Goal: Information Seeking & Learning: Learn about a topic

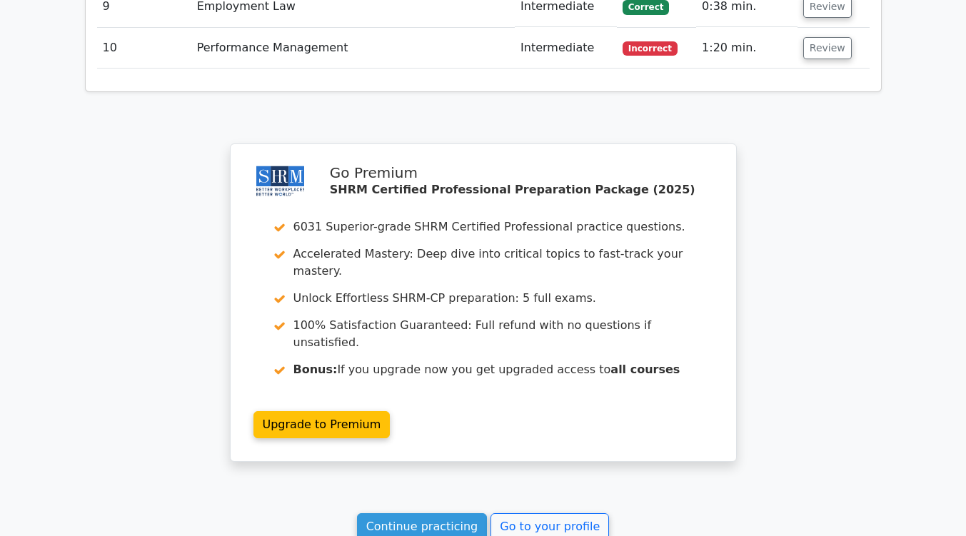
scroll to position [2388, 0]
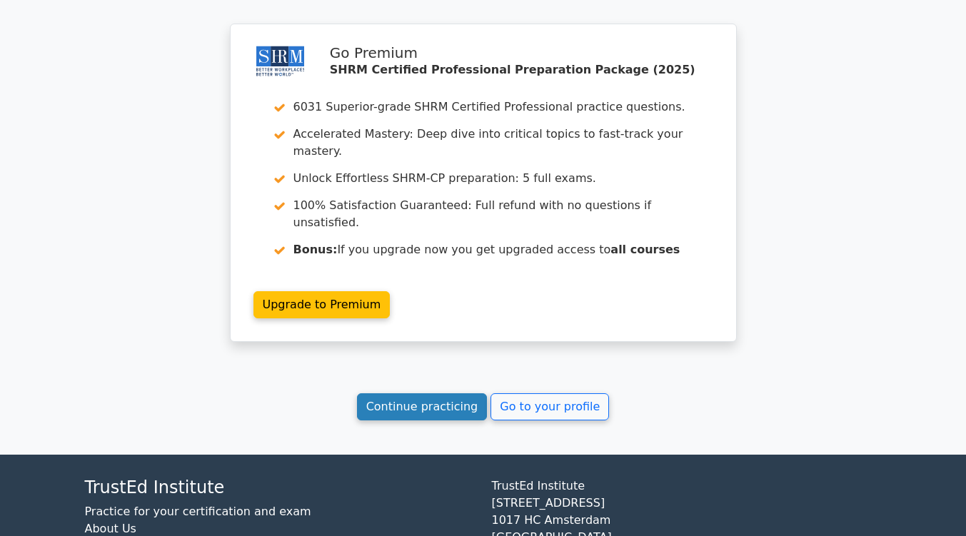
click at [432, 393] on link "Continue practicing" at bounding box center [422, 406] width 131 height 27
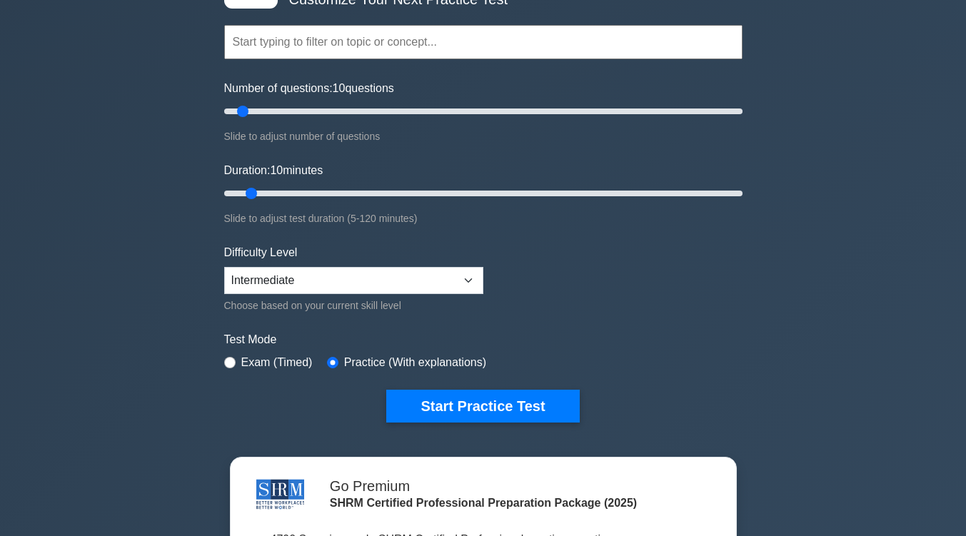
scroll to position [117, 0]
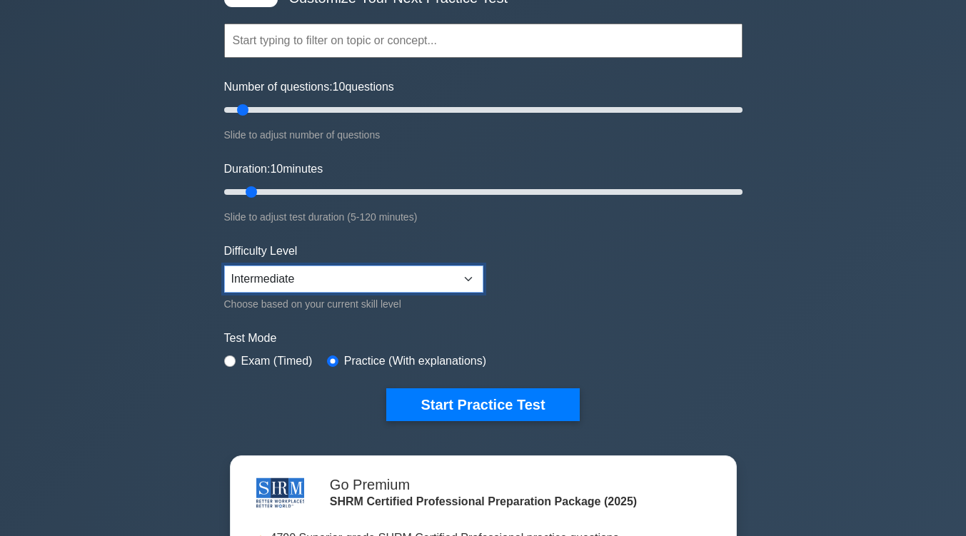
click at [466, 279] on select "Beginner Intermediate Expert" at bounding box center [353, 278] width 259 height 27
select select "expert"
click at [224, 265] on select "Beginner Intermediate Expert" at bounding box center [353, 278] width 259 height 27
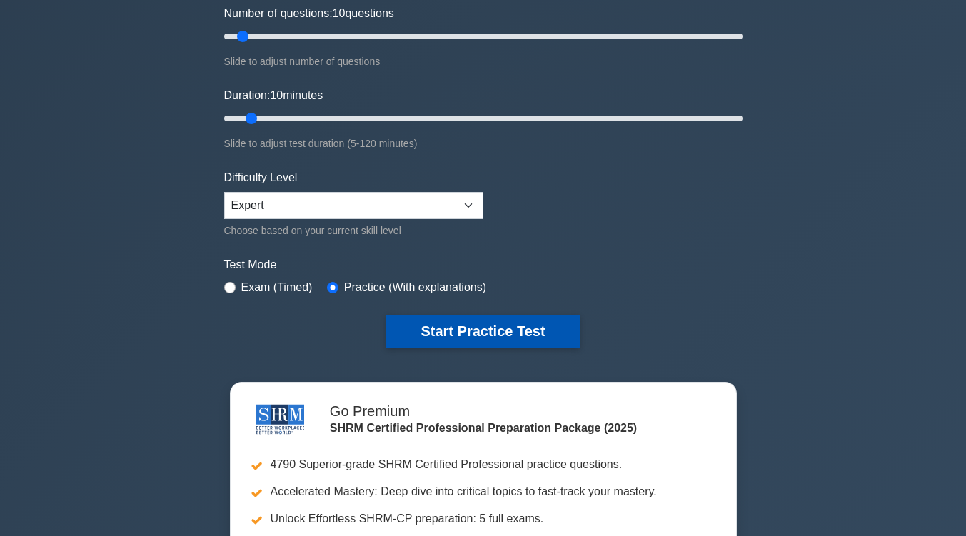
click at [542, 338] on button "Start Practice Test" at bounding box center [482, 331] width 193 height 33
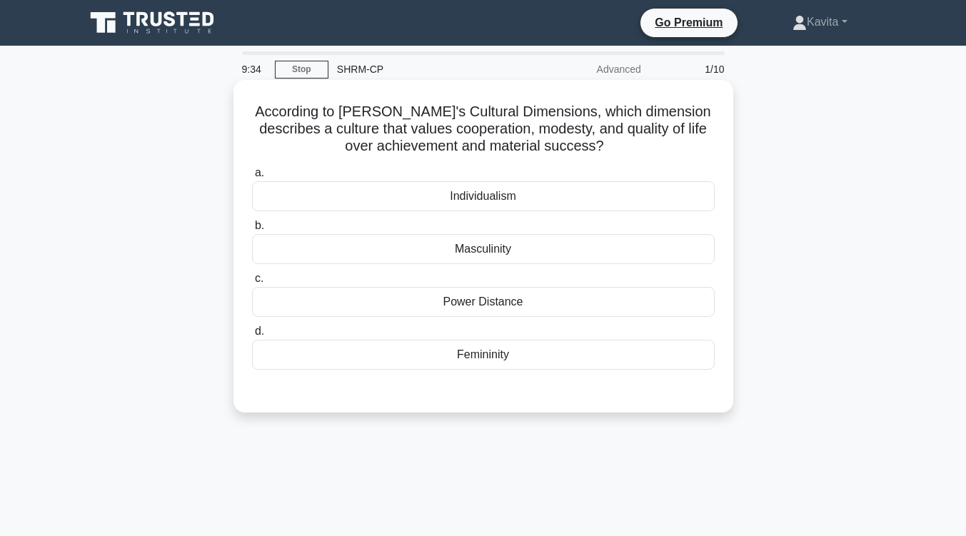
click at [495, 349] on div "Femininity" at bounding box center [483, 355] width 462 height 30
click at [252, 336] on input "d. Femininity" at bounding box center [252, 331] width 0 height 9
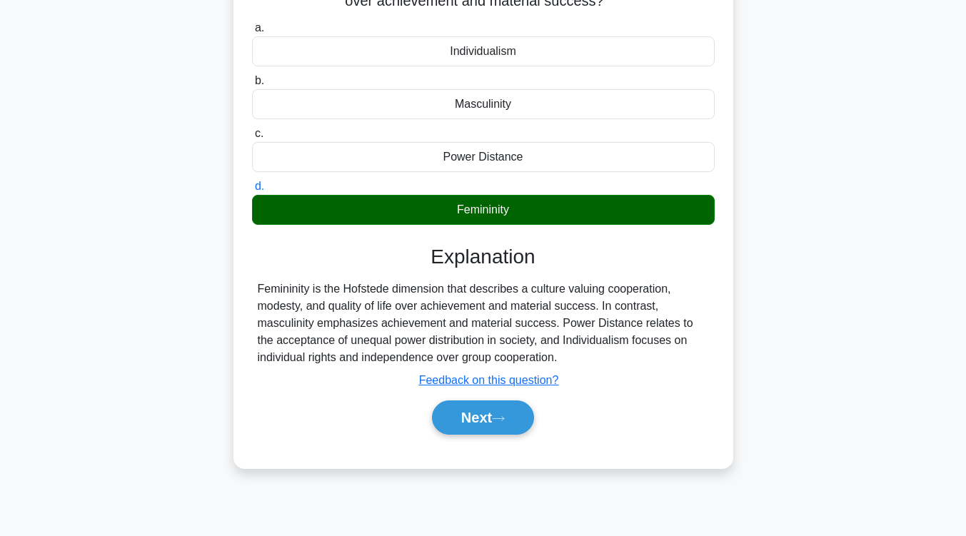
scroll to position [146, 0]
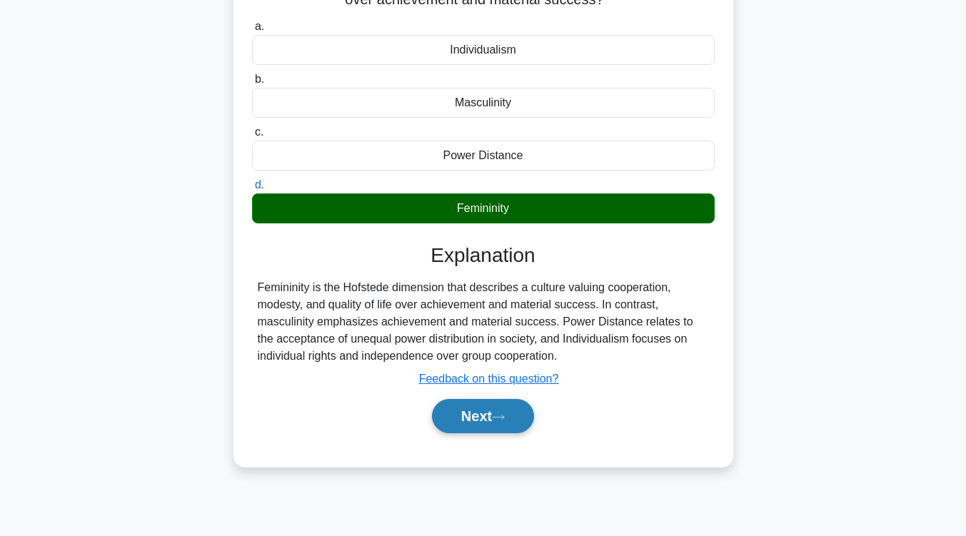
click at [519, 418] on button "Next" at bounding box center [483, 416] width 102 height 34
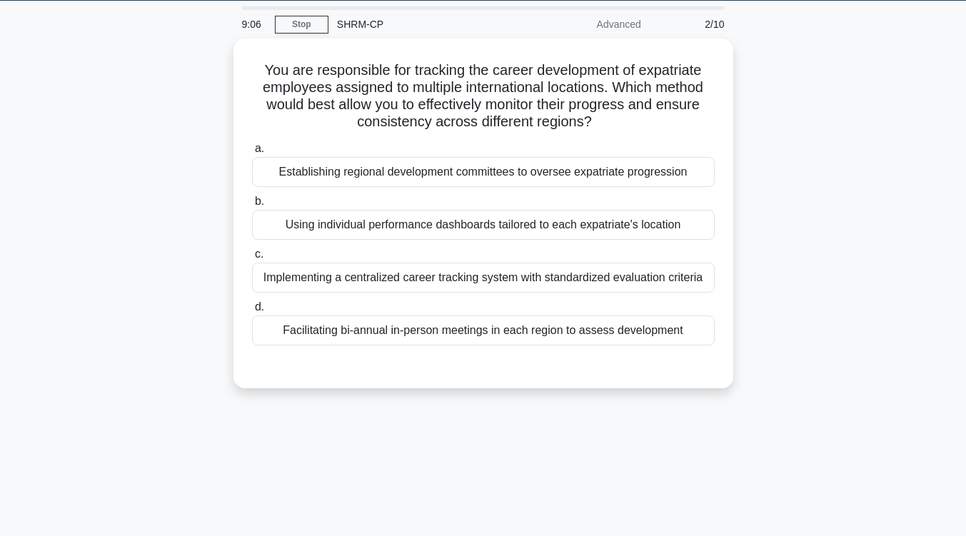
scroll to position [44, 0]
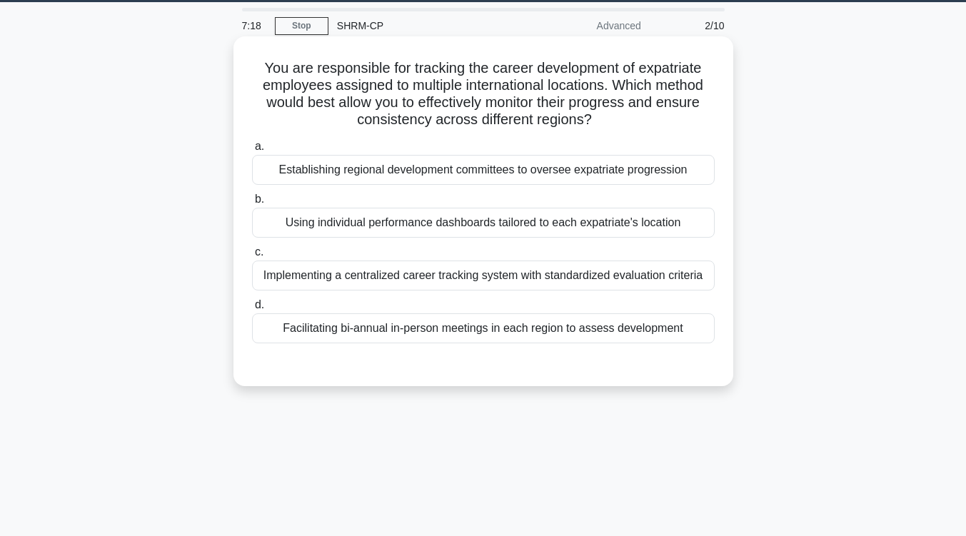
click at [507, 283] on div "Implementing a centralized career tracking system with standardized evaluation …" at bounding box center [483, 275] width 462 height 30
click at [252, 257] on input "c. Implementing a centralized career tracking system with standardized evaluati…" at bounding box center [252, 252] width 0 height 9
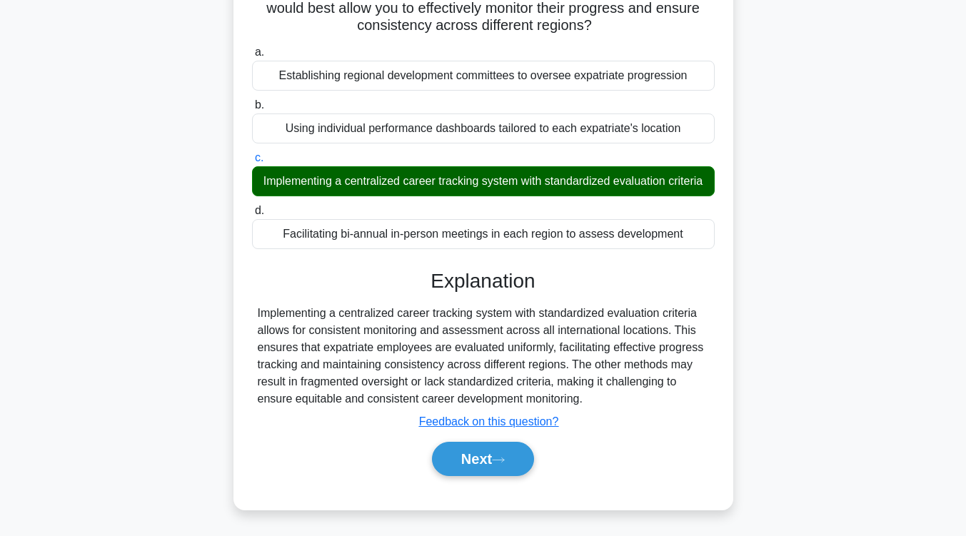
scroll to position [138, 0]
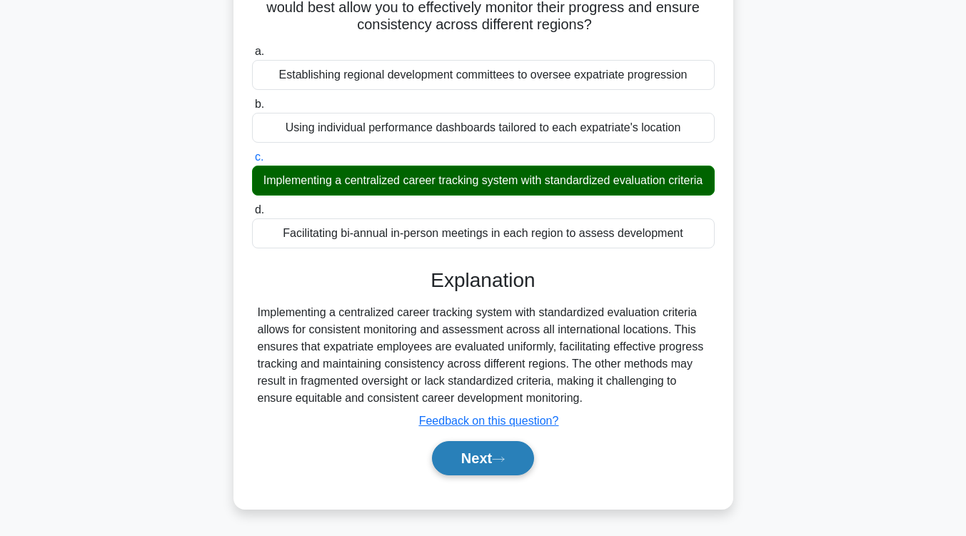
click at [489, 475] on button "Next" at bounding box center [483, 458] width 102 height 34
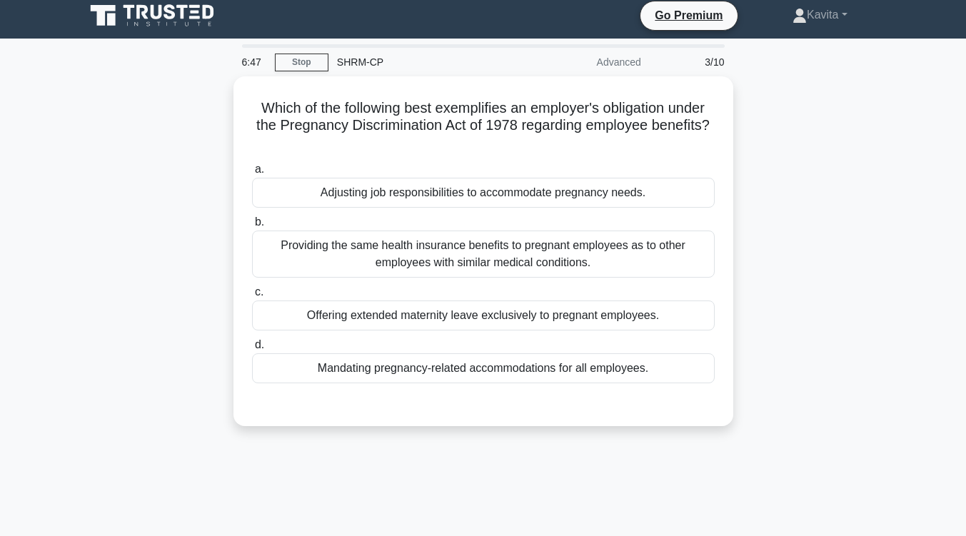
scroll to position [6, 0]
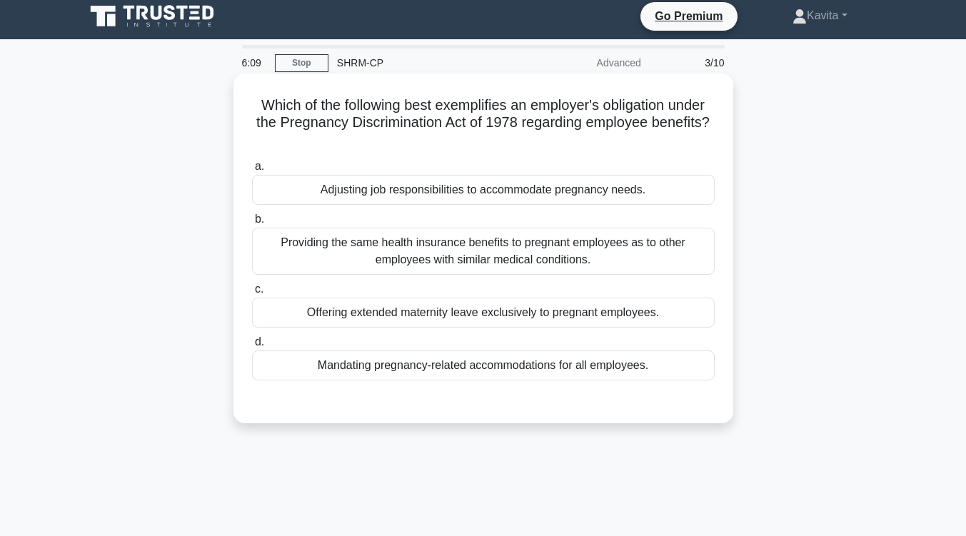
click at [520, 265] on div "Providing the same health insurance benefits to pregnant employees as to other …" at bounding box center [483, 251] width 462 height 47
click at [252, 224] on input "b. Providing the same health insurance benefits to pregnant employees as to oth…" at bounding box center [252, 219] width 0 height 9
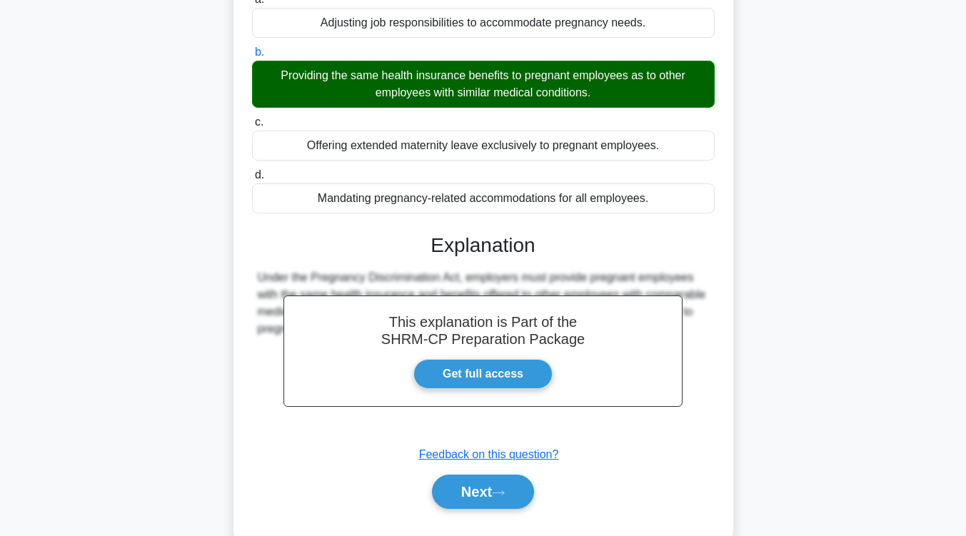
scroll to position [235, 0]
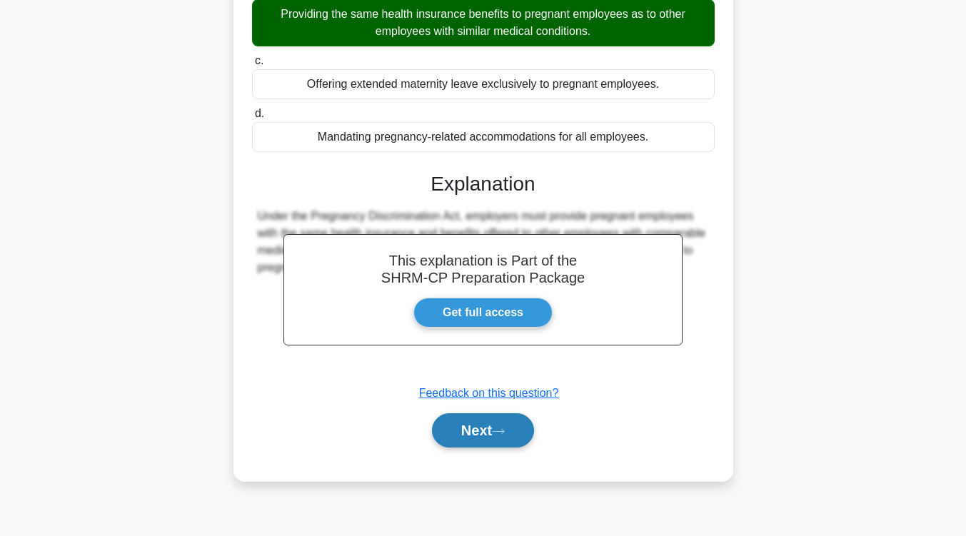
click at [479, 428] on button "Next" at bounding box center [483, 430] width 102 height 34
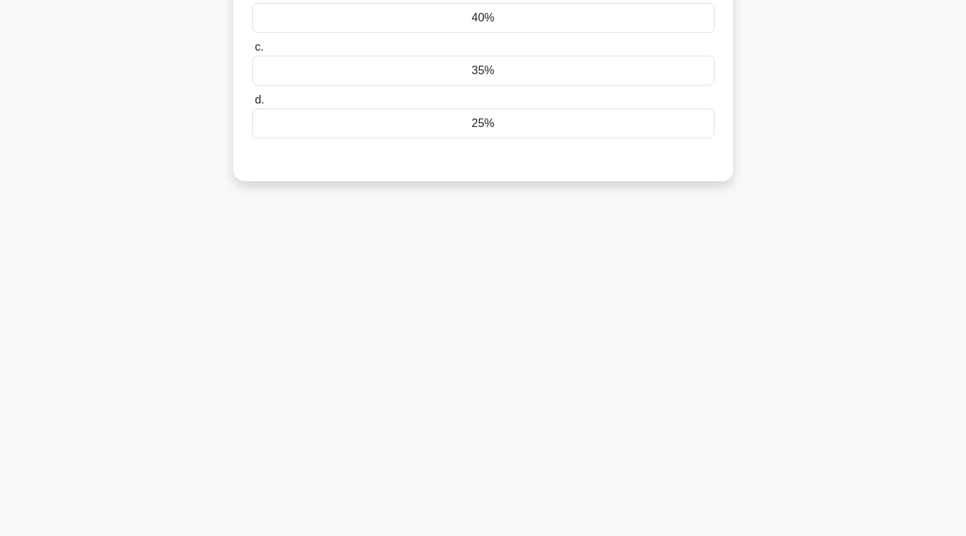
click at [479, 428] on div "6:02 Stop SHRM-CP Advanced 4/10 What percentage of employee signatures is requi…" at bounding box center [483, 174] width 814 height 714
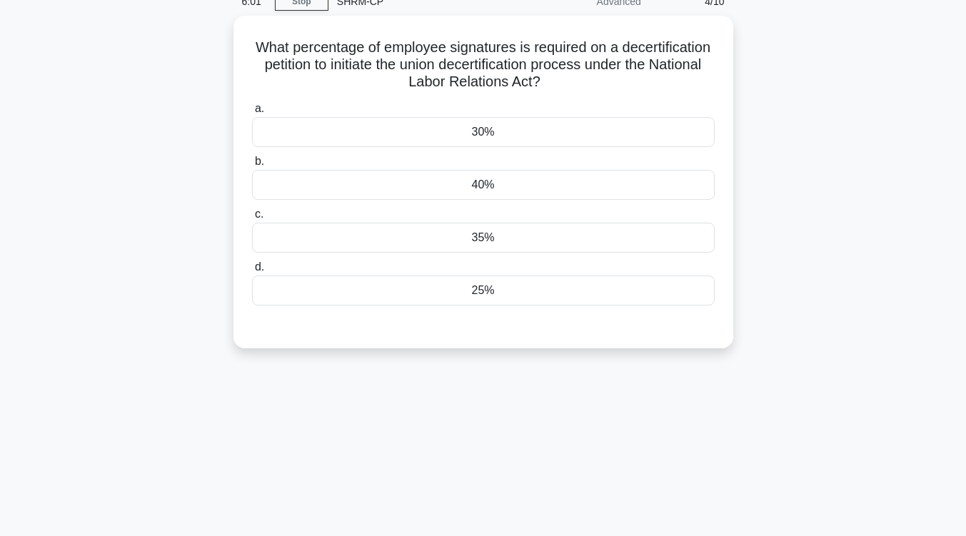
scroll to position [64, 0]
click at [515, 295] on div "25%" at bounding box center [483, 291] width 462 height 30
click at [252, 273] on input "d. 25%" at bounding box center [252, 267] width 0 height 9
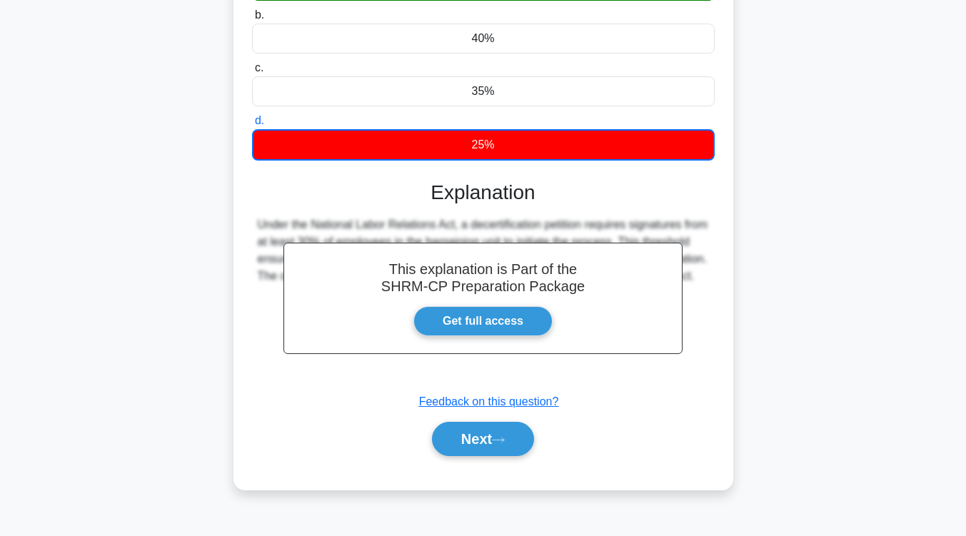
scroll to position [235, 0]
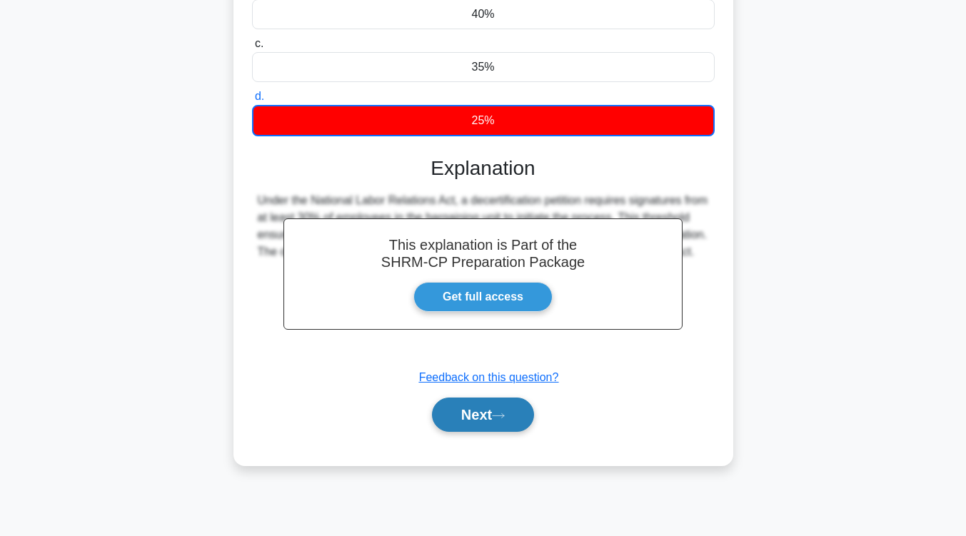
click at [497, 413] on icon at bounding box center [498, 416] width 13 height 8
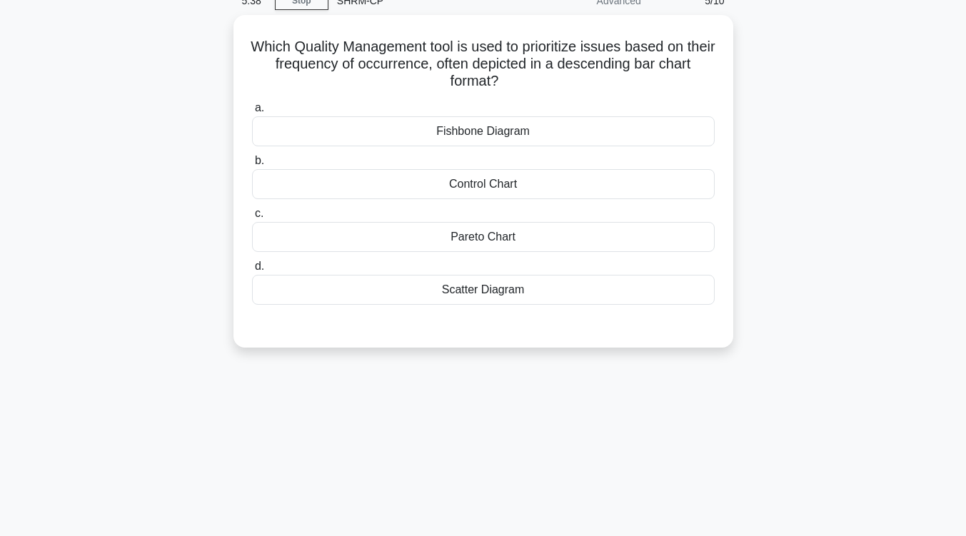
scroll to position [0, 0]
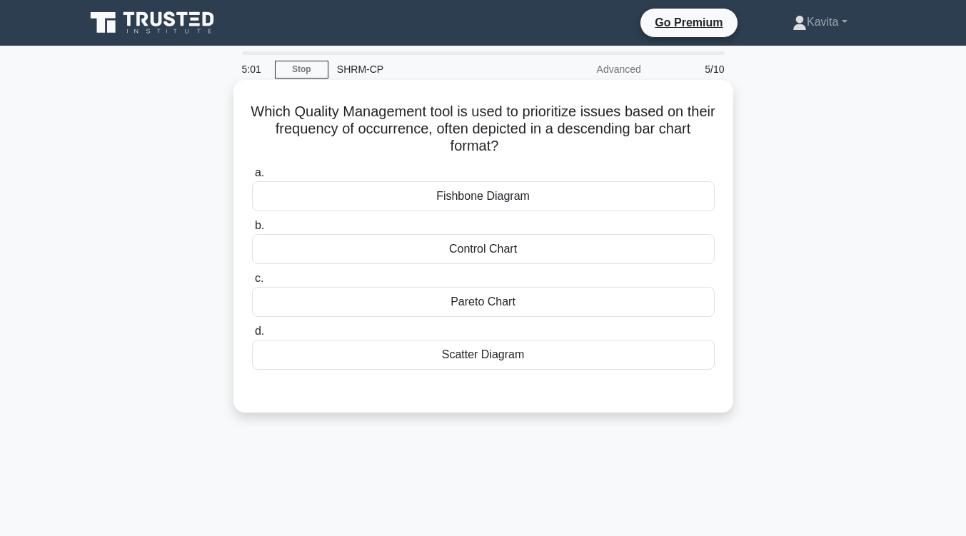
click at [527, 305] on div "Pareto Chart" at bounding box center [483, 302] width 462 height 30
click at [252, 283] on input "c. Pareto Chart" at bounding box center [252, 278] width 0 height 9
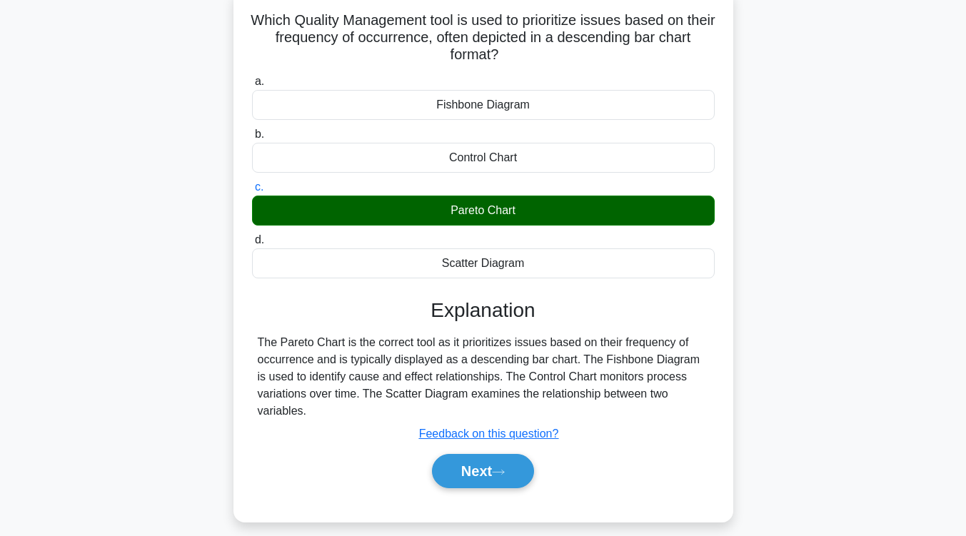
scroll to position [102, 0]
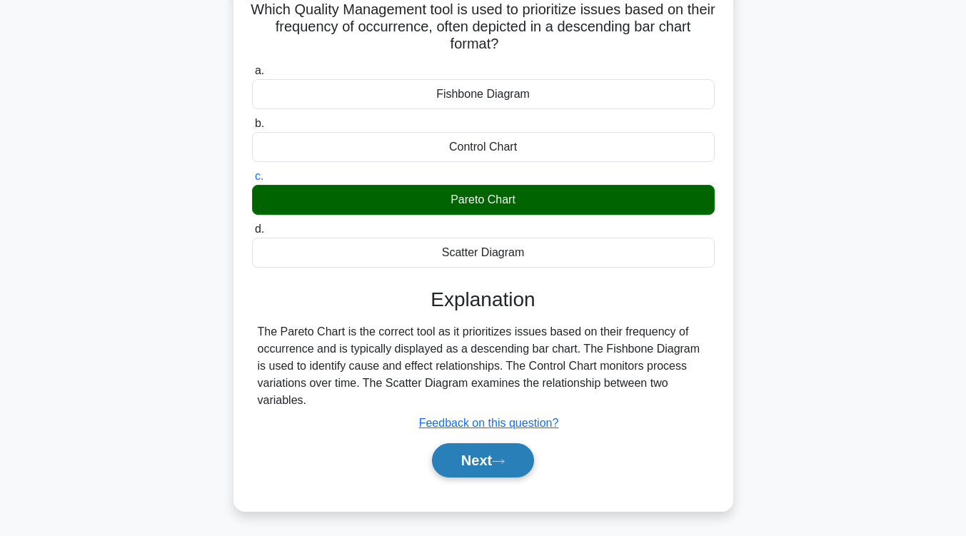
click at [480, 467] on button "Next" at bounding box center [483, 460] width 102 height 34
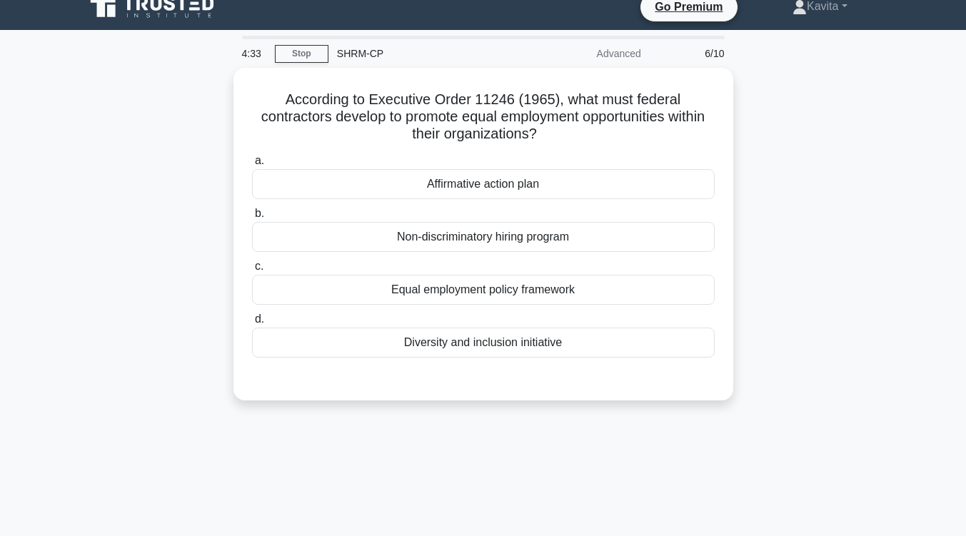
scroll to position [15, 0]
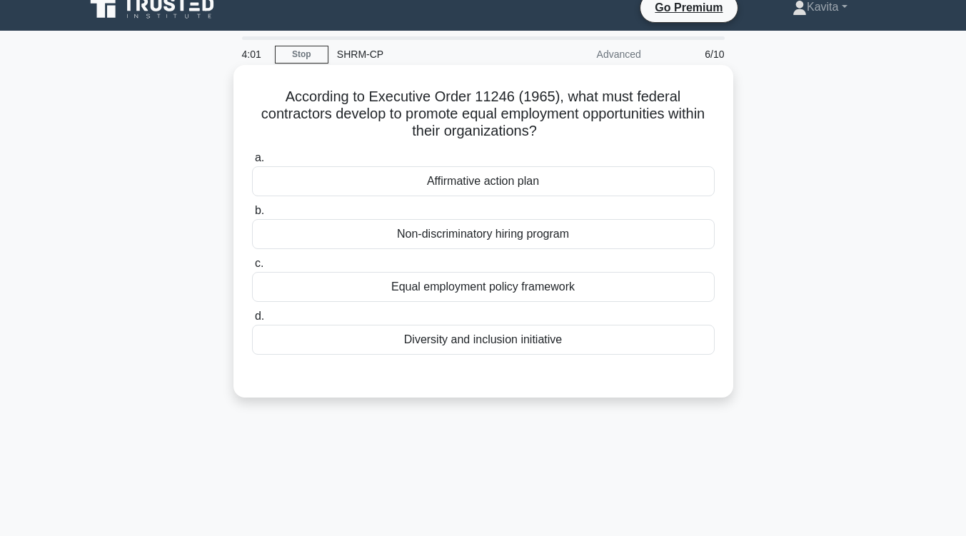
click at [534, 240] on div "Non-discriminatory hiring program" at bounding box center [483, 234] width 462 height 30
click at [252, 216] on input "b. Non-discriminatory hiring program" at bounding box center [252, 210] width 0 height 9
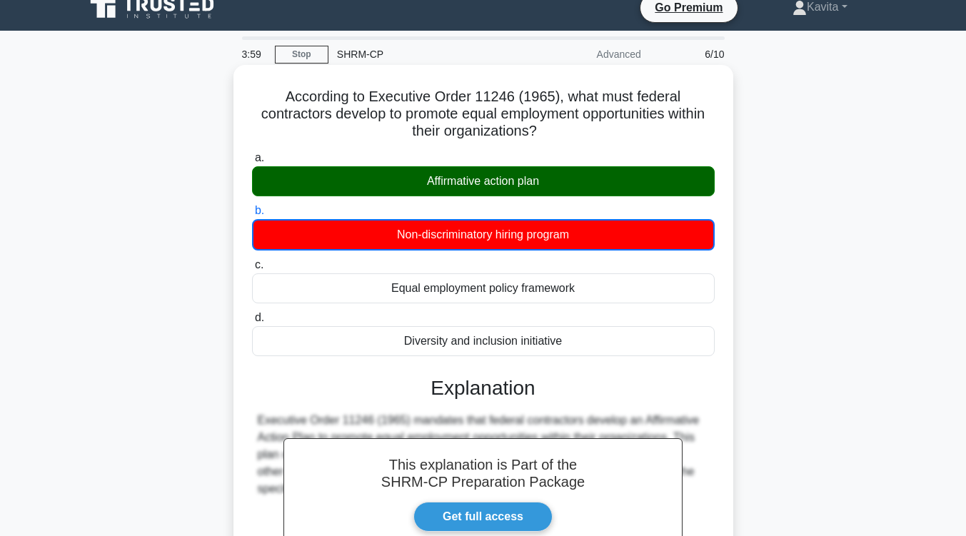
scroll to position [235, 0]
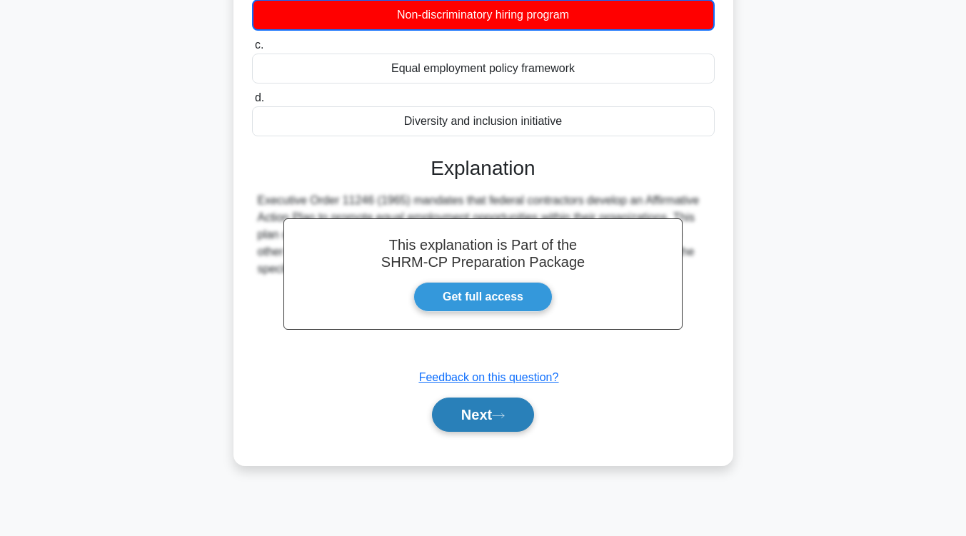
click at [505, 415] on icon at bounding box center [498, 416] width 13 height 8
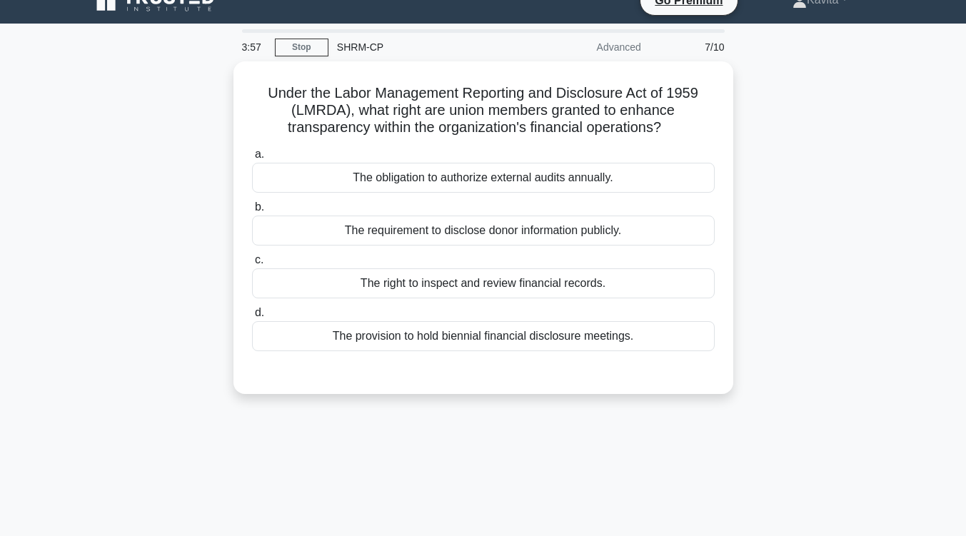
scroll to position [16, 0]
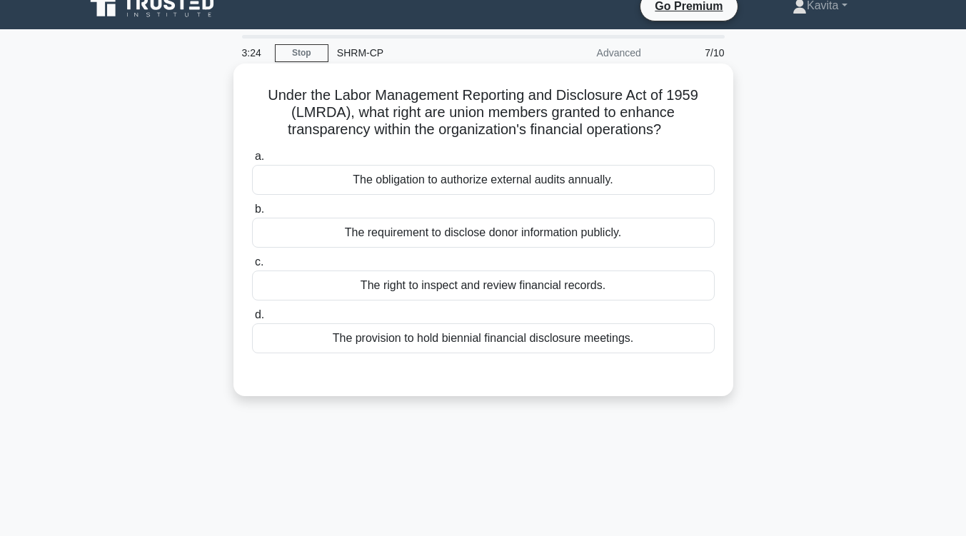
click at [529, 292] on div "The right to inspect and review financial records." at bounding box center [483, 285] width 462 height 30
click at [252, 267] on input "c. The right to inspect and review financial records." at bounding box center [252, 262] width 0 height 9
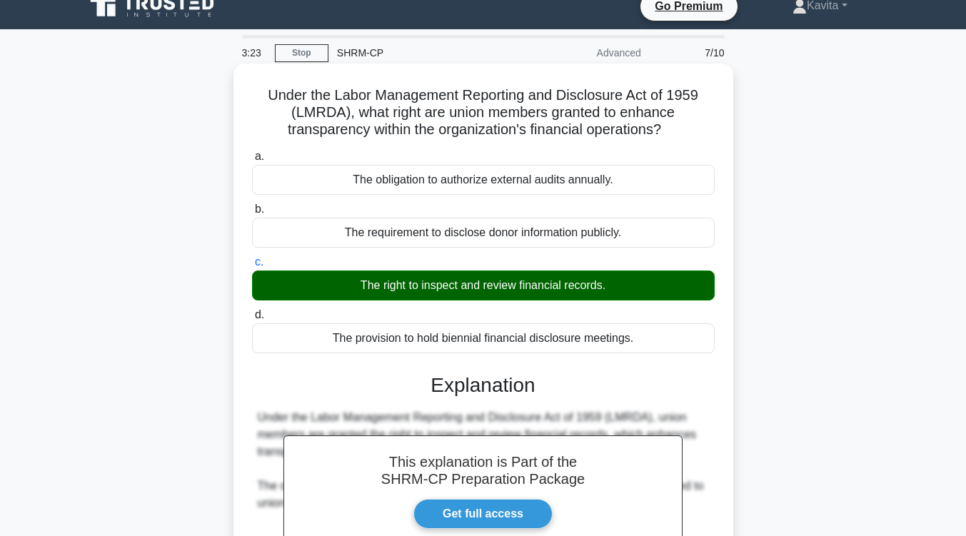
scroll to position [226, 0]
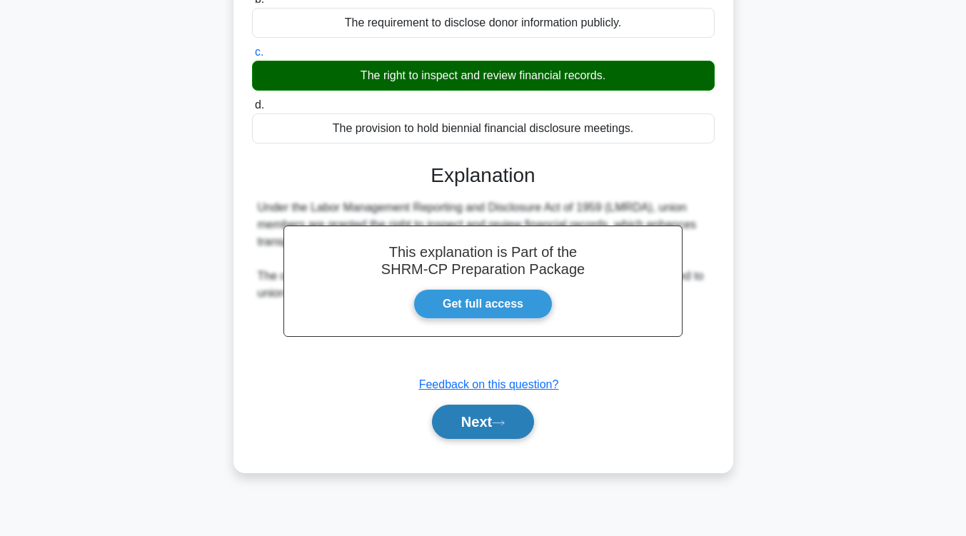
click at [494, 422] on button "Next" at bounding box center [483, 422] width 102 height 34
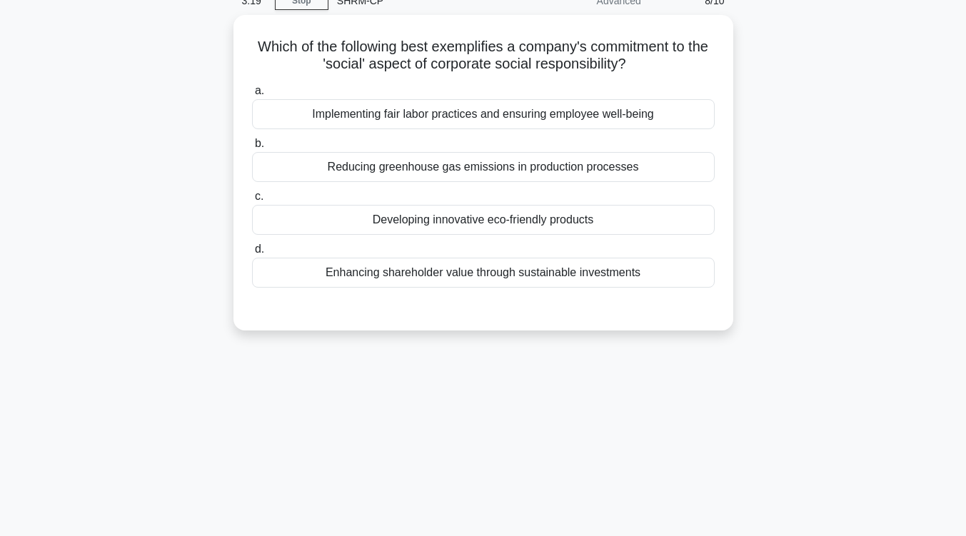
scroll to position [62, 0]
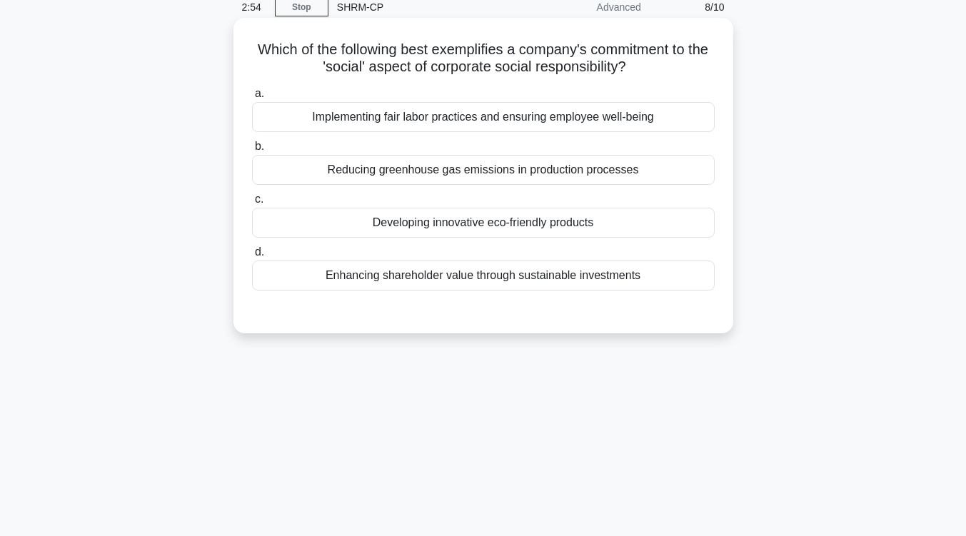
click at [468, 175] on div "Reducing greenhouse gas emissions in production processes" at bounding box center [483, 170] width 462 height 30
click at [252, 151] on input "b. Reducing greenhouse gas emissions in production processes" at bounding box center [252, 146] width 0 height 9
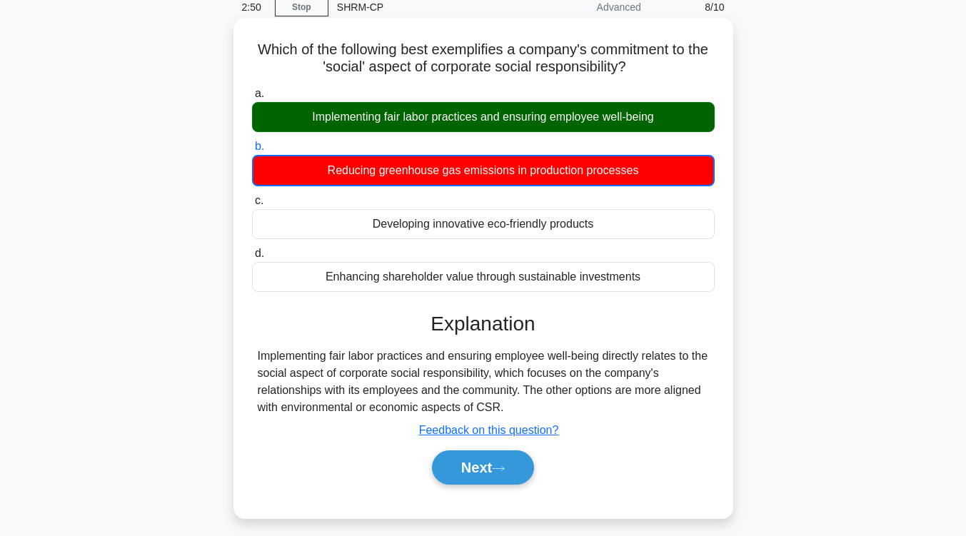
scroll to position [137, 0]
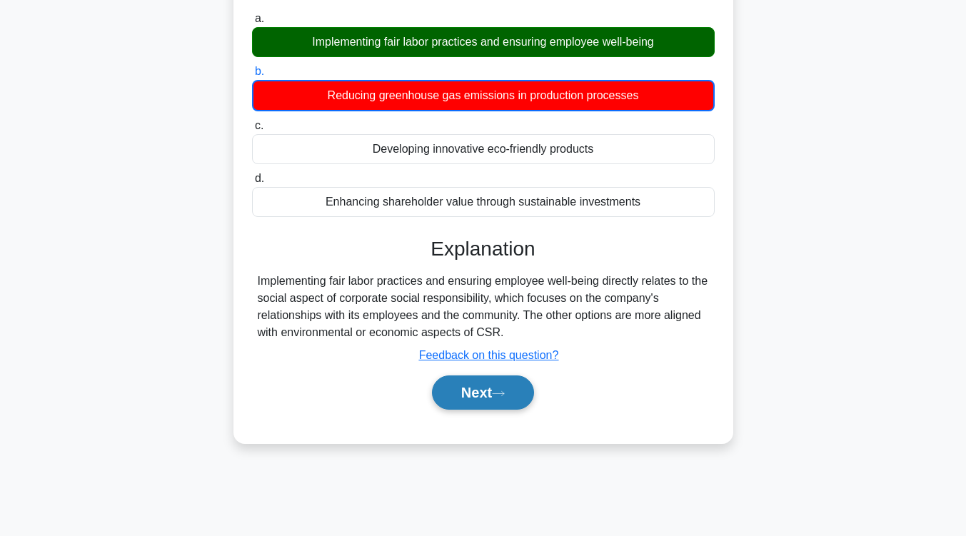
click at [460, 383] on button "Next" at bounding box center [483, 392] width 102 height 34
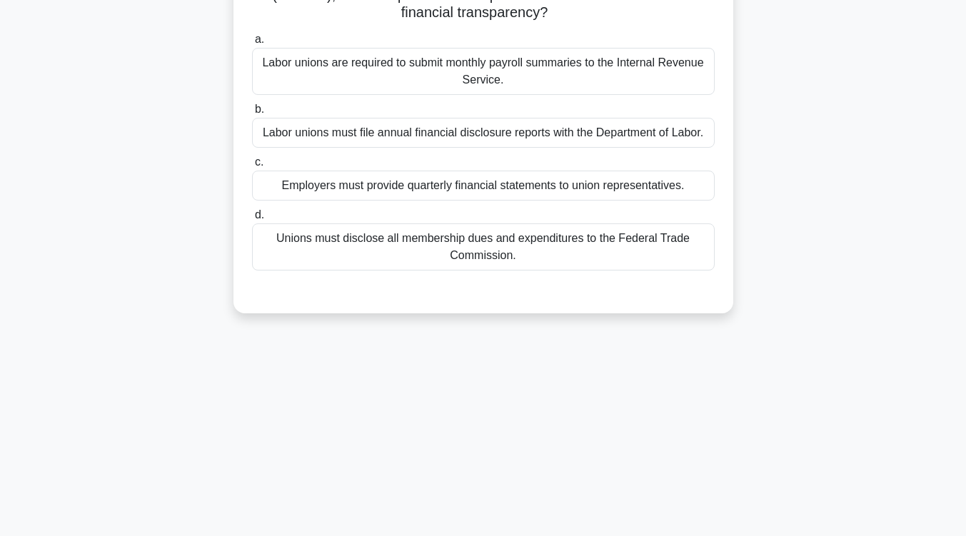
scroll to position [34, 0]
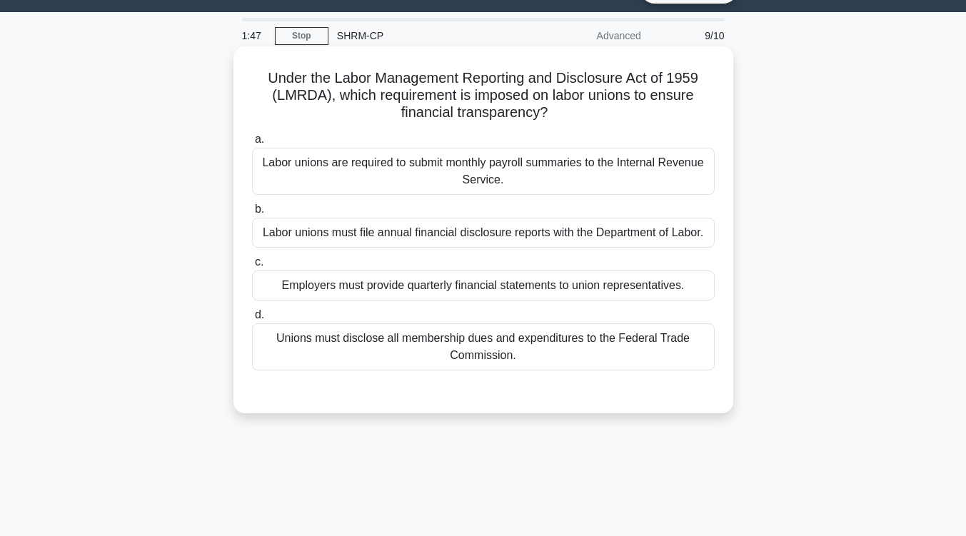
click at [531, 293] on div "Employers must provide quarterly financial statements to union representatives." at bounding box center [483, 285] width 462 height 30
click at [252, 267] on input "c. Employers must provide quarterly financial statements to union representativ…" at bounding box center [252, 262] width 0 height 9
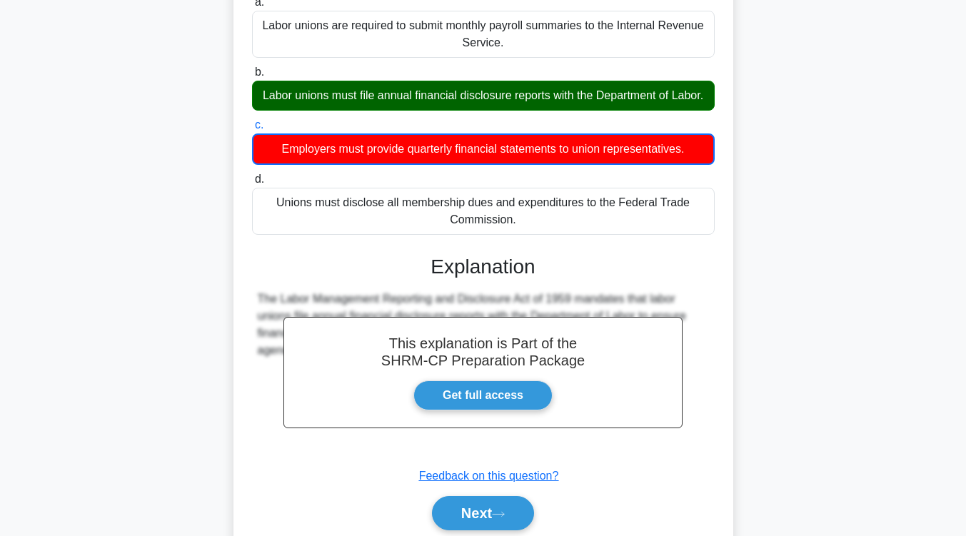
scroll to position [176, 0]
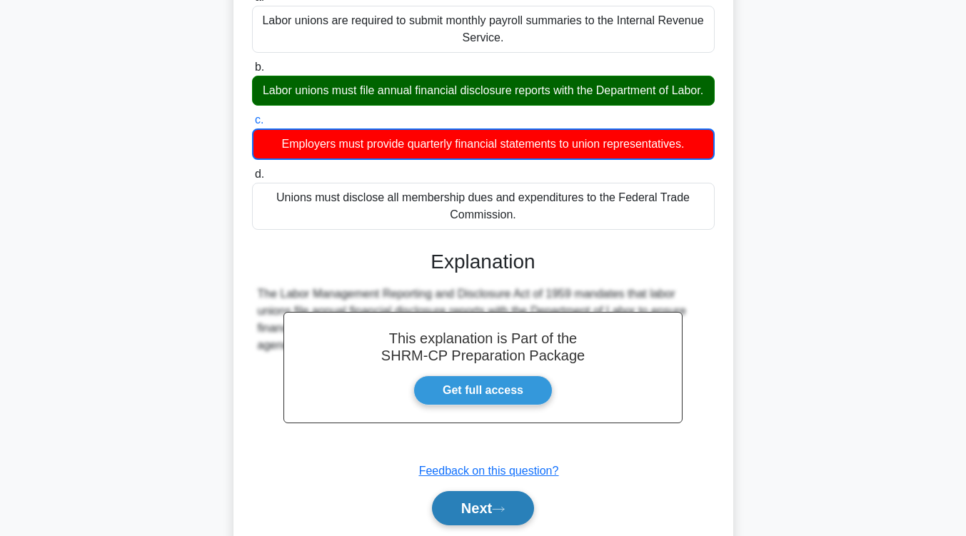
click at [515, 524] on button "Next" at bounding box center [483, 508] width 102 height 34
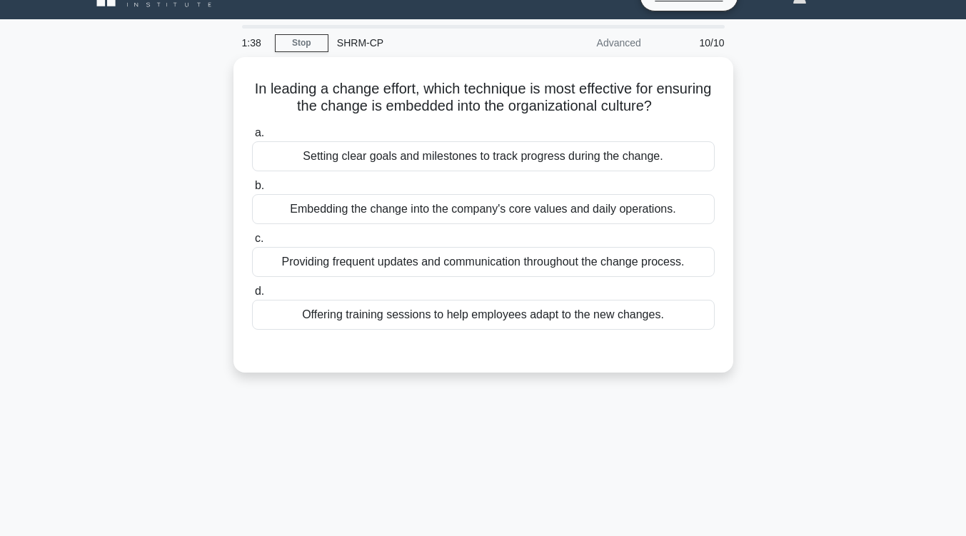
scroll to position [26, 0]
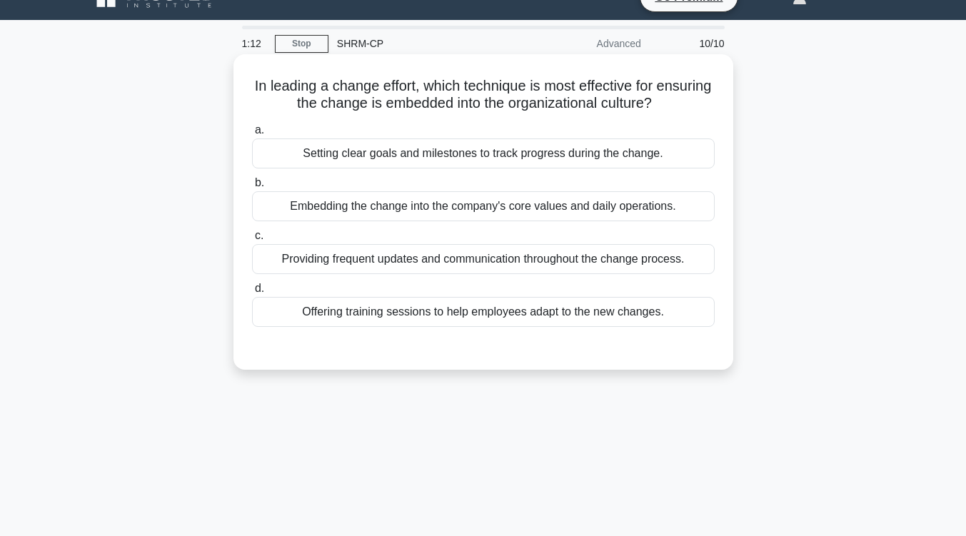
click at [614, 258] on div "Providing frequent updates and communication throughout the change process." at bounding box center [483, 259] width 462 height 30
click at [252, 240] on input "c. Providing frequent updates and communication throughout the change process." at bounding box center [252, 235] width 0 height 9
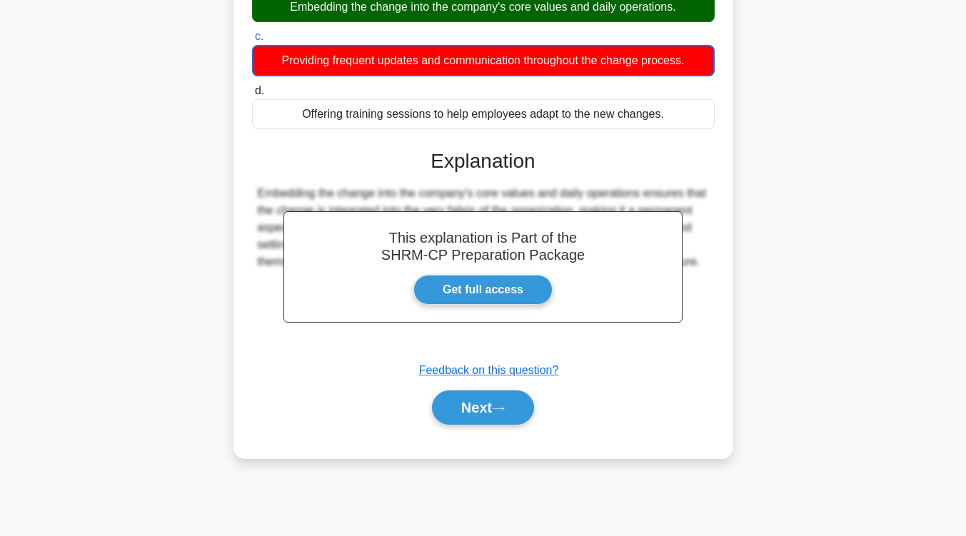
scroll to position [235, 0]
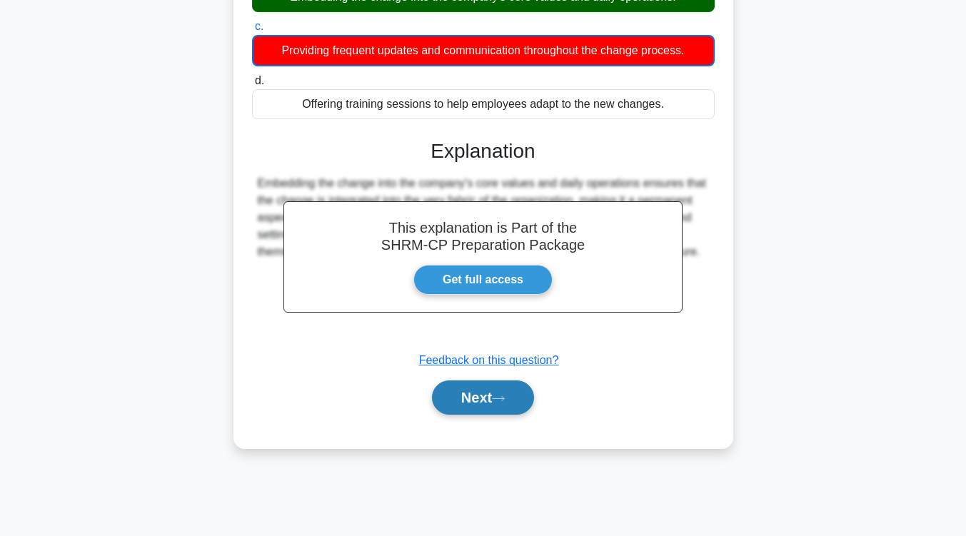
click at [489, 394] on button "Next" at bounding box center [483, 397] width 102 height 34
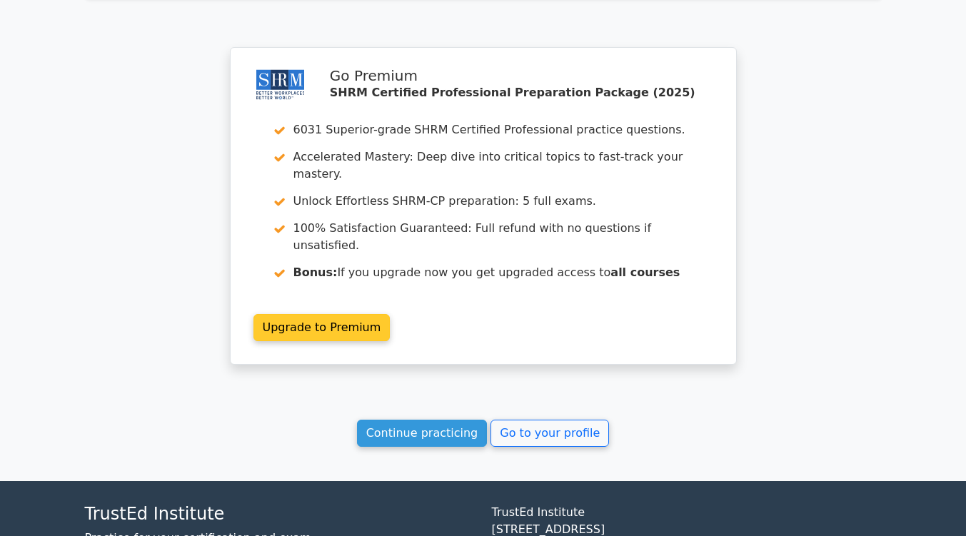
scroll to position [2077, 0]
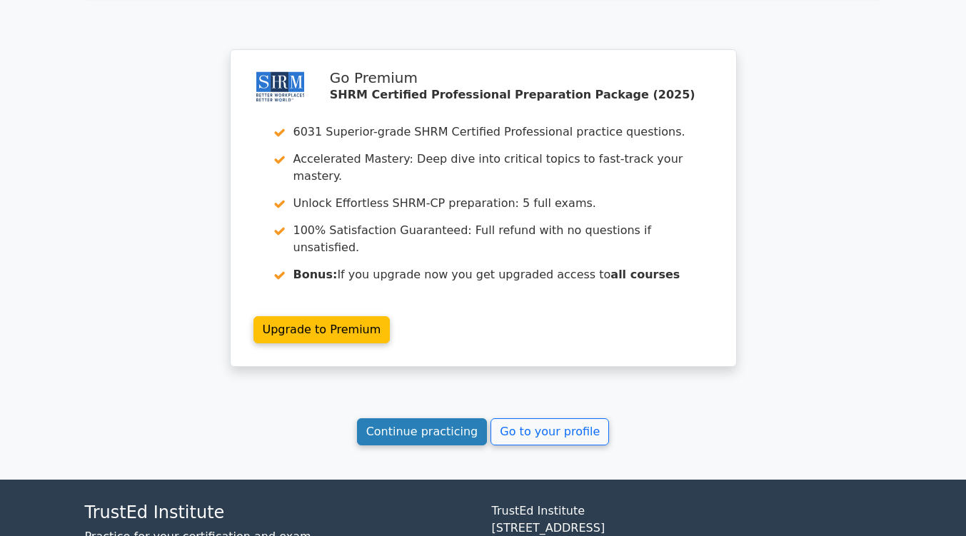
click at [461, 418] on link "Continue practicing" at bounding box center [422, 431] width 131 height 27
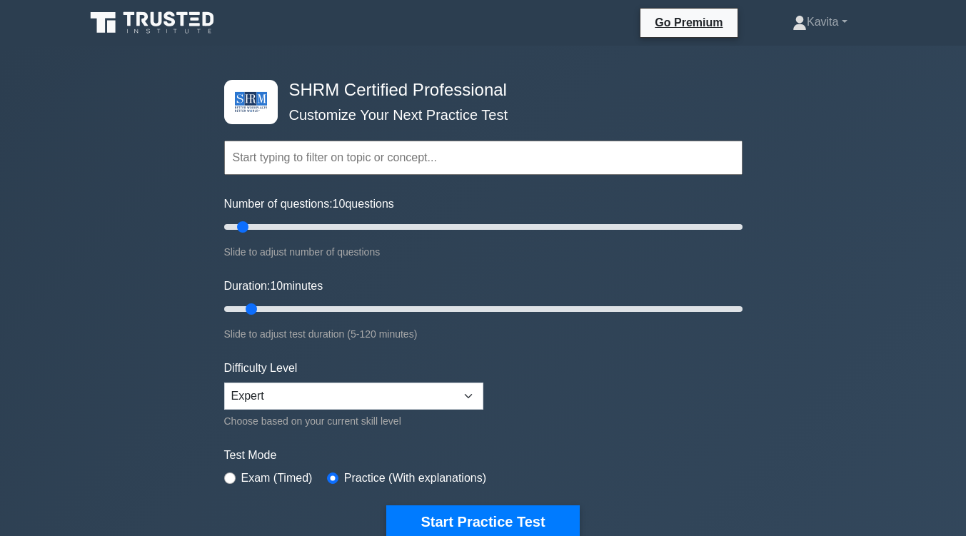
scroll to position [211, 0]
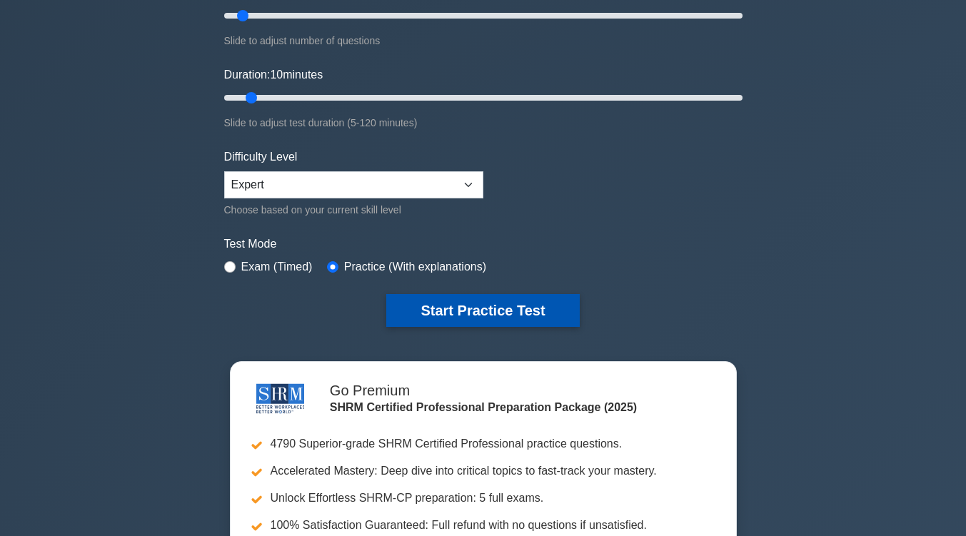
click at [494, 310] on button "Start Practice Test" at bounding box center [482, 310] width 193 height 33
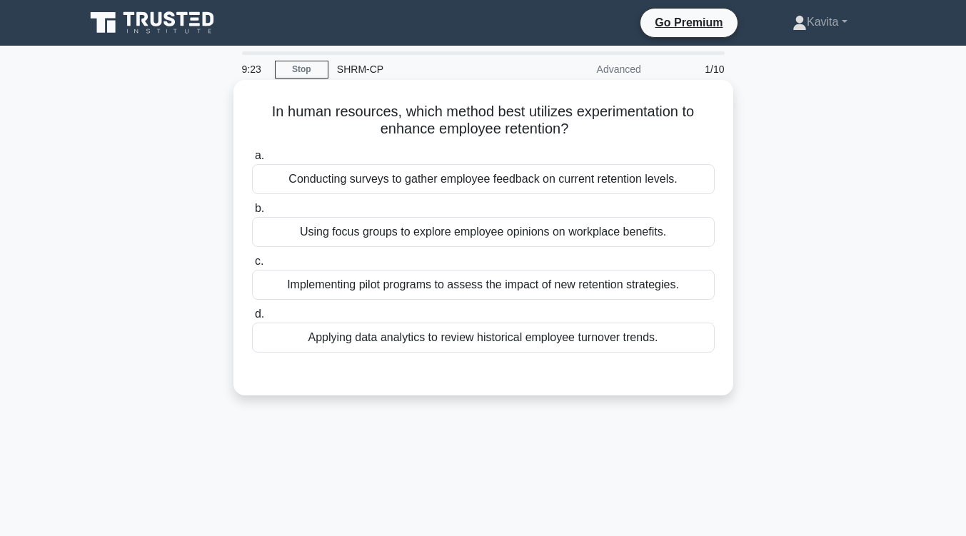
click at [480, 288] on div "Implementing pilot programs to assess the impact of new retention strategies." at bounding box center [483, 285] width 462 height 30
click at [252, 266] on input "c. Implementing pilot programs to assess the impact of new retention strategies." at bounding box center [252, 261] width 0 height 9
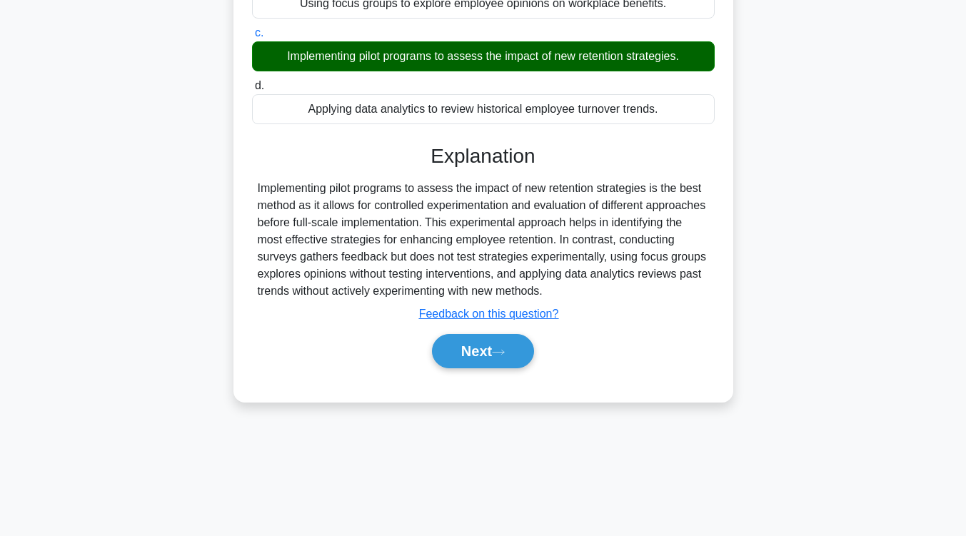
scroll to position [235, 0]
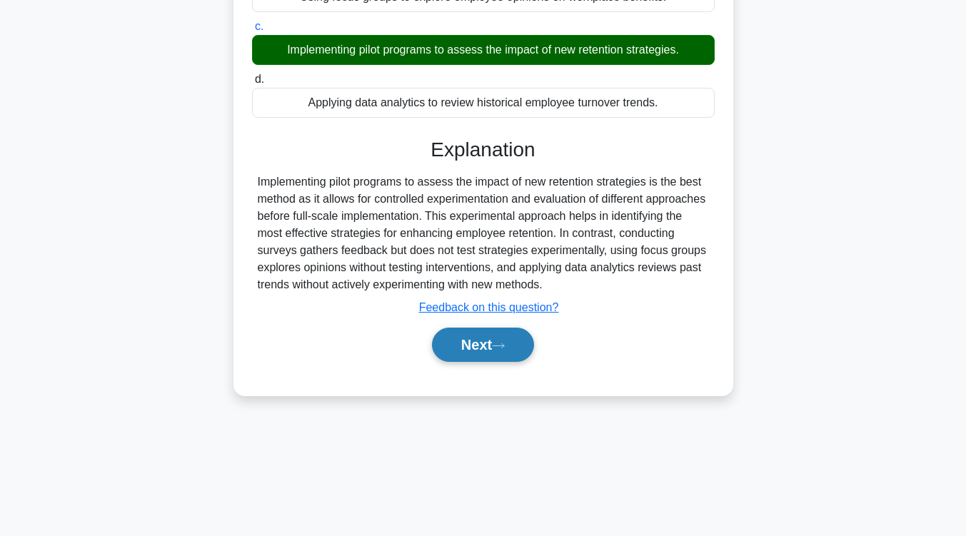
click at [482, 352] on button "Next" at bounding box center [483, 345] width 102 height 34
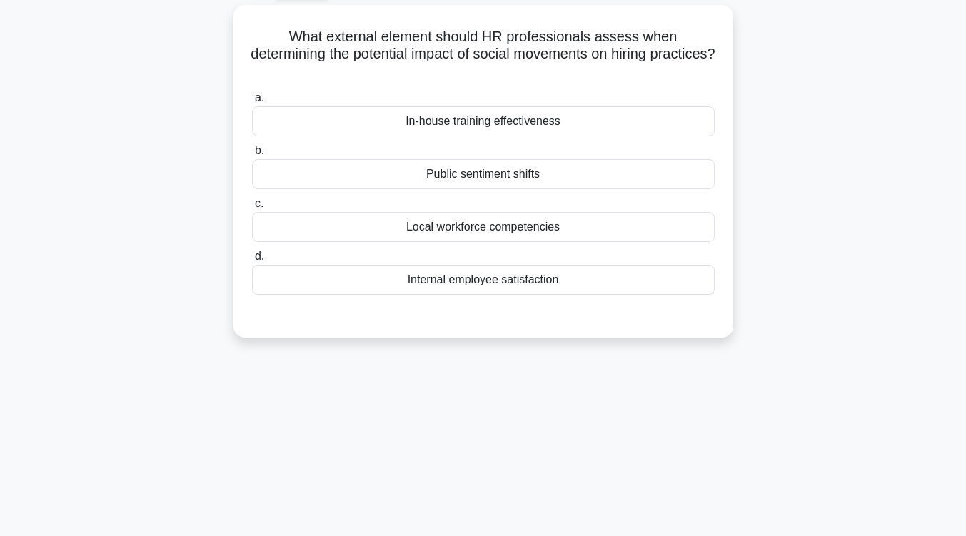
scroll to position [78, 0]
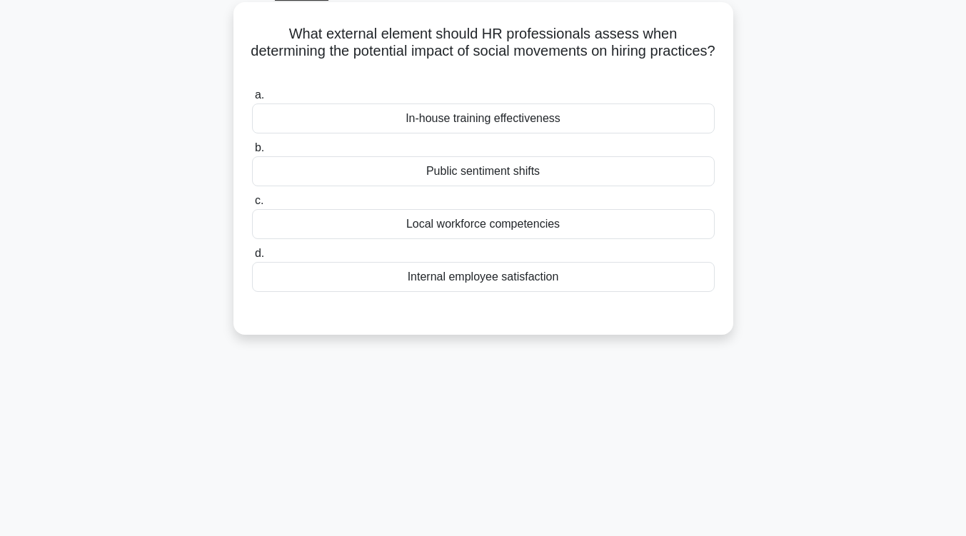
click at [541, 223] on div "Local workforce competencies" at bounding box center [483, 224] width 462 height 30
click at [252, 206] on input "c. Local workforce competencies" at bounding box center [252, 200] width 0 height 9
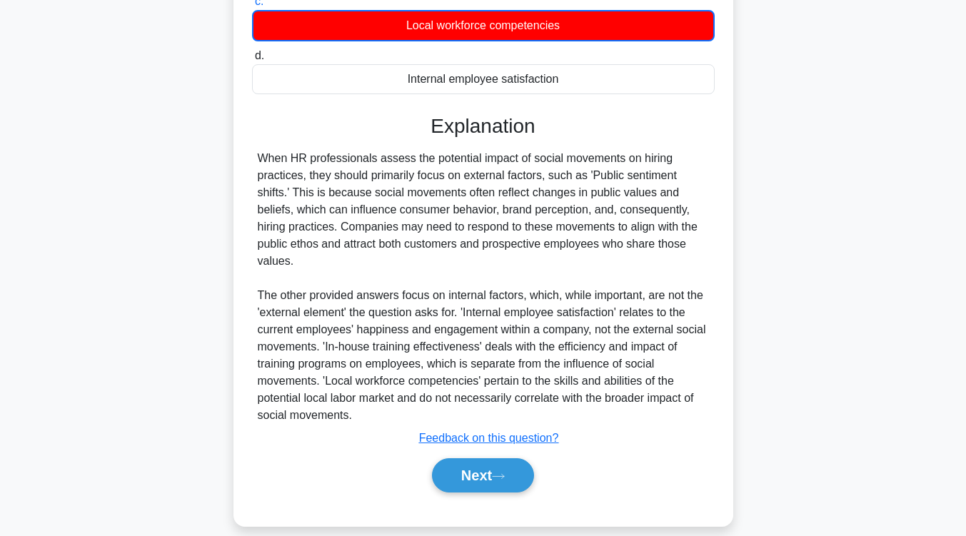
scroll to position [278, 0]
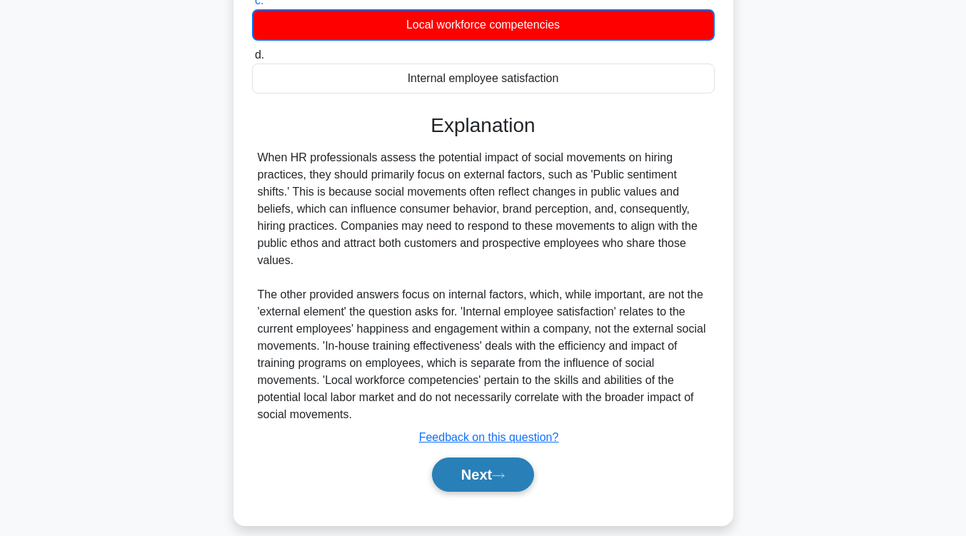
click at [480, 461] on button "Next" at bounding box center [483, 474] width 102 height 34
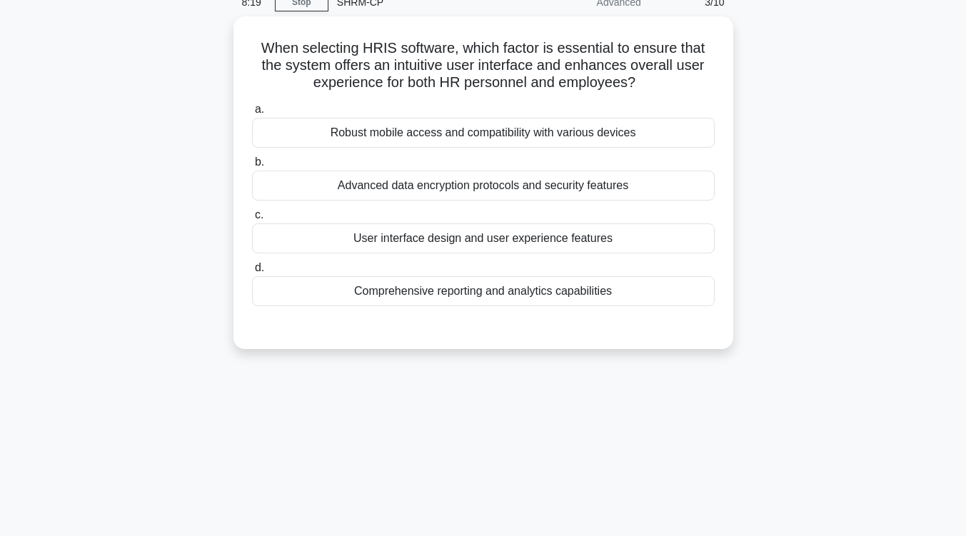
scroll to position [66, 0]
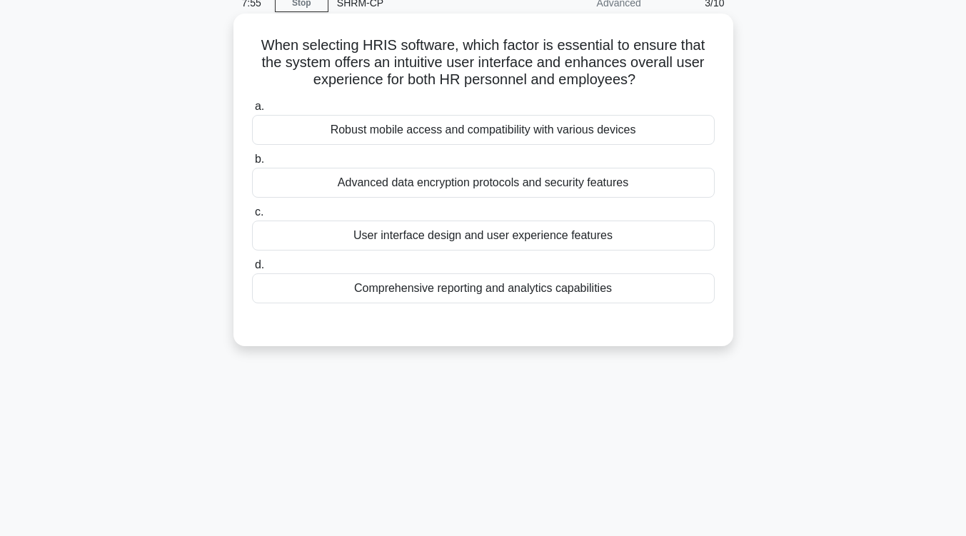
click at [519, 243] on div "User interface design and user experience features" at bounding box center [483, 236] width 462 height 30
click at [252, 217] on input "c. User interface design and user experience features" at bounding box center [252, 212] width 0 height 9
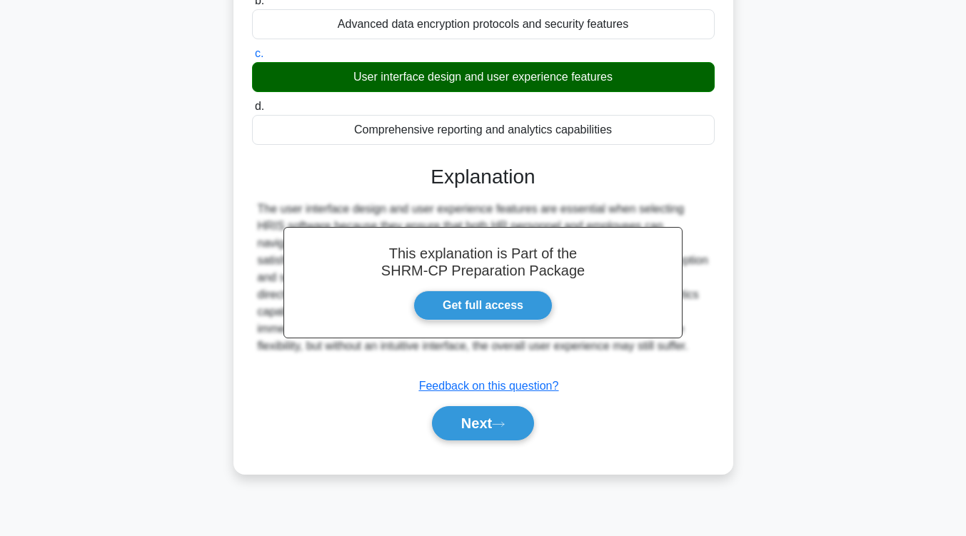
scroll to position [231, 0]
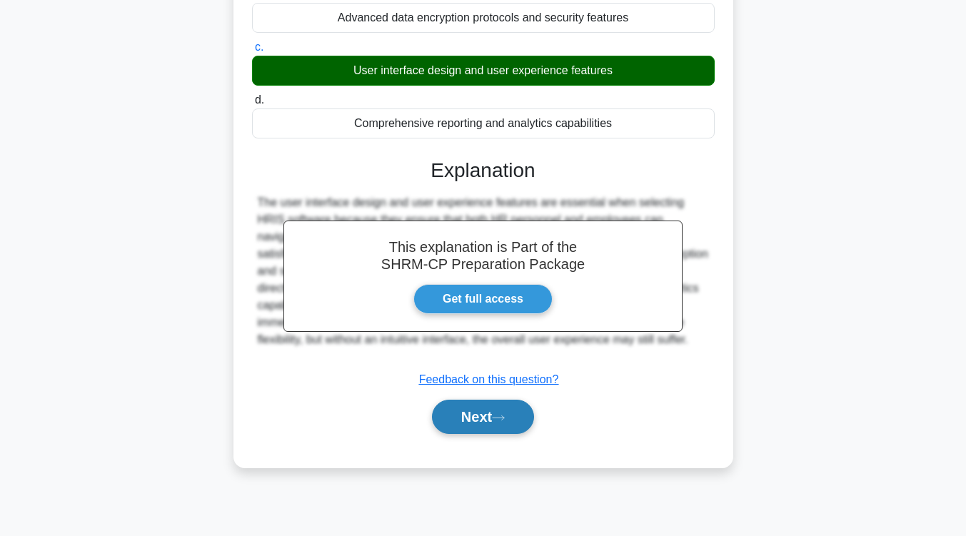
click at [516, 422] on button "Next" at bounding box center [483, 417] width 102 height 34
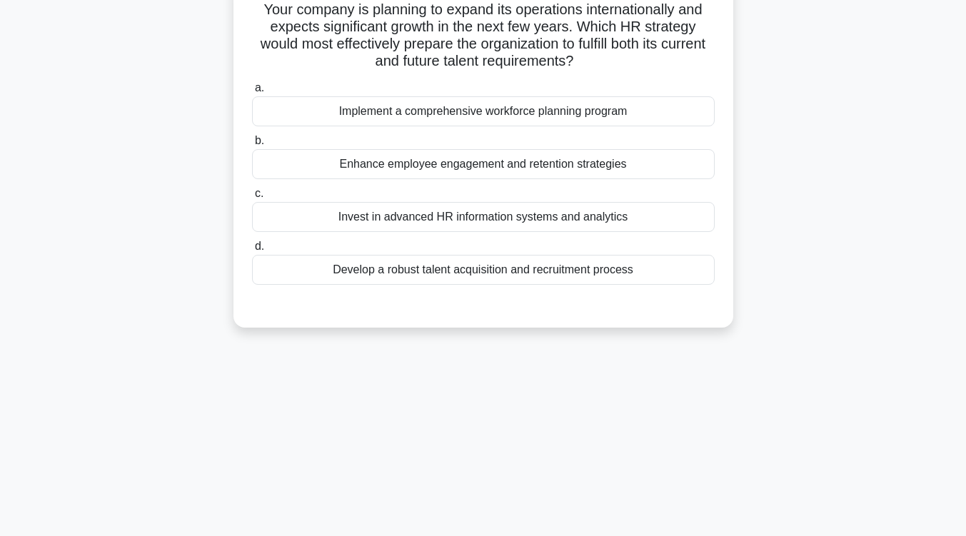
scroll to position [64, 0]
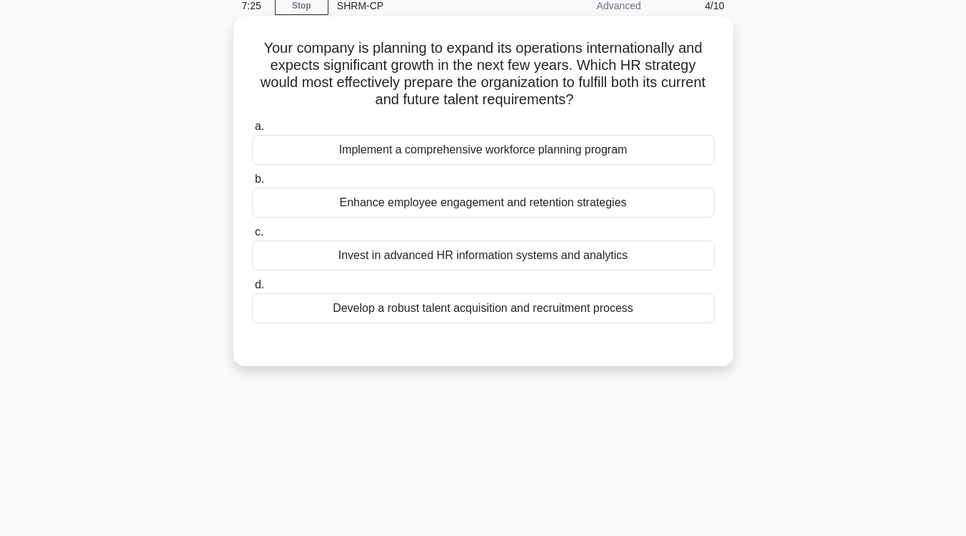
click at [559, 312] on div "Develop a robust talent acquisition and recruitment process" at bounding box center [483, 308] width 462 height 30
click at [252, 290] on input "d. Develop a robust talent acquisition and recruitment process" at bounding box center [252, 284] width 0 height 9
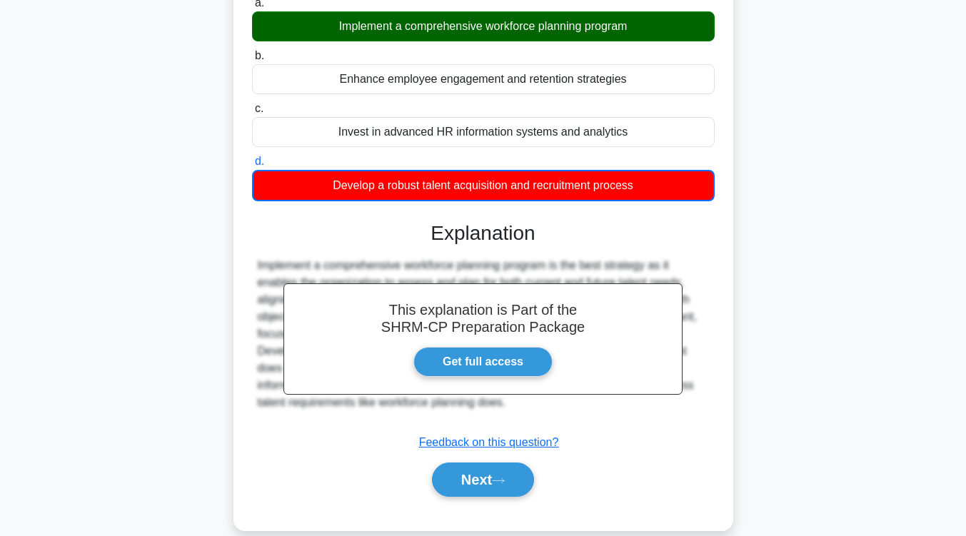
scroll to position [235, 0]
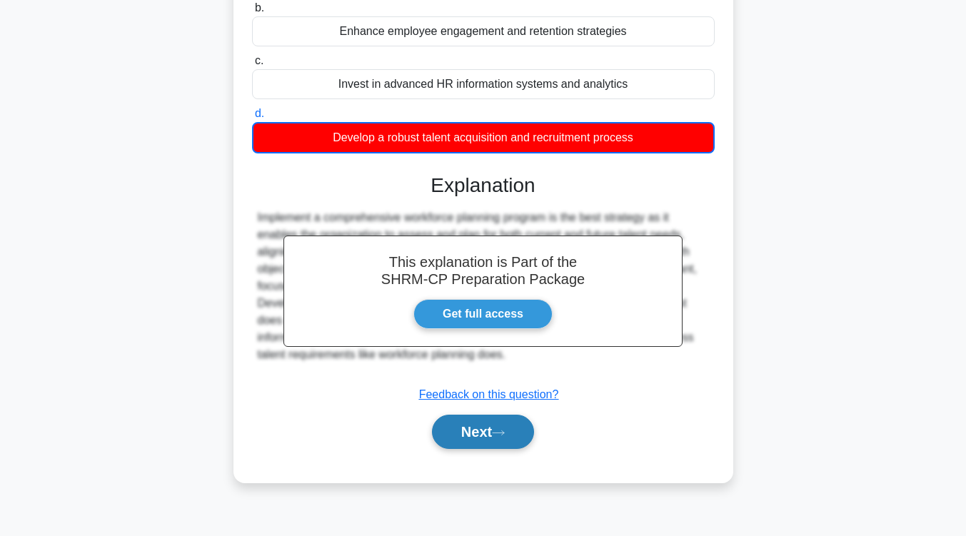
click at [515, 434] on button "Next" at bounding box center [483, 432] width 102 height 34
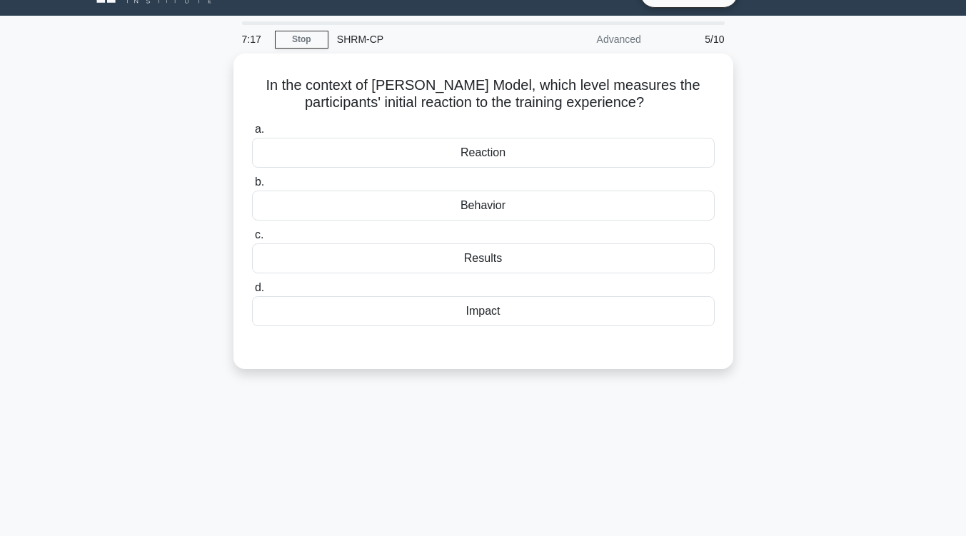
scroll to position [29, 0]
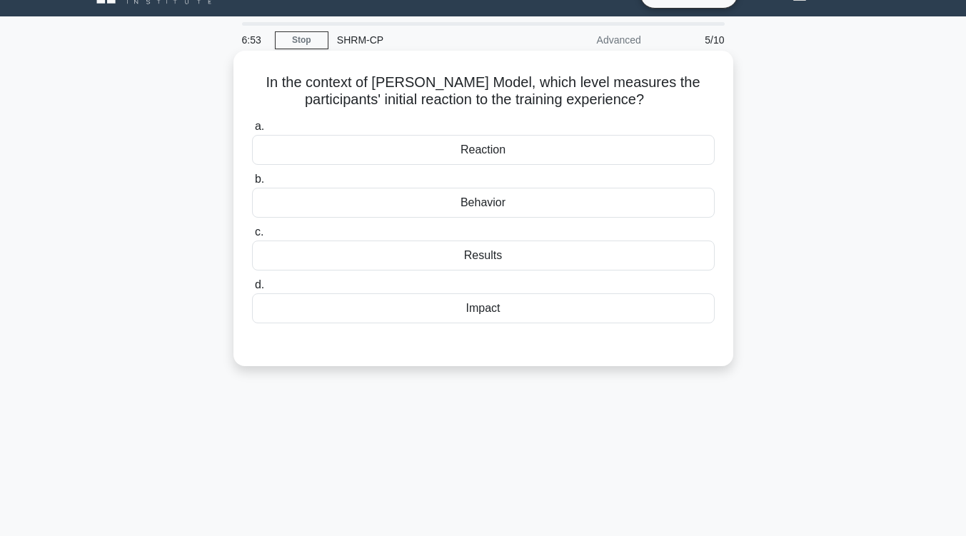
click at [520, 203] on div "Behavior" at bounding box center [483, 203] width 462 height 30
click at [252, 184] on input "b. Behavior" at bounding box center [252, 179] width 0 height 9
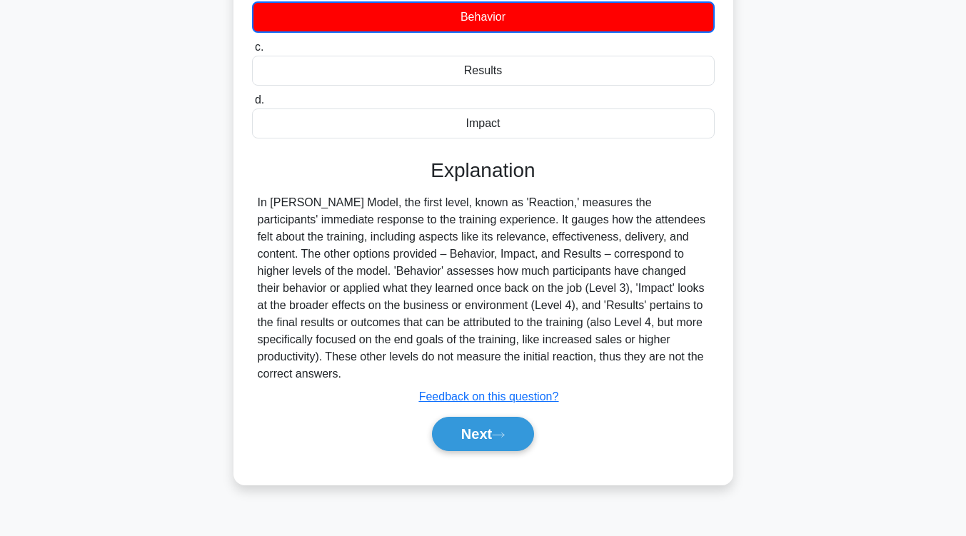
scroll to position [216, 0]
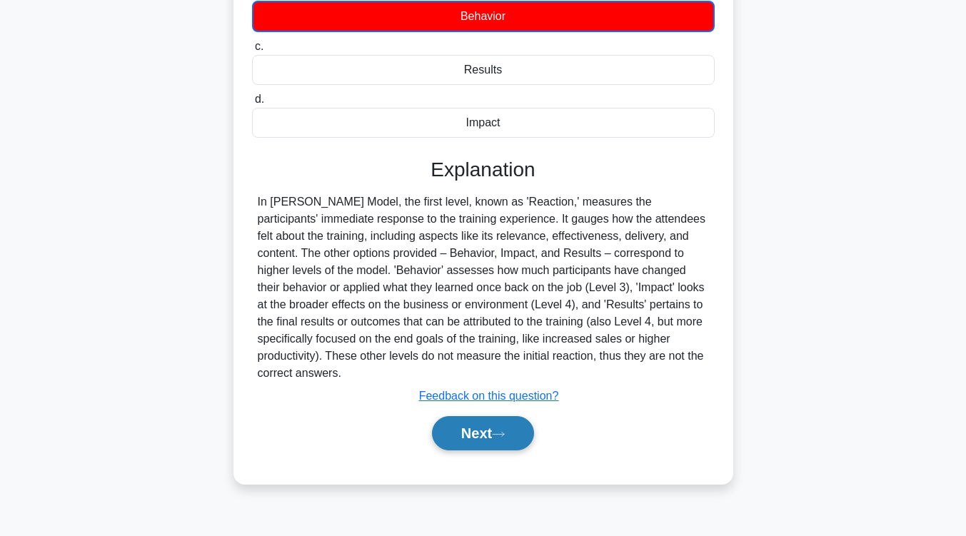
click at [485, 432] on button "Next" at bounding box center [483, 433] width 102 height 34
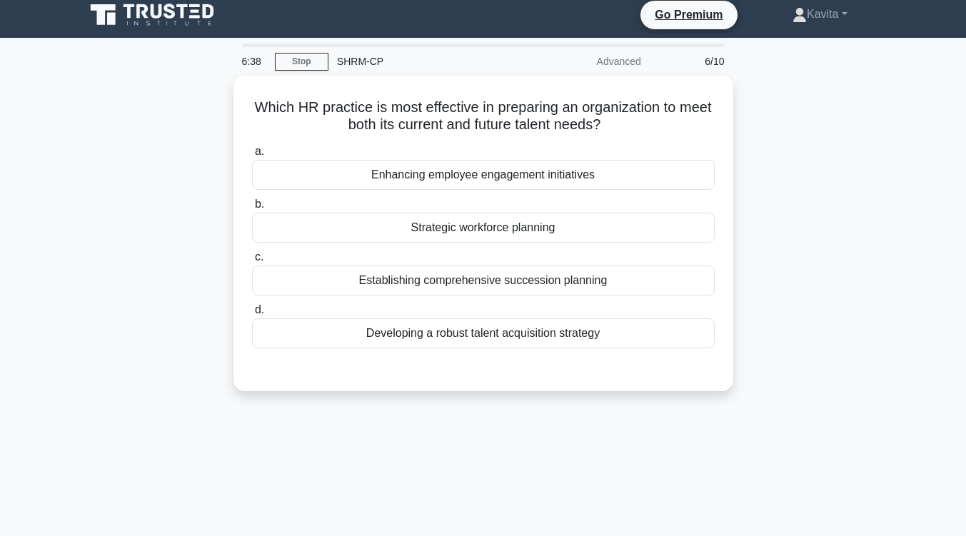
scroll to position [0, 0]
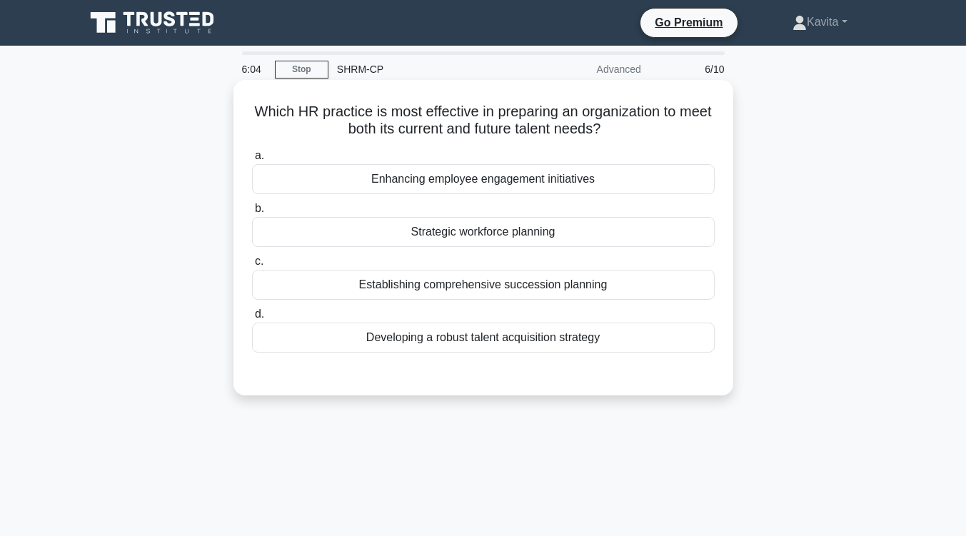
click at [482, 233] on div "Strategic workforce planning" at bounding box center [483, 232] width 462 height 30
click at [252, 213] on input "b. Strategic workforce planning" at bounding box center [252, 208] width 0 height 9
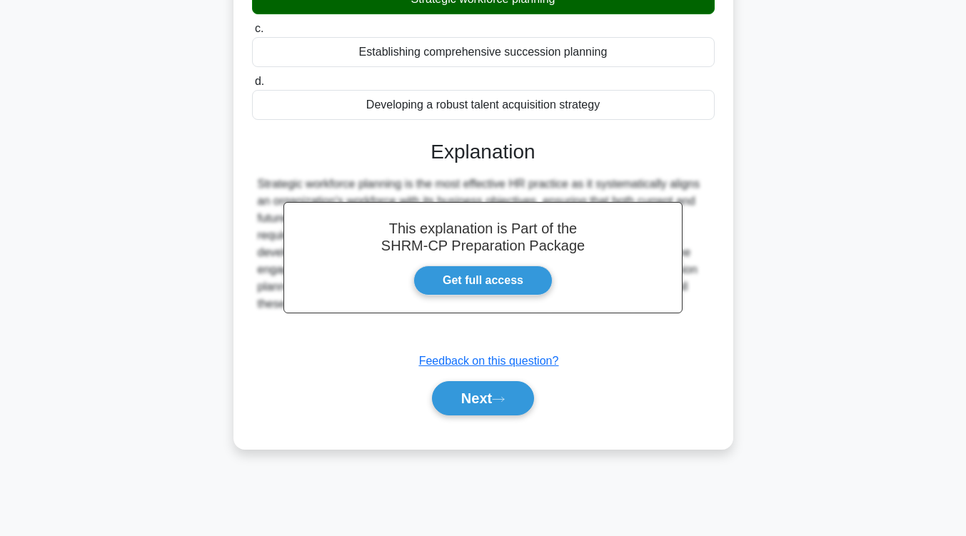
scroll to position [233, 0]
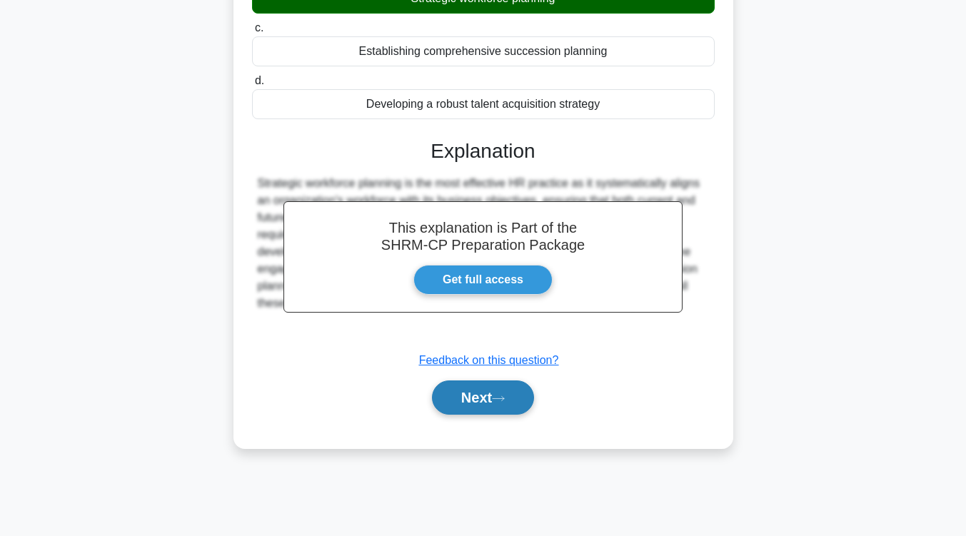
click at [485, 405] on button "Next" at bounding box center [483, 397] width 102 height 34
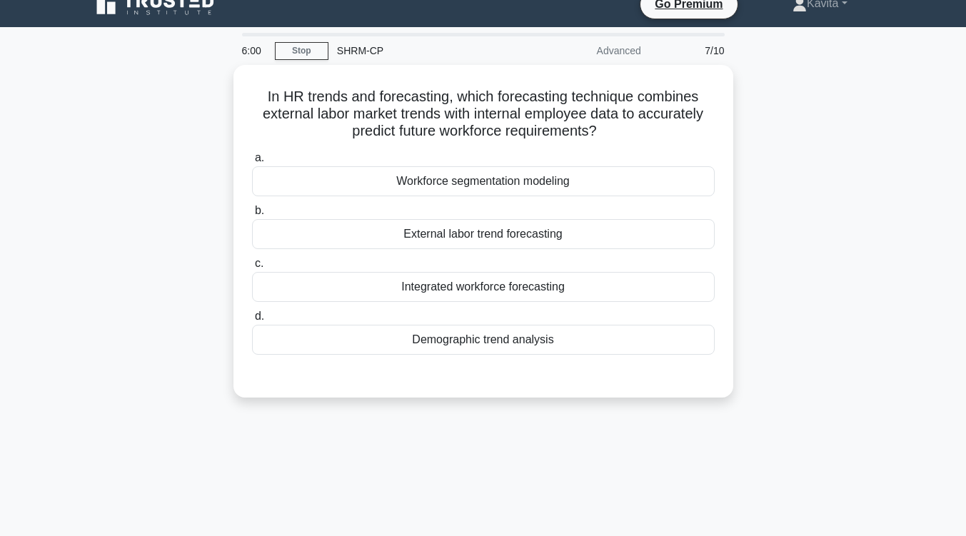
scroll to position [11, 0]
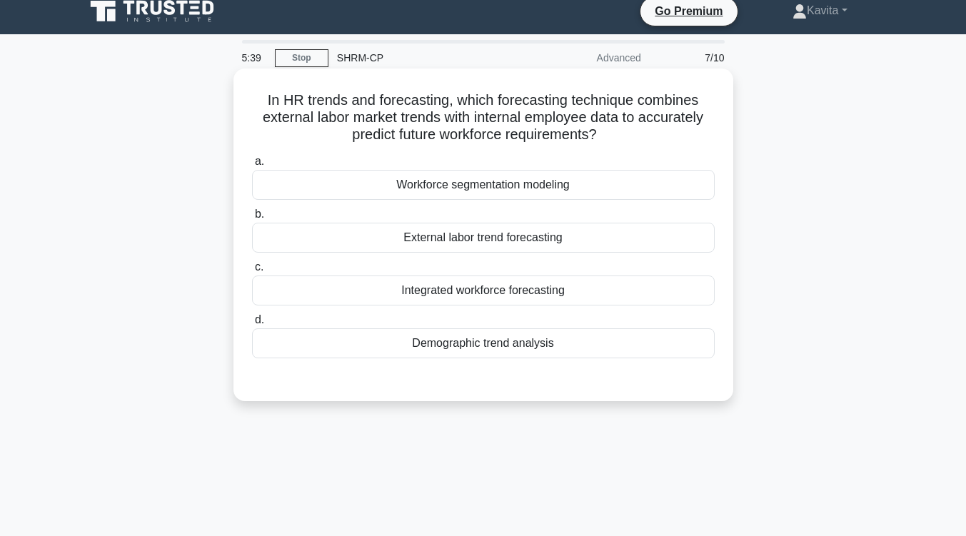
click at [517, 298] on div "Integrated workforce forecasting" at bounding box center [483, 290] width 462 height 30
click at [252, 272] on input "c. Integrated workforce forecasting" at bounding box center [252, 267] width 0 height 9
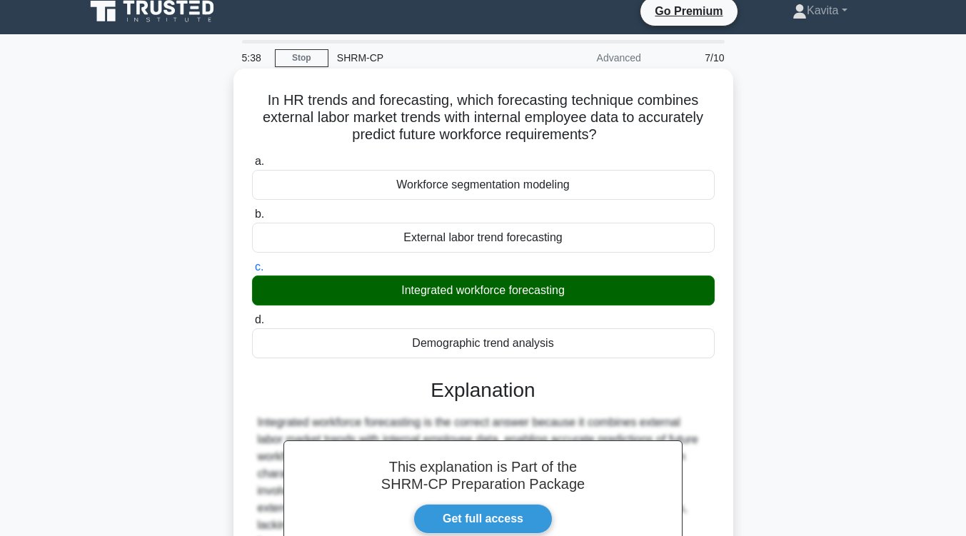
scroll to position [235, 0]
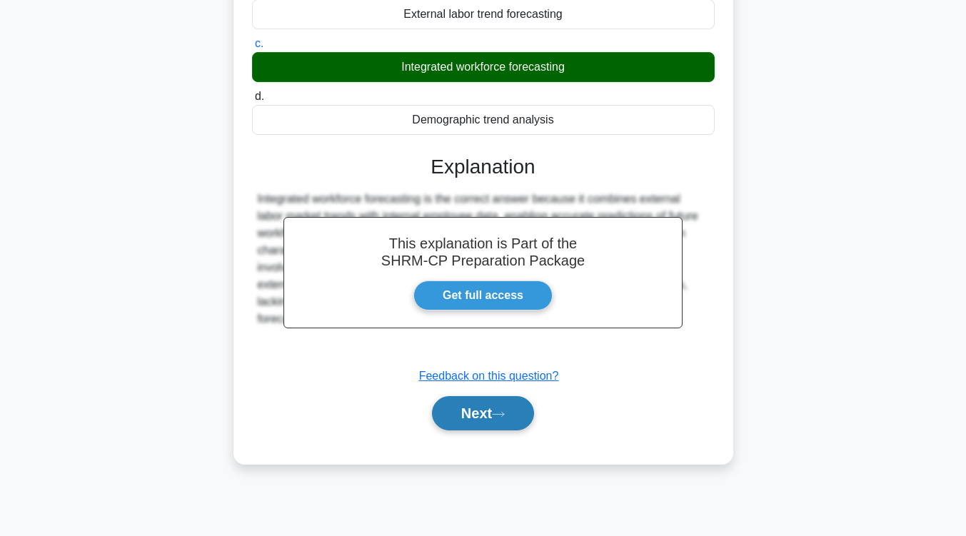
click at [494, 413] on button "Next" at bounding box center [483, 413] width 102 height 34
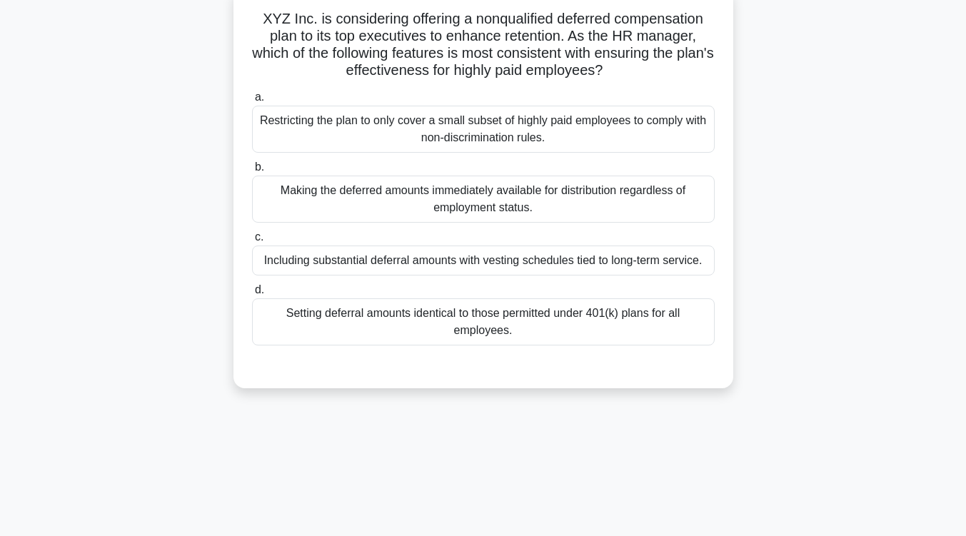
scroll to position [79, 0]
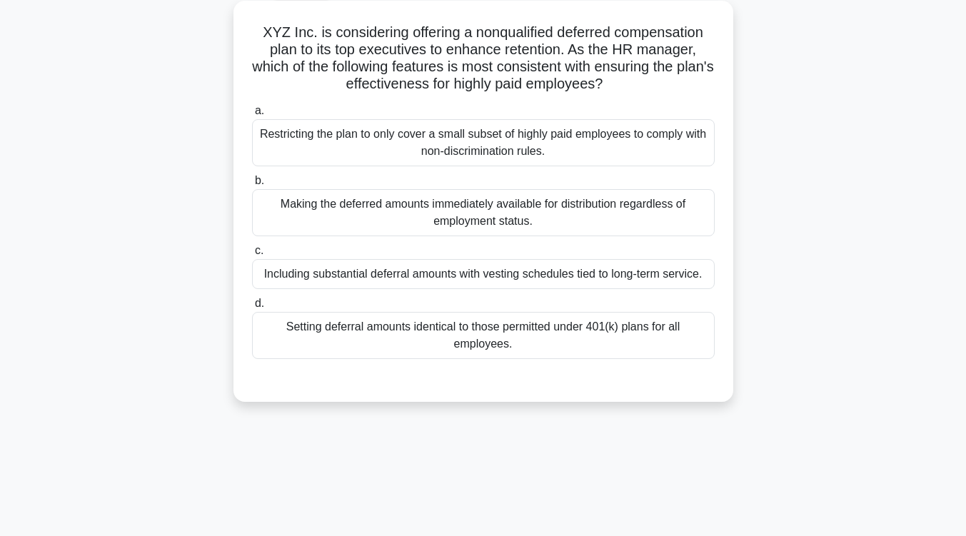
click at [507, 275] on div "Including substantial deferral amounts with vesting schedules tied to long-term…" at bounding box center [483, 274] width 462 height 30
click at [252, 255] on input "c. Including substantial deferral amounts with vesting schedules tied to long-t…" at bounding box center [252, 250] width 0 height 9
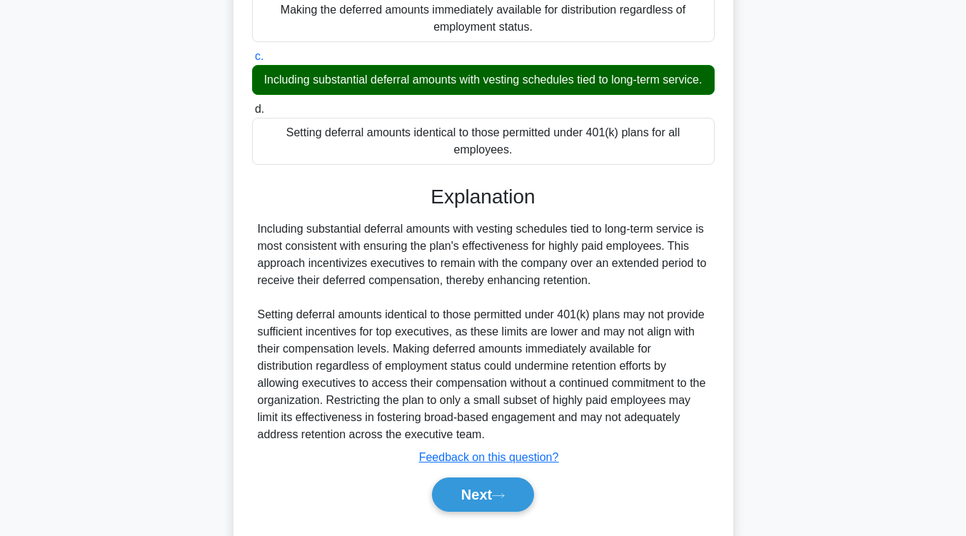
scroll to position [328, 0]
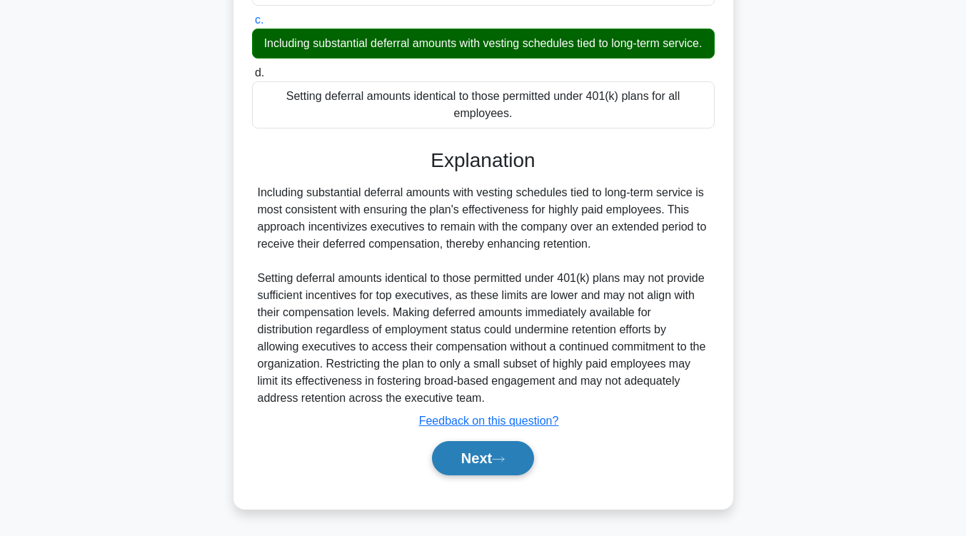
click at [487, 455] on button "Next" at bounding box center [483, 458] width 102 height 34
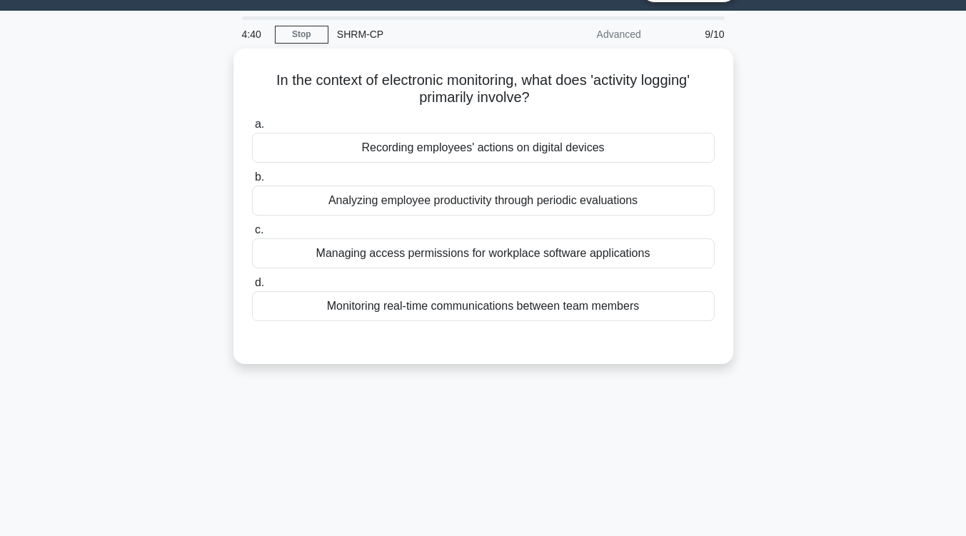
scroll to position [1, 0]
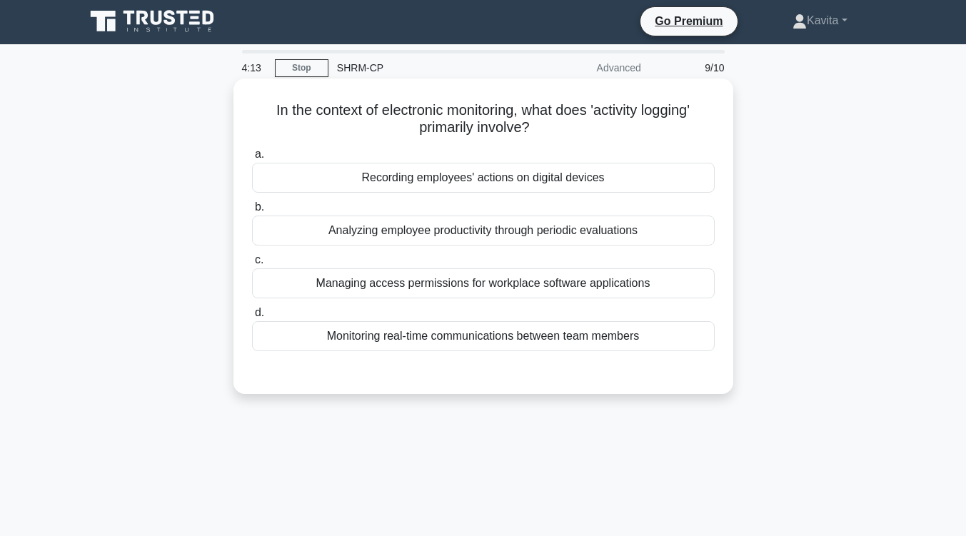
click at [534, 285] on div "Managing access permissions for workplace software applications" at bounding box center [483, 283] width 462 height 30
click at [252, 265] on input "c. Managing access permissions for workplace software applications" at bounding box center [252, 259] width 0 height 9
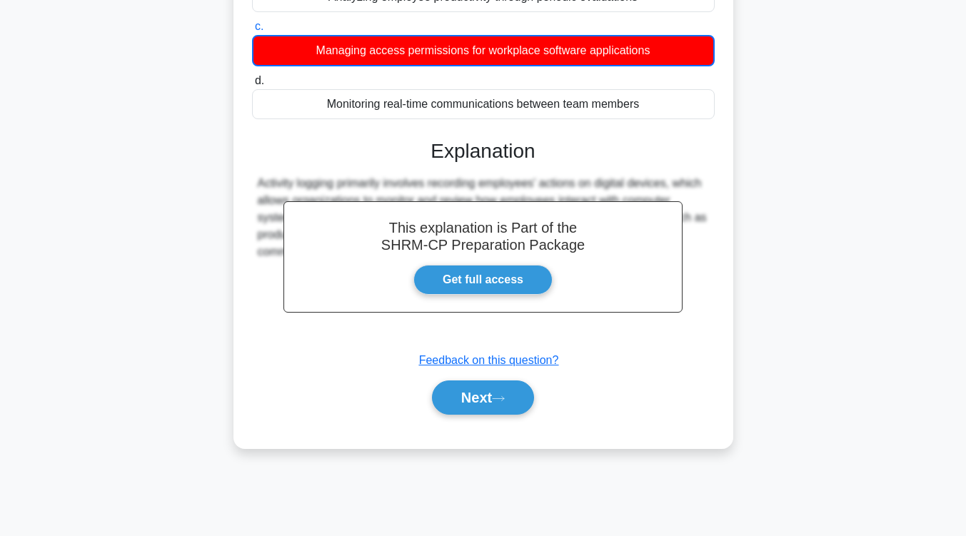
scroll to position [226, 0]
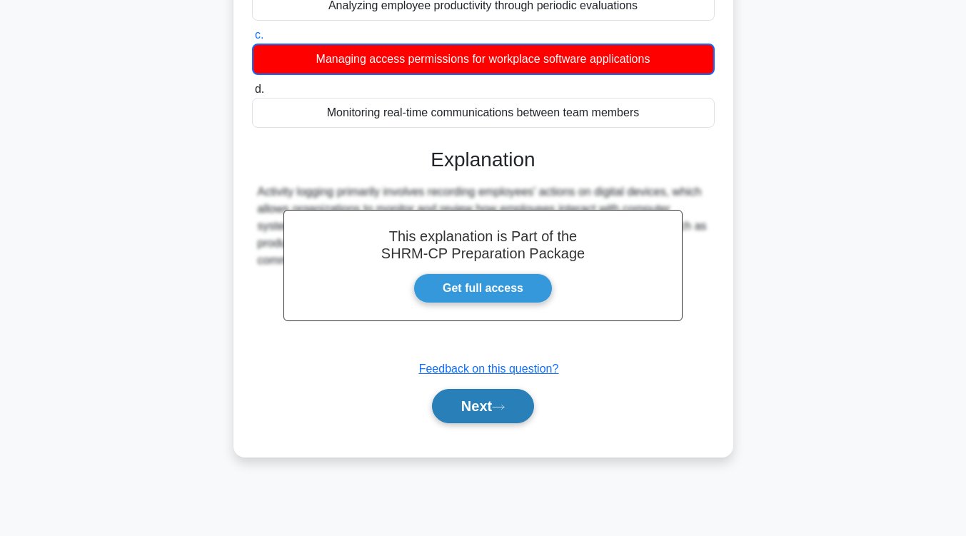
click at [490, 402] on button "Next" at bounding box center [483, 406] width 102 height 34
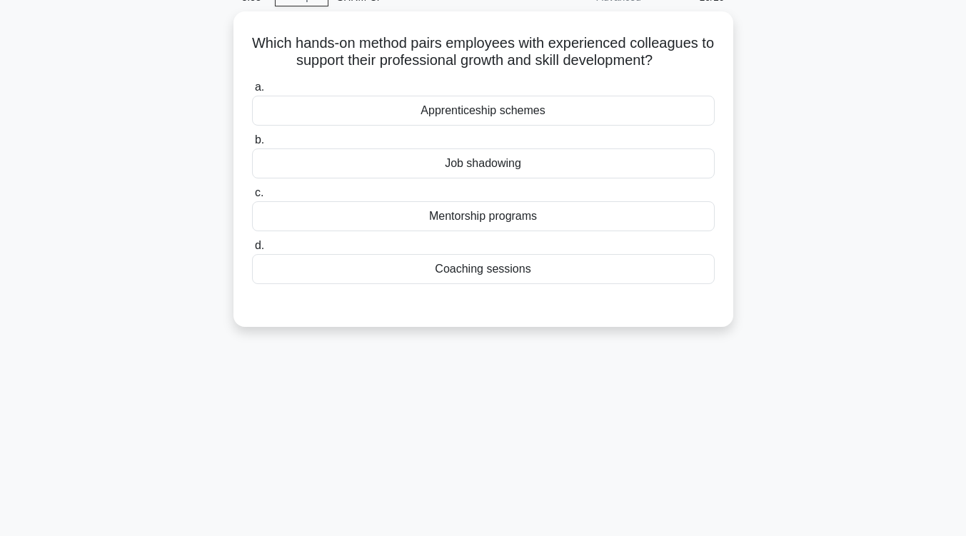
scroll to position [23, 0]
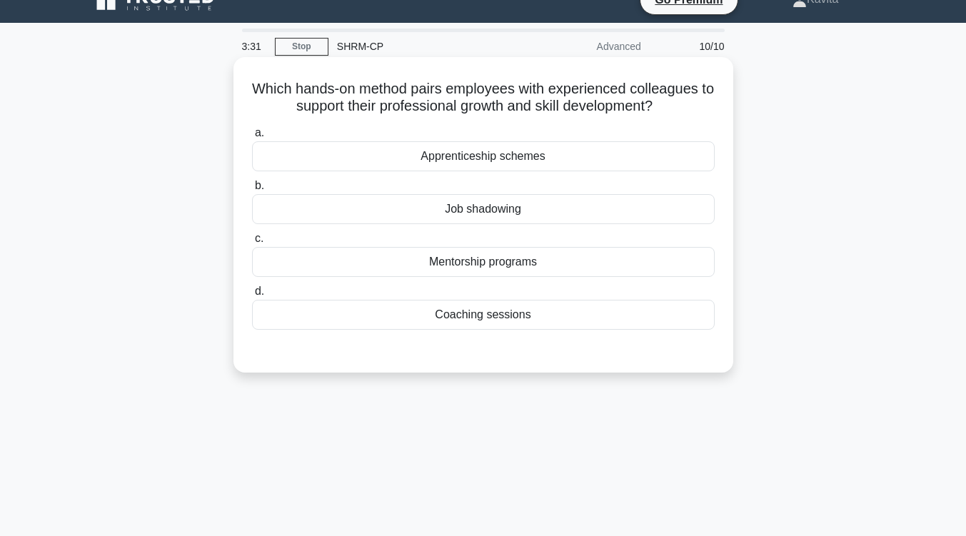
click at [505, 211] on div "Job shadowing" at bounding box center [483, 209] width 462 height 30
click at [252, 191] on input "b. Job shadowing" at bounding box center [252, 185] width 0 height 9
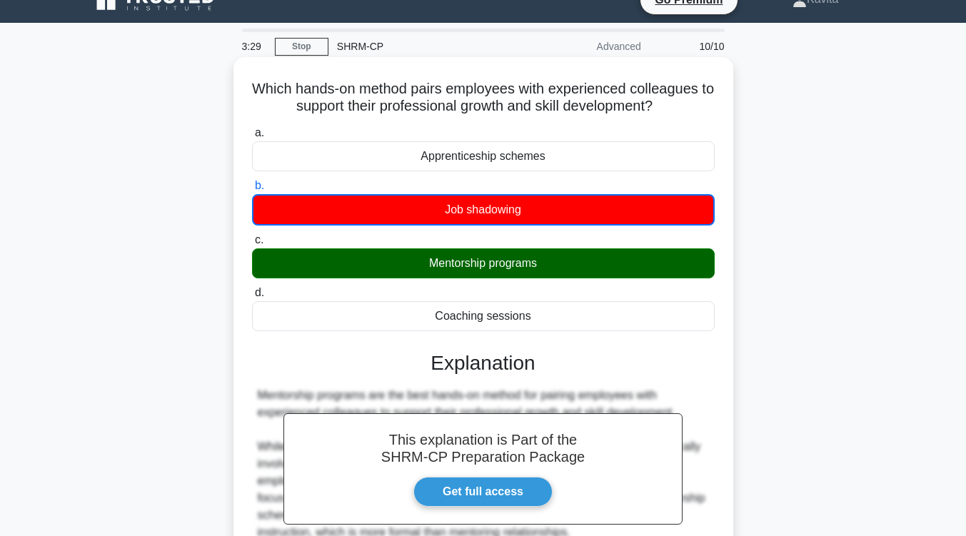
scroll to position [235, 0]
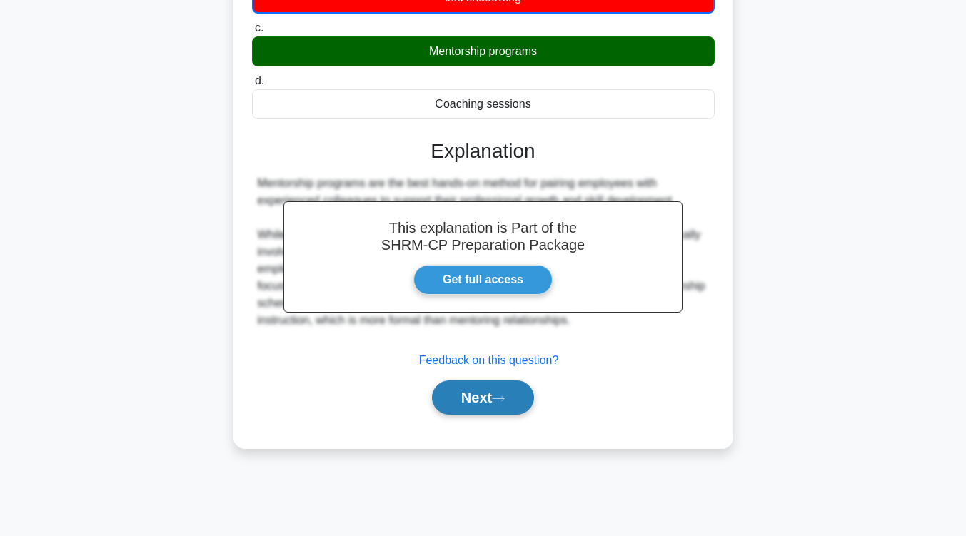
click at [525, 399] on button "Next" at bounding box center [483, 397] width 102 height 34
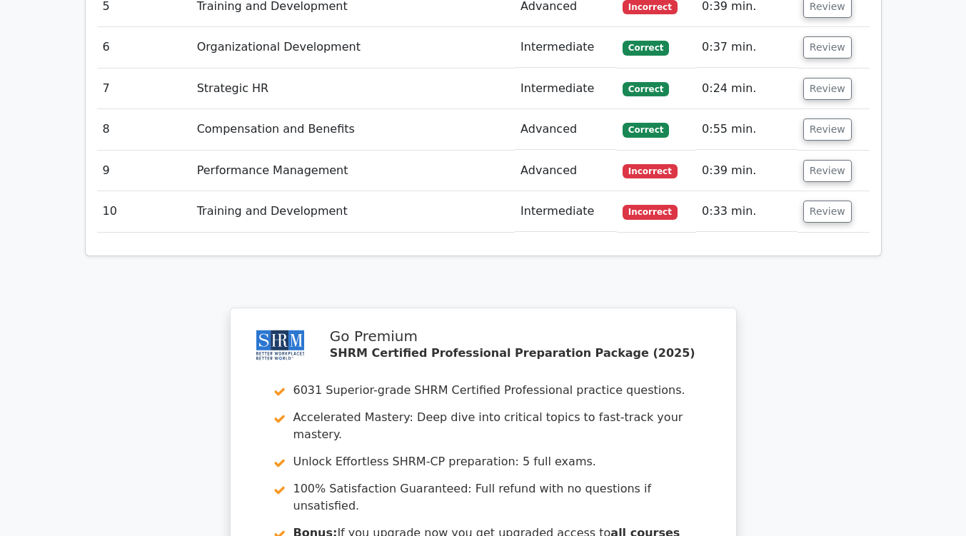
scroll to position [1943, 0]
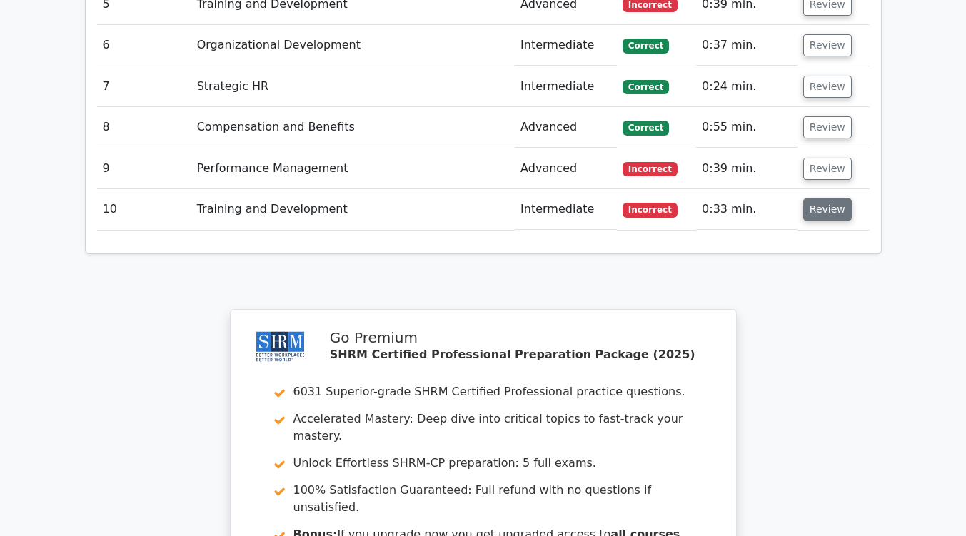
click at [830, 198] on button "Review" at bounding box center [827, 209] width 49 height 22
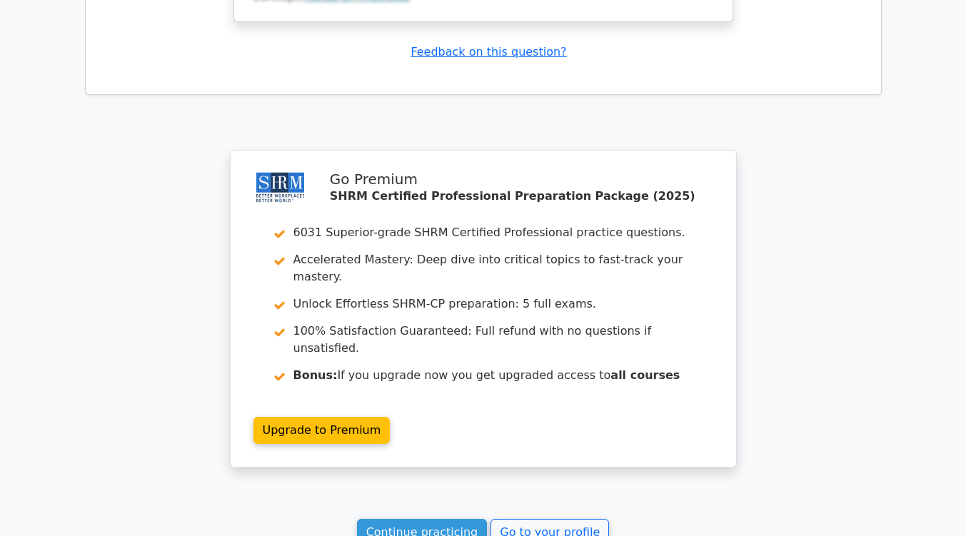
scroll to position [2804, 0]
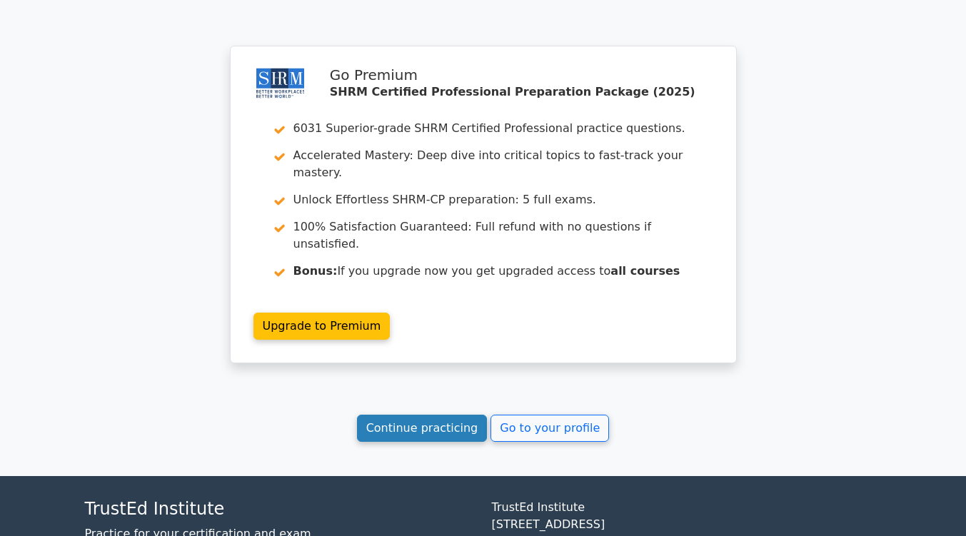
click at [443, 415] on link "Continue practicing" at bounding box center [422, 428] width 131 height 27
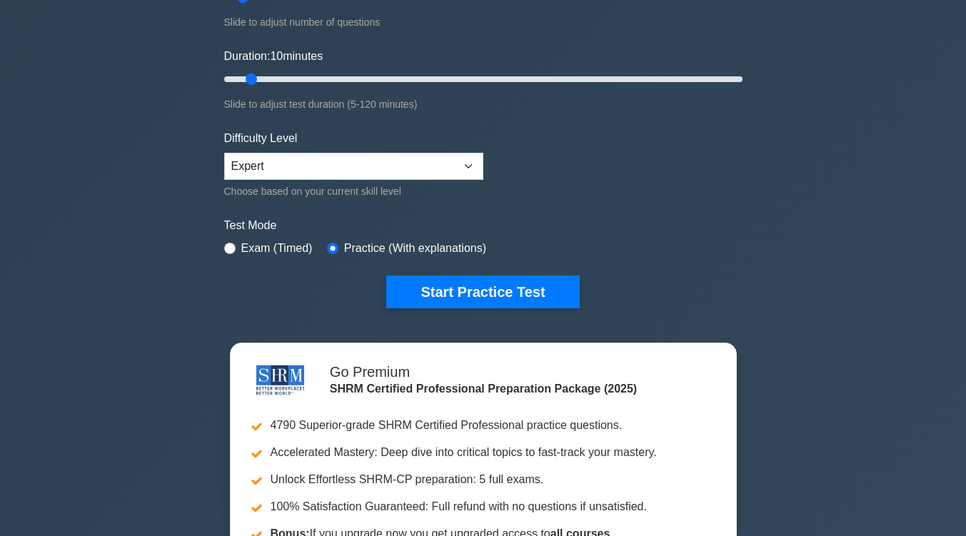
scroll to position [230, 0]
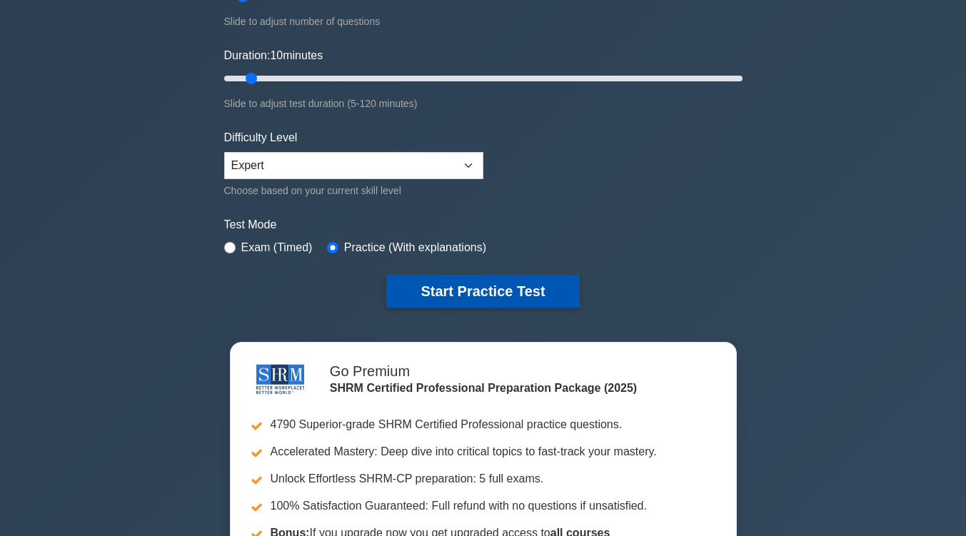
click at [465, 291] on button "Start Practice Test" at bounding box center [482, 291] width 193 height 33
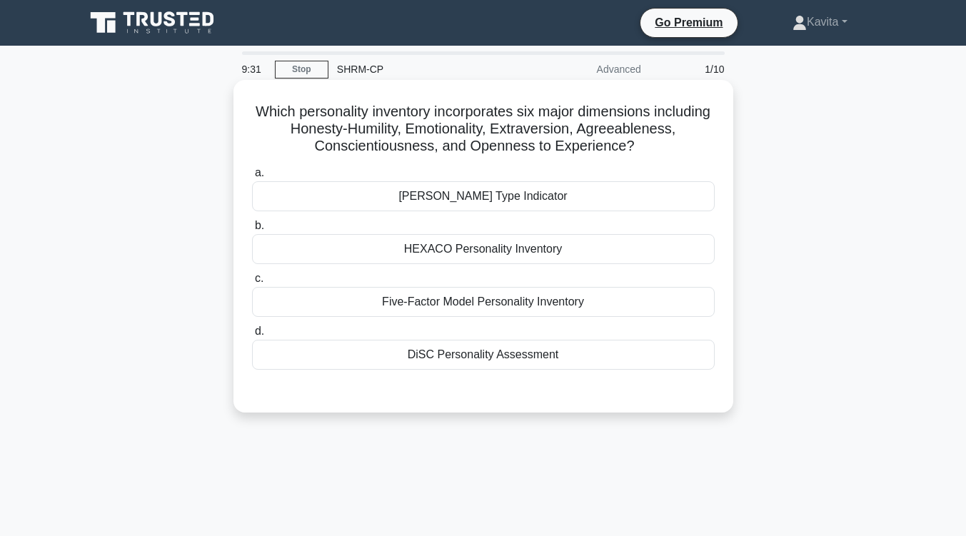
click at [515, 197] on div "[PERSON_NAME] Type Indicator" at bounding box center [483, 196] width 462 height 30
click at [252, 178] on input "[PERSON_NAME] Type Indicator" at bounding box center [252, 172] width 0 height 9
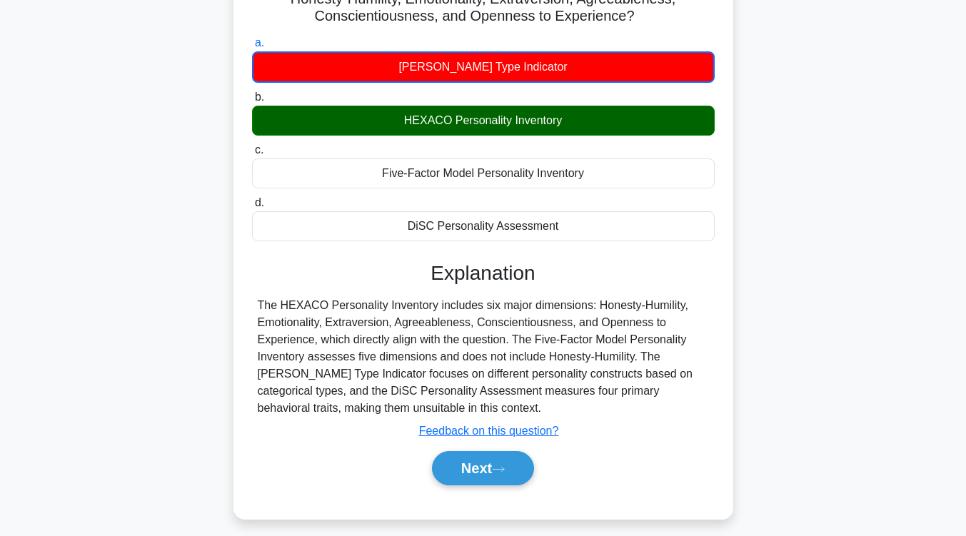
scroll to position [129, 0]
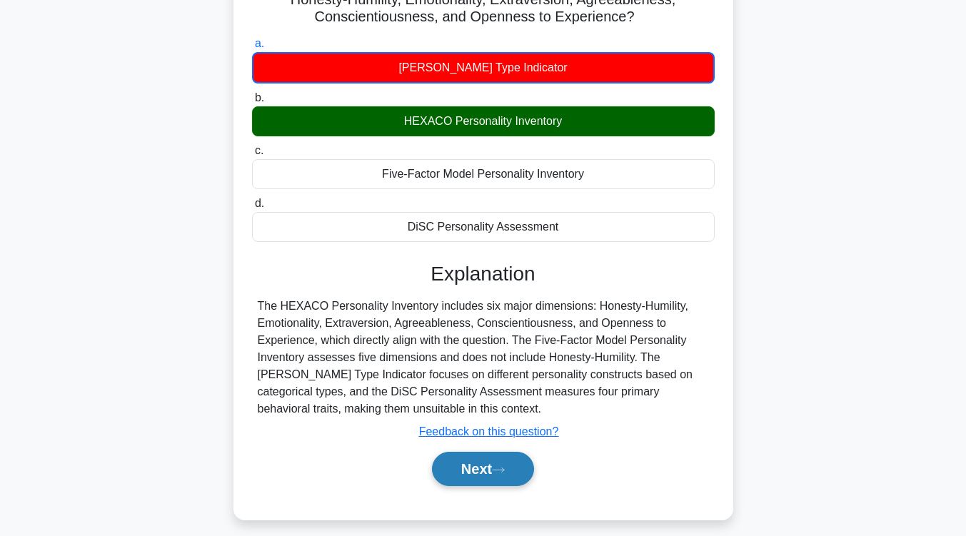
click at [499, 465] on button "Next" at bounding box center [483, 469] width 102 height 34
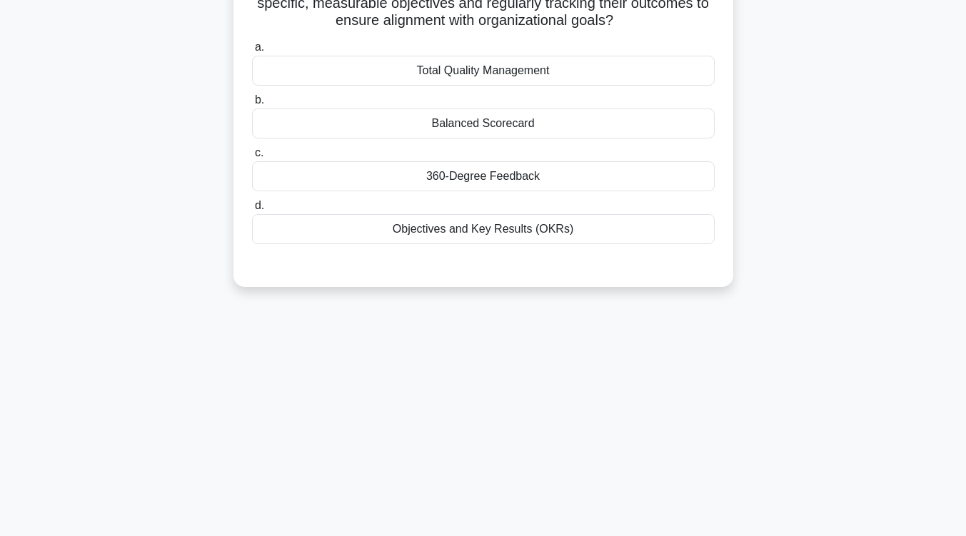
scroll to position [0, 0]
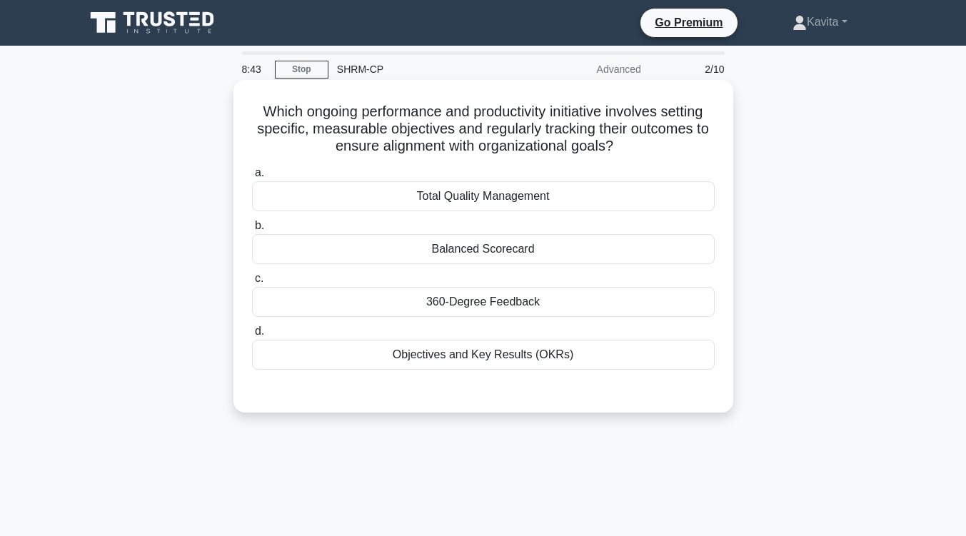
click at [444, 249] on div "Balanced Scorecard" at bounding box center [483, 249] width 462 height 30
click at [252, 230] on input "b. Balanced Scorecard" at bounding box center [252, 225] width 0 height 9
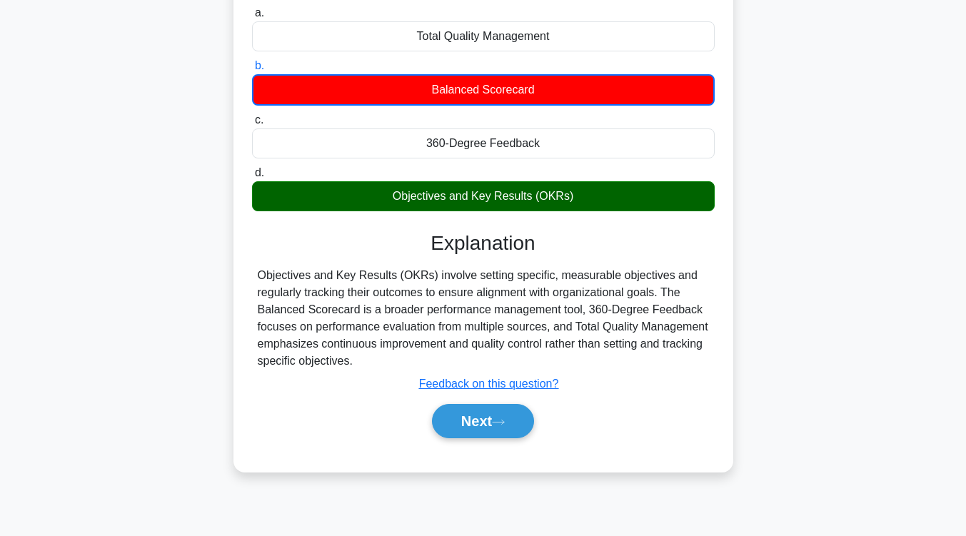
scroll to position [230, 0]
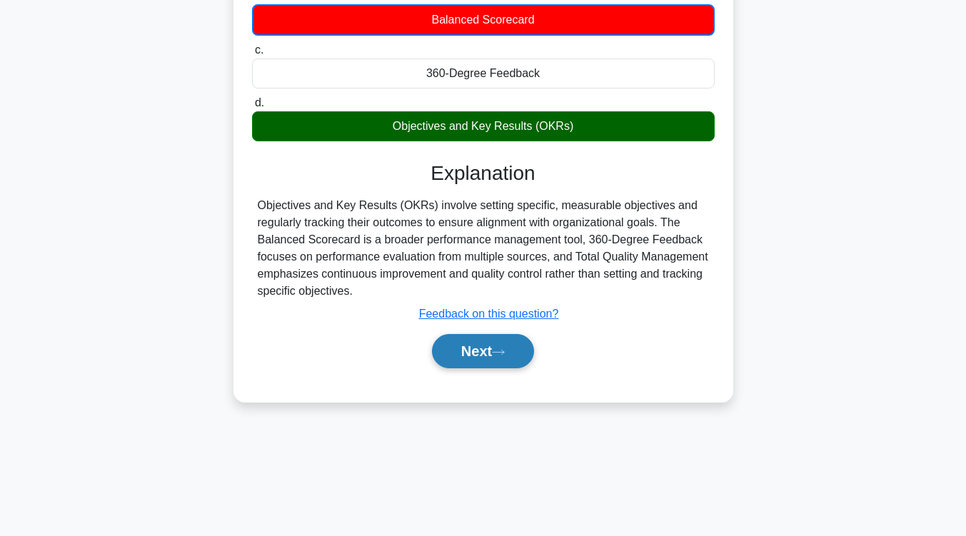
click at [474, 354] on button "Next" at bounding box center [483, 351] width 102 height 34
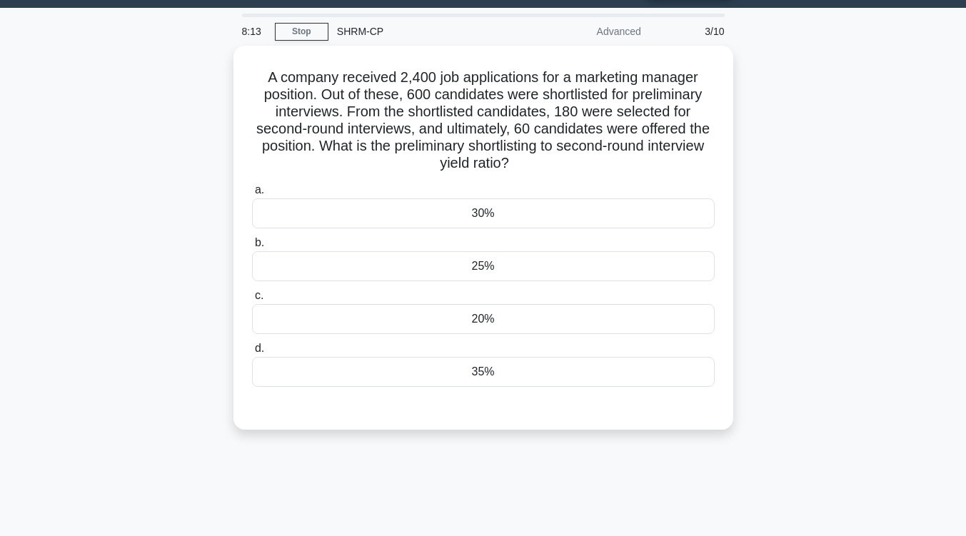
scroll to position [37, 0]
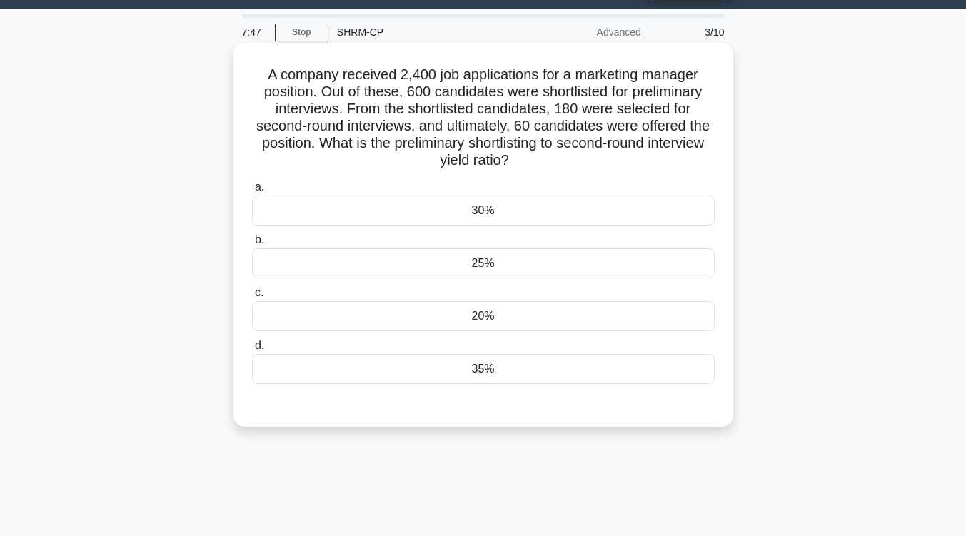
click at [487, 375] on div "35%" at bounding box center [483, 369] width 462 height 30
click at [252, 350] on input "d. 35%" at bounding box center [252, 345] width 0 height 9
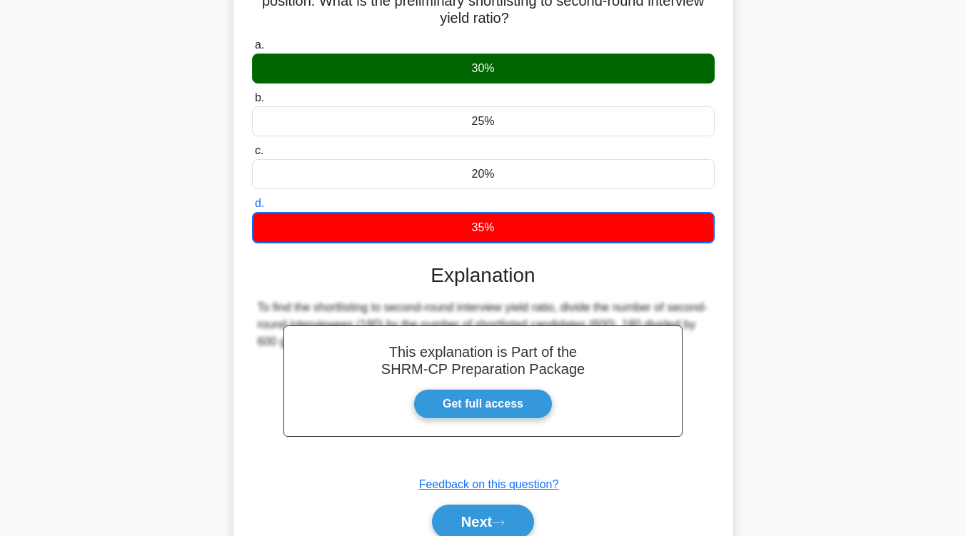
scroll to position [243, 0]
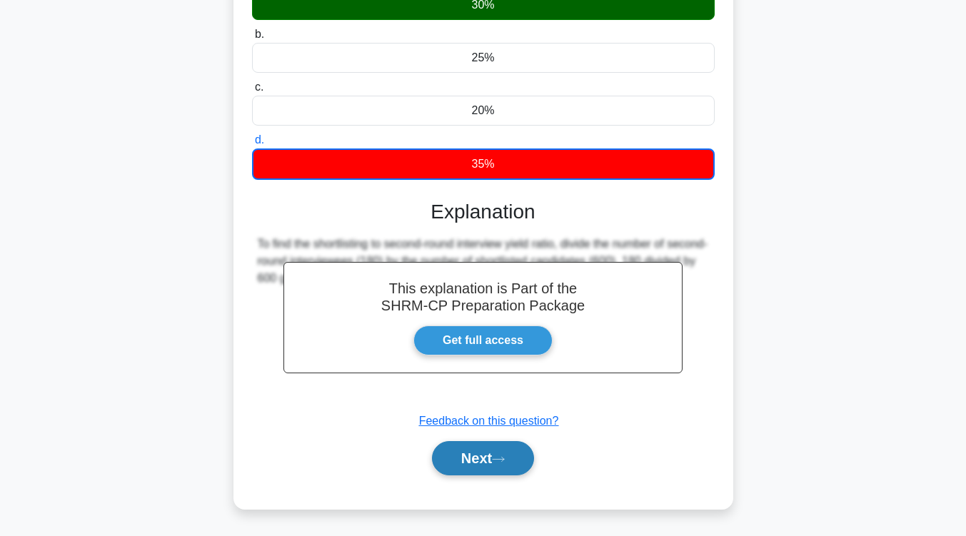
click at [494, 468] on button "Next" at bounding box center [483, 458] width 102 height 34
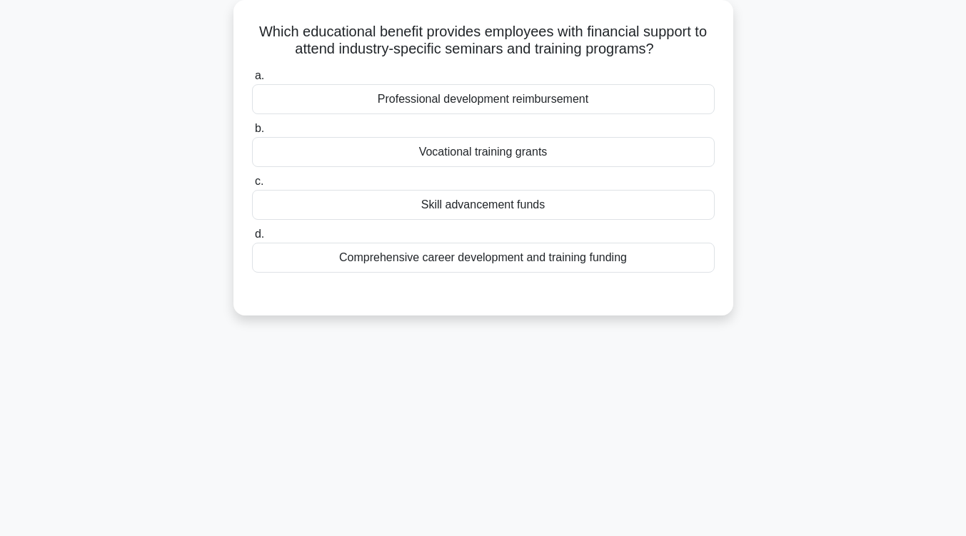
scroll to position [82, 0]
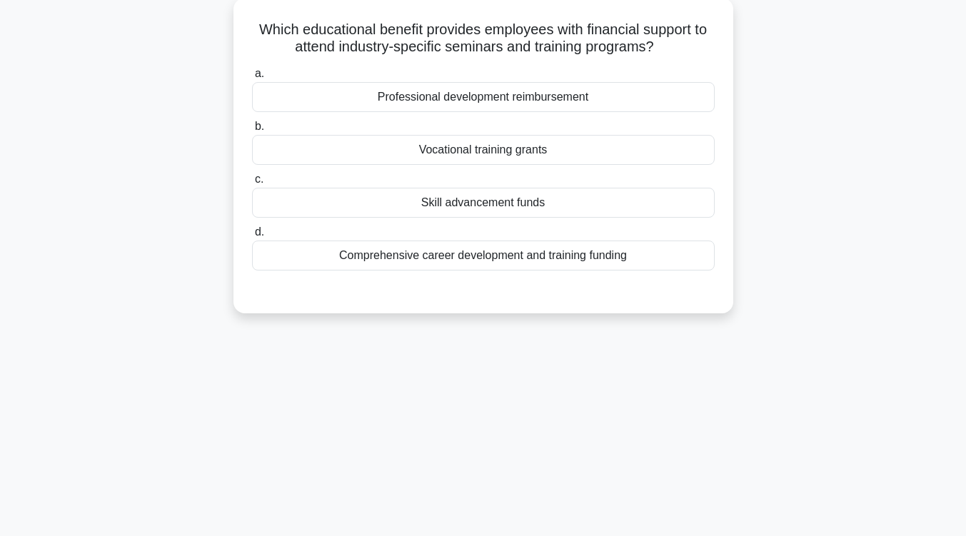
click at [541, 107] on div "Professional development reimbursement" at bounding box center [483, 97] width 462 height 30
click at [252, 78] on input "a. Professional development reimbursement" at bounding box center [252, 73] width 0 height 9
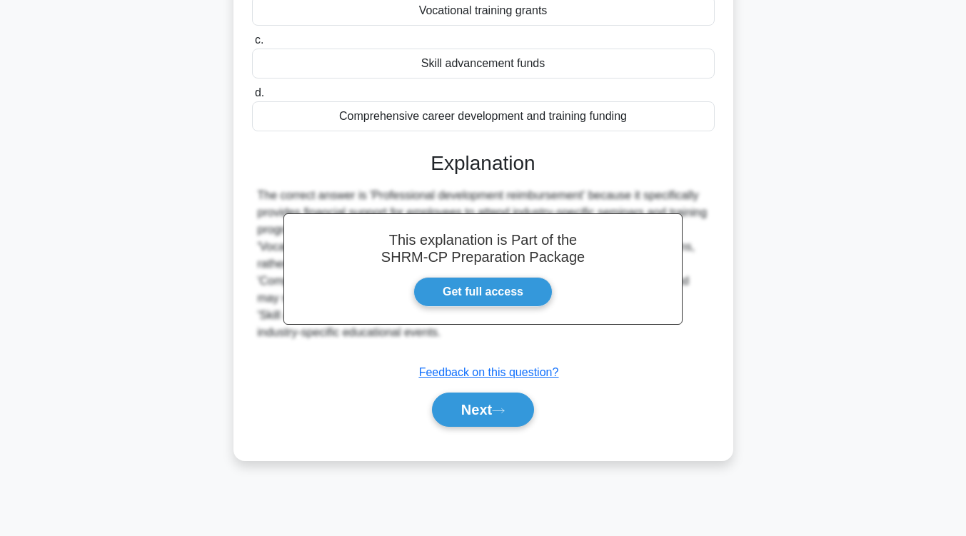
scroll to position [226, 0]
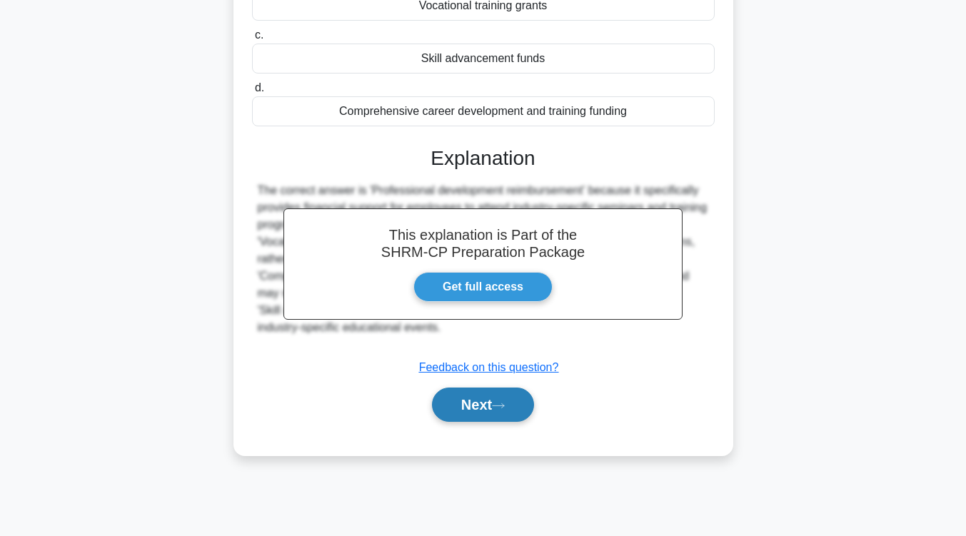
click at [523, 406] on button "Next" at bounding box center [483, 404] width 102 height 34
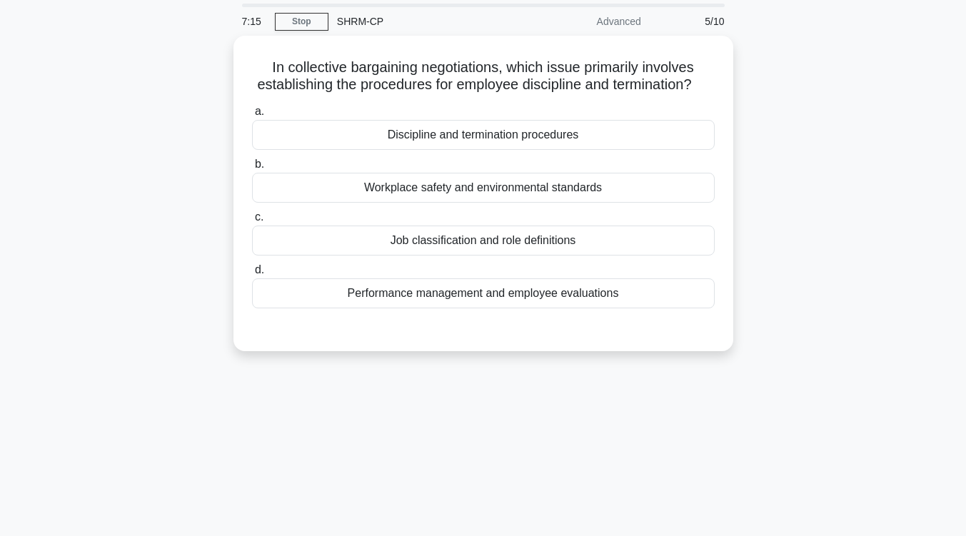
scroll to position [47, 0]
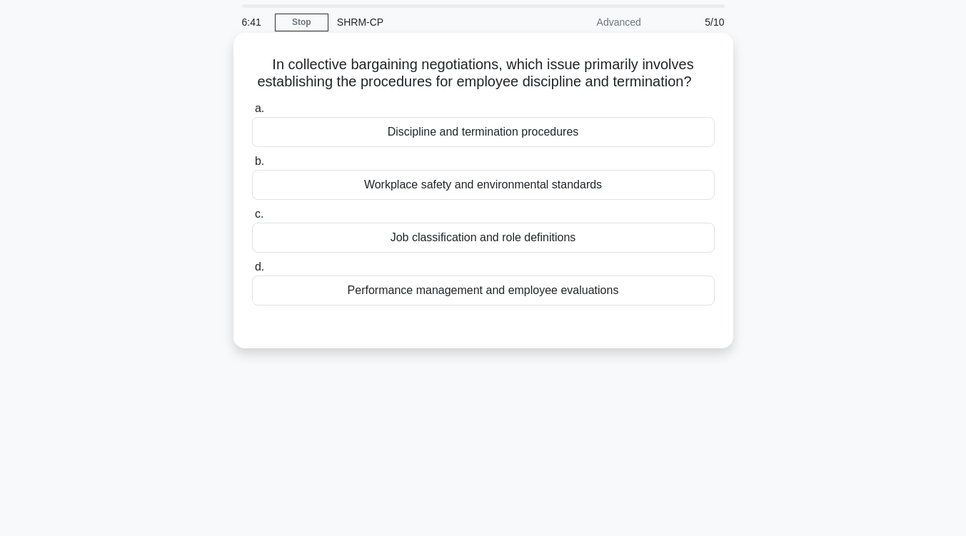
click at [535, 147] on div "Discipline and termination procedures" at bounding box center [483, 132] width 462 height 30
click at [252, 113] on input "a. Discipline and termination procedures" at bounding box center [252, 108] width 0 height 9
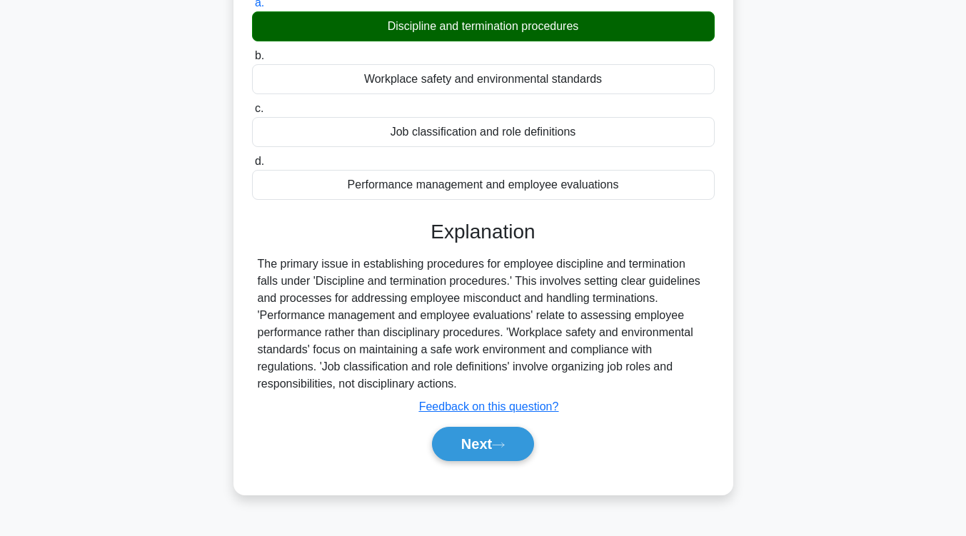
scroll to position [158, 0]
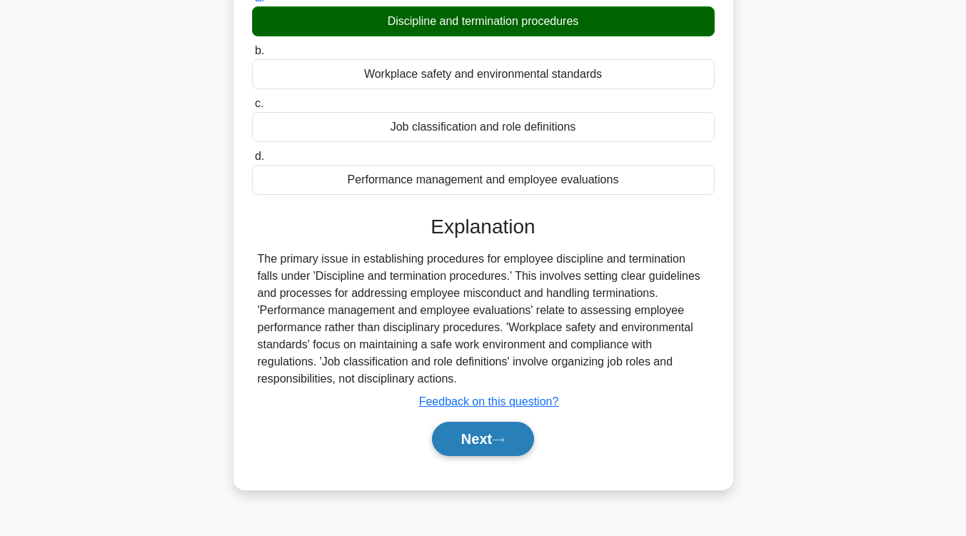
click at [504, 451] on button "Next" at bounding box center [483, 439] width 102 height 34
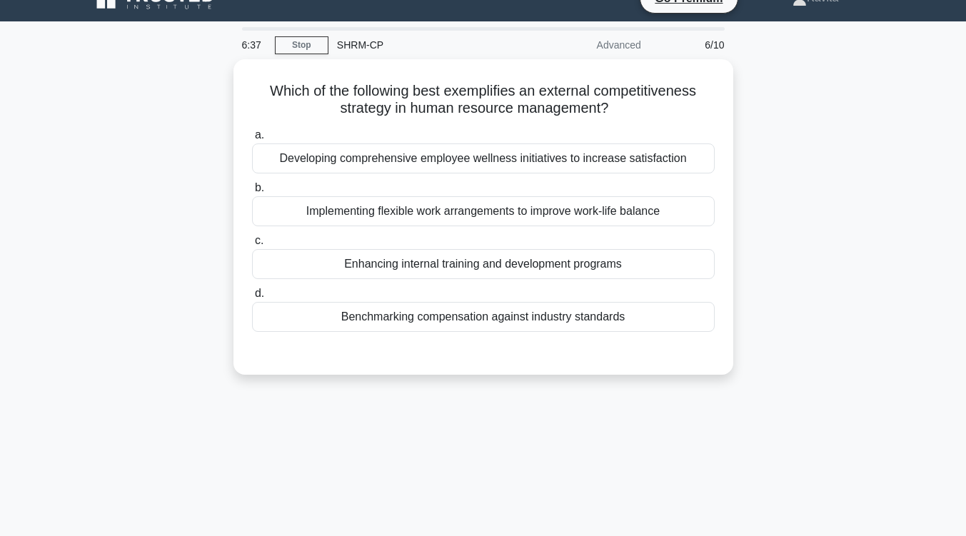
scroll to position [23, 0]
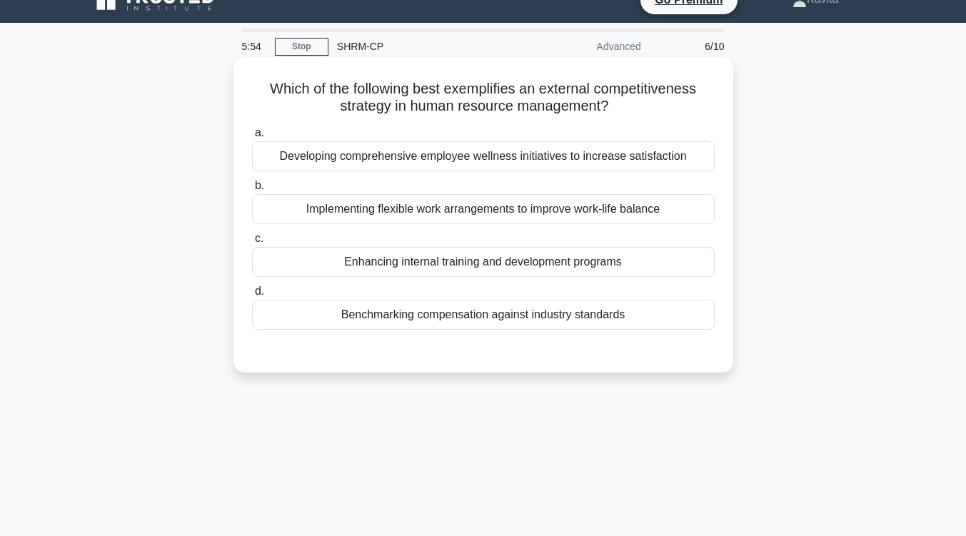
click at [506, 327] on div "Benchmarking compensation against industry standards" at bounding box center [483, 315] width 462 height 30
click at [252, 296] on input "d. Benchmarking compensation against industry standards" at bounding box center [252, 291] width 0 height 9
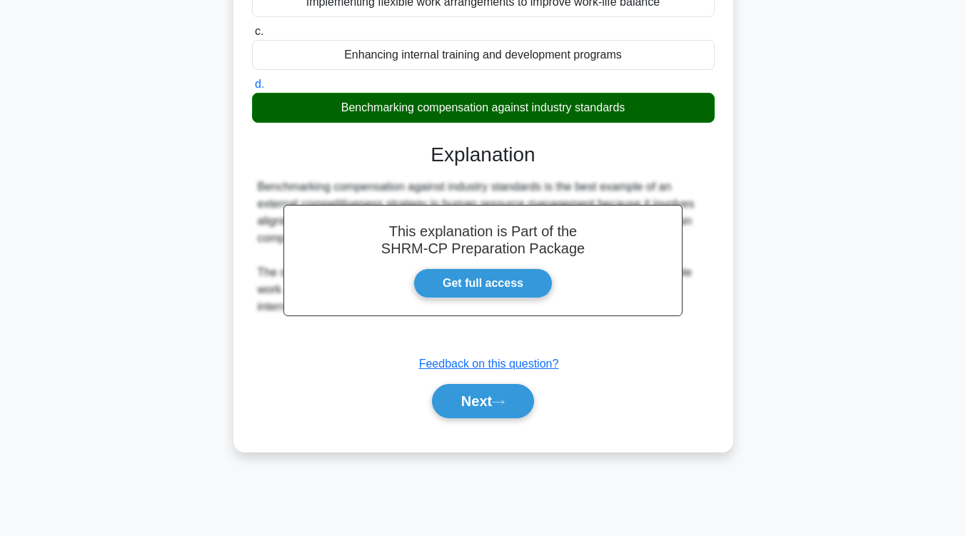
scroll to position [235, 0]
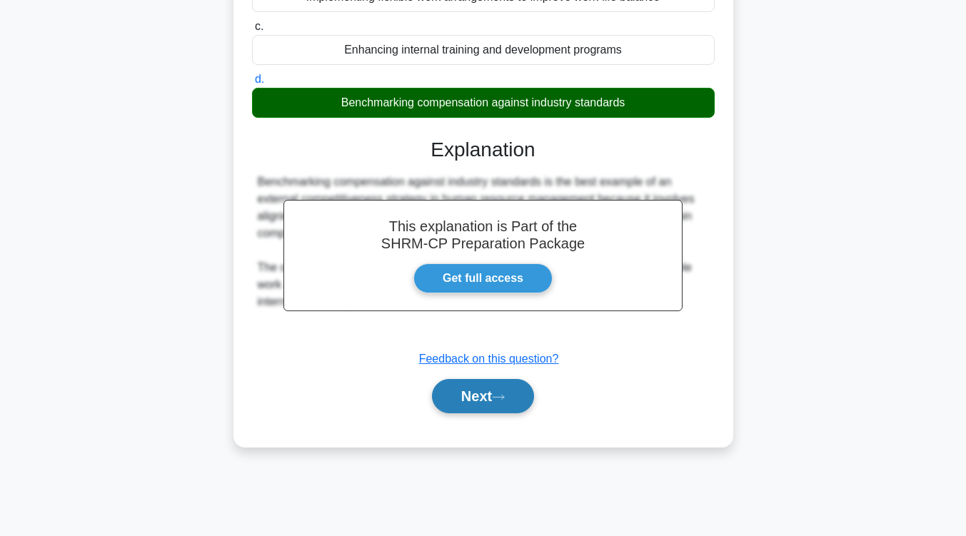
click at [505, 385] on button "Next" at bounding box center [483, 396] width 102 height 34
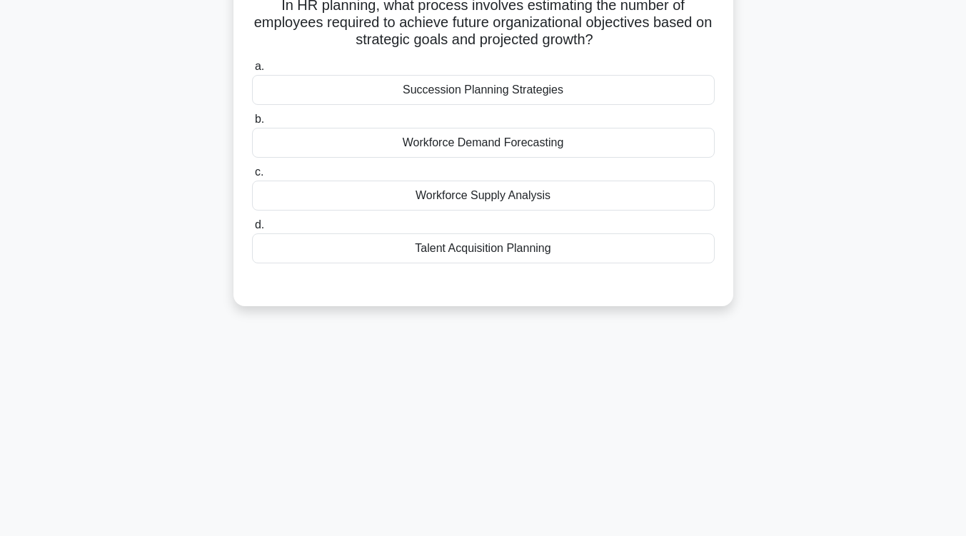
scroll to position [44, 0]
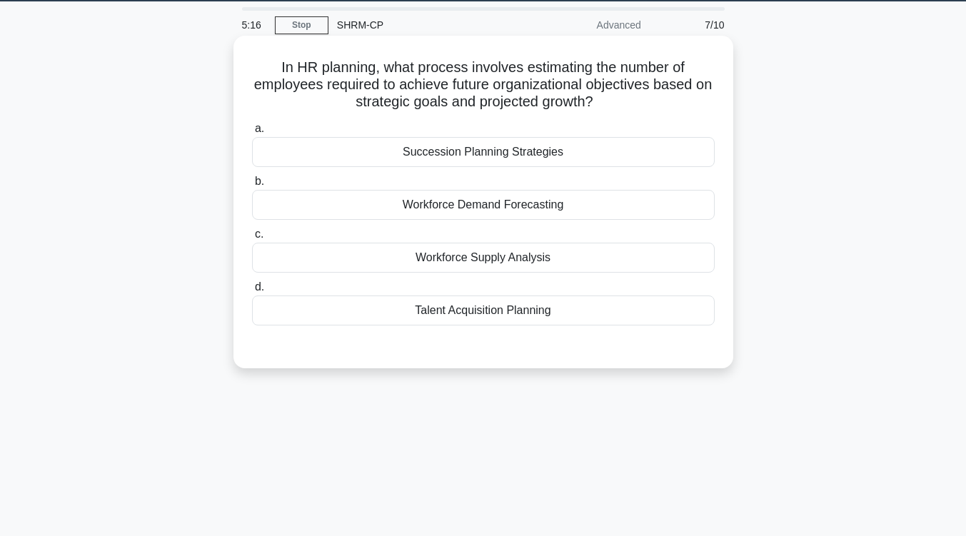
click at [512, 257] on div "Workforce Supply Analysis" at bounding box center [483, 258] width 462 height 30
click at [252, 239] on input "c. Workforce Supply Analysis" at bounding box center [252, 234] width 0 height 9
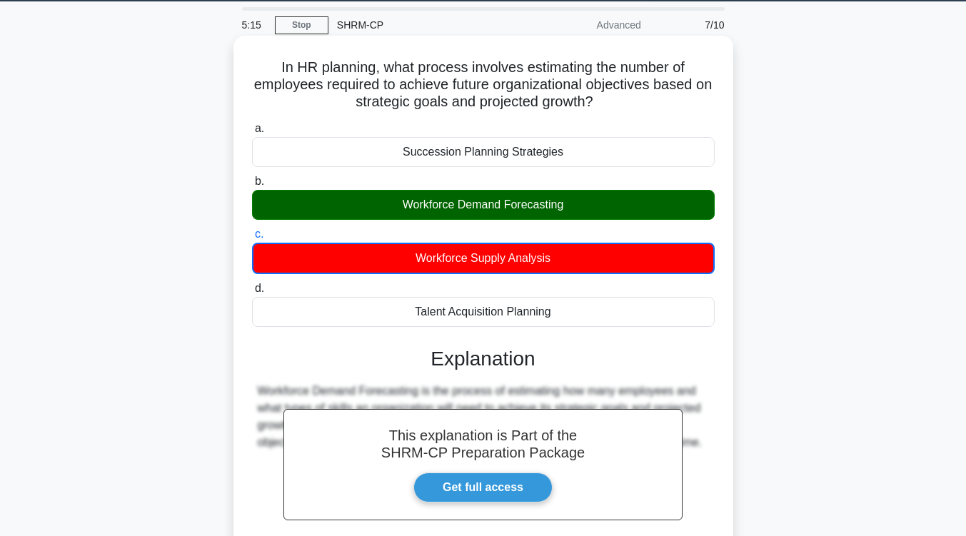
scroll to position [235, 0]
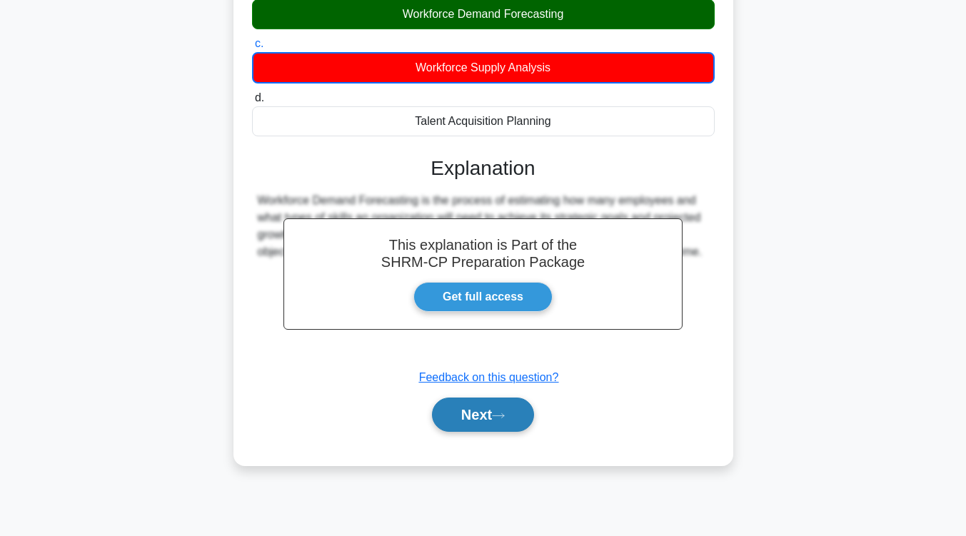
click at [515, 430] on button "Next" at bounding box center [483, 414] width 102 height 34
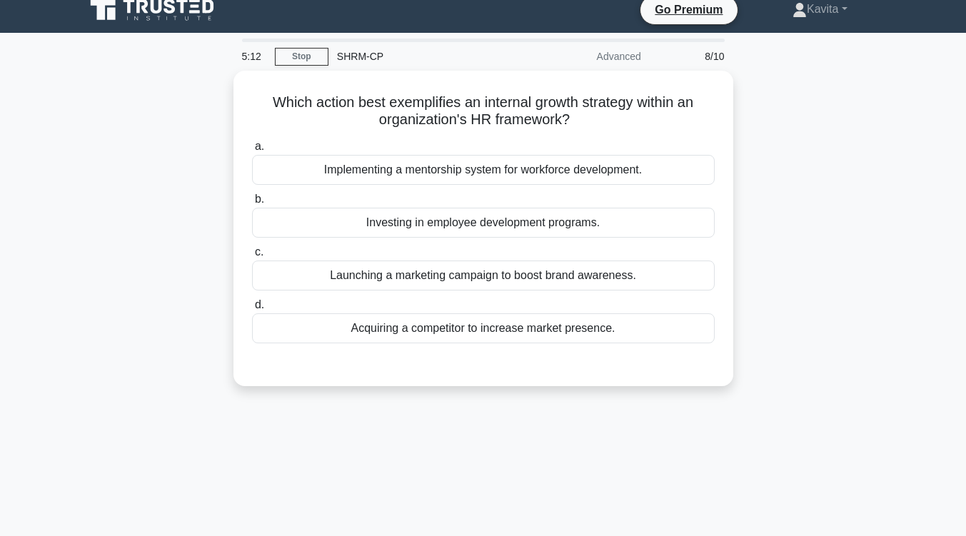
scroll to position [12, 0]
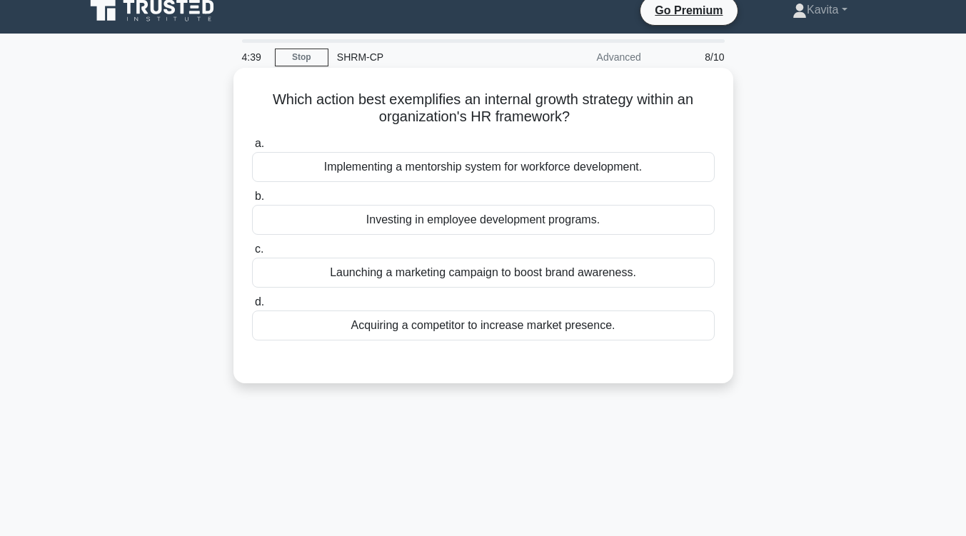
click at [567, 172] on div "Implementing a mentorship system for workforce development." at bounding box center [483, 167] width 462 height 30
click at [252, 148] on input "a. Implementing a mentorship system for workforce development." at bounding box center [252, 143] width 0 height 9
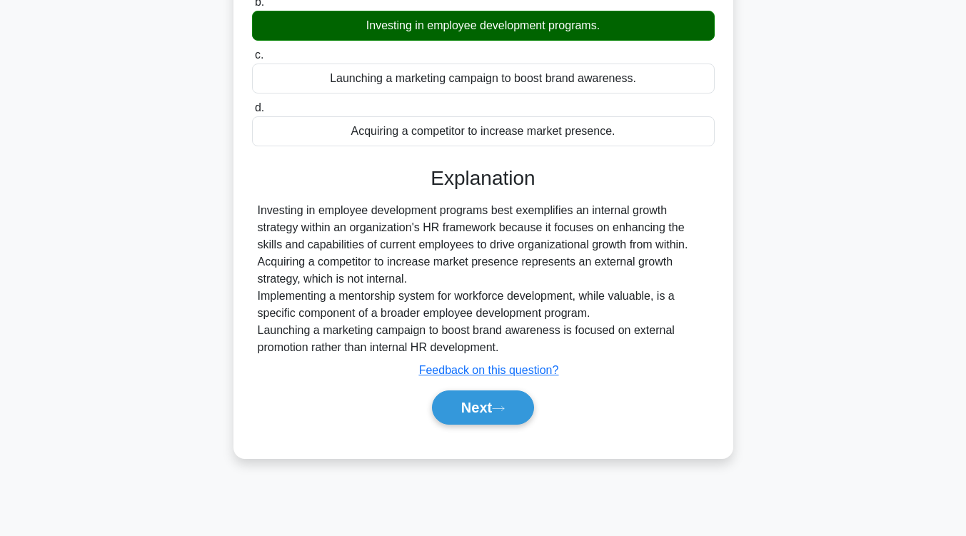
scroll to position [209, 0]
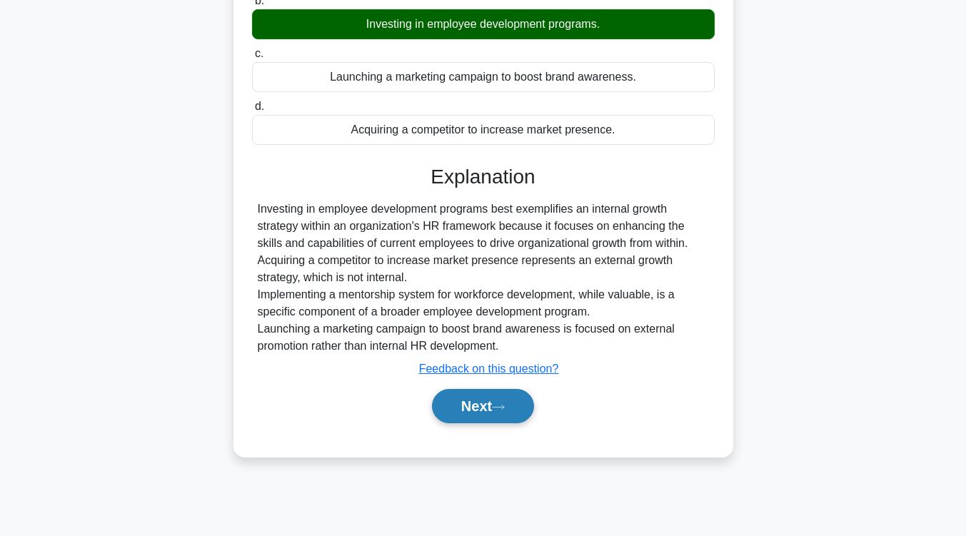
click at [473, 400] on button "Next" at bounding box center [483, 406] width 102 height 34
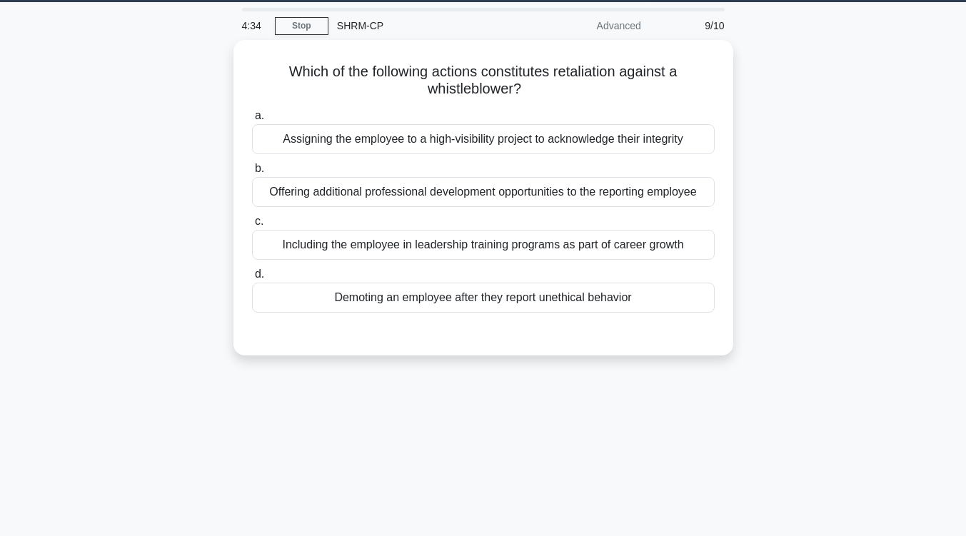
scroll to position [12, 0]
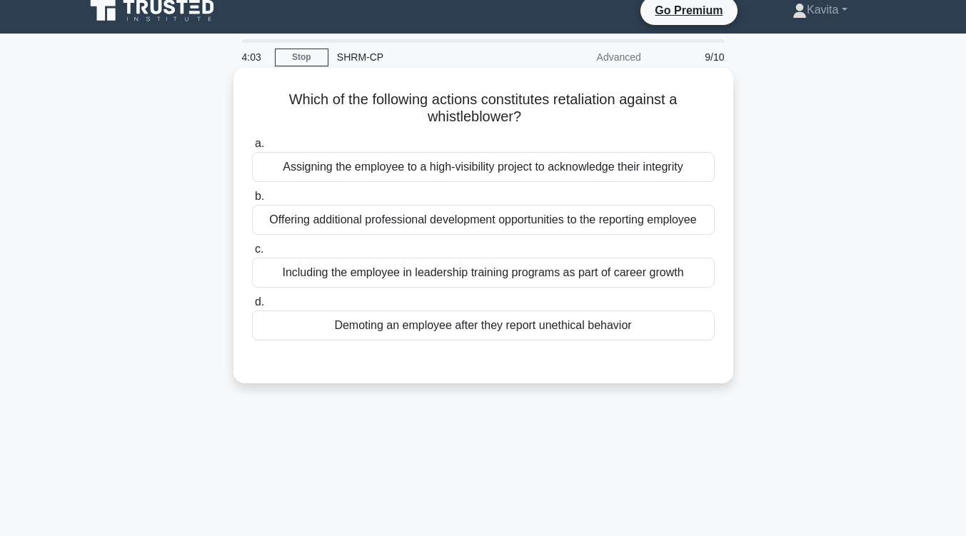
click at [525, 332] on div "Demoting an employee after they report unethical behavior" at bounding box center [483, 325] width 462 height 30
click at [252, 307] on input "d. Demoting an employee after they report unethical behavior" at bounding box center [252, 302] width 0 height 9
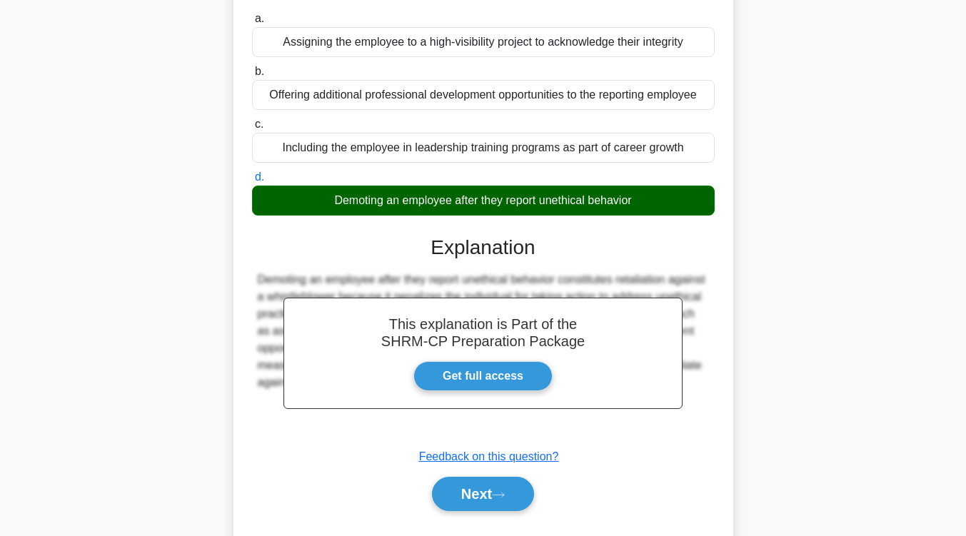
scroll to position [235, 0]
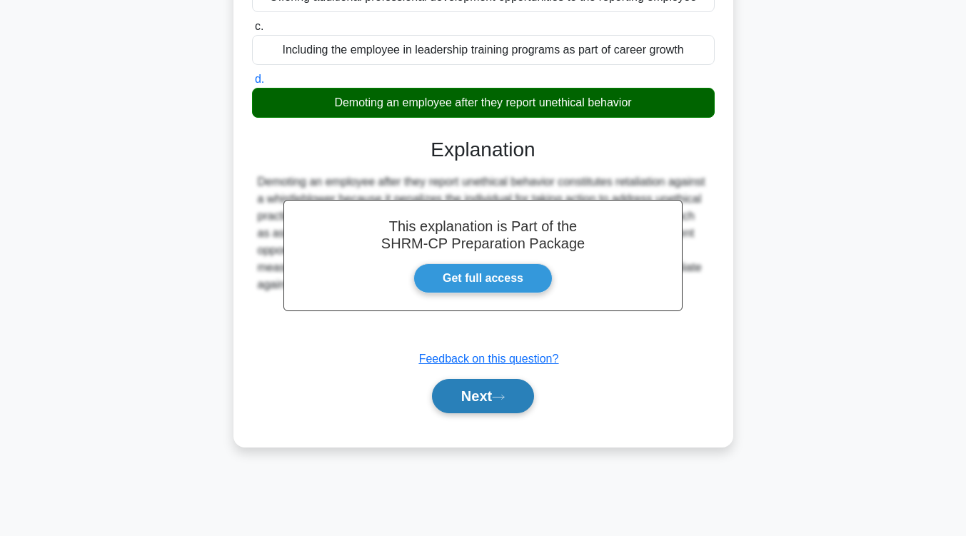
click at [522, 390] on button "Next" at bounding box center [483, 396] width 102 height 34
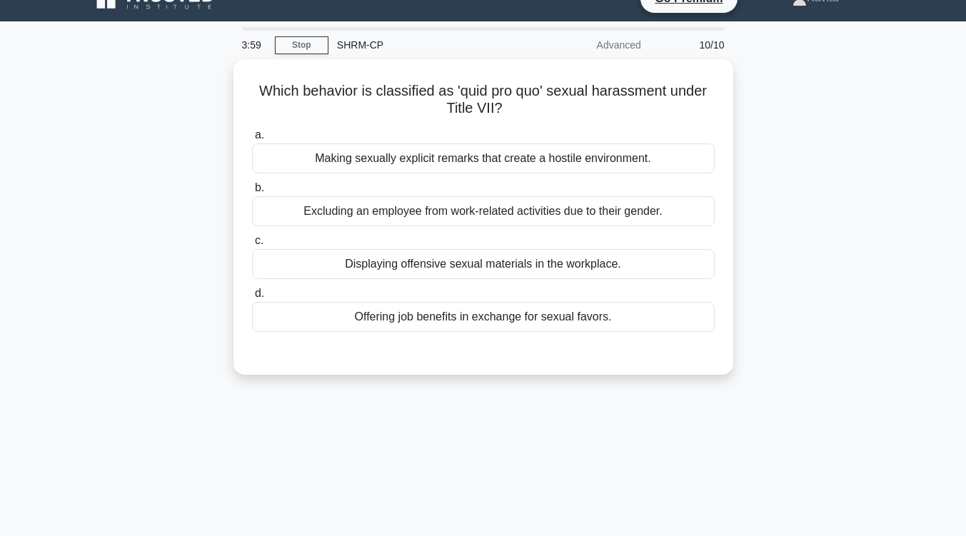
scroll to position [24, 0]
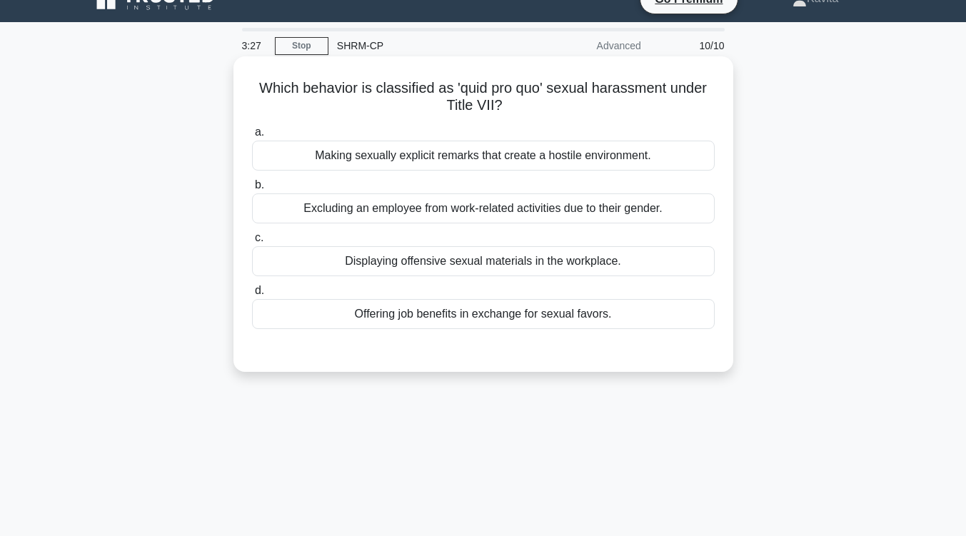
click at [565, 154] on div "Making sexually explicit remarks that create a hostile environment." at bounding box center [483, 156] width 462 height 30
click at [252, 137] on input "a. Making sexually explicit remarks that create a hostile environment." at bounding box center [252, 132] width 0 height 9
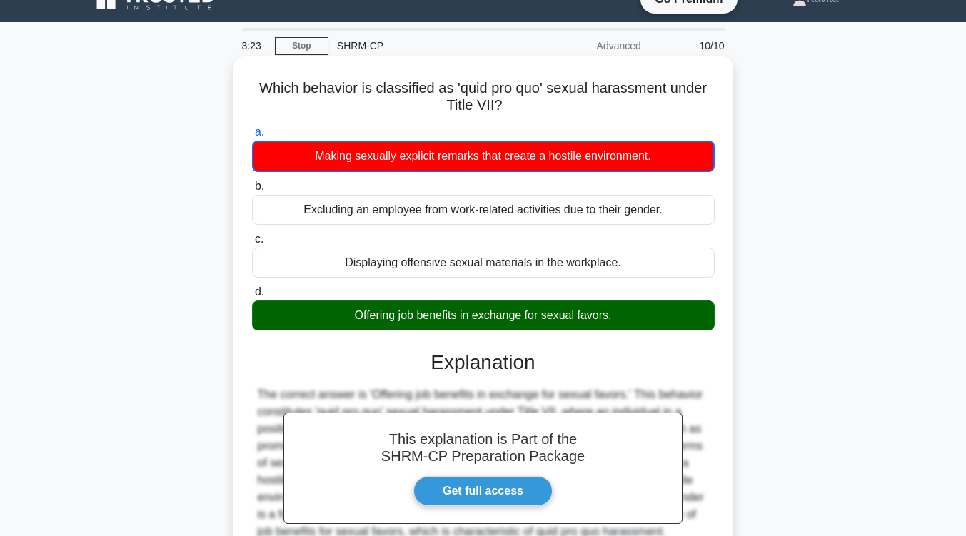
click at [627, 351] on h3 "Explanation" at bounding box center [482, 362] width 445 height 24
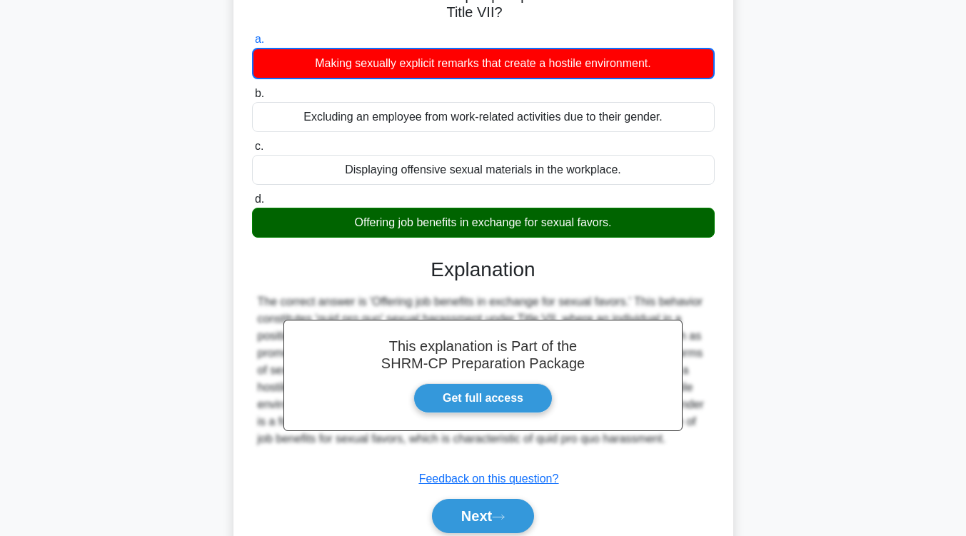
scroll to position [235, 0]
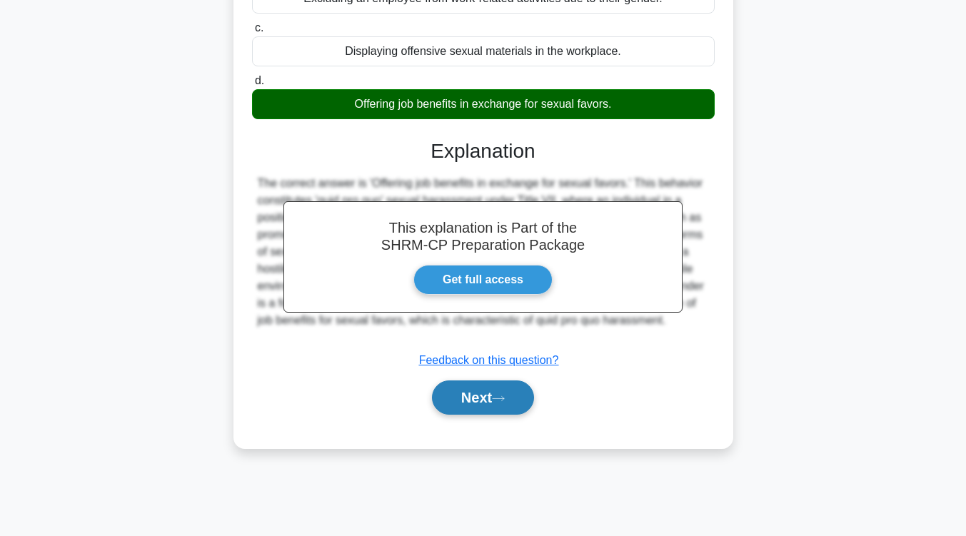
click at [515, 395] on button "Next" at bounding box center [483, 397] width 102 height 34
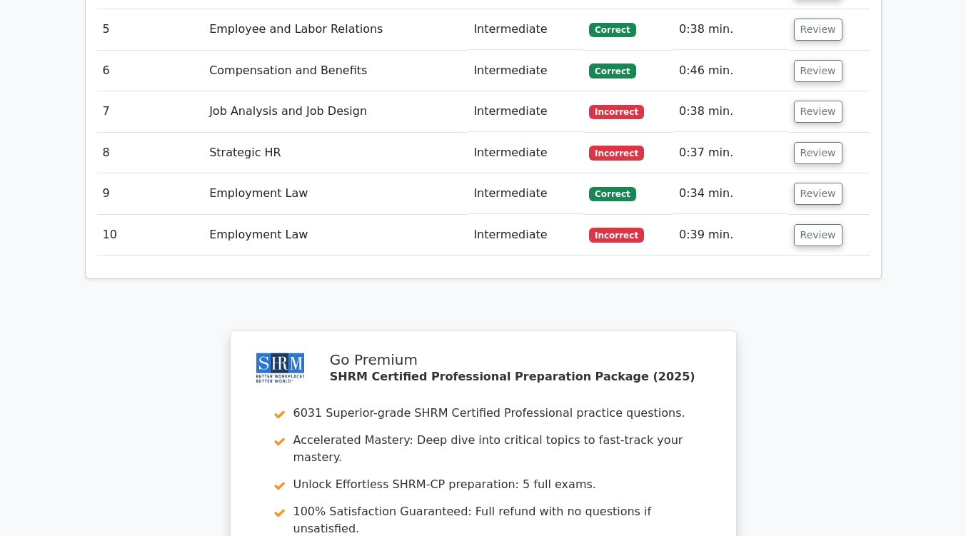
scroll to position [2216, 0]
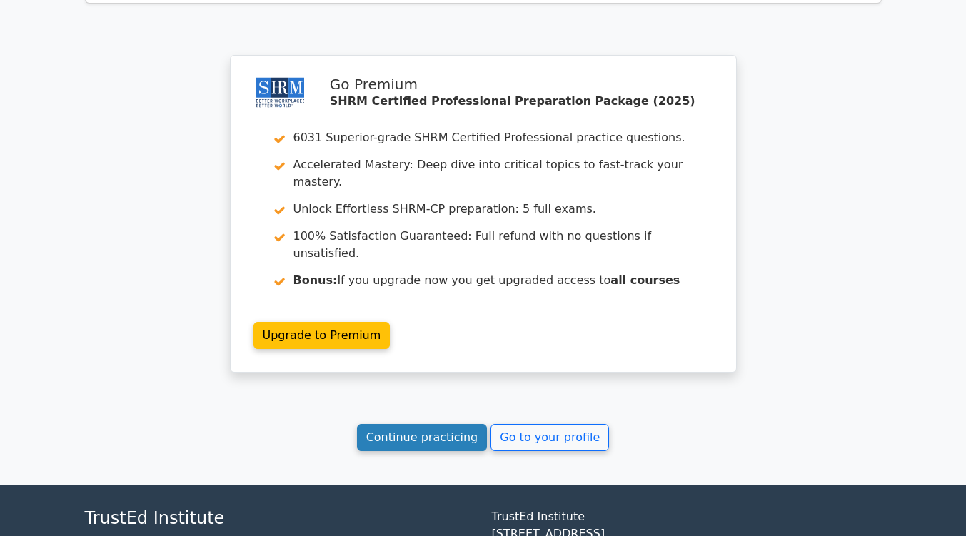
click at [441, 424] on link "Continue practicing" at bounding box center [422, 437] width 131 height 27
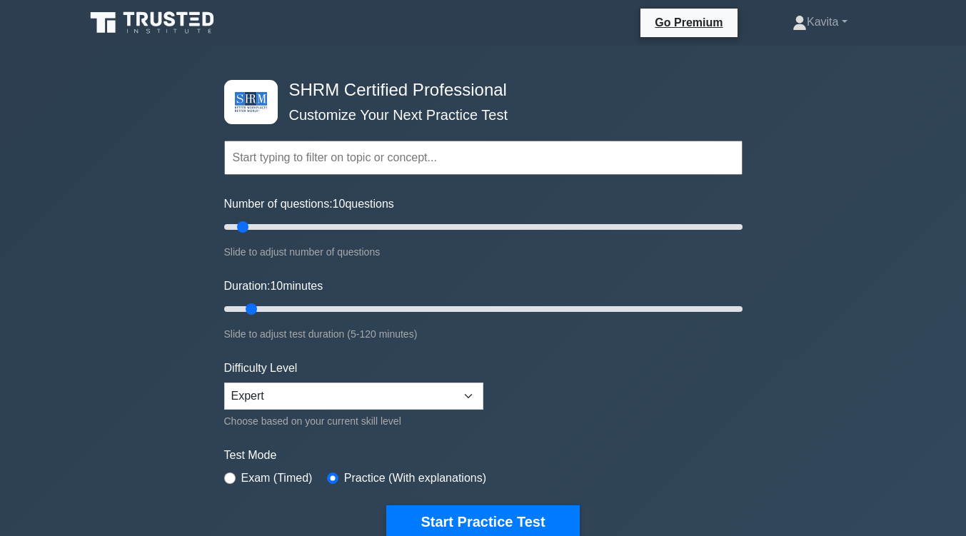
scroll to position [166, 0]
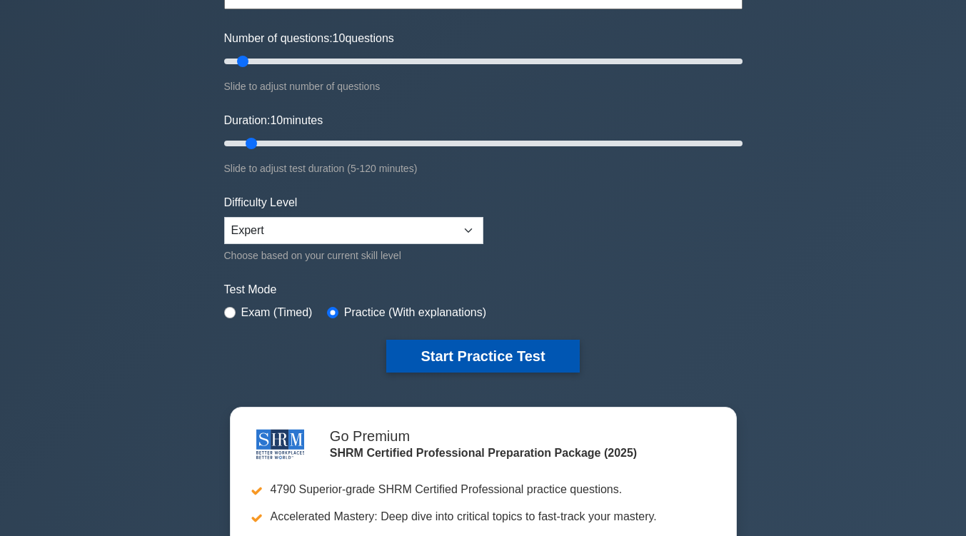
click at [450, 352] on button "Start Practice Test" at bounding box center [482, 356] width 193 height 33
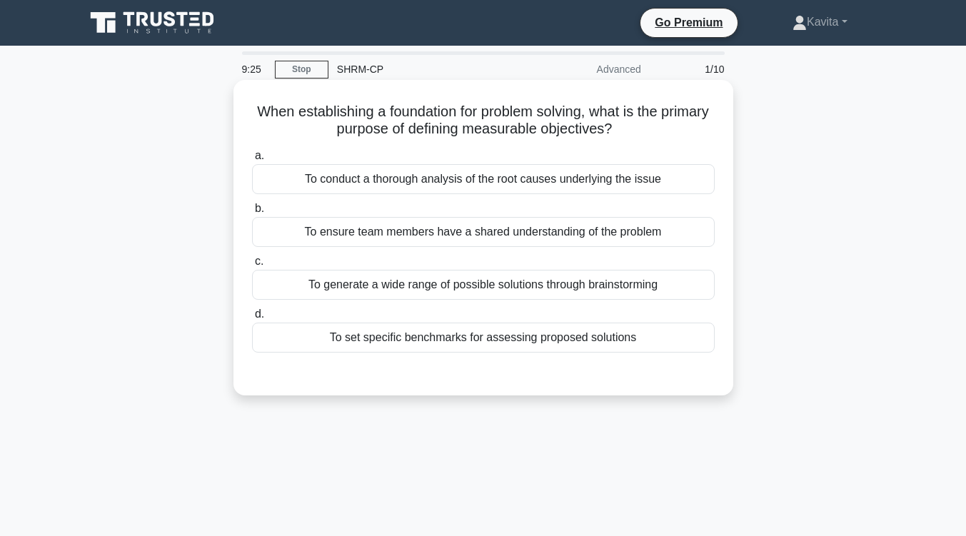
click at [477, 188] on div "To conduct a thorough analysis of the root causes underlying the issue" at bounding box center [483, 179] width 462 height 30
click at [252, 161] on input "a. To conduct a thorough analysis of the root causes underlying the issue" at bounding box center [252, 155] width 0 height 9
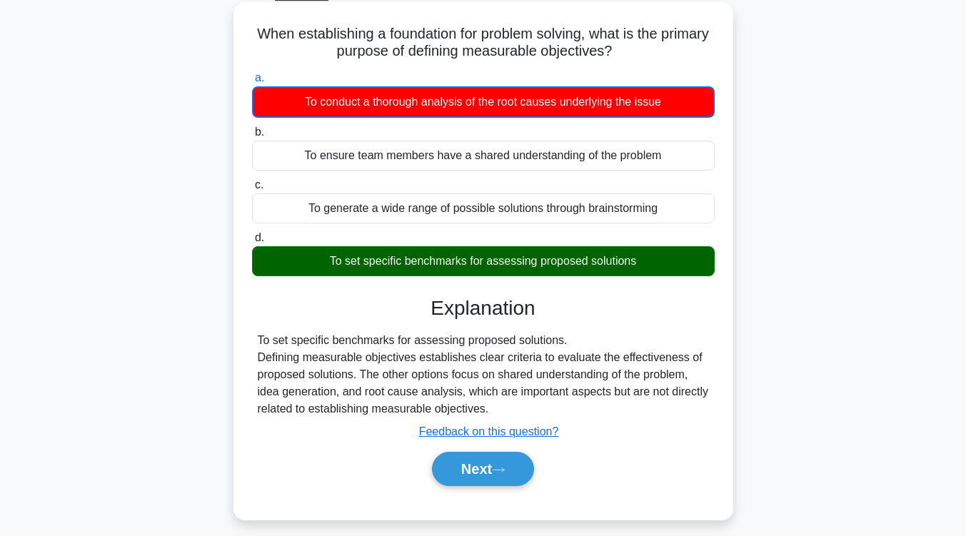
scroll to position [98, 0]
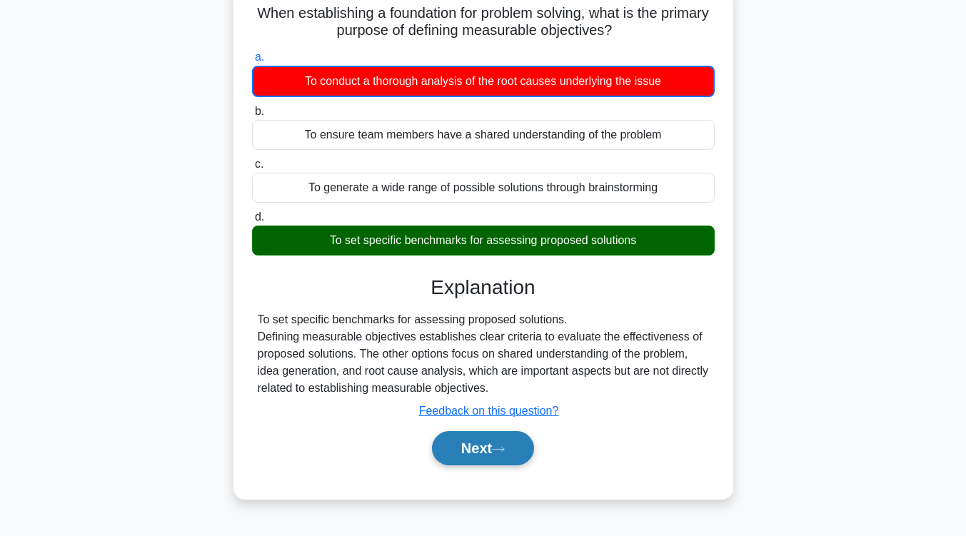
click at [500, 443] on button "Next" at bounding box center [483, 448] width 102 height 34
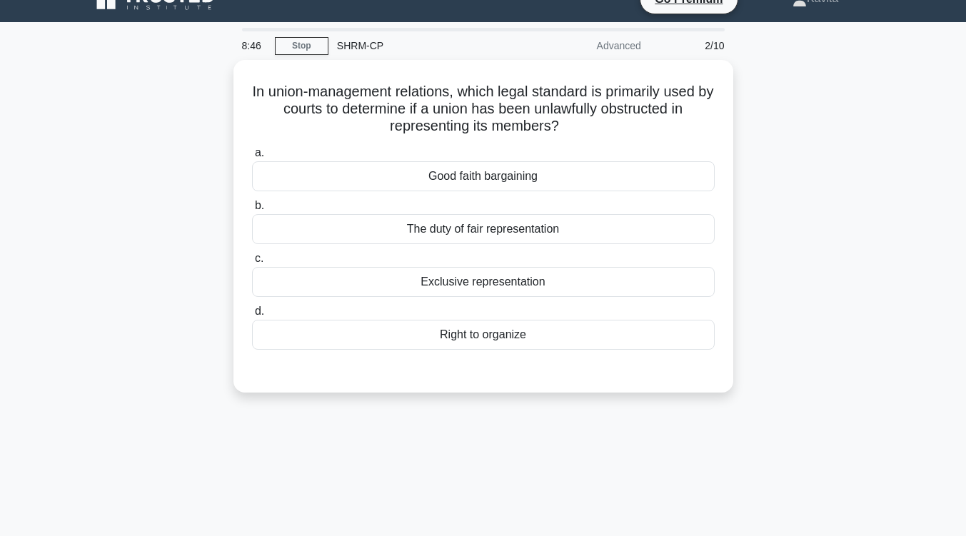
scroll to position [21, 0]
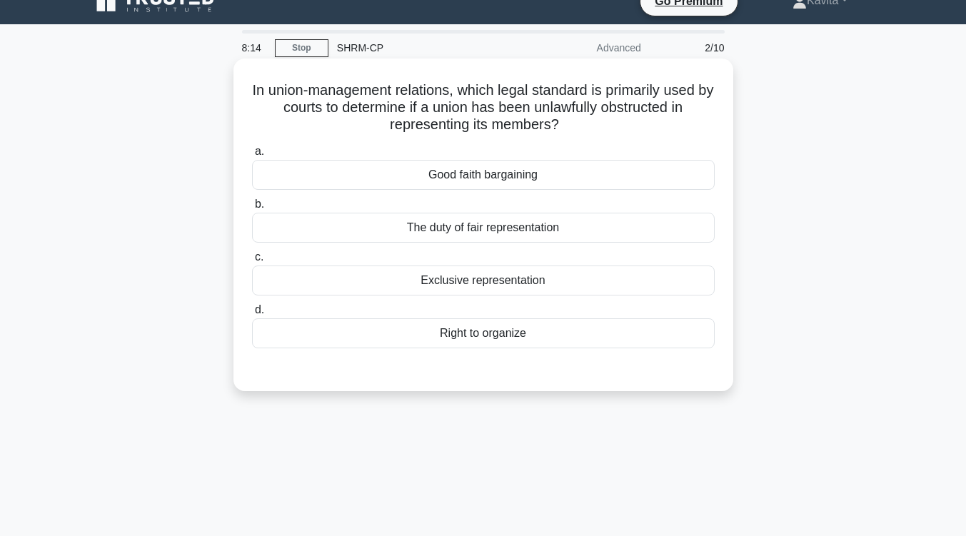
click at [527, 232] on div "The duty of fair representation" at bounding box center [483, 228] width 462 height 30
click at [252, 209] on input "b. The duty of fair representation" at bounding box center [252, 204] width 0 height 9
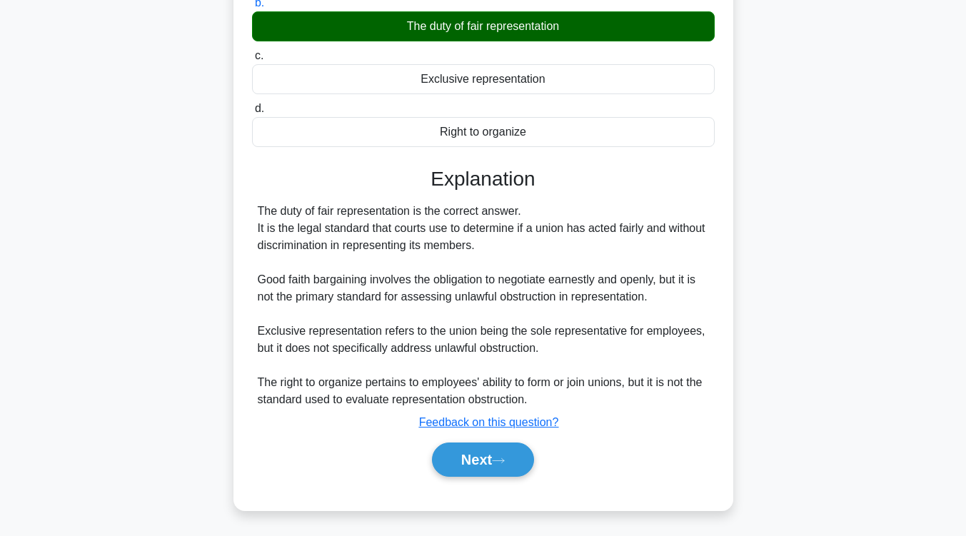
scroll to position [223, 0]
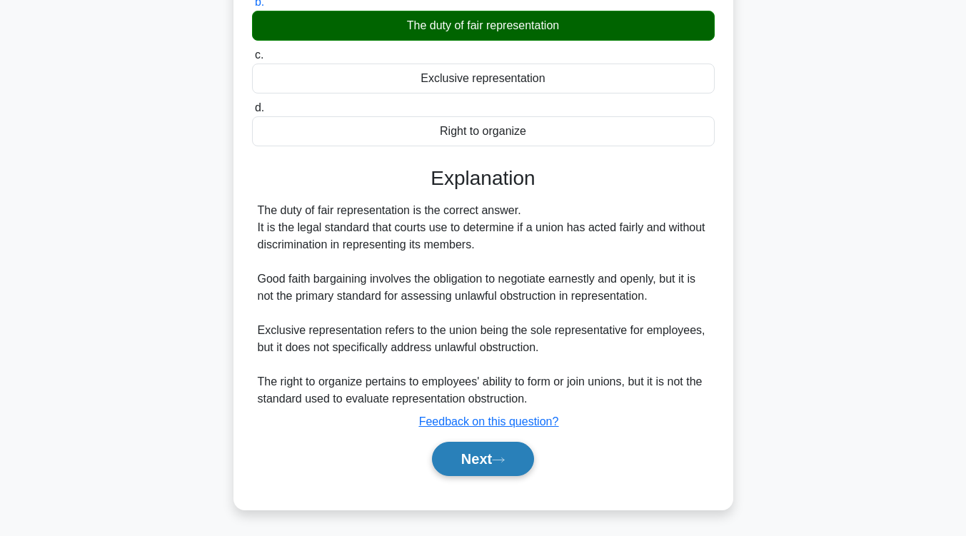
click at [486, 466] on button "Next" at bounding box center [483, 459] width 102 height 34
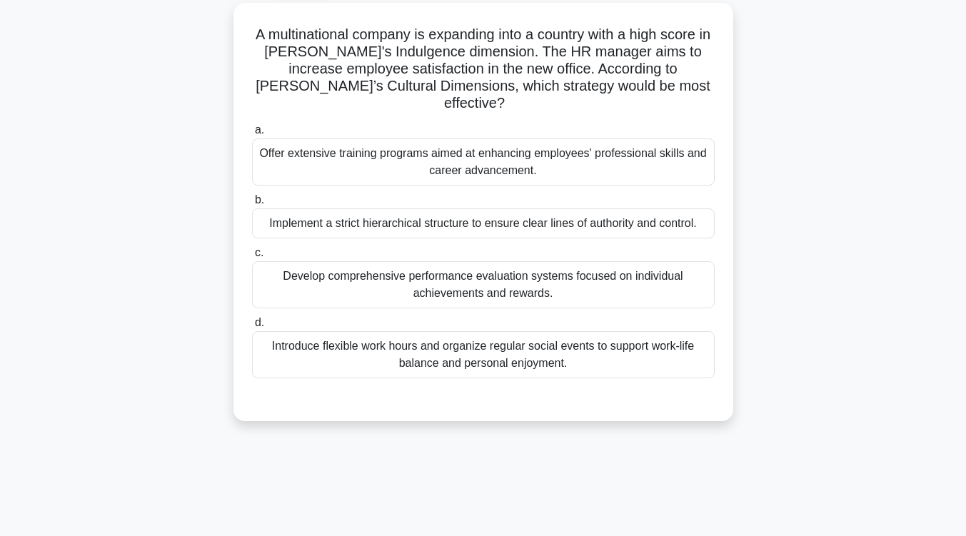
scroll to position [79, 0]
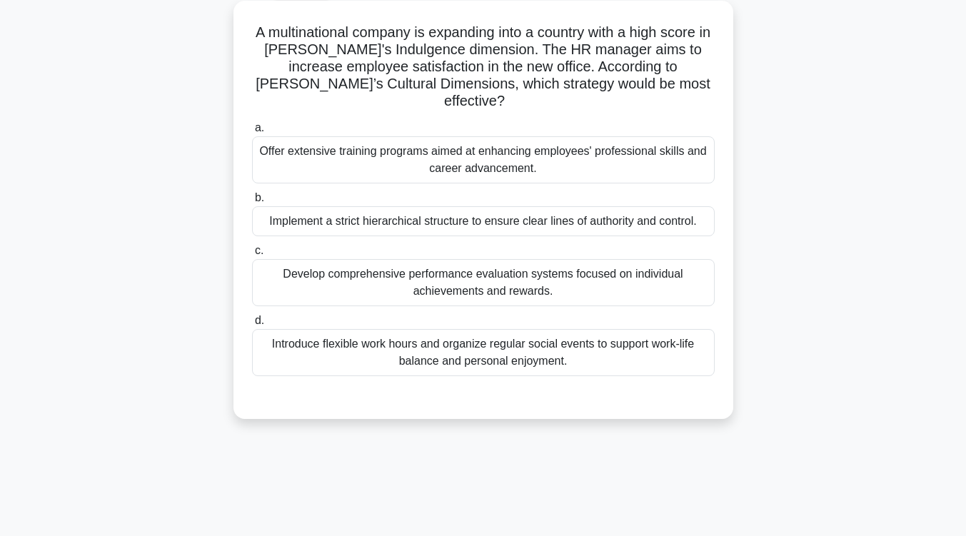
click at [513, 270] on div "Develop comprehensive performance evaluation systems focused on individual achi…" at bounding box center [483, 282] width 462 height 47
click at [252, 255] on input "c. Develop comprehensive performance evaluation systems focused on individual a…" at bounding box center [252, 250] width 0 height 9
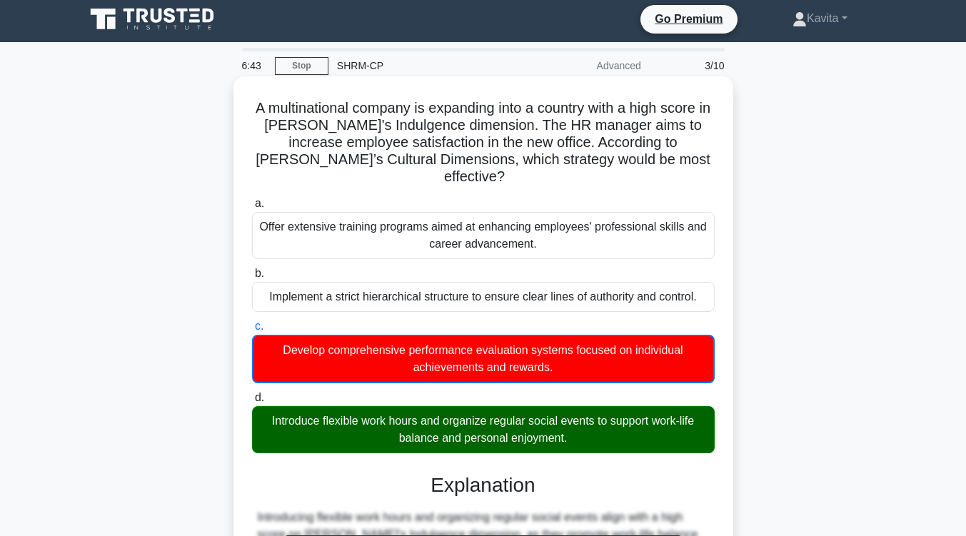
scroll to position [0, 0]
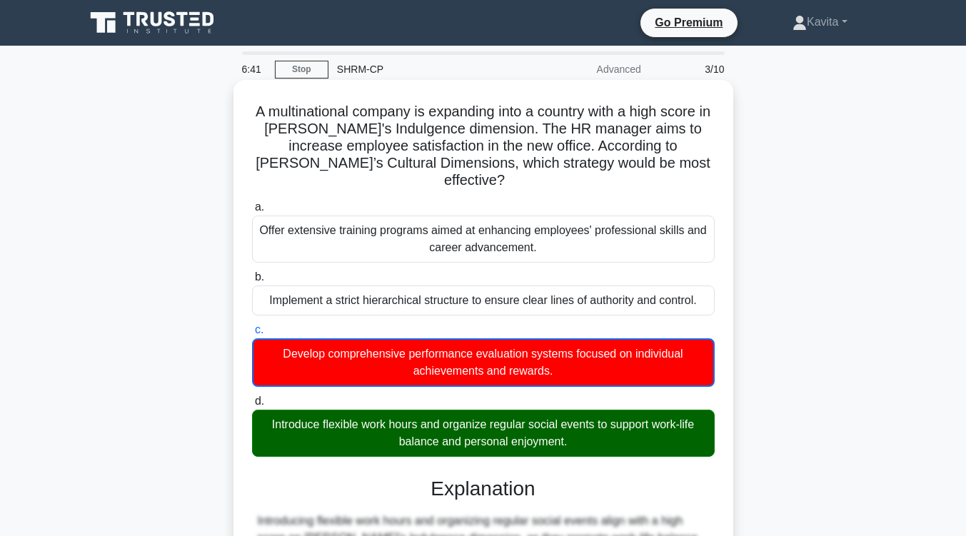
click at [513, 285] on div "Implement a strict hierarchical structure to ensure clear lines of authority an…" at bounding box center [483, 300] width 462 height 30
click at [252, 273] on input "b. Implement a strict hierarchical structure to ensure clear lines of authority…" at bounding box center [252, 277] width 0 height 9
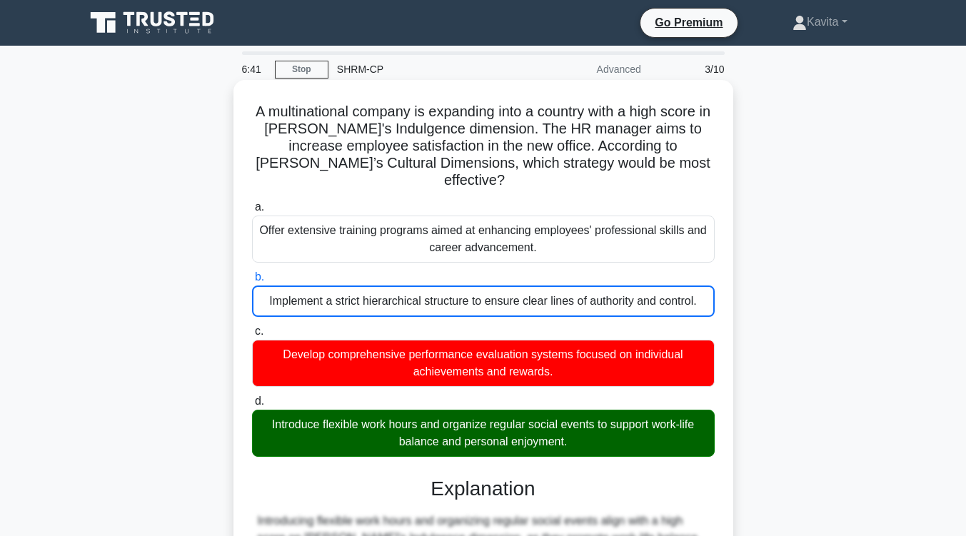
click at [513, 285] on div "Implement a strict hierarchical structure to ensure clear lines of authority an…" at bounding box center [483, 300] width 462 height 31
click at [252, 273] on input "b. Implement a strict hierarchical structure to ensure clear lines of authority…" at bounding box center [252, 277] width 0 height 9
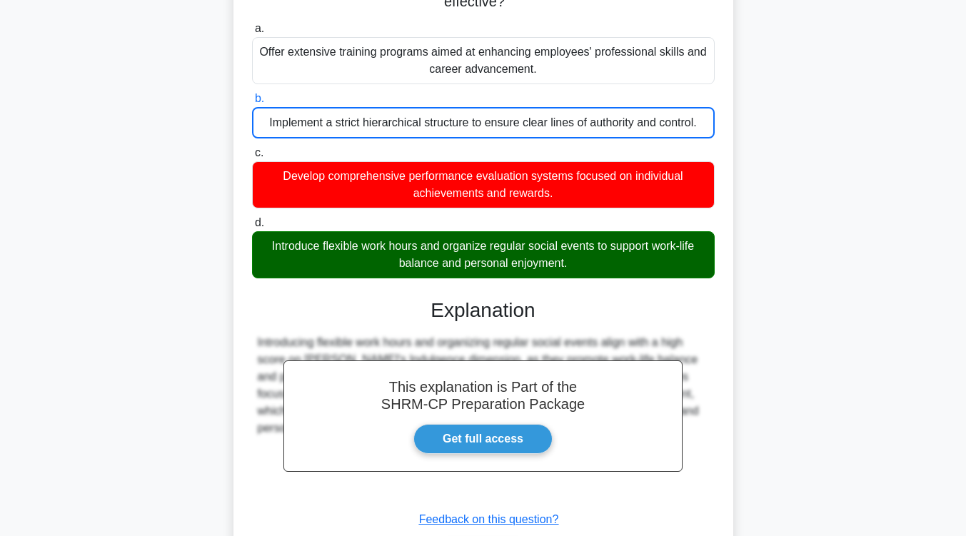
scroll to position [260, 0]
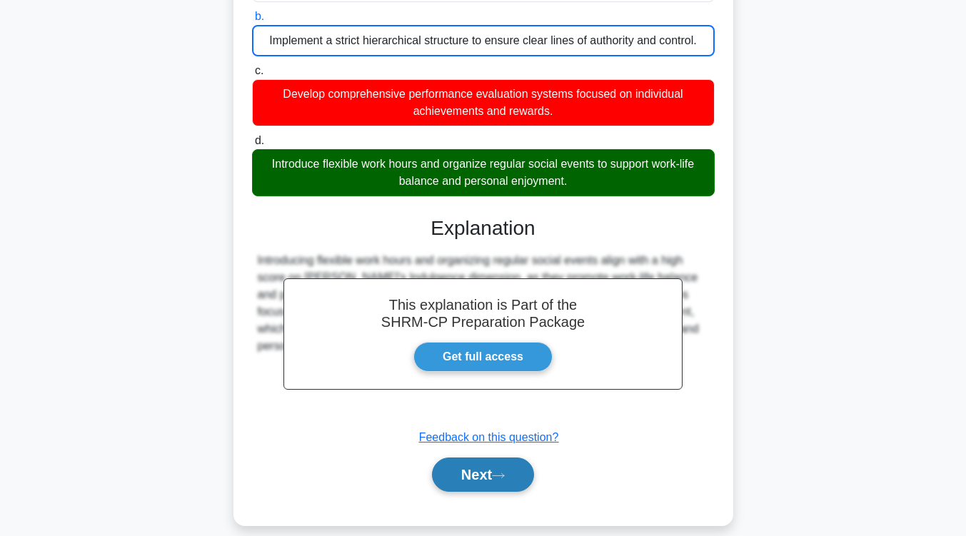
click at [500, 472] on icon at bounding box center [498, 476] width 13 height 8
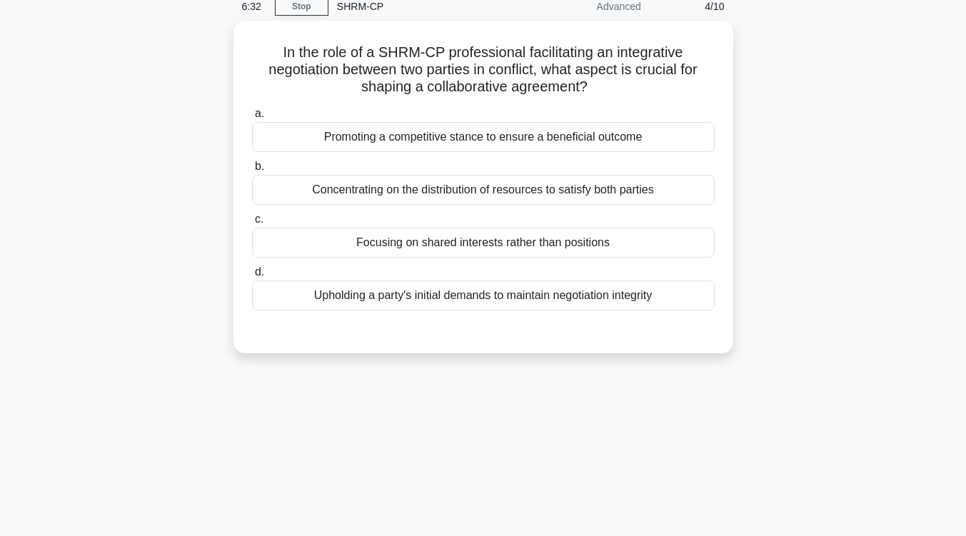
scroll to position [53, 0]
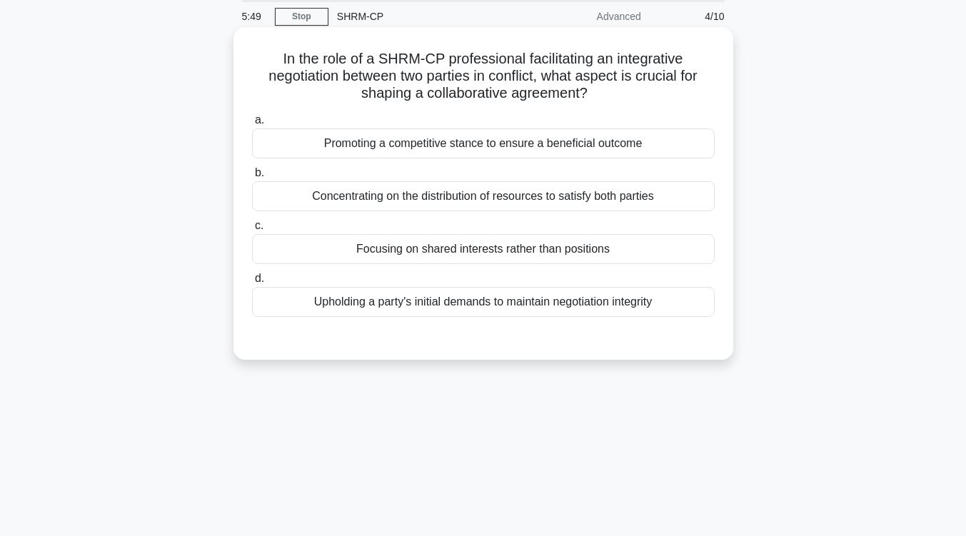
click at [580, 253] on div "Focusing on shared interests rather than positions" at bounding box center [483, 249] width 462 height 30
click at [252, 230] on input "c. Focusing on shared interests rather than positions" at bounding box center [252, 225] width 0 height 9
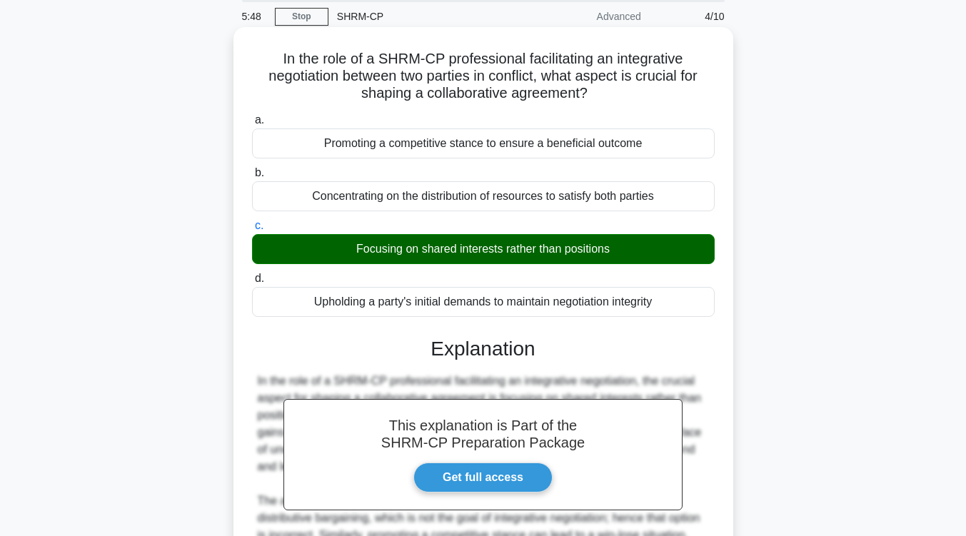
scroll to position [242, 0]
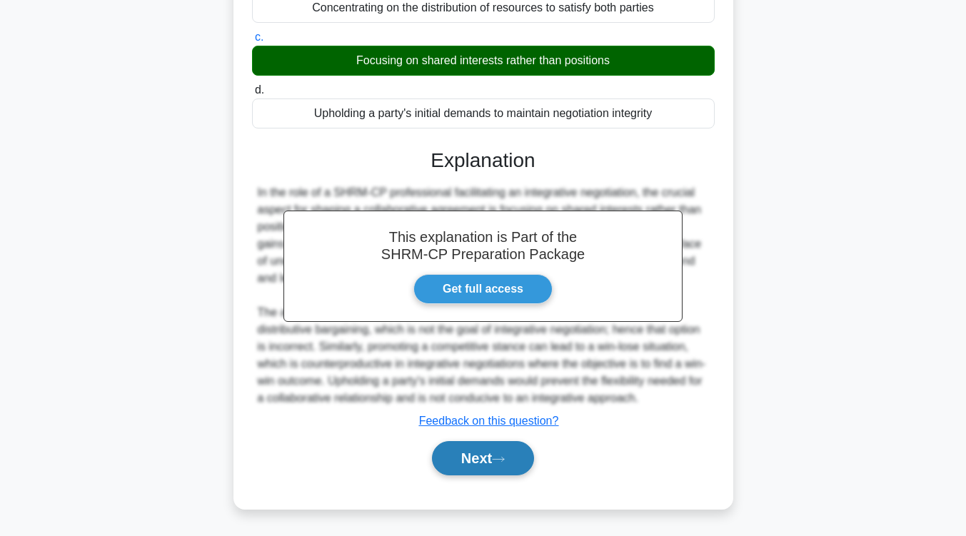
click at [515, 457] on button "Next" at bounding box center [483, 458] width 102 height 34
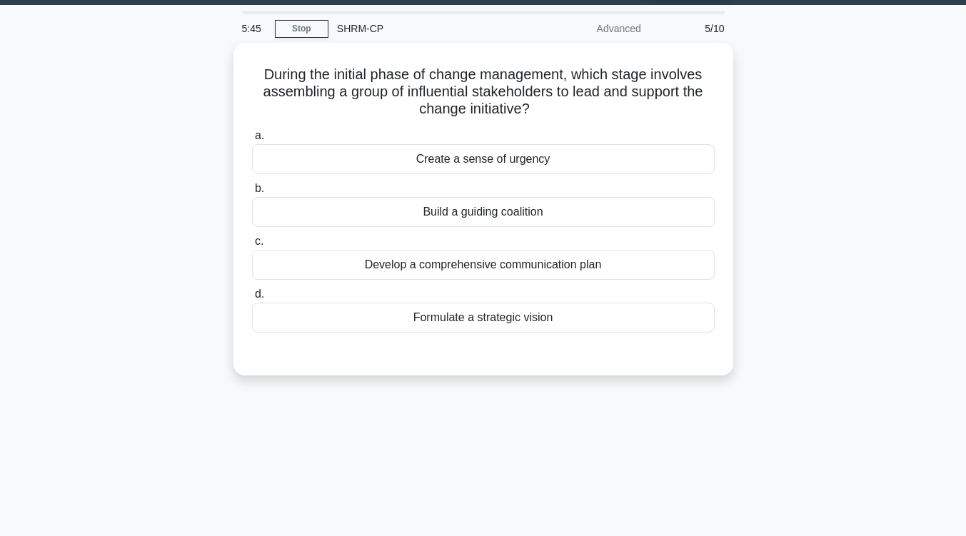
scroll to position [40, 0]
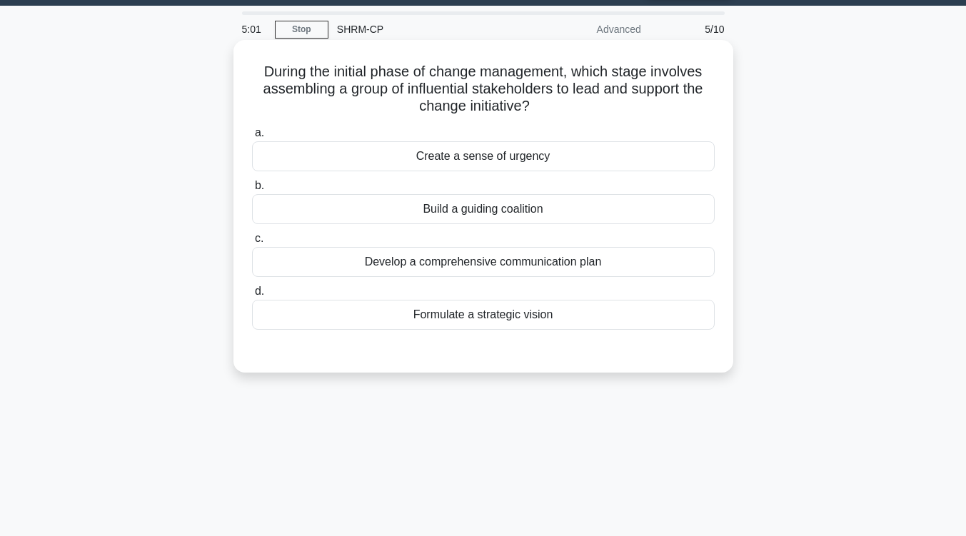
click at [465, 209] on div "Build a guiding coalition" at bounding box center [483, 209] width 462 height 30
click at [252, 191] on input "b. Build a guiding coalition" at bounding box center [252, 185] width 0 height 9
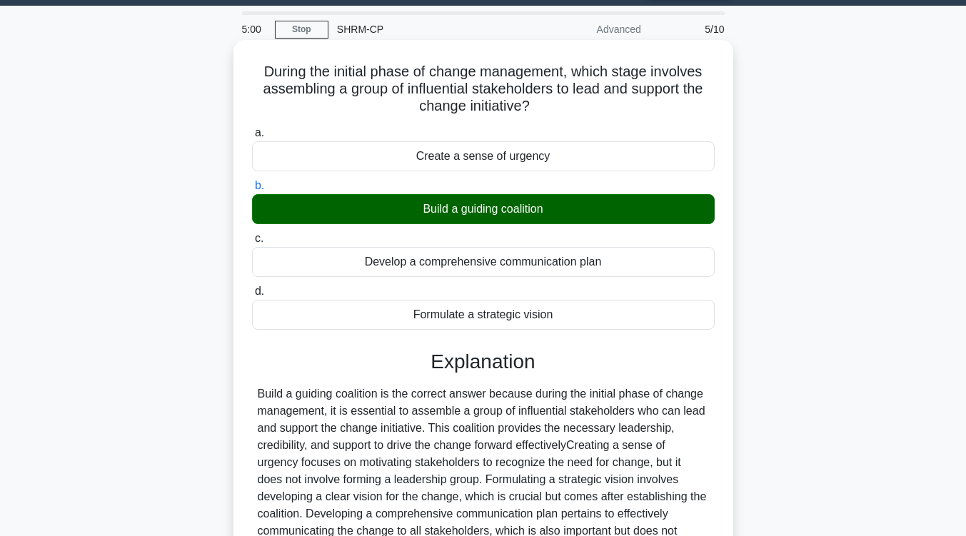
scroll to position [235, 0]
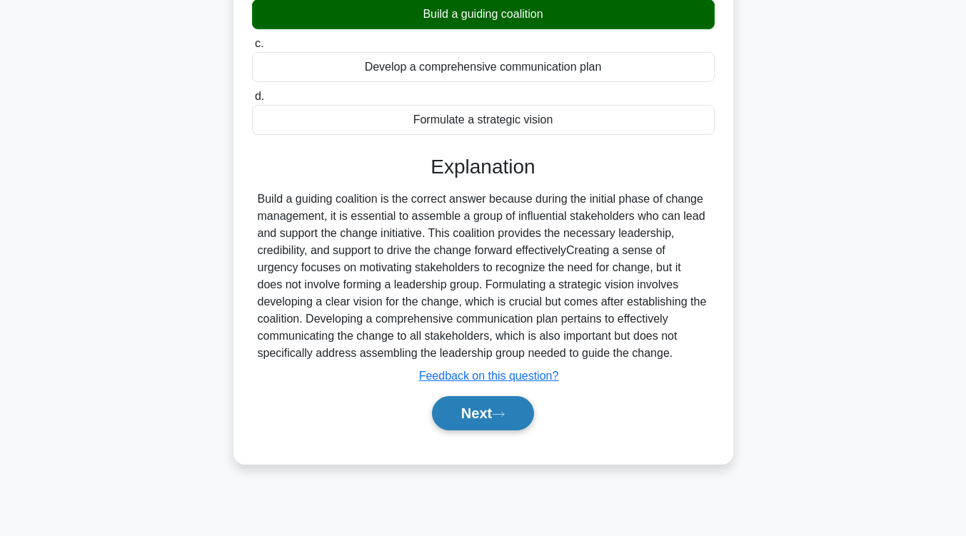
click at [472, 415] on button "Next" at bounding box center [483, 413] width 102 height 34
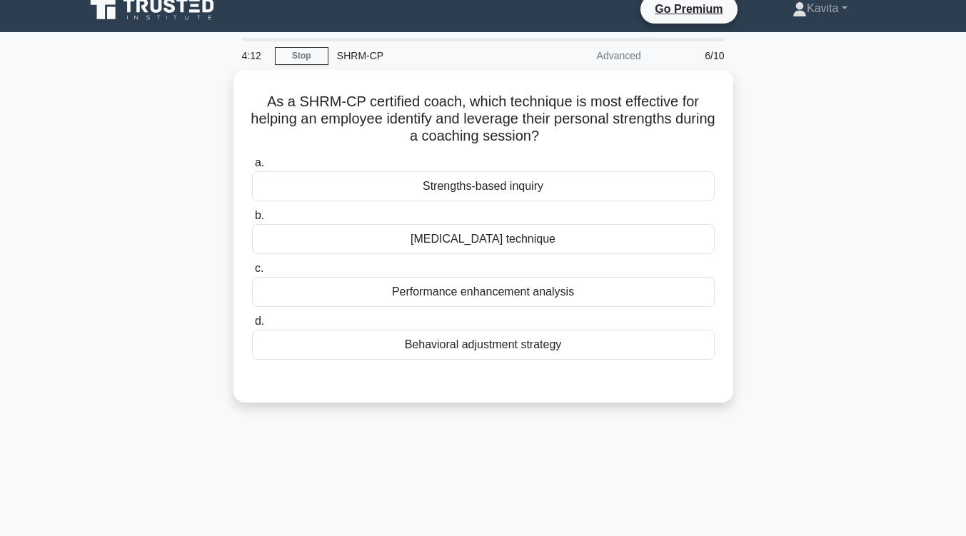
scroll to position [13, 0]
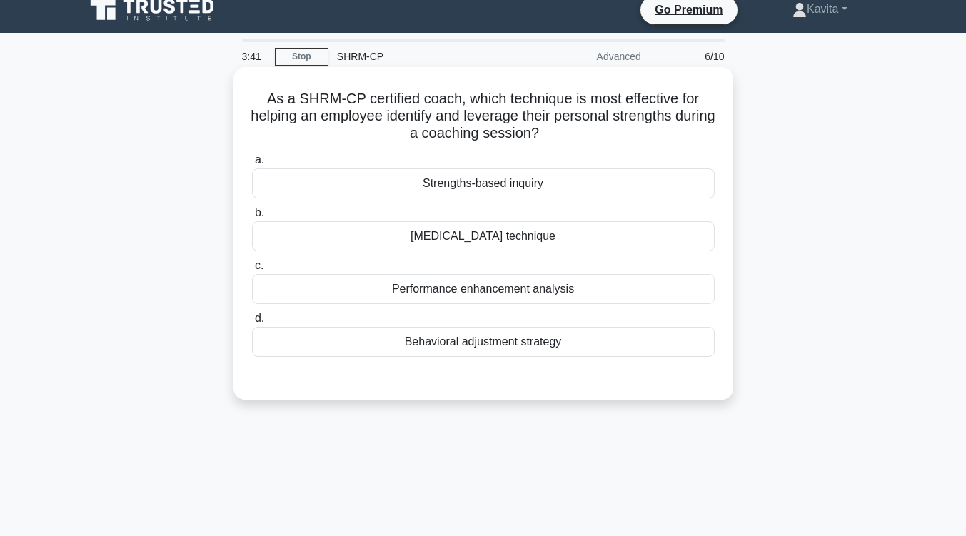
click at [481, 348] on div "Behavioral adjustment strategy" at bounding box center [483, 342] width 462 height 30
click at [252, 323] on input "d. Behavioral adjustment strategy" at bounding box center [252, 318] width 0 height 9
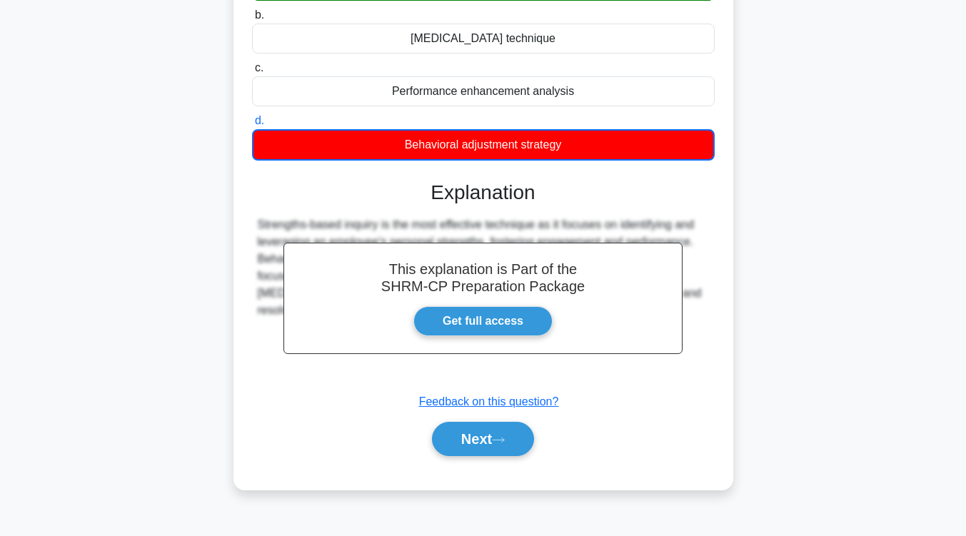
scroll to position [235, 0]
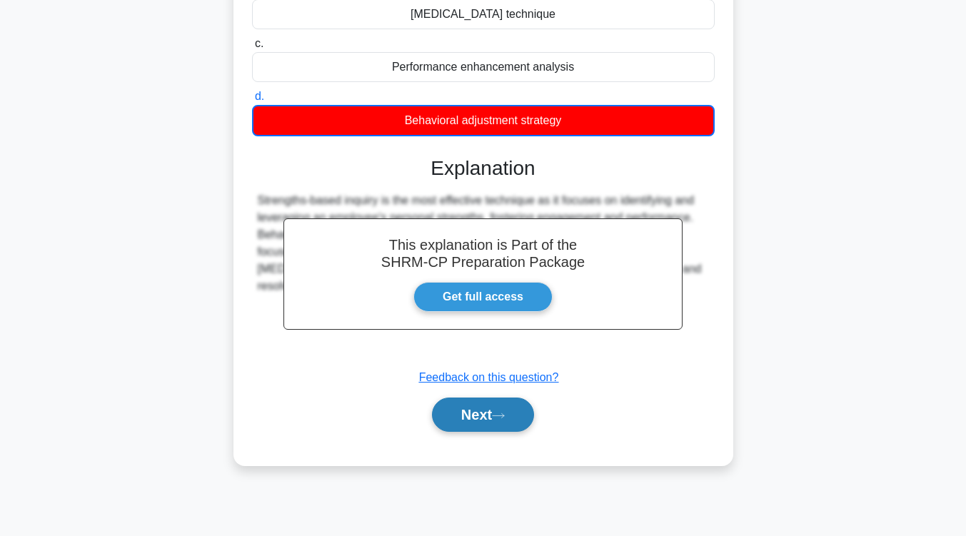
click at [480, 412] on button "Next" at bounding box center [483, 414] width 102 height 34
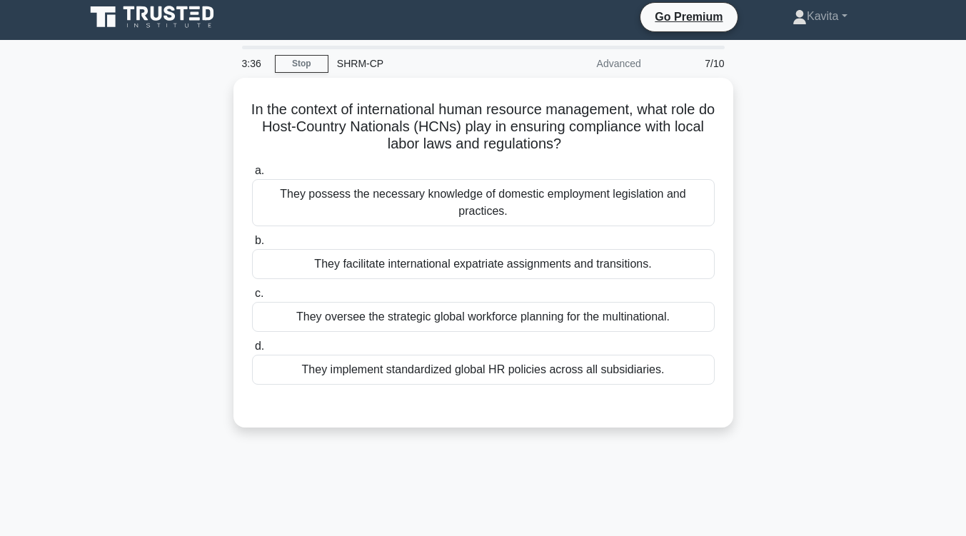
scroll to position [0, 0]
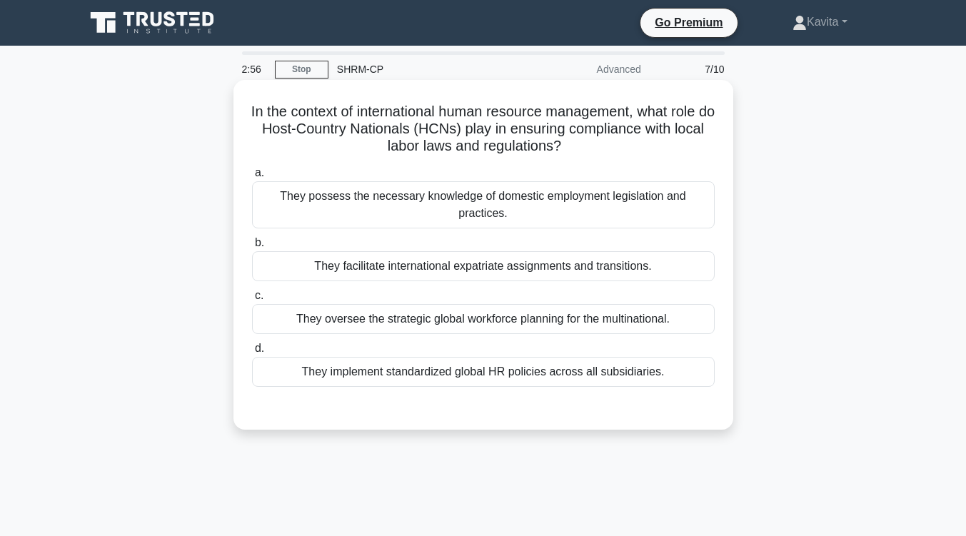
click at [499, 377] on div "They implement standardized global HR policies across all subsidiaries." at bounding box center [483, 372] width 462 height 30
click at [252, 353] on input "d. They implement standardized global HR policies across all subsidiaries." at bounding box center [252, 348] width 0 height 9
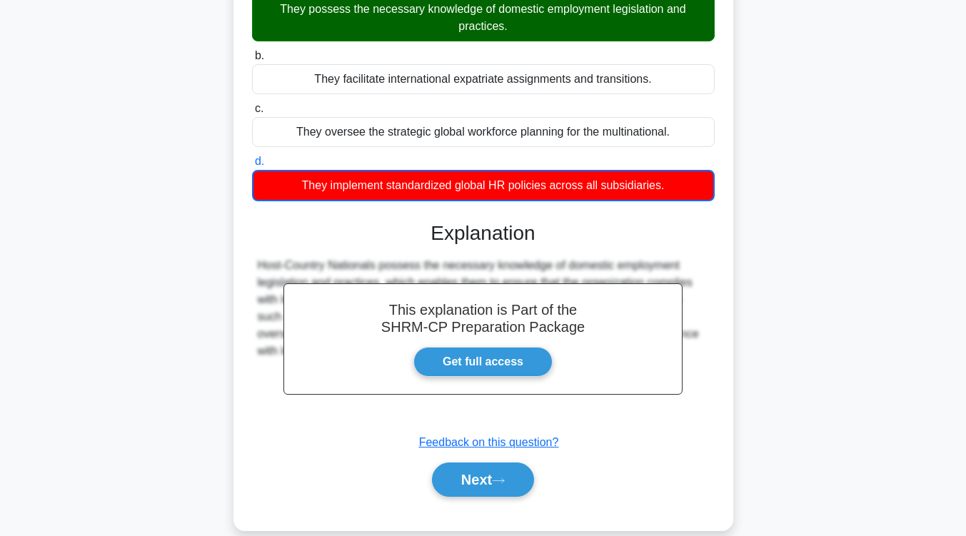
scroll to position [188, 0]
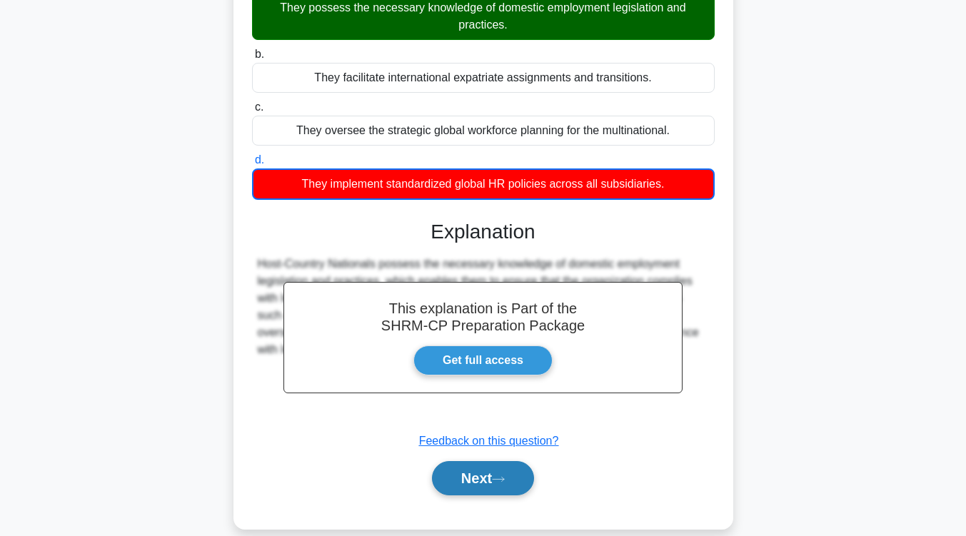
click at [486, 487] on button "Next" at bounding box center [483, 478] width 102 height 34
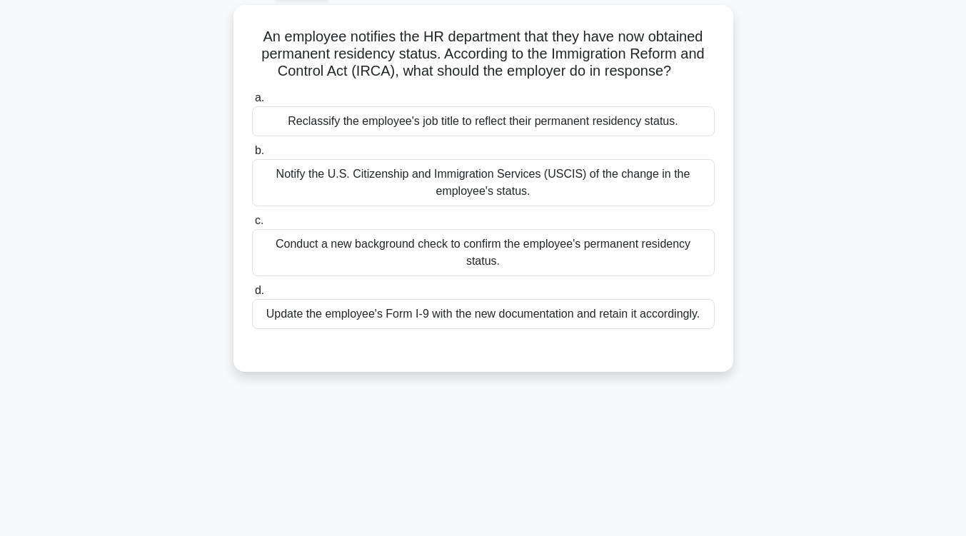
scroll to position [35, 0]
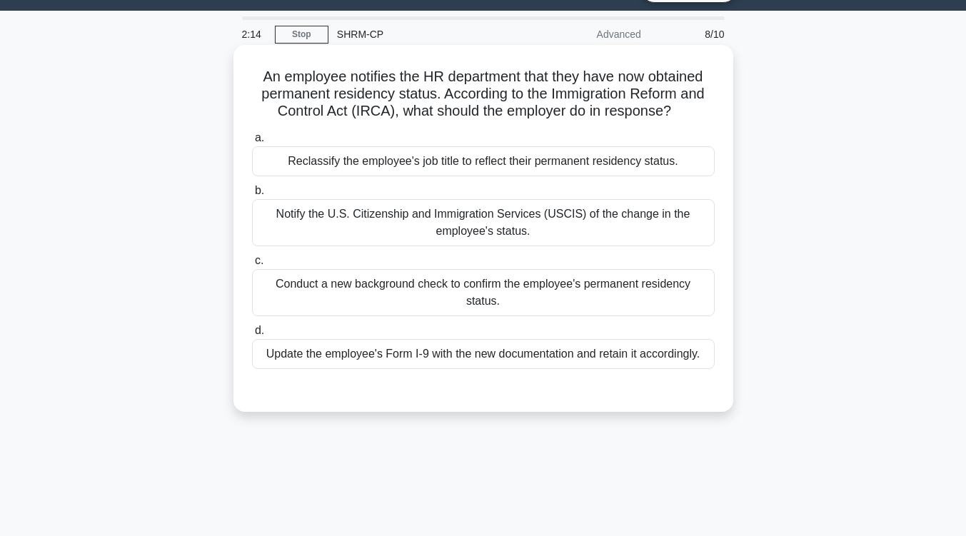
click at [559, 362] on div "Update the employee's Form I-9 with the new documentation and retain it accordi…" at bounding box center [483, 354] width 462 height 30
click at [252, 335] on input "d. Update the employee's Form I-9 with the new documentation and retain it acco…" at bounding box center [252, 330] width 0 height 9
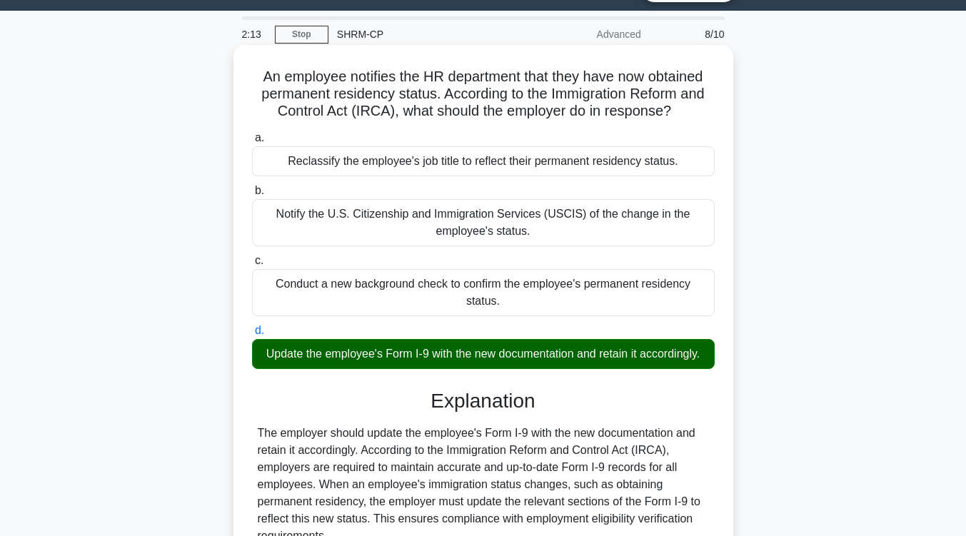
scroll to position [259, 0]
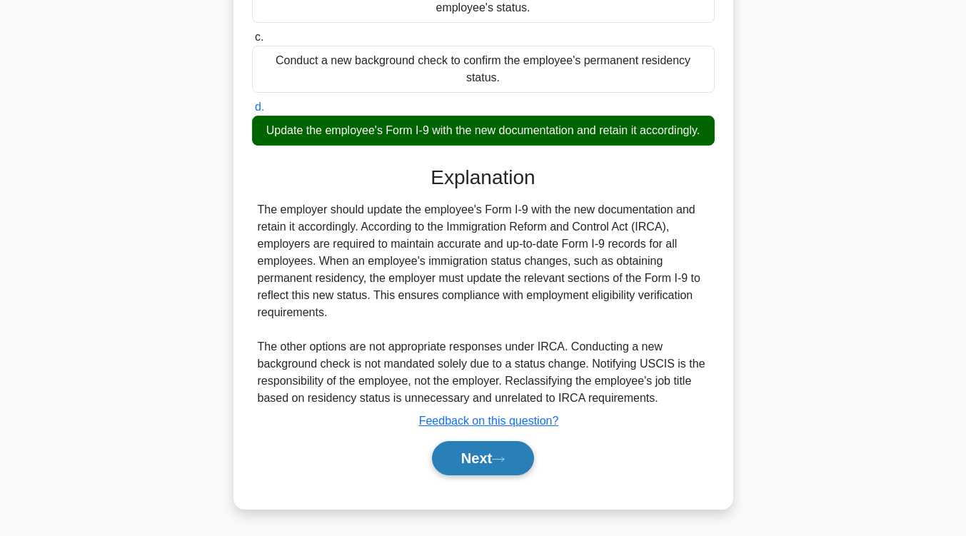
click at [502, 468] on button "Next" at bounding box center [483, 458] width 102 height 34
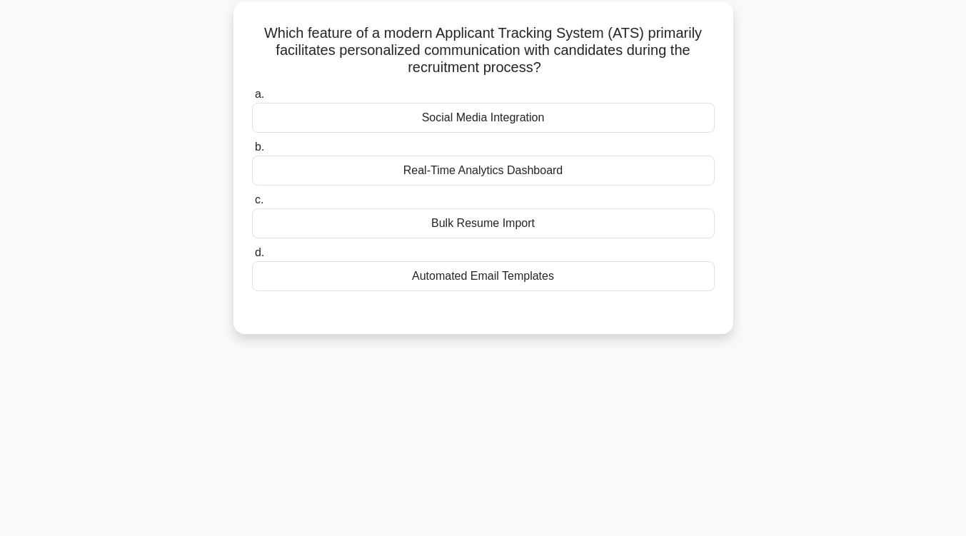
scroll to position [0, 0]
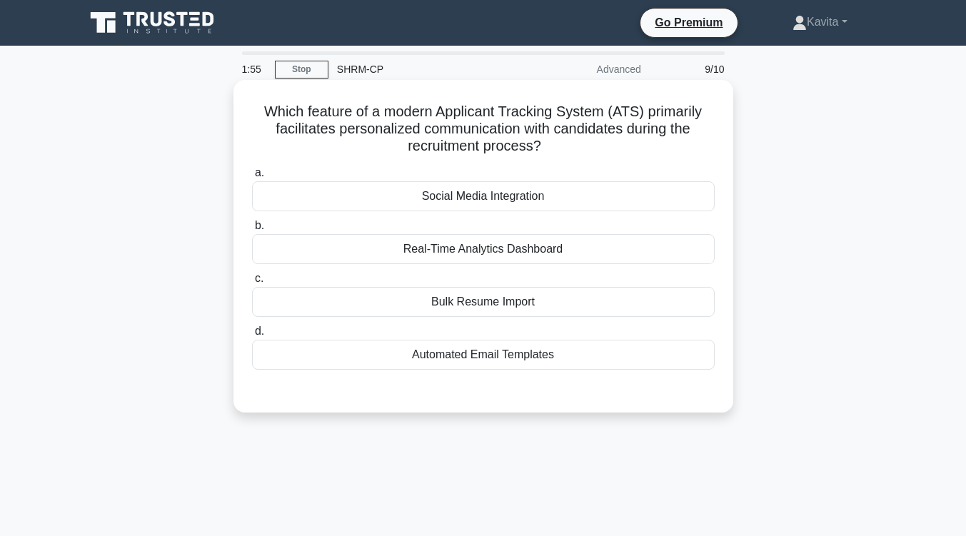
click at [544, 359] on div "Automated Email Templates" at bounding box center [483, 355] width 462 height 30
click at [252, 336] on input "d. Automated Email Templates" at bounding box center [252, 331] width 0 height 9
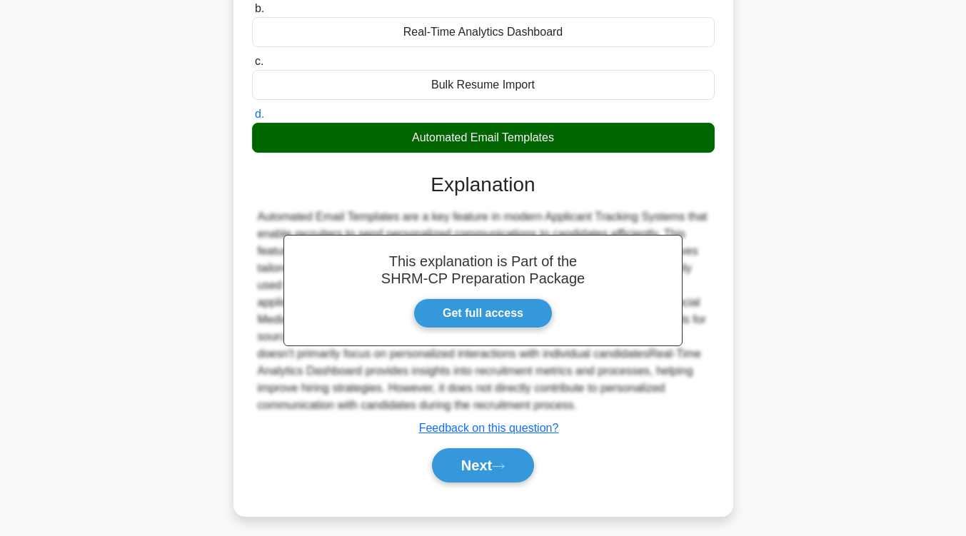
scroll to position [235, 0]
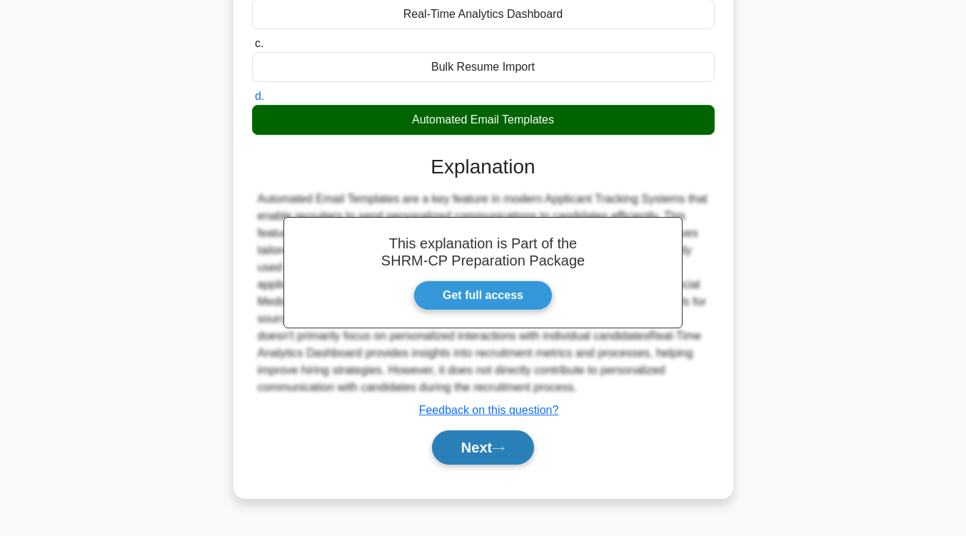
click at [468, 458] on button "Next" at bounding box center [483, 447] width 102 height 34
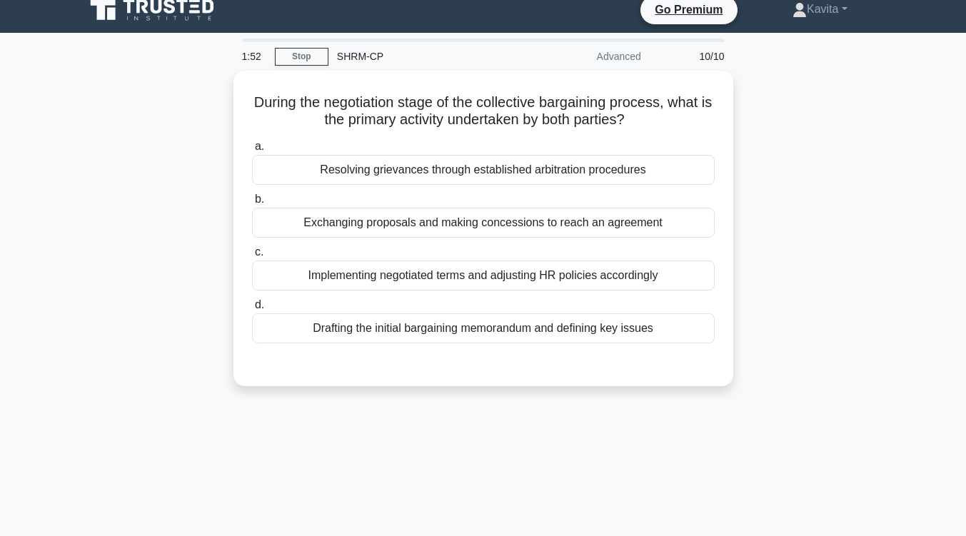
scroll to position [10, 0]
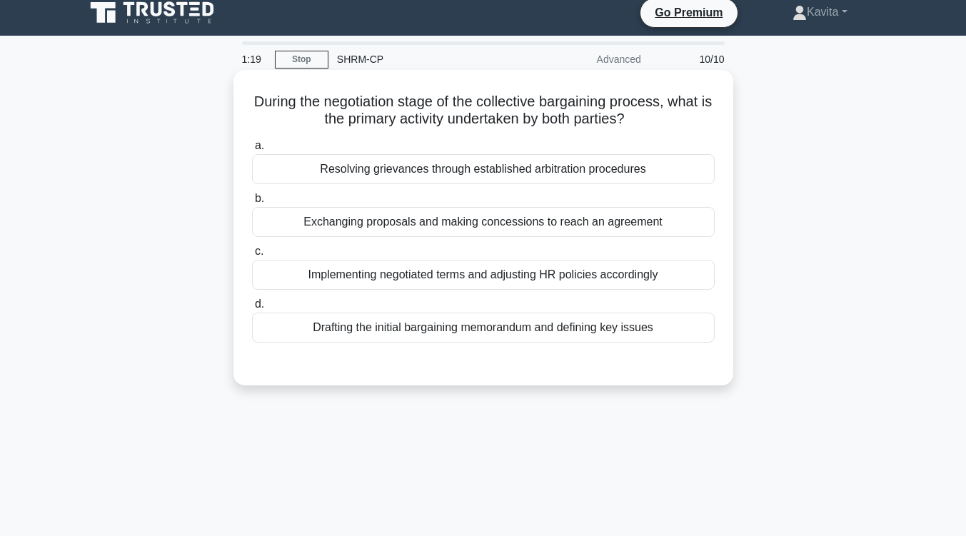
click at [496, 232] on div "Exchanging proposals and making concessions to reach an agreement" at bounding box center [483, 222] width 462 height 30
click at [252, 203] on input "b. Exchanging proposals and making concessions to reach an agreement" at bounding box center [252, 198] width 0 height 9
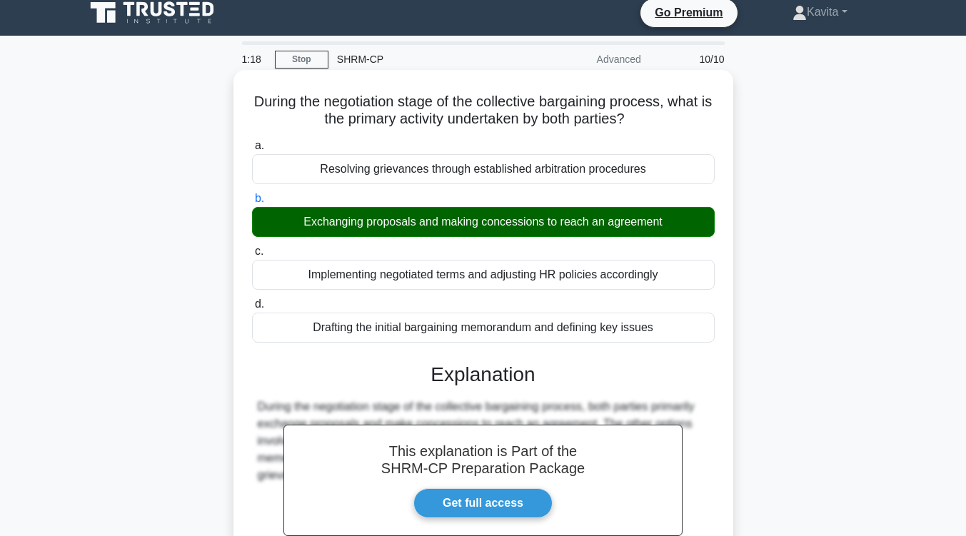
scroll to position [235, 0]
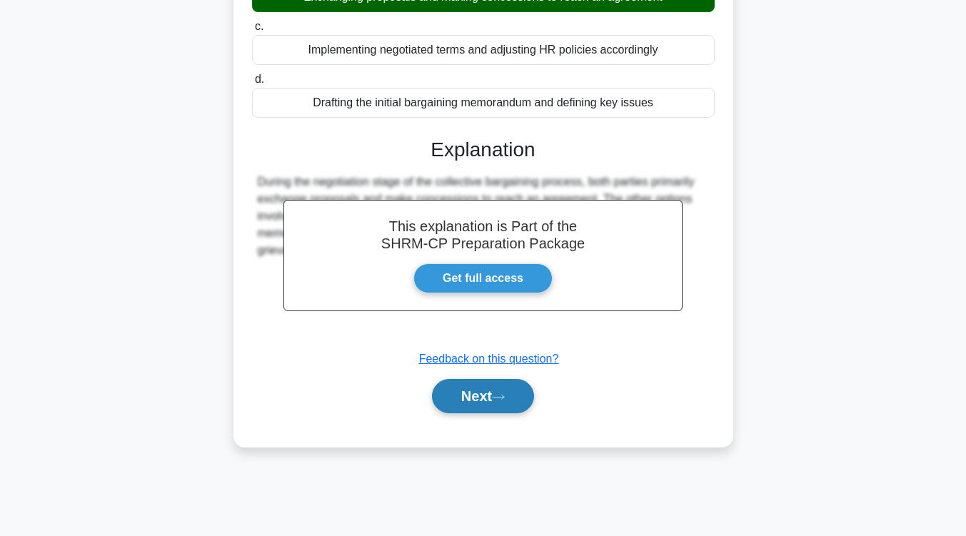
click at [464, 391] on button "Next" at bounding box center [483, 396] width 102 height 34
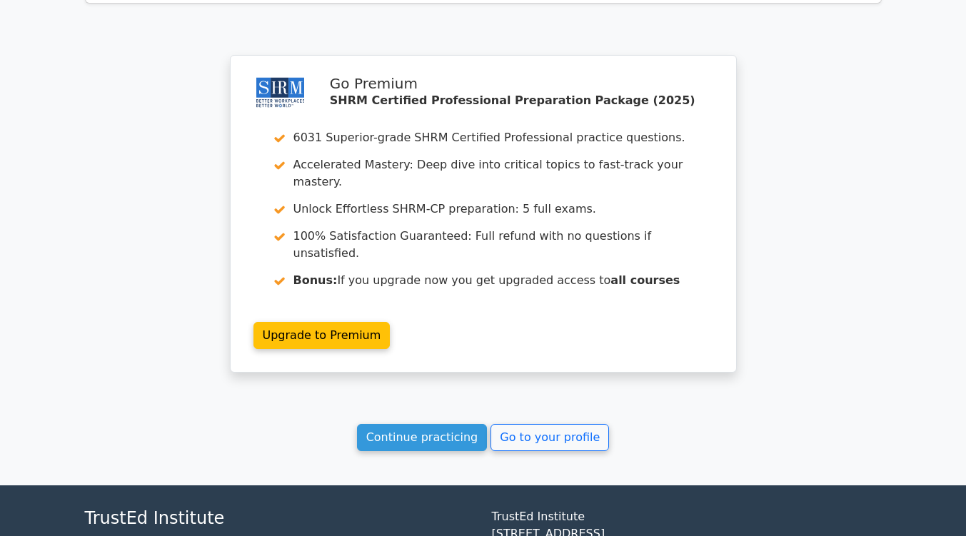
scroll to position [2038, 0]
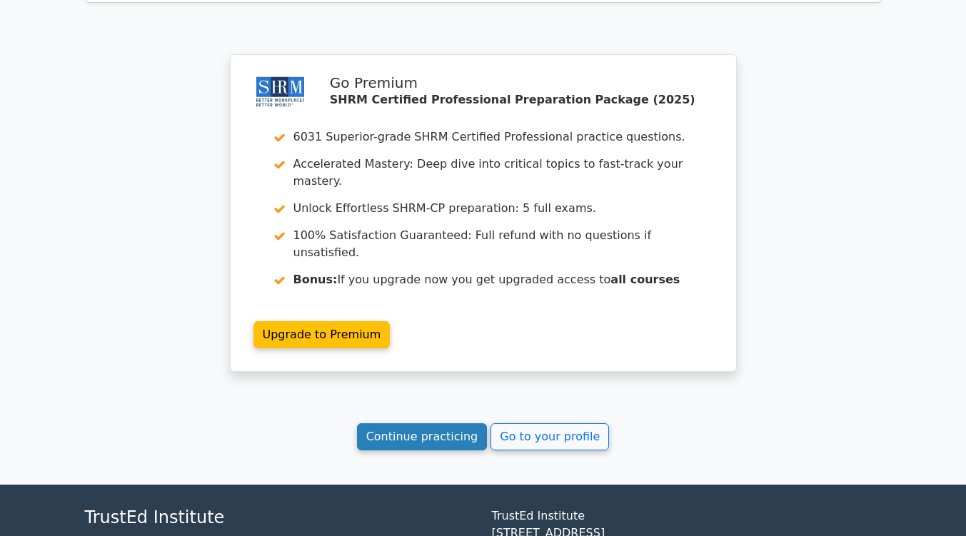
click at [445, 423] on link "Continue practicing" at bounding box center [422, 436] width 131 height 27
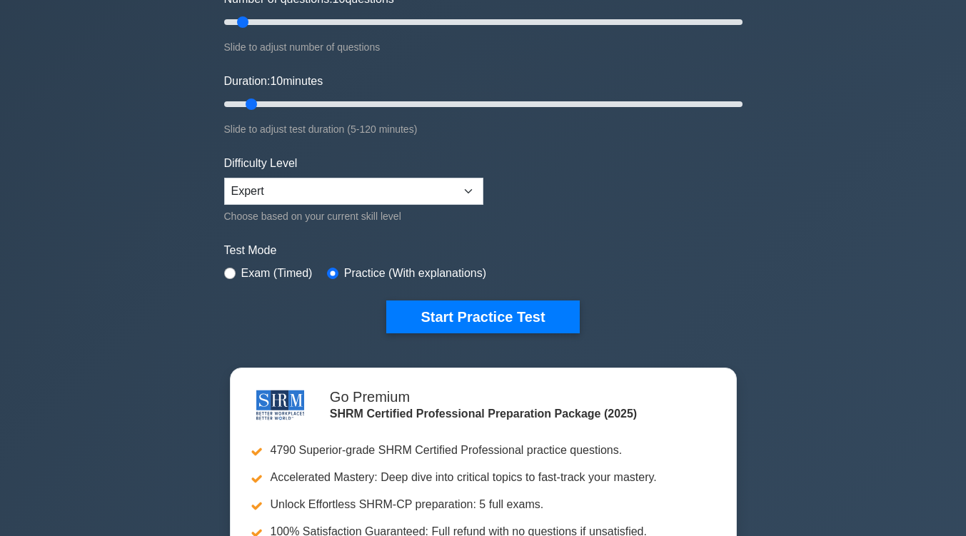
scroll to position [214, 0]
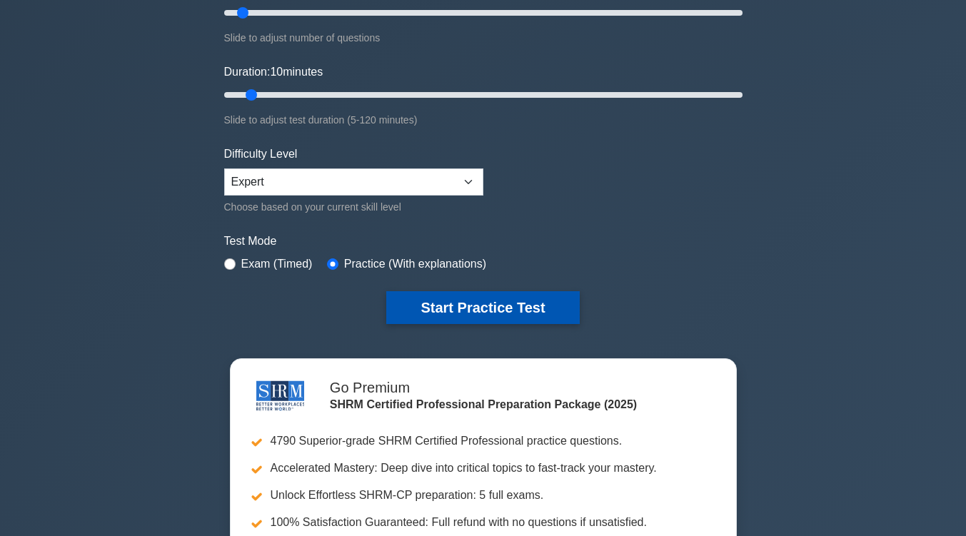
click at [475, 311] on button "Start Practice Test" at bounding box center [482, 307] width 193 height 33
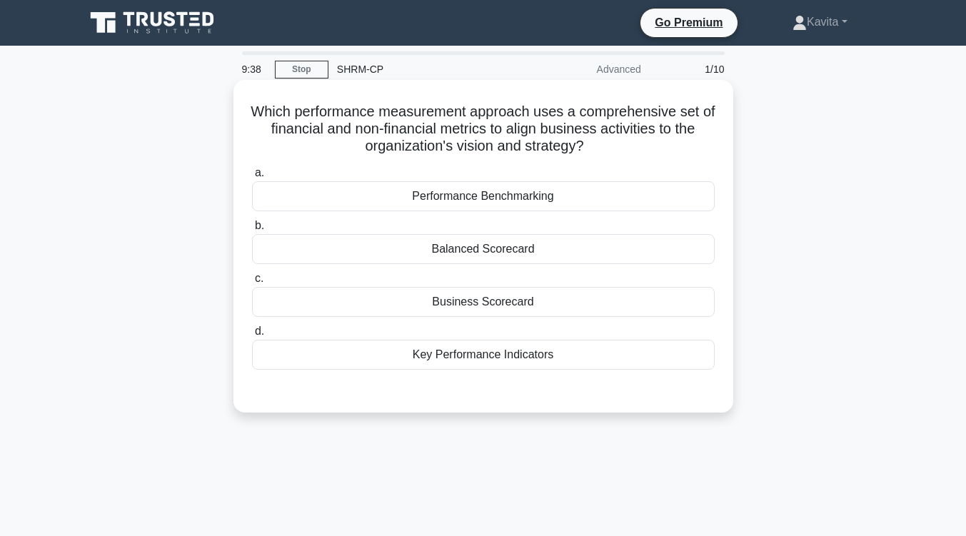
click at [487, 354] on div "Key Performance Indicators" at bounding box center [483, 355] width 462 height 30
click at [252, 336] on input "d. Key Performance Indicators" at bounding box center [252, 331] width 0 height 9
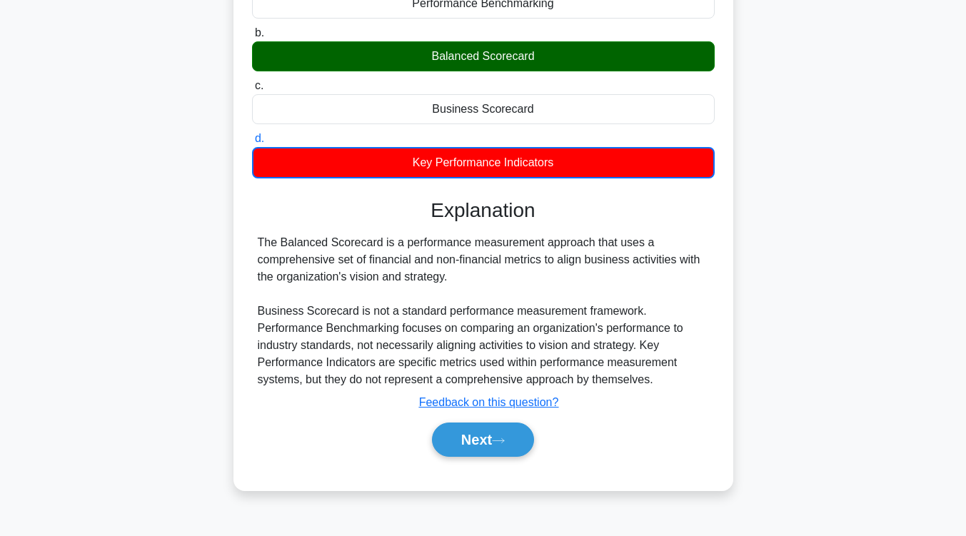
scroll to position [193, 0]
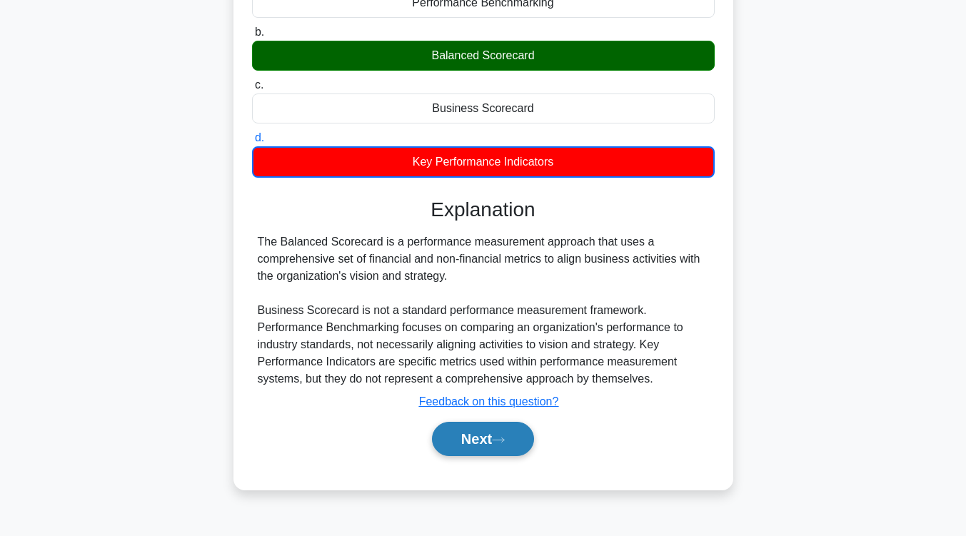
click at [495, 433] on button "Next" at bounding box center [483, 439] width 102 height 34
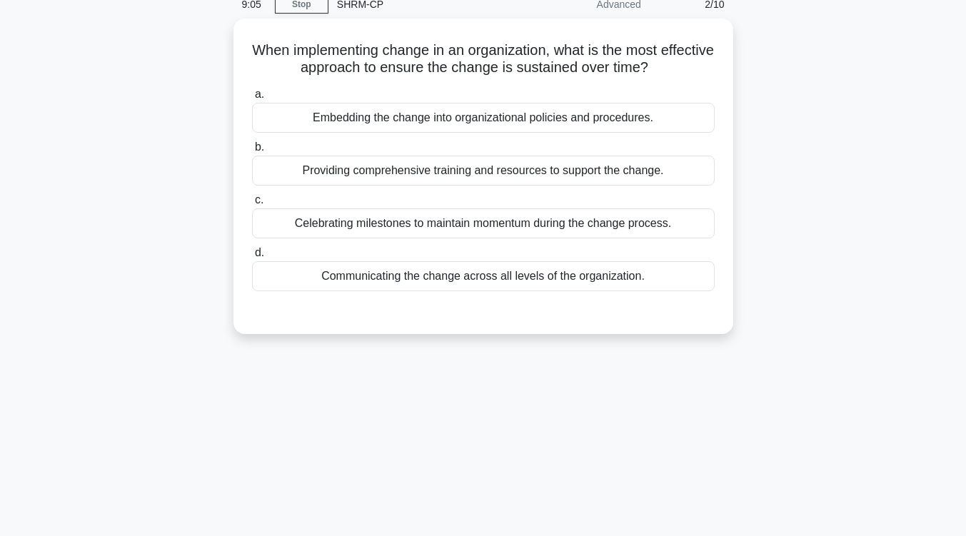
scroll to position [0, 0]
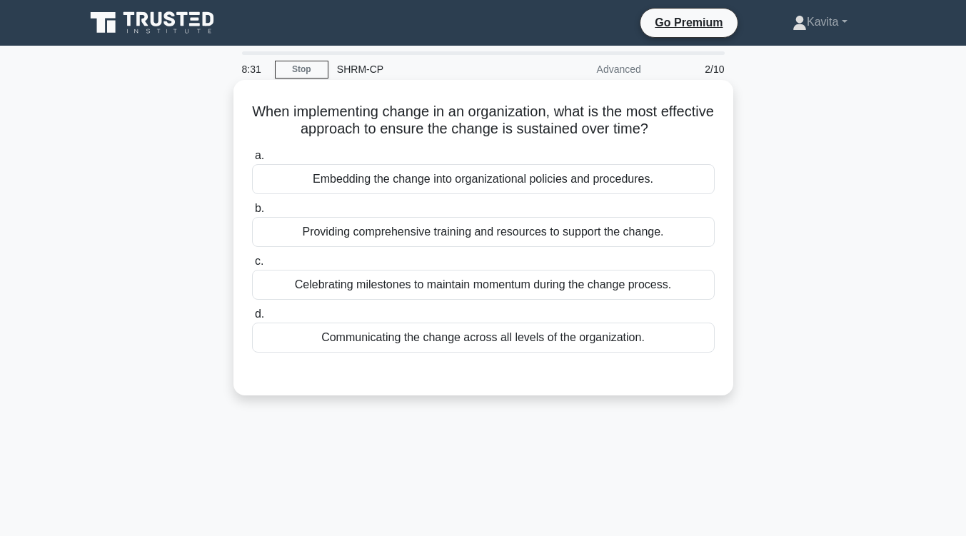
click at [528, 184] on div "Embedding the change into organizational policies and procedures." at bounding box center [483, 179] width 462 height 30
click at [252, 161] on input "a. Embedding the change into organizational policies and procedures." at bounding box center [252, 155] width 0 height 9
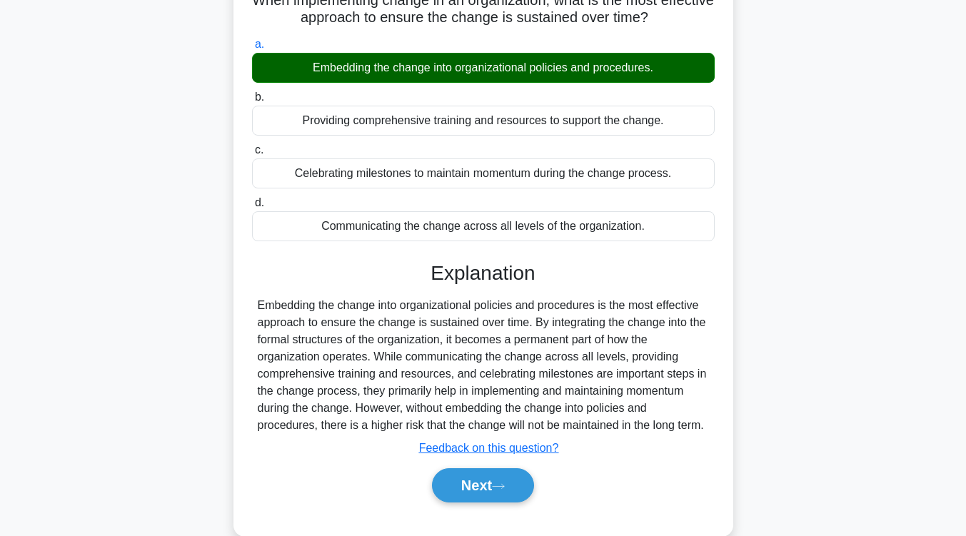
scroll to position [116, 0]
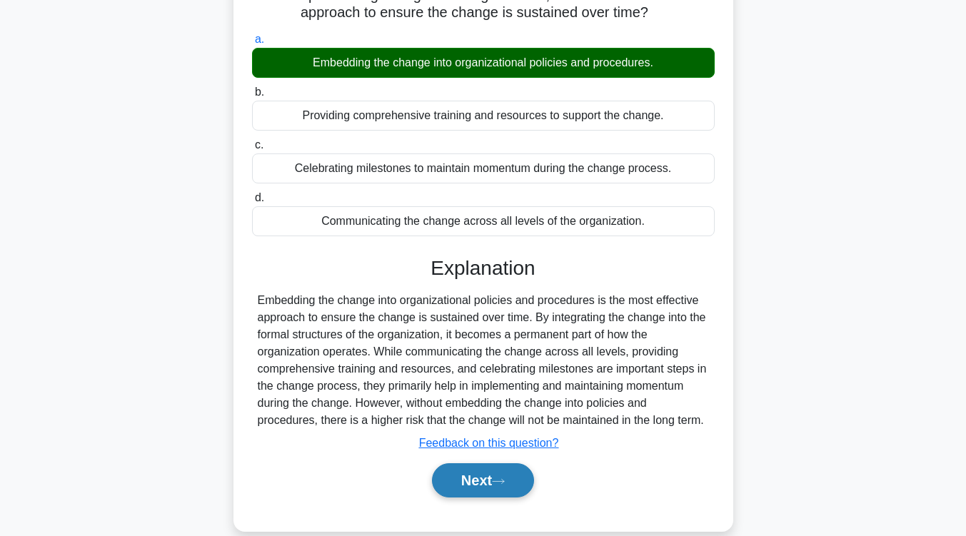
click at [483, 492] on button "Next" at bounding box center [483, 480] width 102 height 34
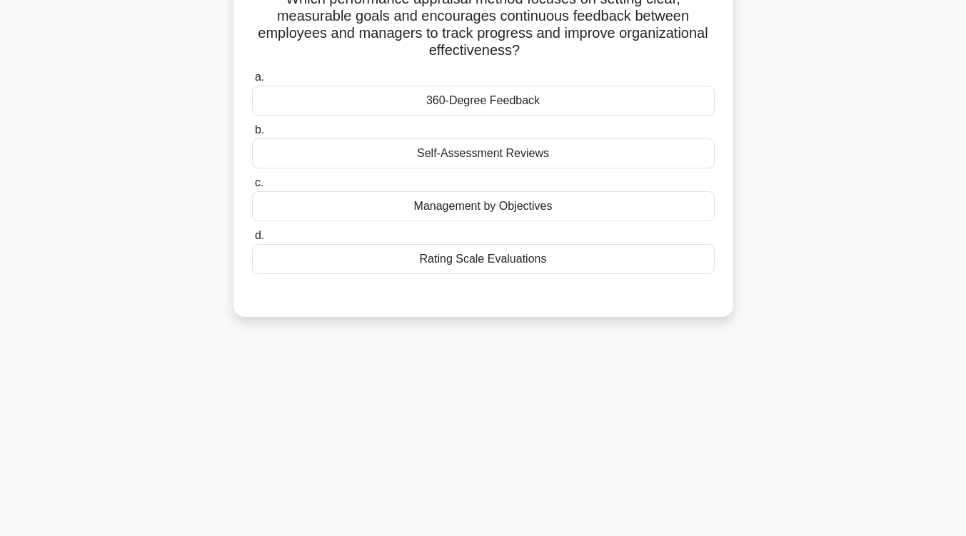
scroll to position [0, 0]
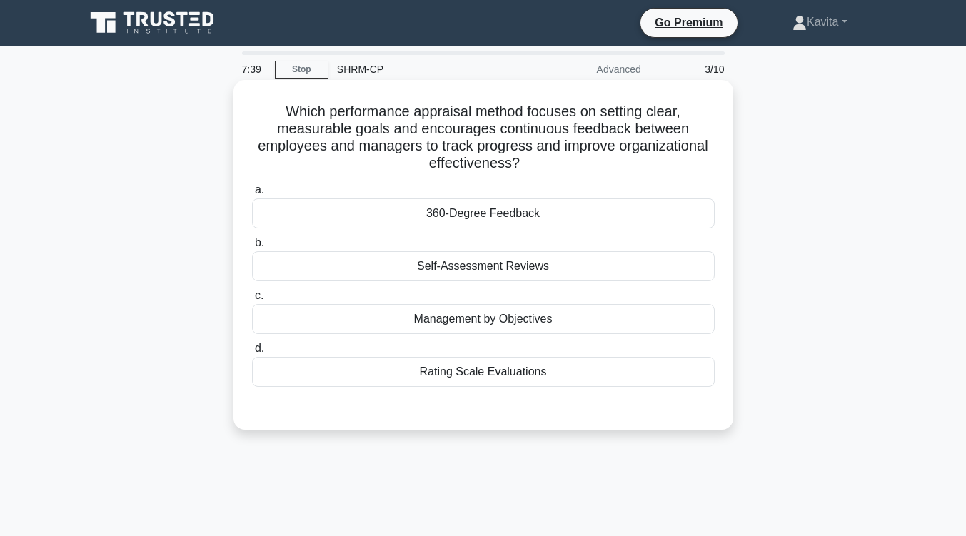
click at [483, 322] on div "Management by Objectives" at bounding box center [483, 319] width 462 height 30
click at [252, 300] on input "c. Management by Objectives" at bounding box center [252, 295] width 0 height 9
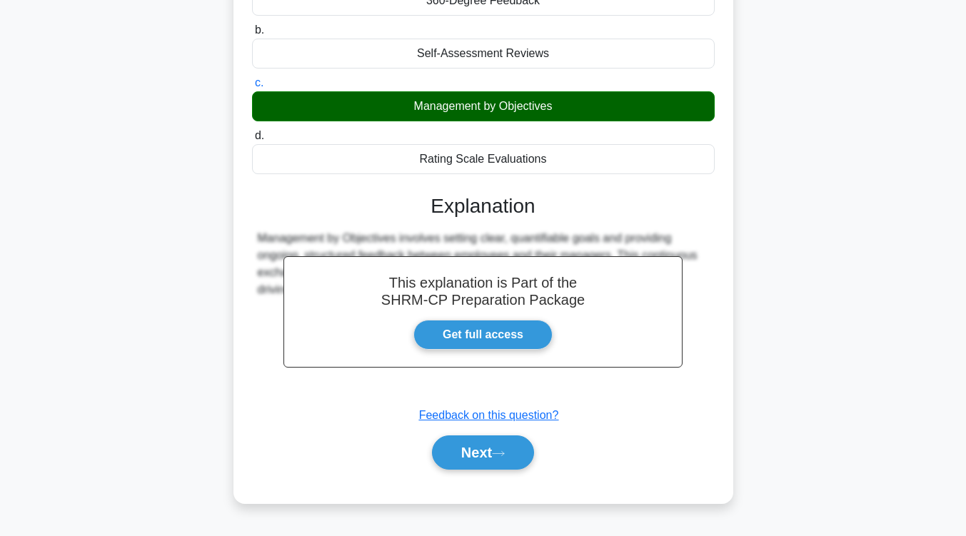
scroll to position [235, 0]
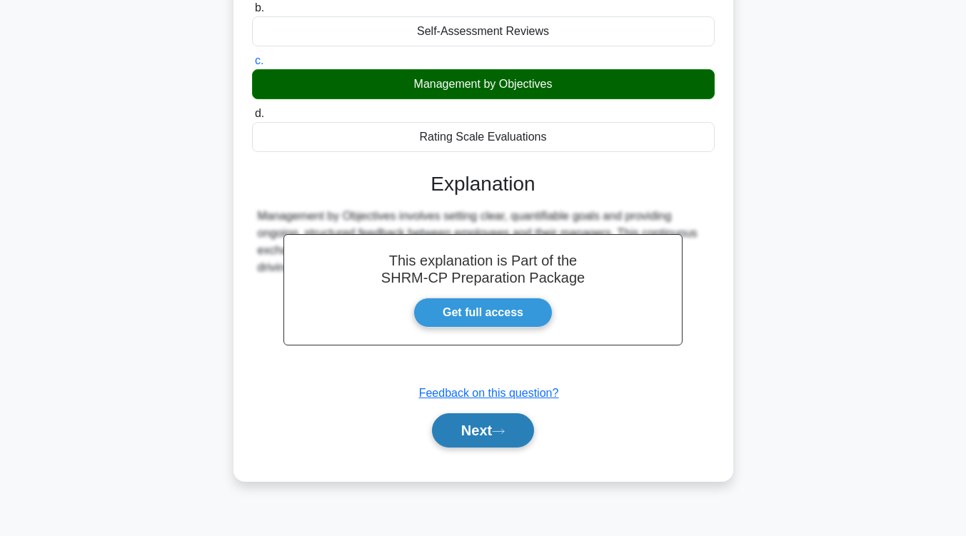
click at [476, 445] on button "Next" at bounding box center [483, 430] width 102 height 34
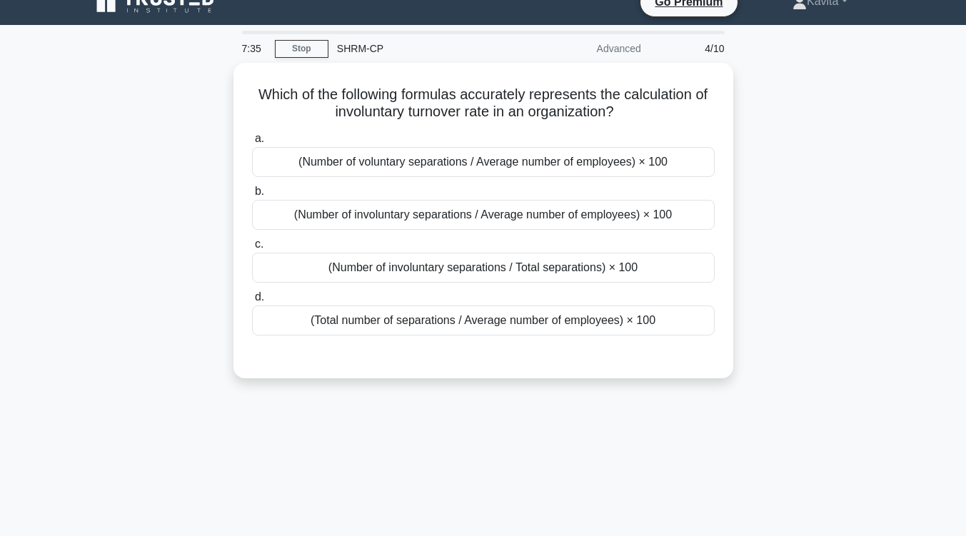
scroll to position [0, 0]
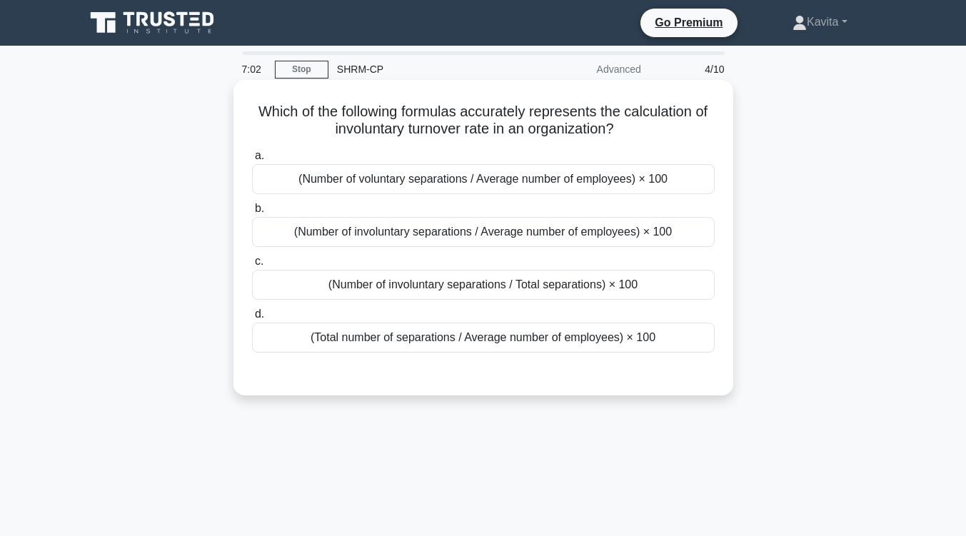
click at [519, 230] on div "(Number of involuntary separations / Average number of employees) × 100" at bounding box center [483, 232] width 462 height 30
click at [252, 213] on input "b. (Number of involuntary separations / Average number of employees) × 100" at bounding box center [252, 208] width 0 height 9
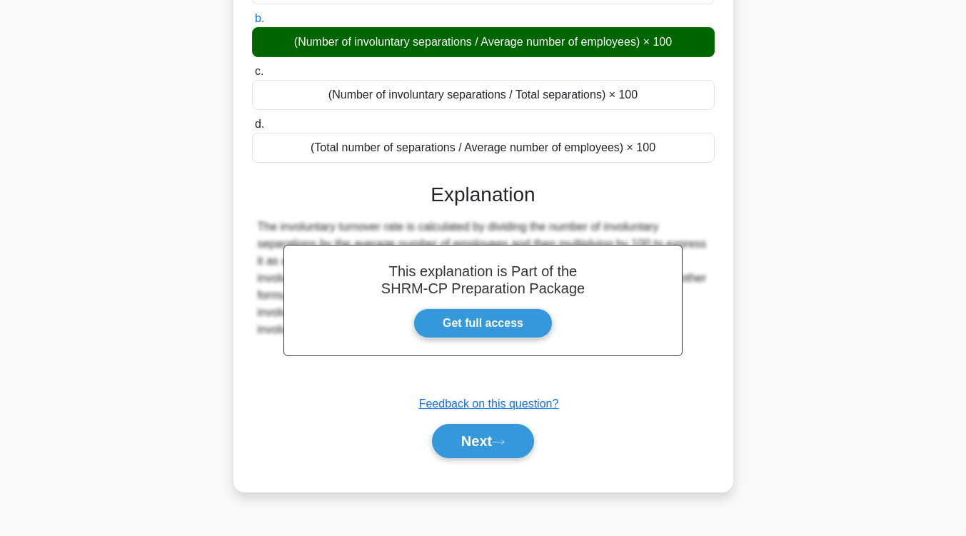
scroll to position [235, 0]
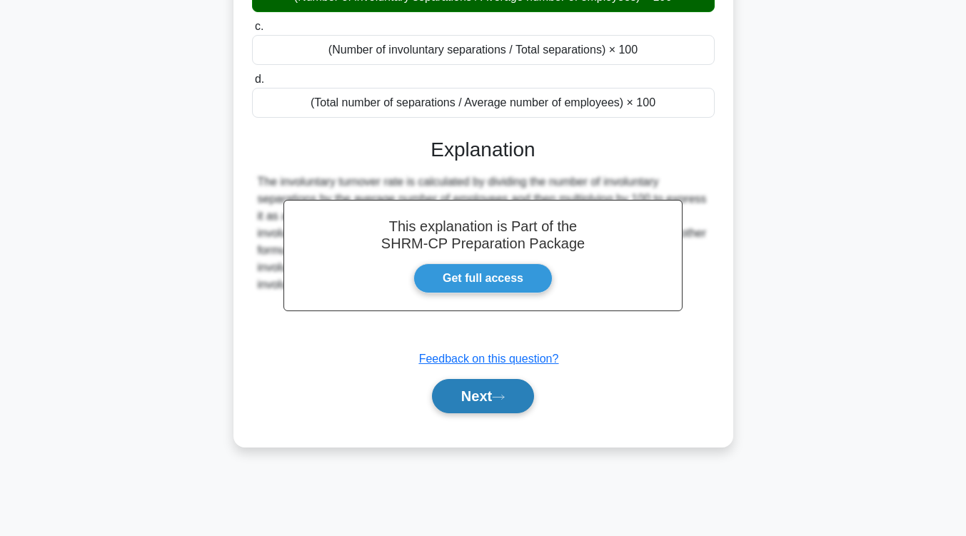
click at [487, 406] on button "Next" at bounding box center [483, 396] width 102 height 34
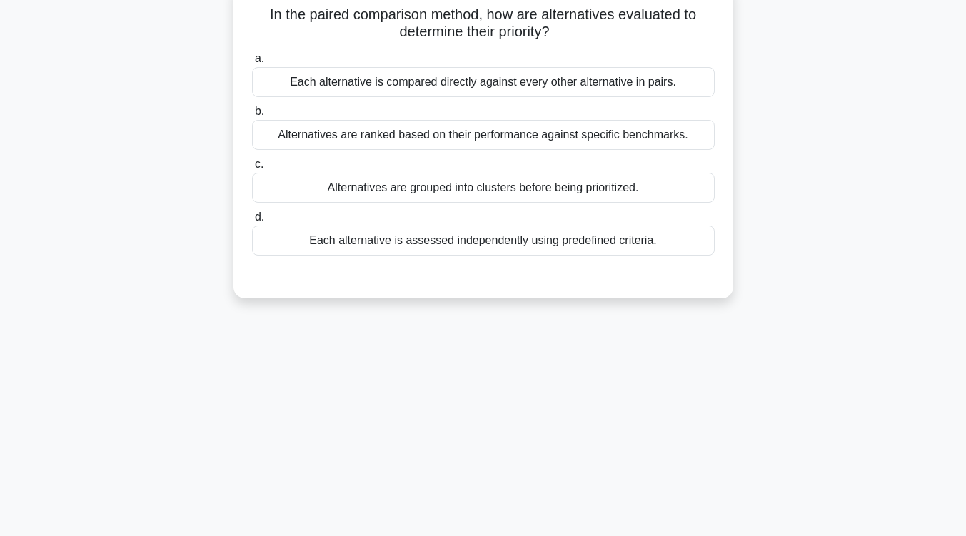
scroll to position [26, 0]
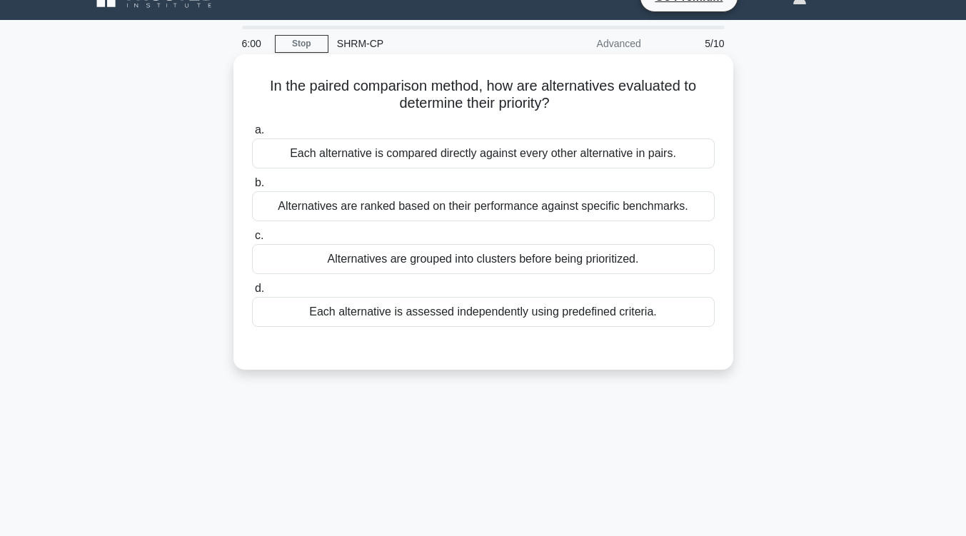
click at [607, 154] on div "Each alternative is compared directly against every other alternative in pairs." at bounding box center [483, 153] width 462 height 30
click at [252, 135] on input "a. Each alternative is compared directly against every other alternative in pai…" at bounding box center [252, 130] width 0 height 9
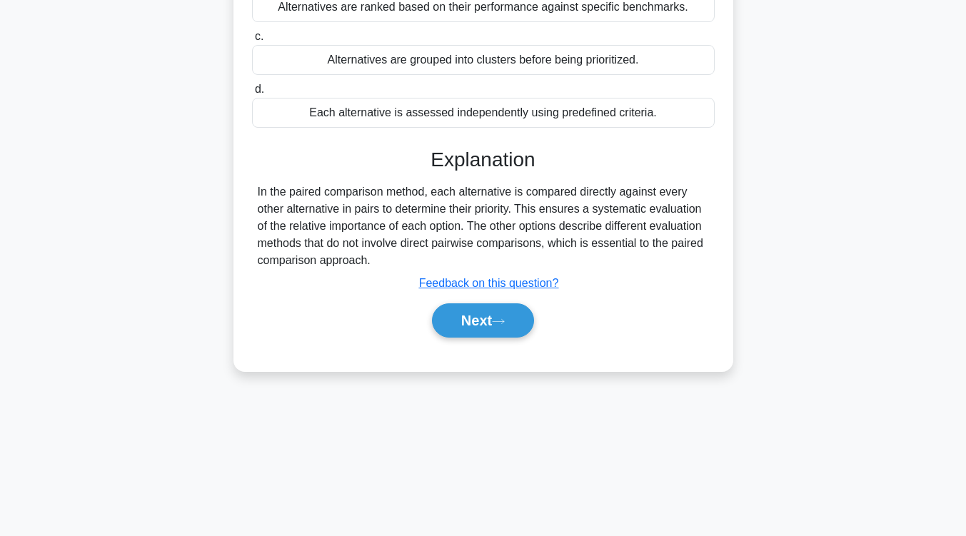
scroll to position [235, 0]
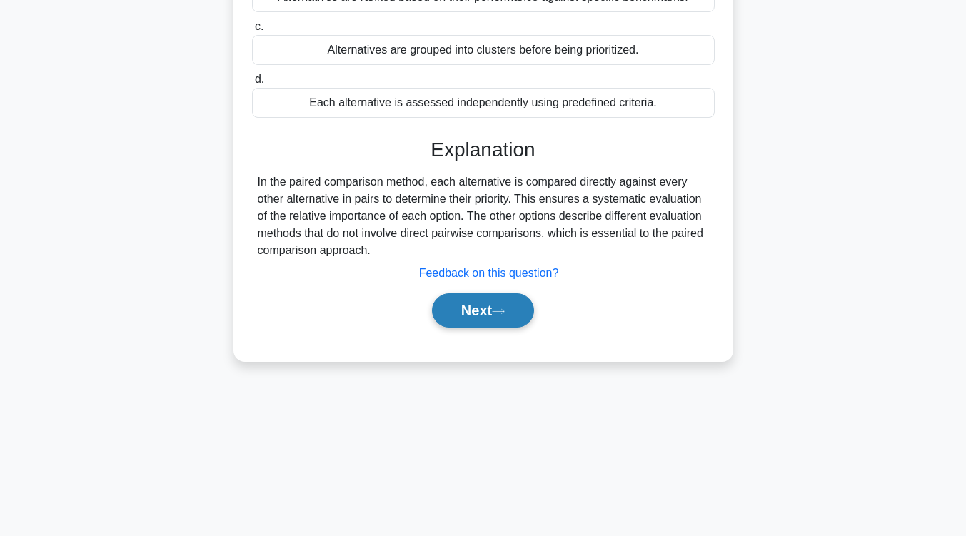
click at [486, 308] on button "Next" at bounding box center [483, 310] width 102 height 34
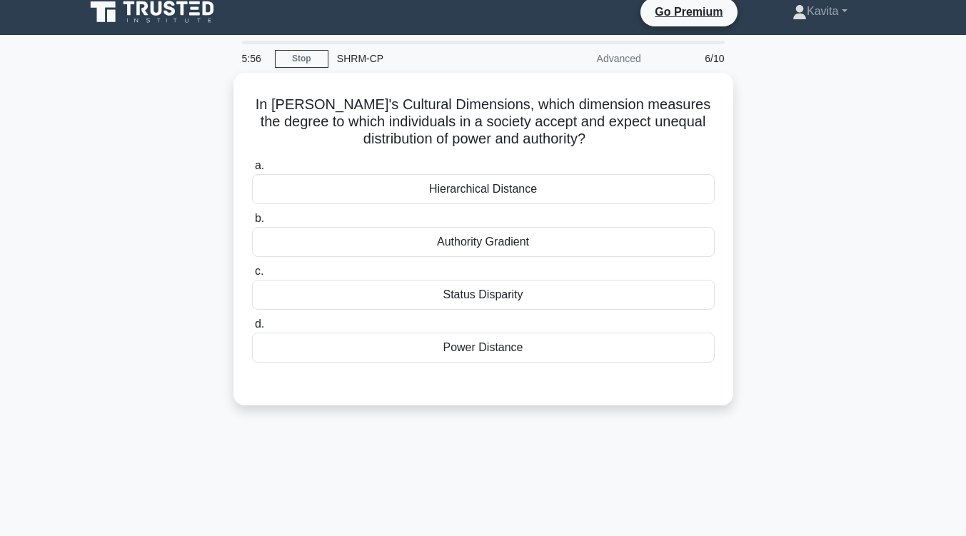
scroll to position [10, 0]
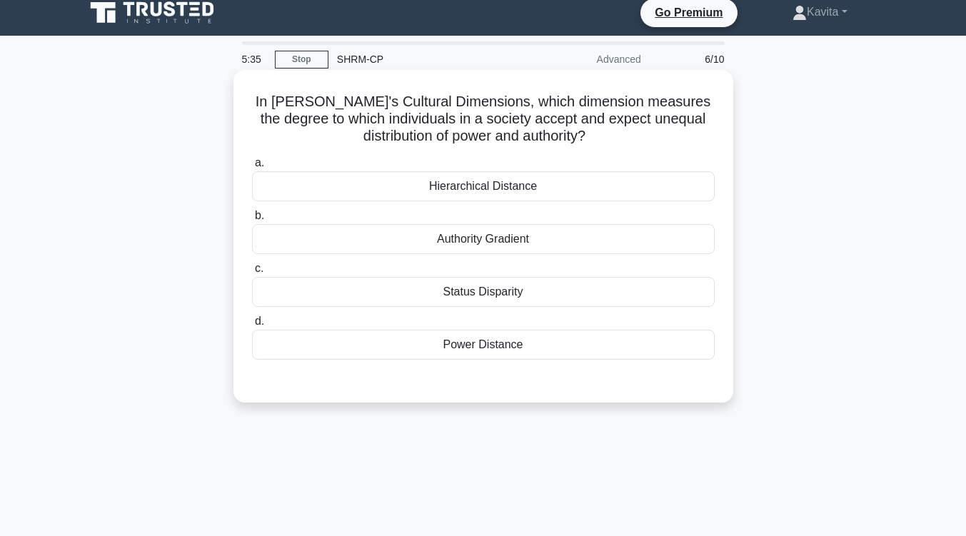
click at [500, 298] on div "Status Disparity" at bounding box center [483, 292] width 462 height 30
click at [252, 273] on input "c. Status Disparity" at bounding box center [252, 268] width 0 height 9
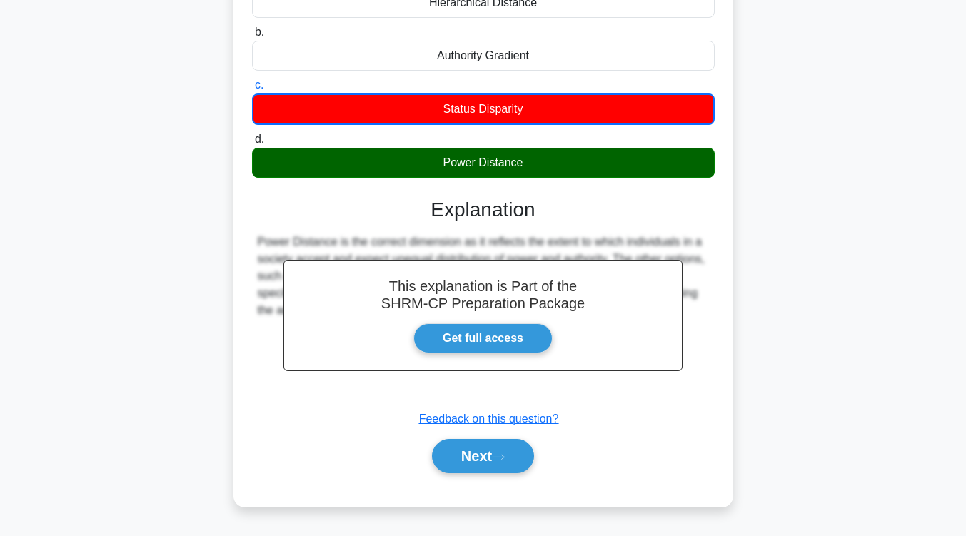
scroll to position [235, 0]
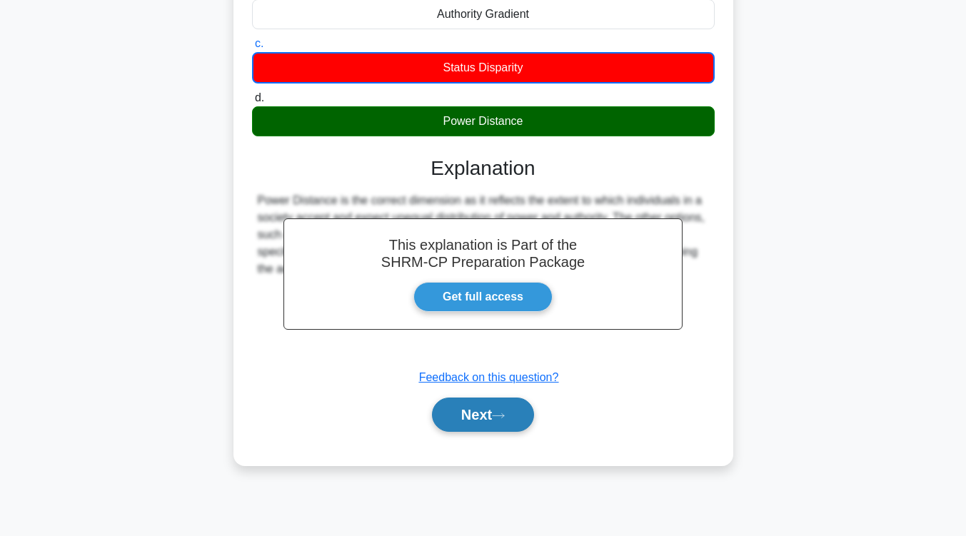
click at [464, 411] on button "Next" at bounding box center [483, 414] width 102 height 34
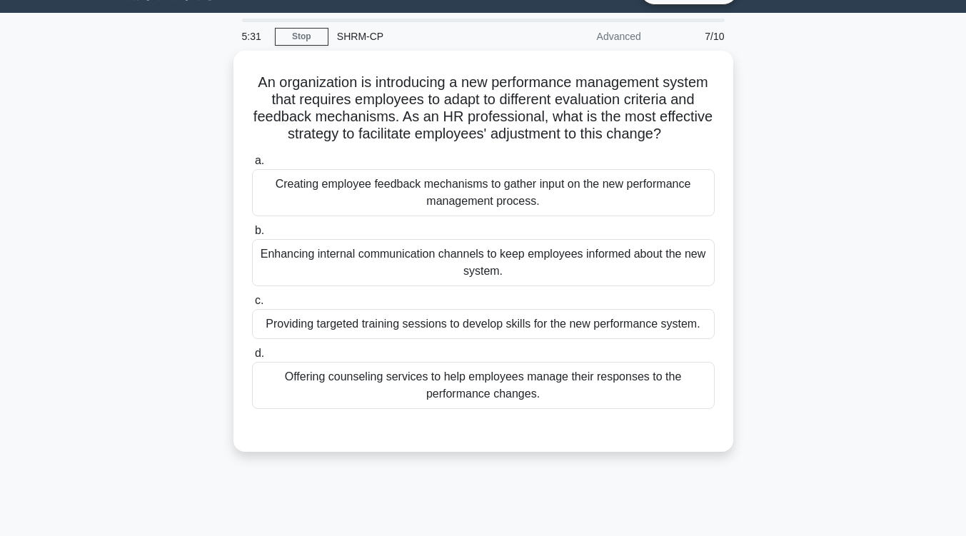
scroll to position [32, 0]
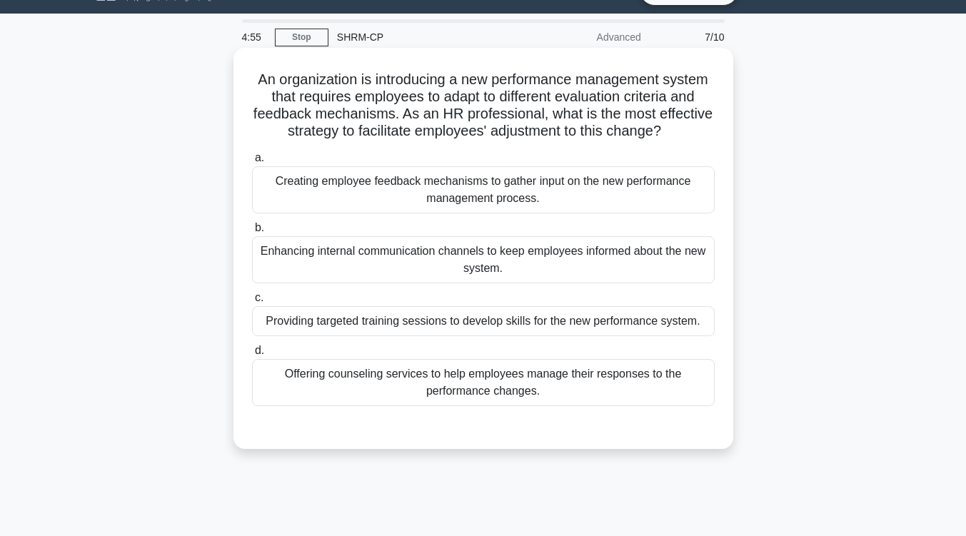
click at [520, 327] on div "Providing targeted training sessions to develop skills for the new performance …" at bounding box center [483, 321] width 462 height 30
click at [252, 303] on input "c. Providing targeted training sessions to develop skills for the new performan…" at bounding box center [252, 297] width 0 height 9
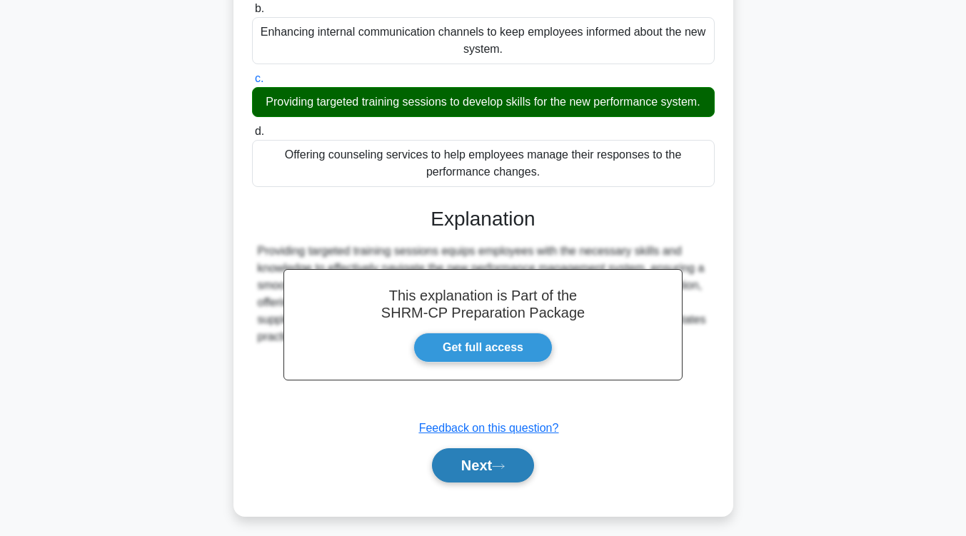
click at [494, 469] on button "Next" at bounding box center [483, 465] width 102 height 34
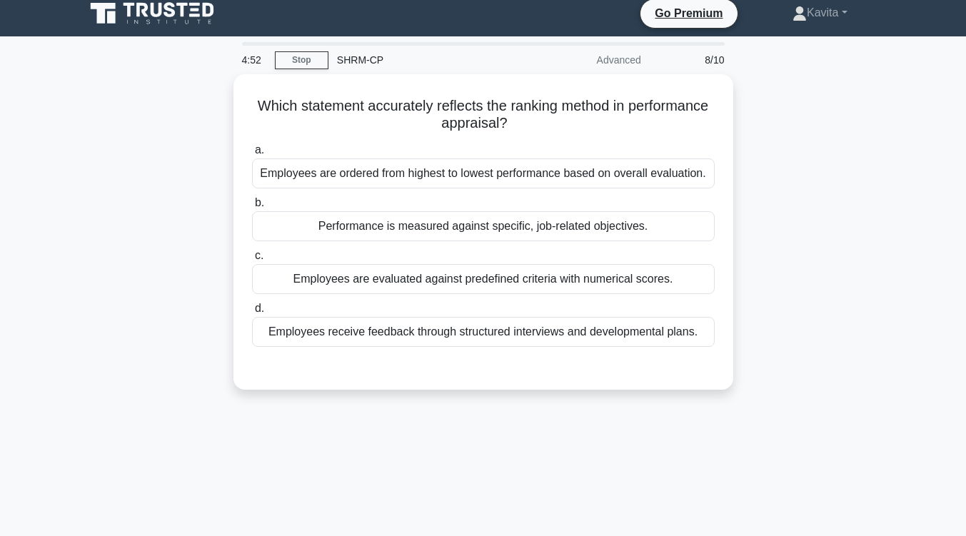
scroll to position [0, 0]
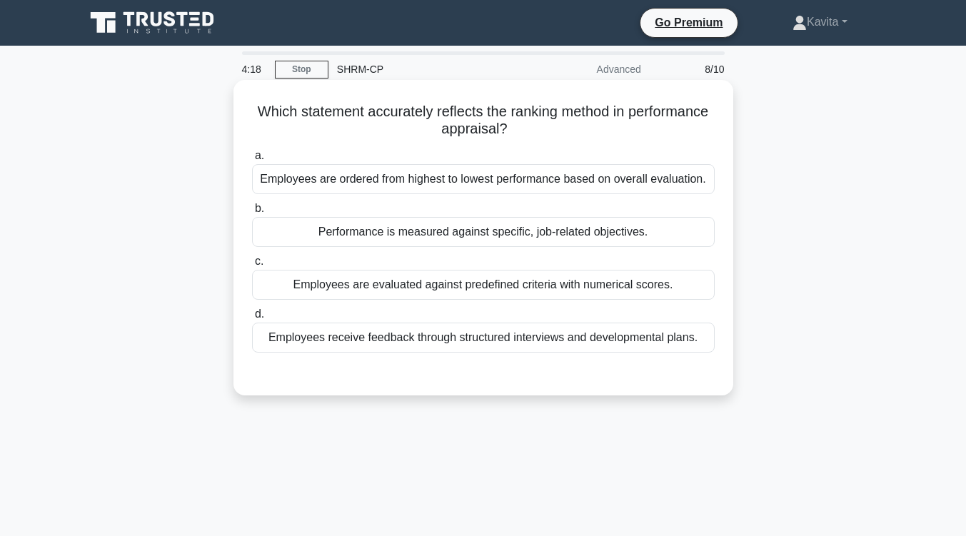
click at [552, 241] on div "Performance is measured against specific, job-related objectives." at bounding box center [483, 232] width 462 height 30
click at [252, 213] on input "b. Performance is measured against specific, job-related objectives." at bounding box center [252, 208] width 0 height 9
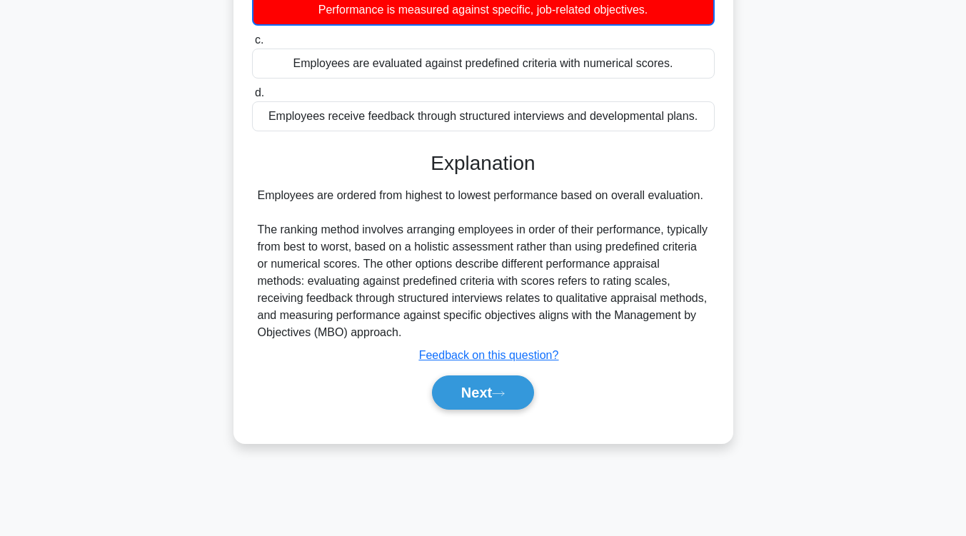
scroll to position [223, 0]
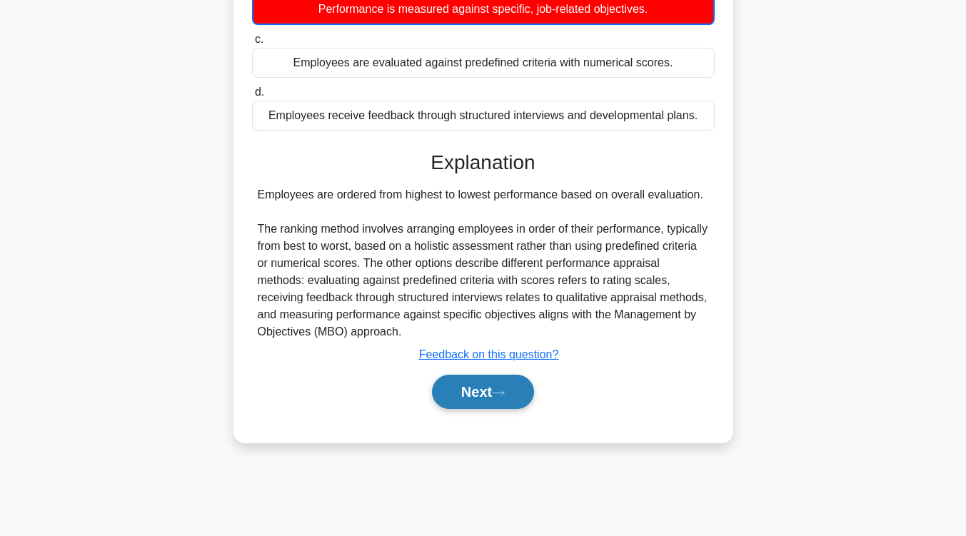
click at [490, 407] on button "Next" at bounding box center [483, 392] width 102 height 34
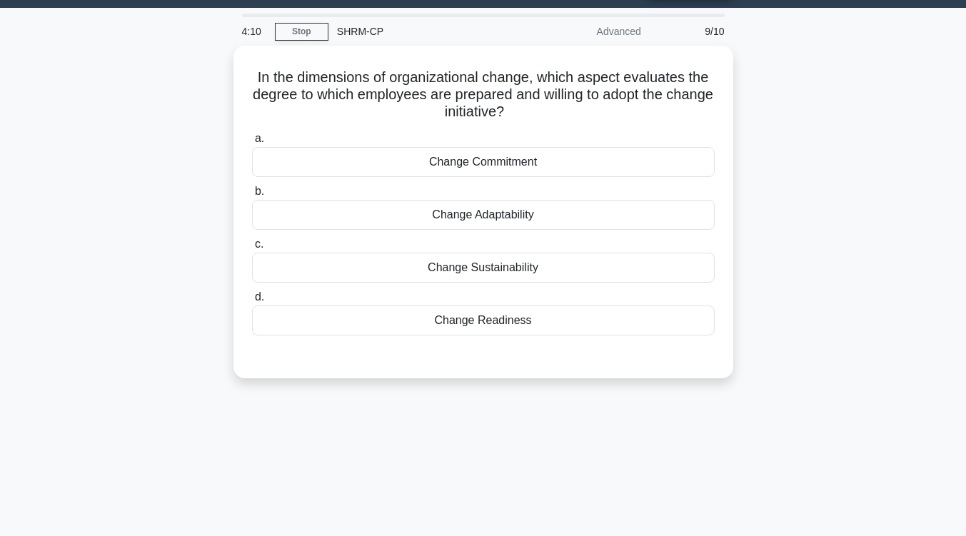
scroll to position [37, 0]
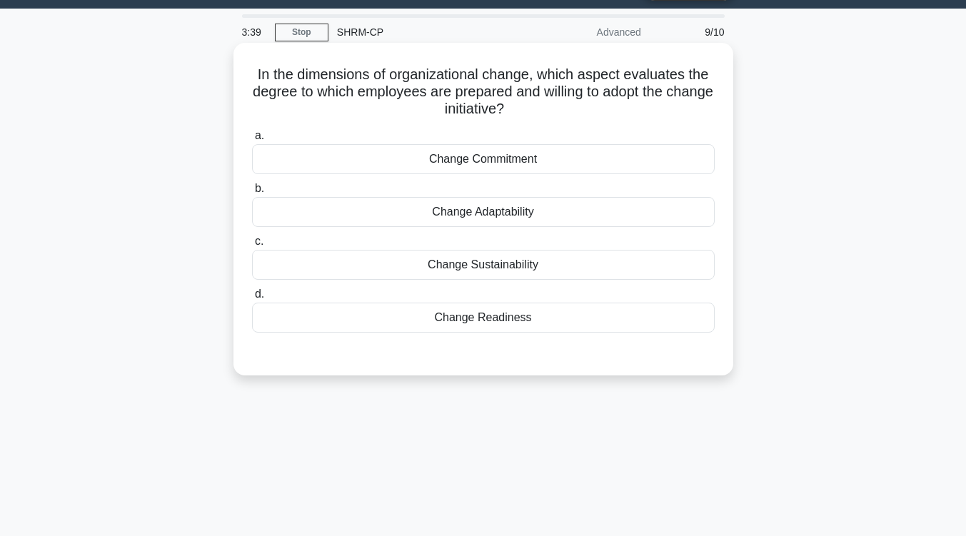
click at [519, 217] on div "Change Adaptability" at bounding box center [483, 212] width 462 height 30
click at [252, 193] on input "b. Change Adaptability" at bounding box center [252, 188] width 0 height 9
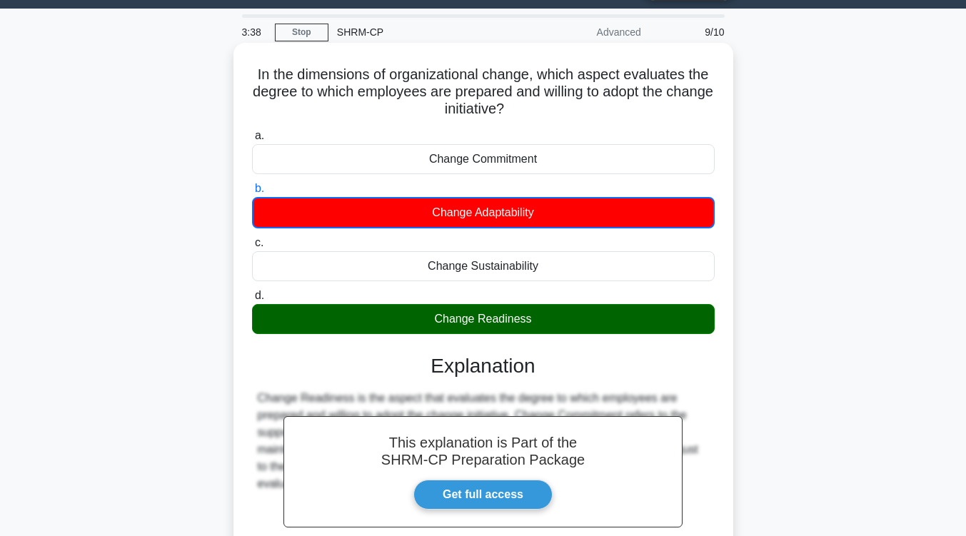
scroll to position [235, 0]
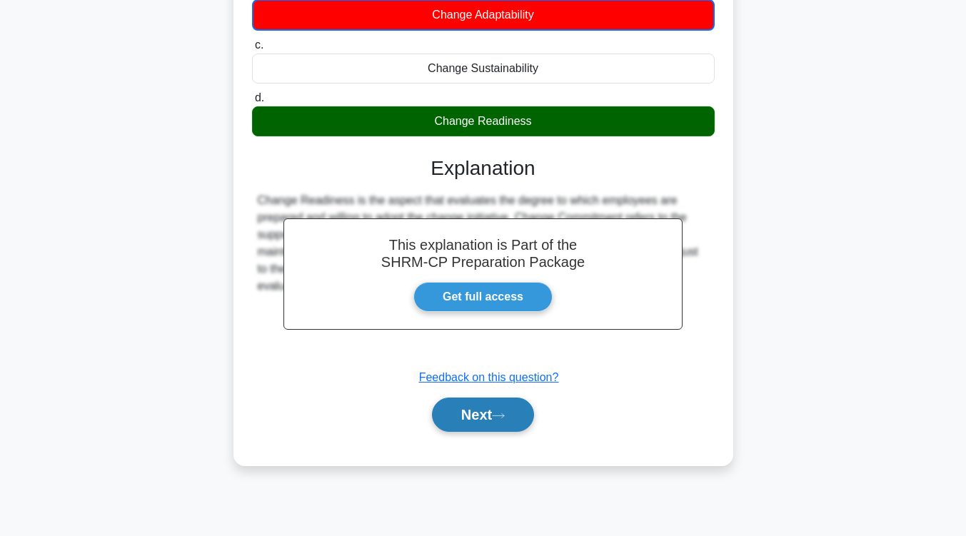
click at [467, 411] on button "Next" at bounding box center [483, 414] width 102 height 34
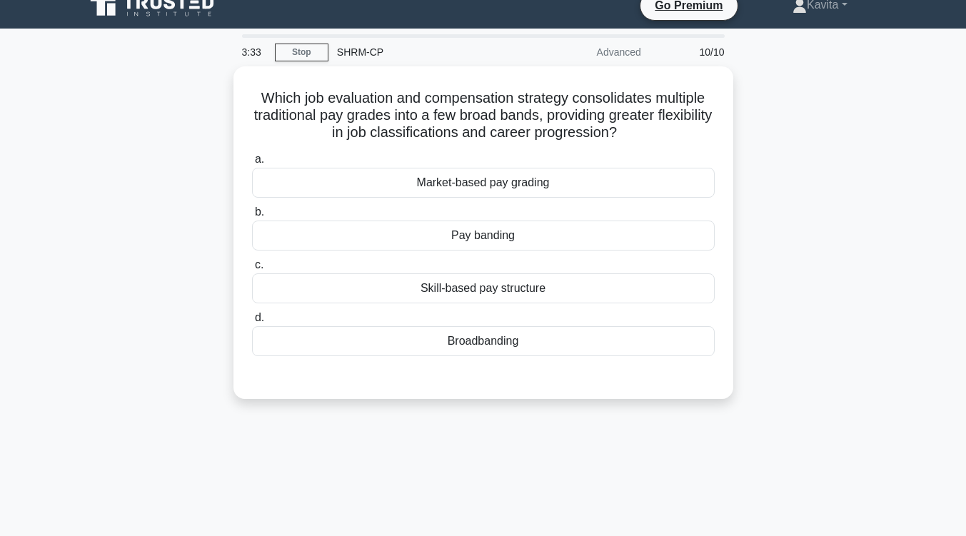
scroll to position [0, 0]
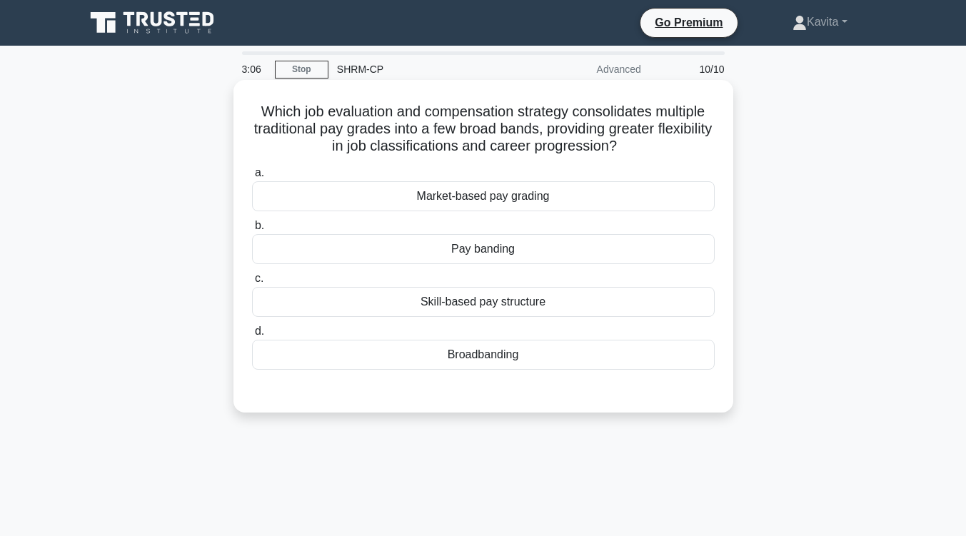
click at [528, 255] on div "Pay banding" at bounding box center [483, 249] width 462 height 30
click at [252, 230] on input "b. Pay banding" at bounding box center [252, 225] width 0 height 9
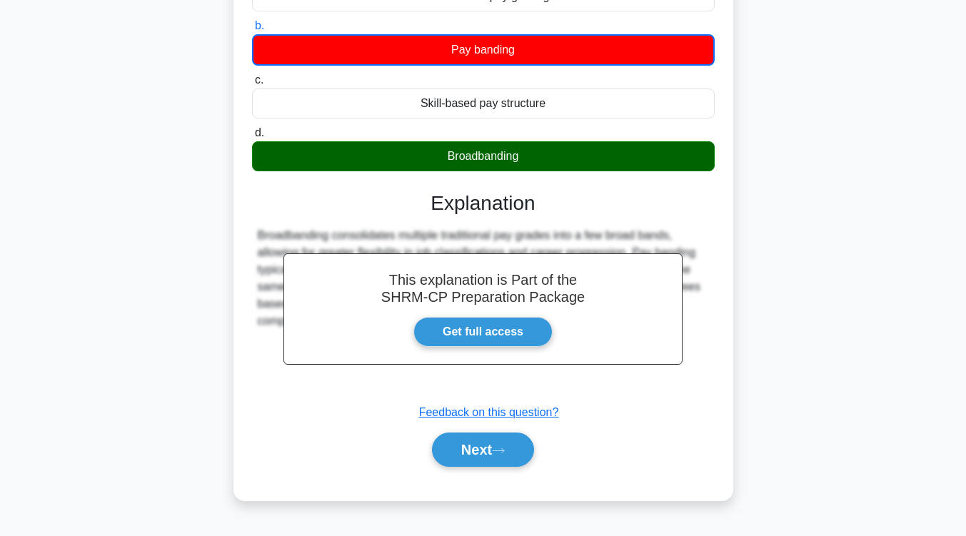
scroll to position [201, 0]
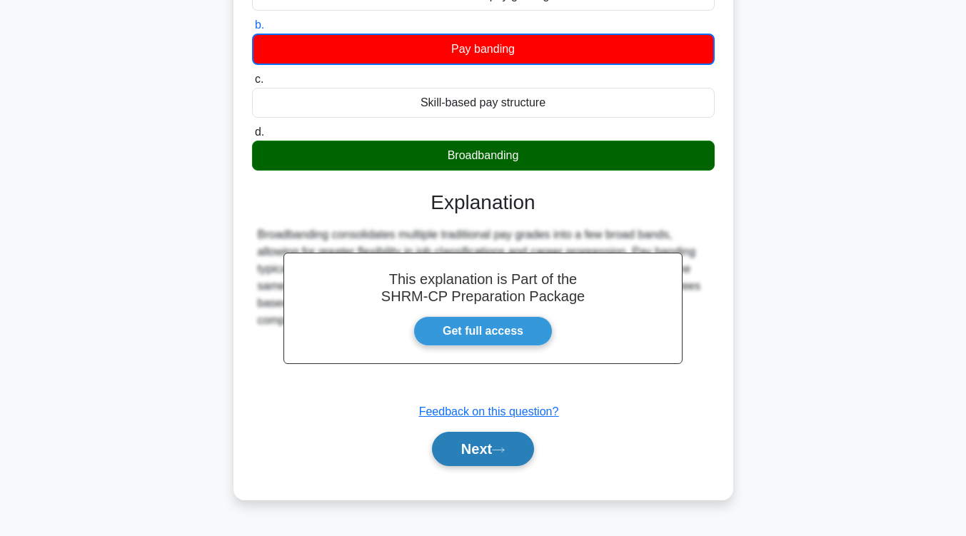
click at [495, 452] on button "Next" at bounding box center [483, 449] width 102 height 34
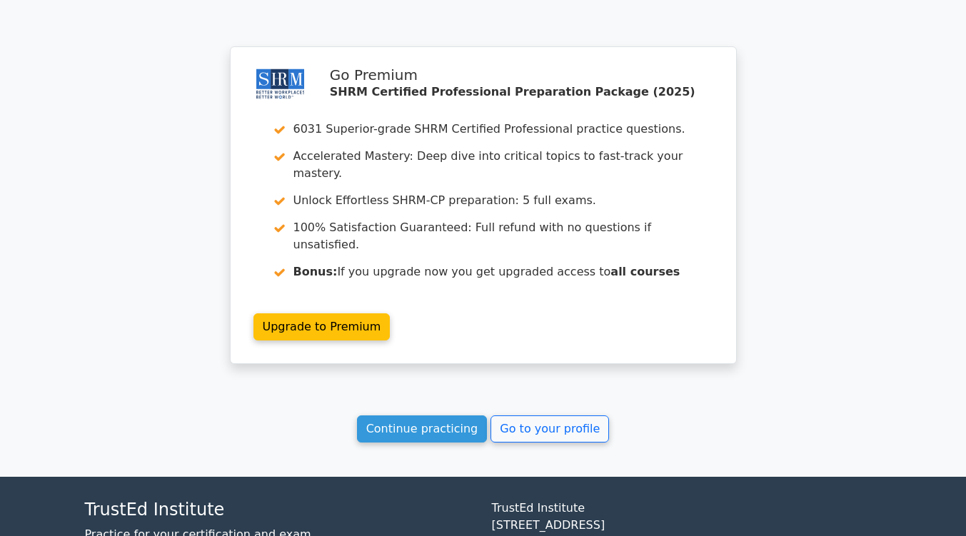
scroll to position [2162, 0]
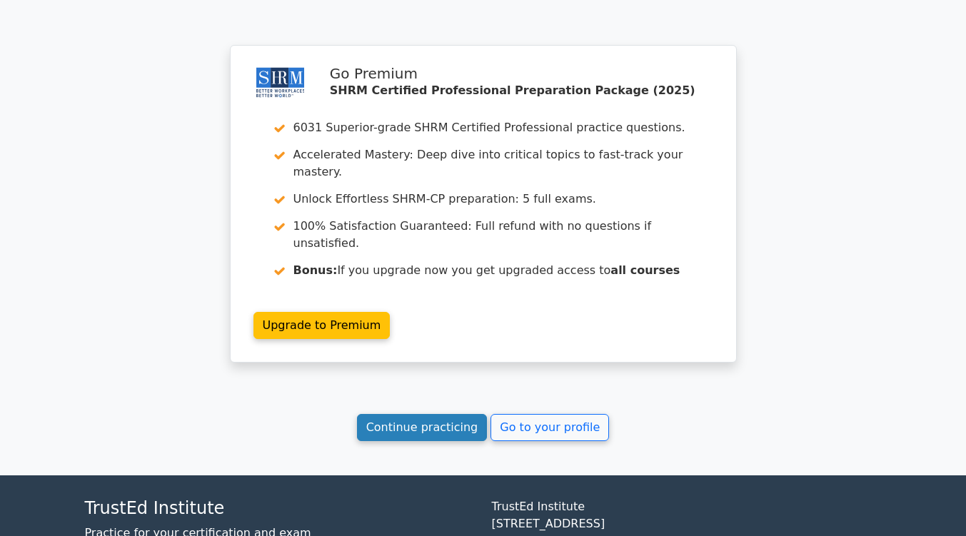
click at [446, 414] on link "Continue practicing" at bounding box center [422, 427] width 131 height 27
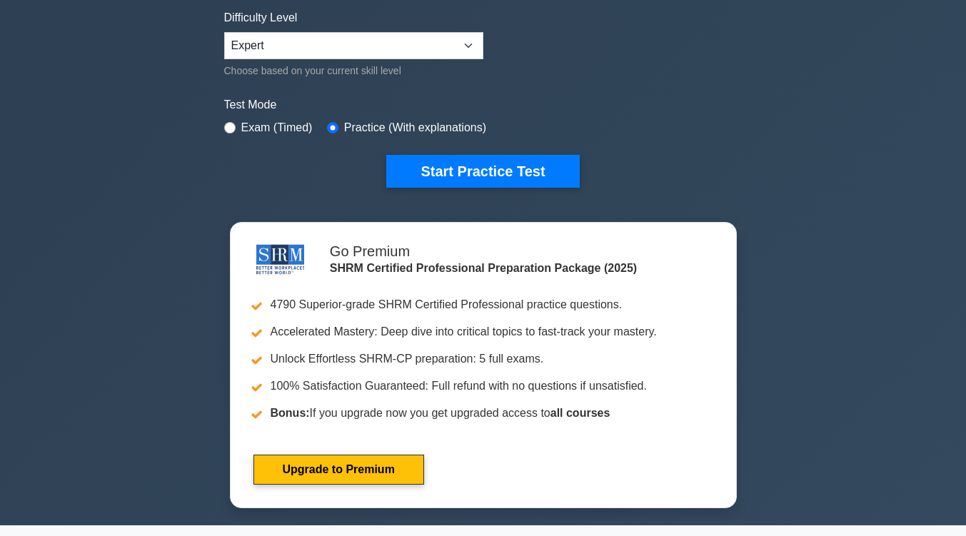
scroll to position [456, 0]
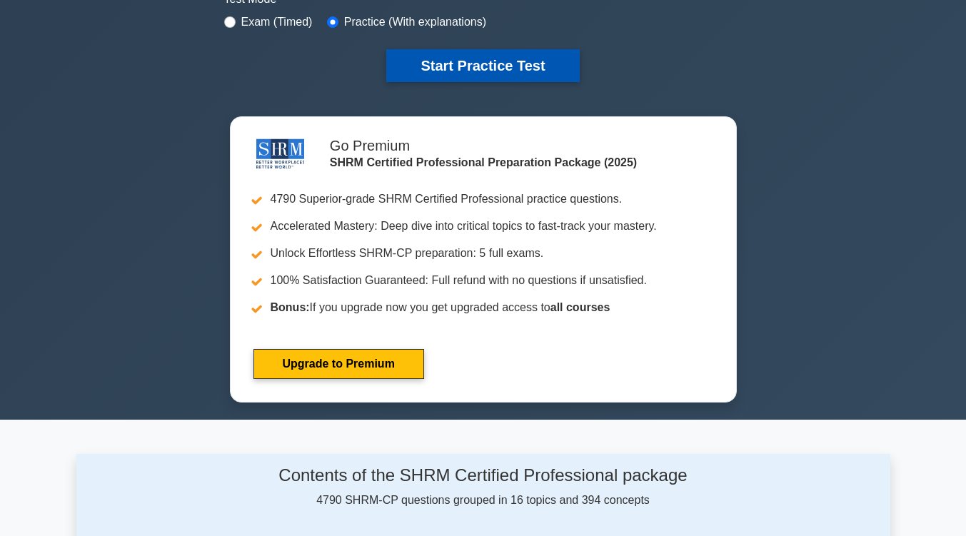
click at [543, 59] on button "Start Practice Test" at bounding box center [482, 65] width 193 height 33
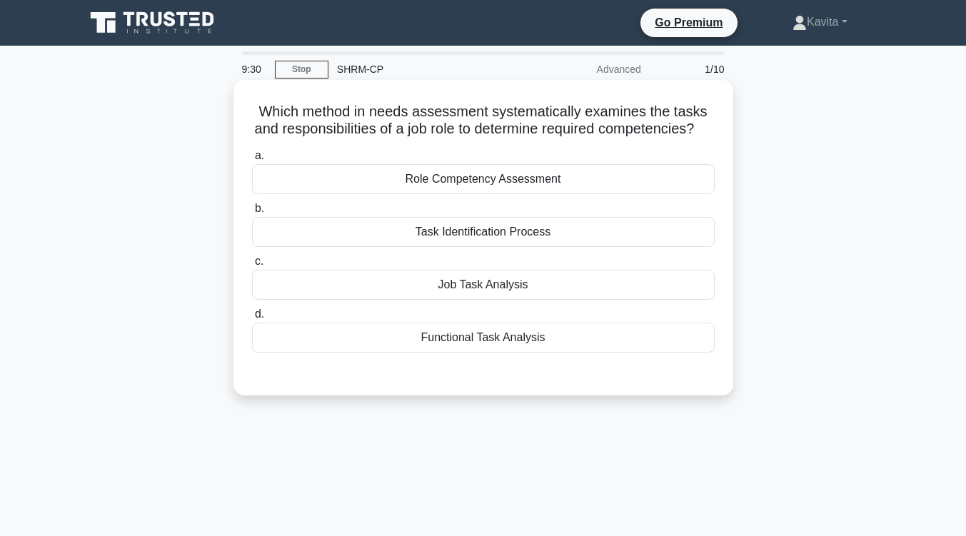
click at [554, 194] on div "Role Competency Assessment" at bounding box center [483, 179] width 462 height 30
click at [252, 161] on input "a. Role Competency Assessment" at bounding box center [252, 155] width 0 height 9
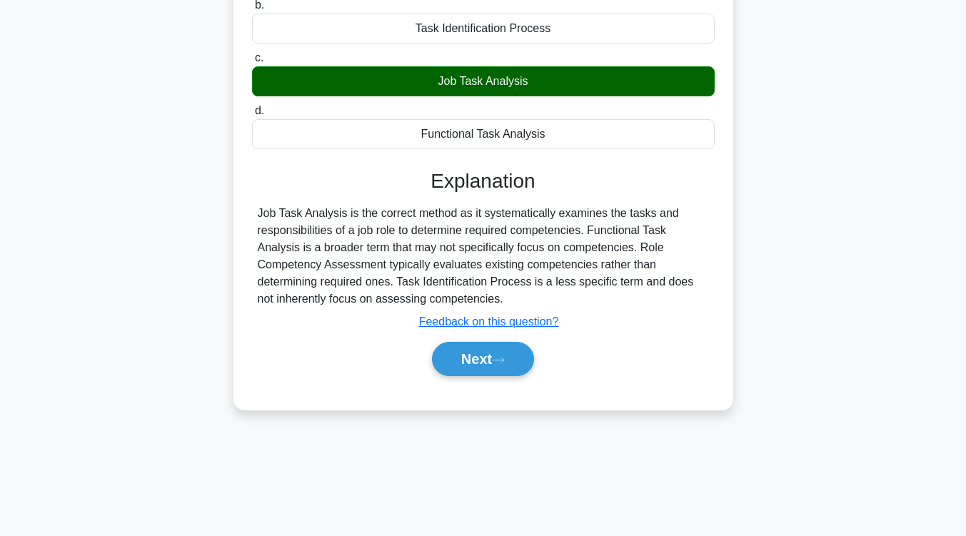
scroll to position [209, 0]
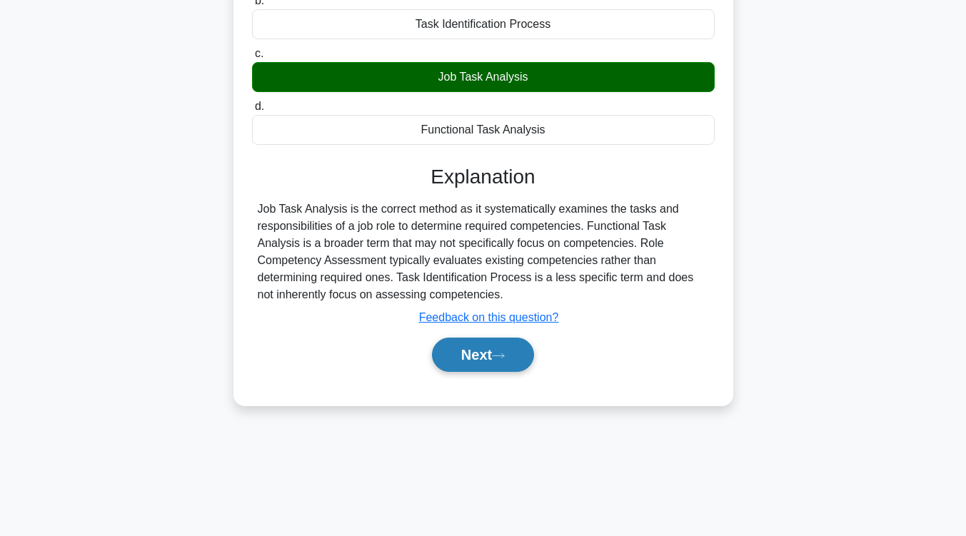
click at [492, 368] on button "Next" at bounding box center [483, 355] width 102 height 34
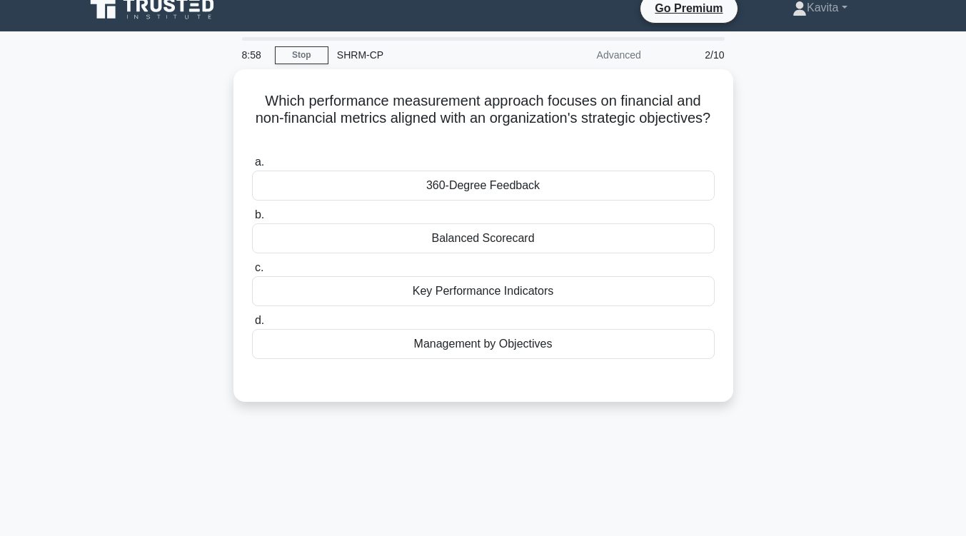
scroll to position [14, 0]
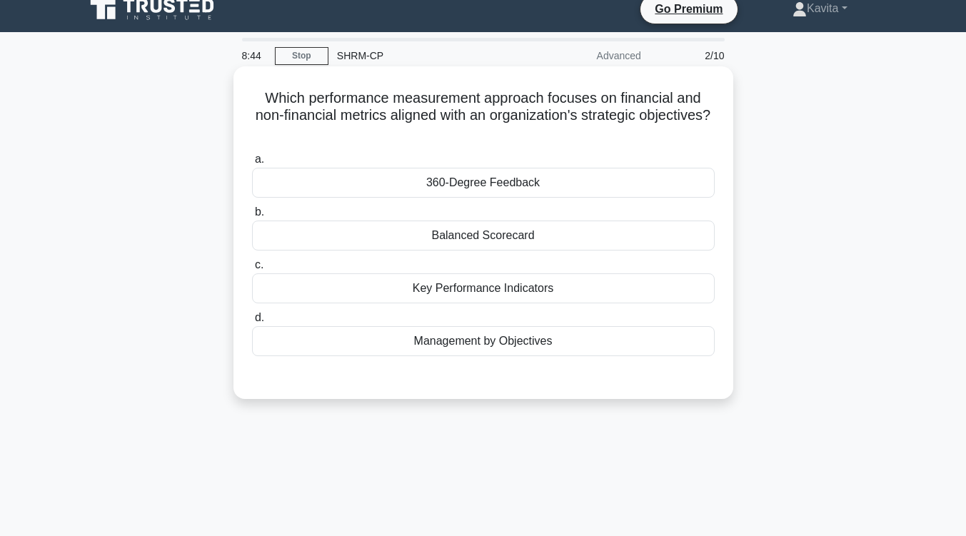
click at [554, 235] on div "Balanced Scorecard" at bounding box center [483, 236] width 462 height 30
click at [252, 217] on input "b. Balanced Scorecard" at bounding box center [252, 212] width 0 height 9
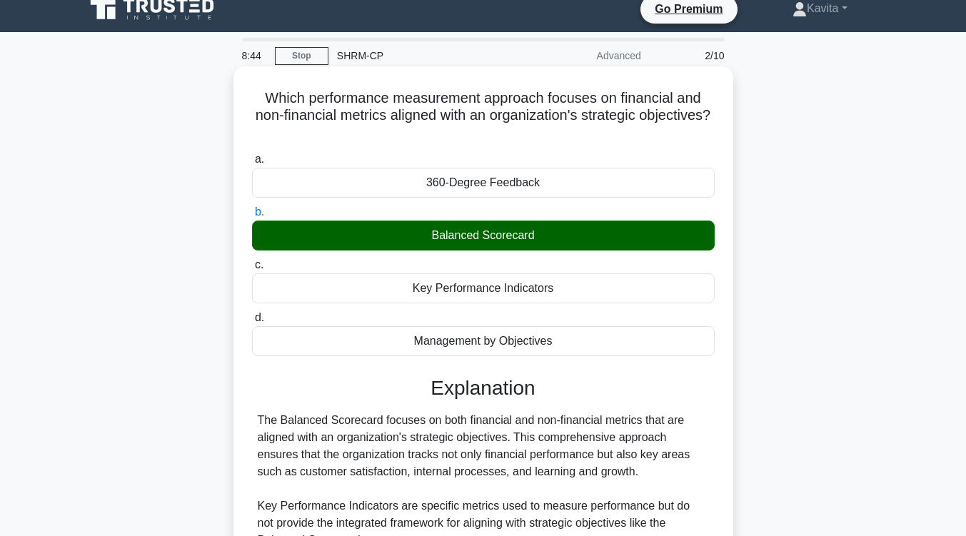
scroll to position [259, 0]
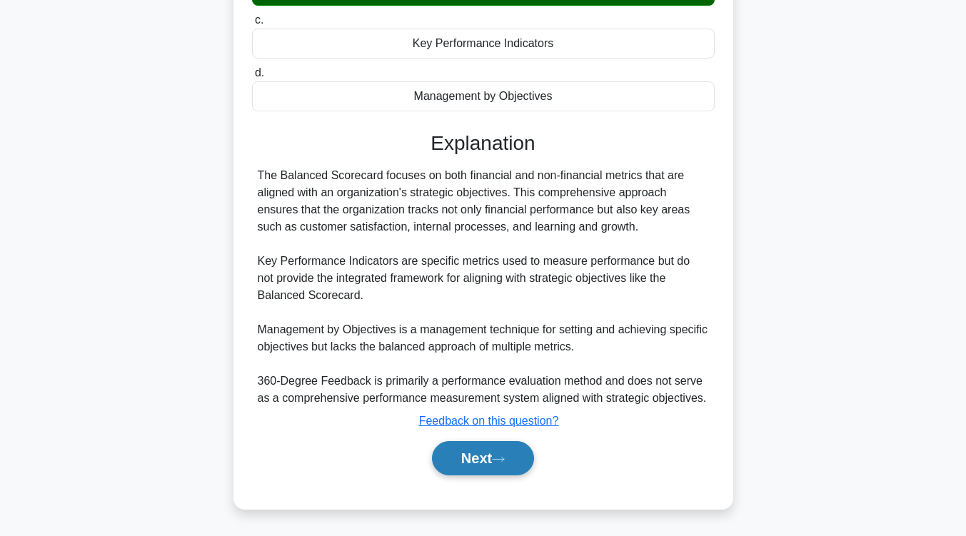
click at [467, 464] on button "Next" at bounding box center [483, 458] width 102 height 34
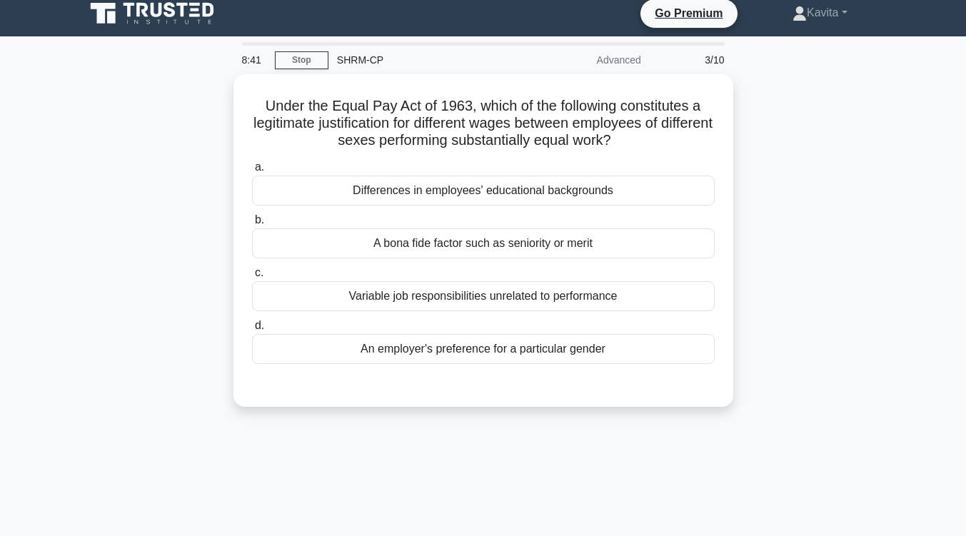
scroll to position [9, 0]
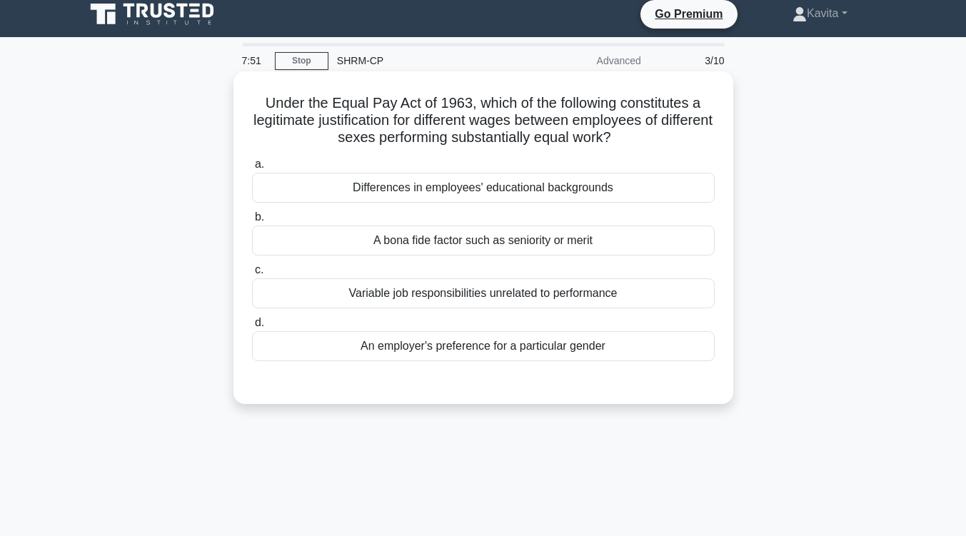
click at [438, 240] on div "A bona fide factor such as seniority or merit" at bounding box center [483, 240] width 462 height 30
click at [252, 222] on input "b. A bona fide factor such as seniority or merit" at bounding box center [252, 217] width 0 height 9
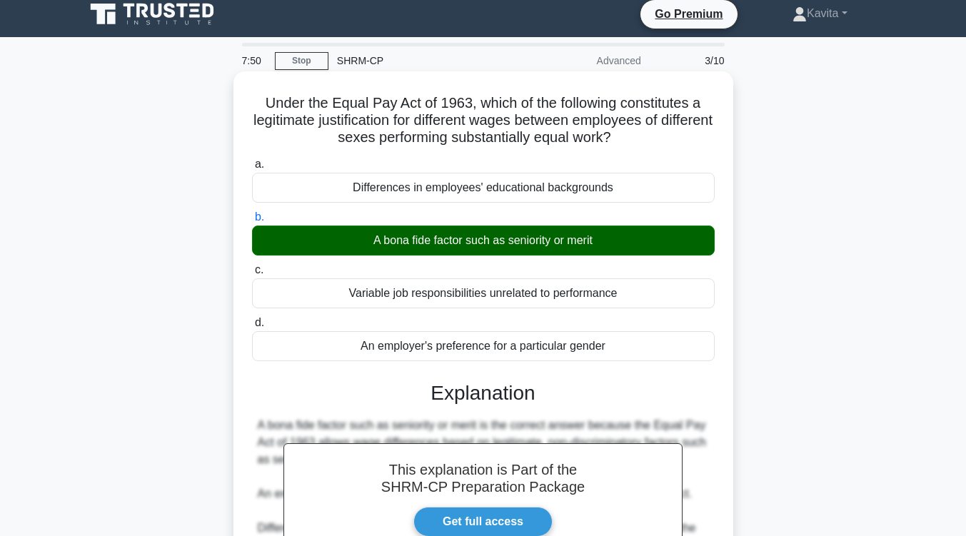
scroll to position [235, 0]
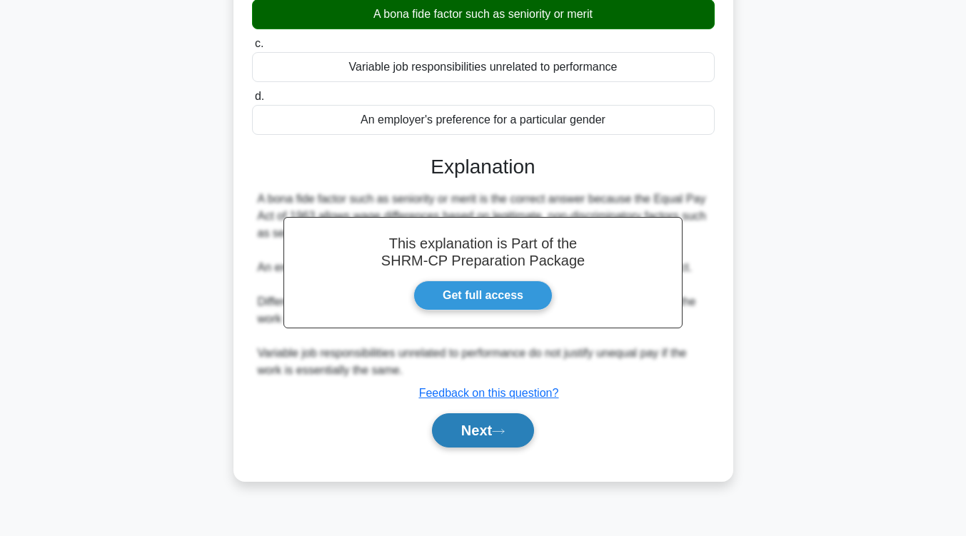
click at [470, 438] on button "Next" at bounding box center [483, 430] width 102 height 34
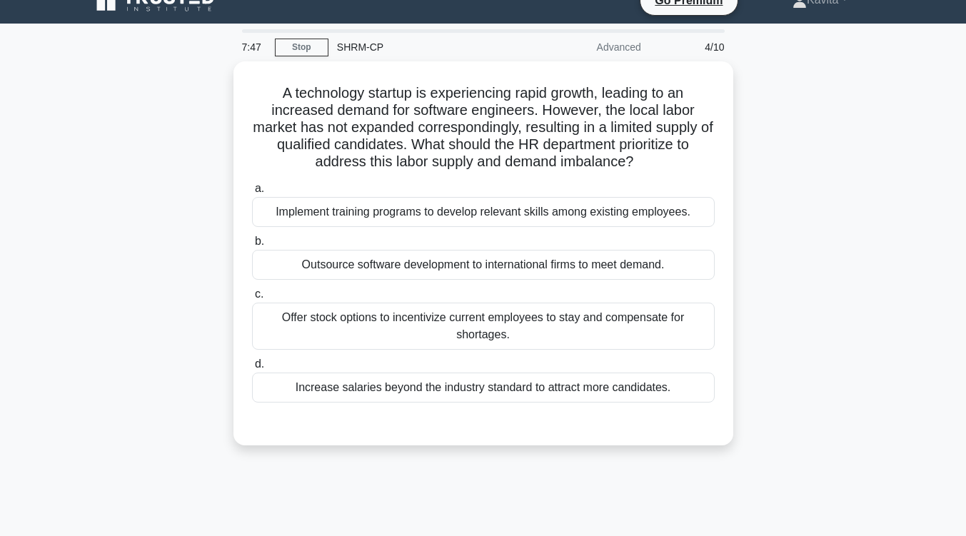
scroll to position [14, 0]
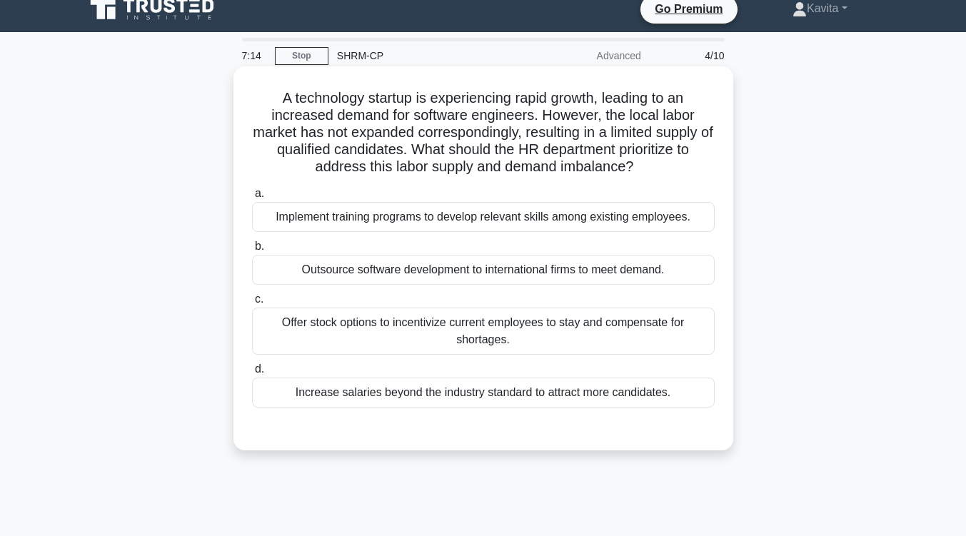
click at [460, 219] on div "Implement training programs to develop relevant skills among existing employees." at bounding box center [483, 217] width 462 height 30
click at [252, 198] on input "a. Implement training programs to develop relevant skills among existing employ…" at bounding box center [252, 193] width 0 height 9
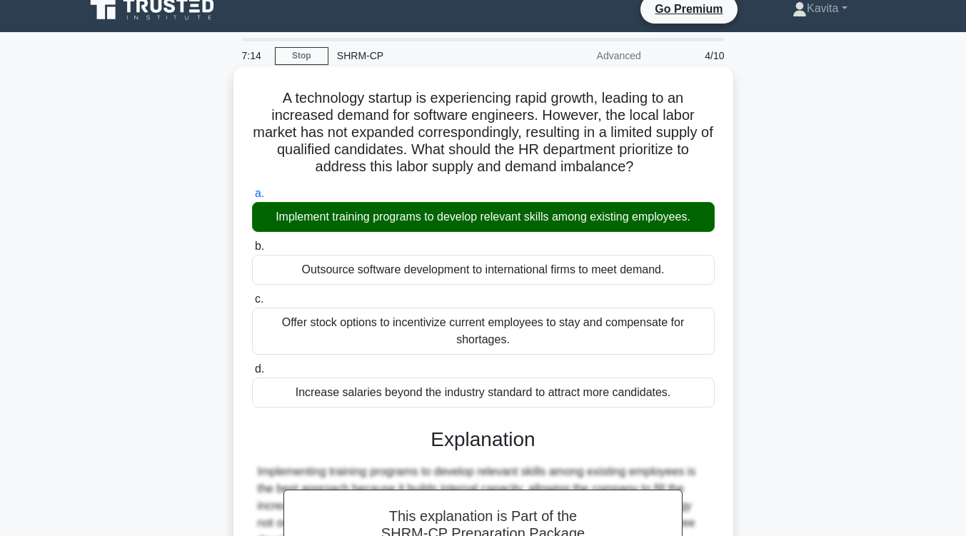
scroll to position [242, 0]
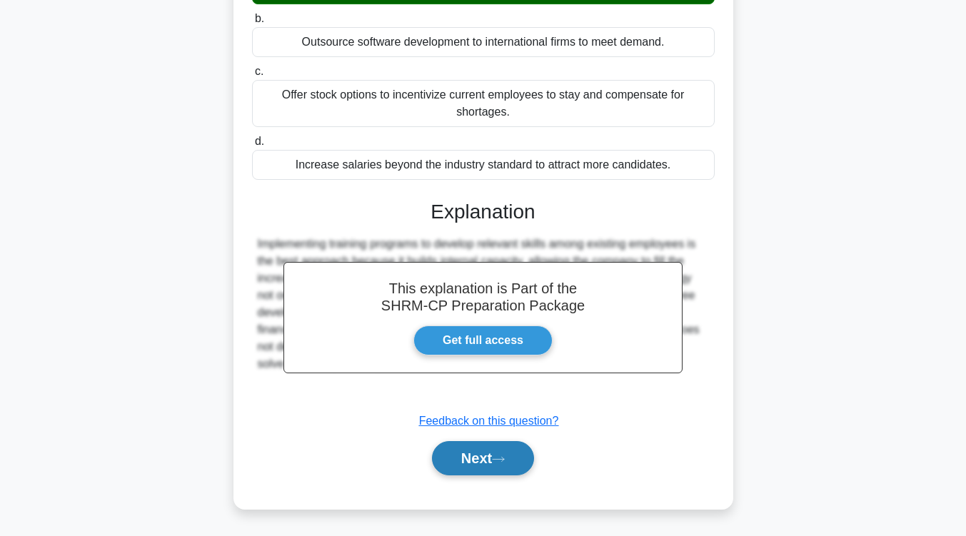
click at [488, 469] on button "Next" at bounding box center [483, 458] width 102 height 34
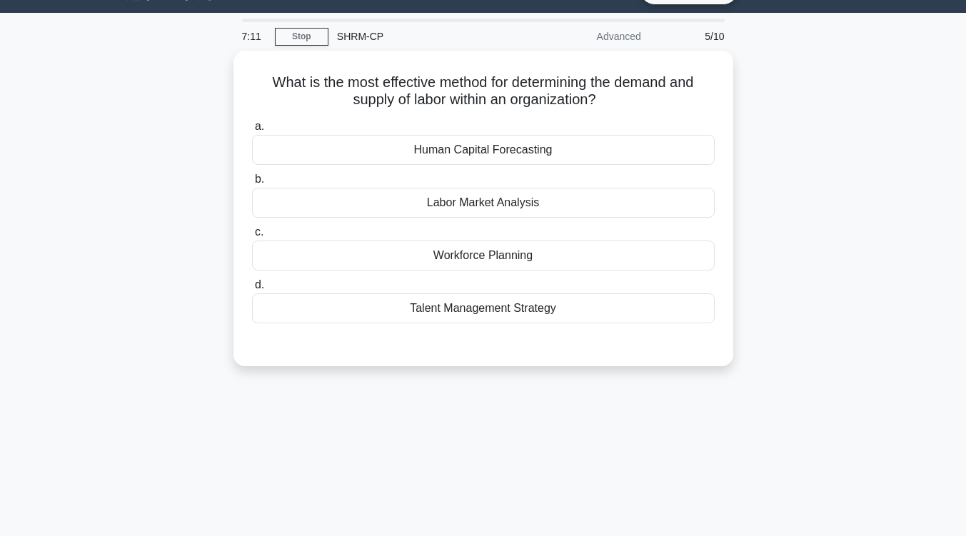
scroll to position [0, 0]
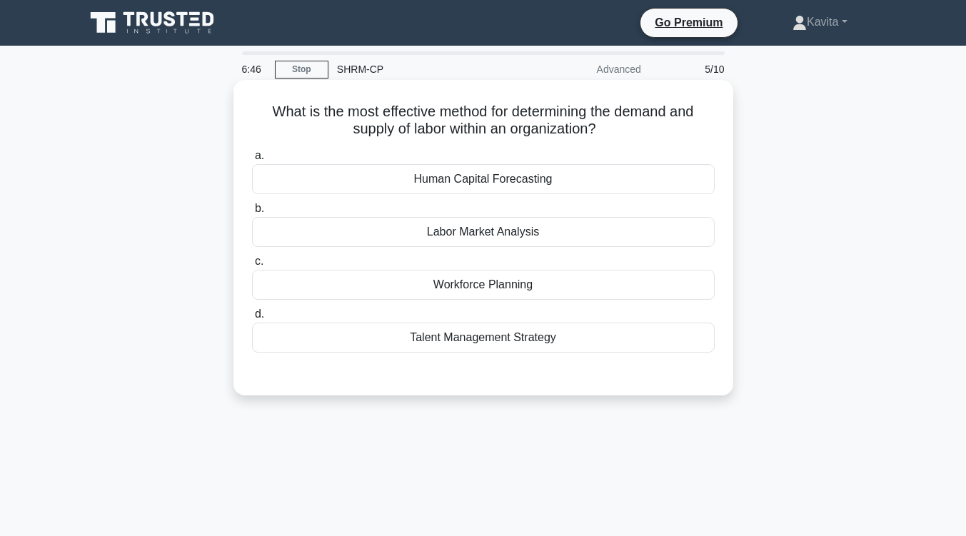
click at [477, 288] on div "Workforce Planning" at bounding box center [483, 285] width 462 height 30
click at [252, 266] on input "c. Workforce Planning" at bounding box center [252, 261] width 0 height 9
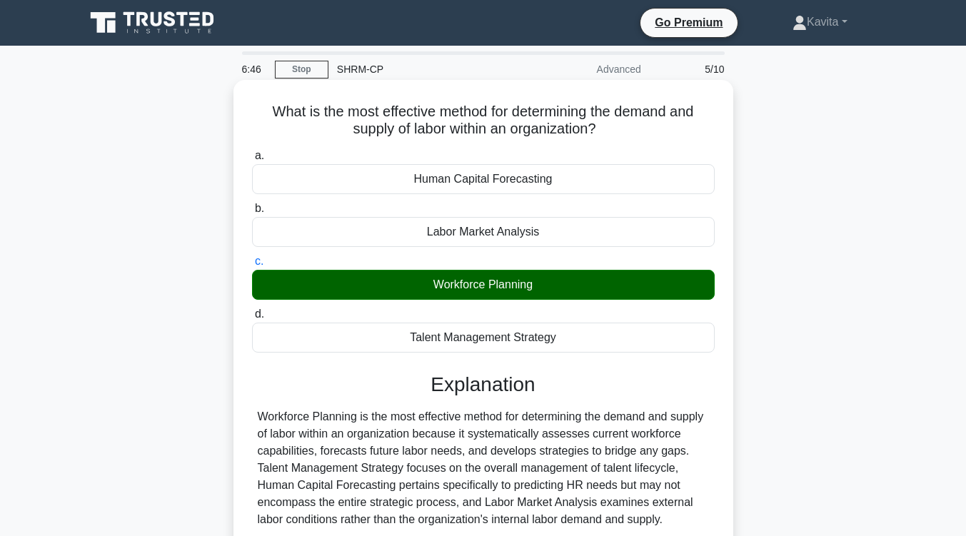
scroll to position [235, 0]
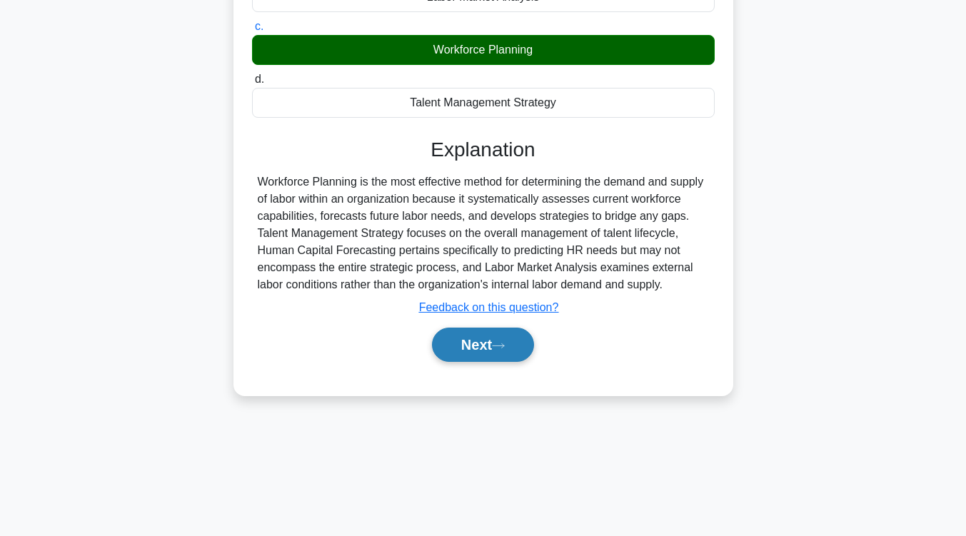
click at [477, 348] on button "Next" at bounding box center [483, 345] width 102 height 34
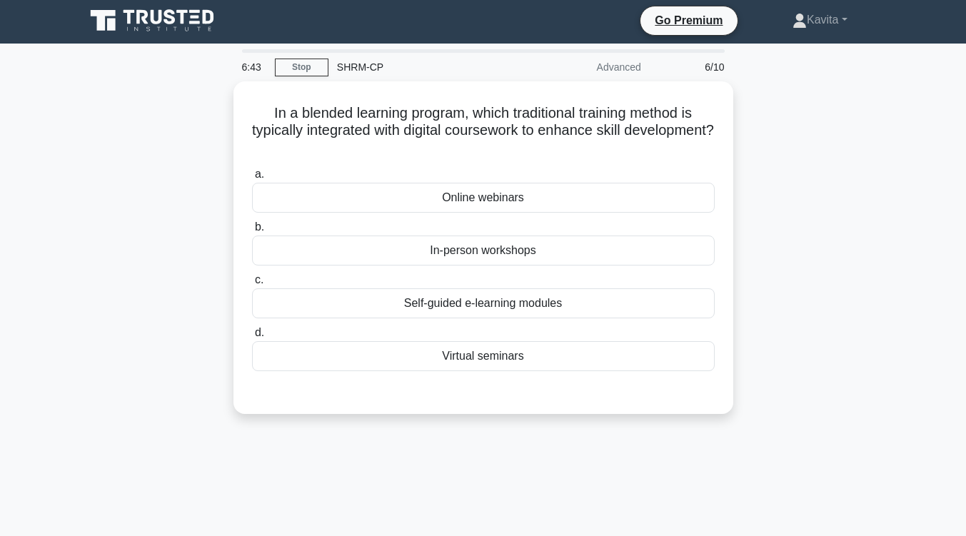
scroll to position [1, 0]
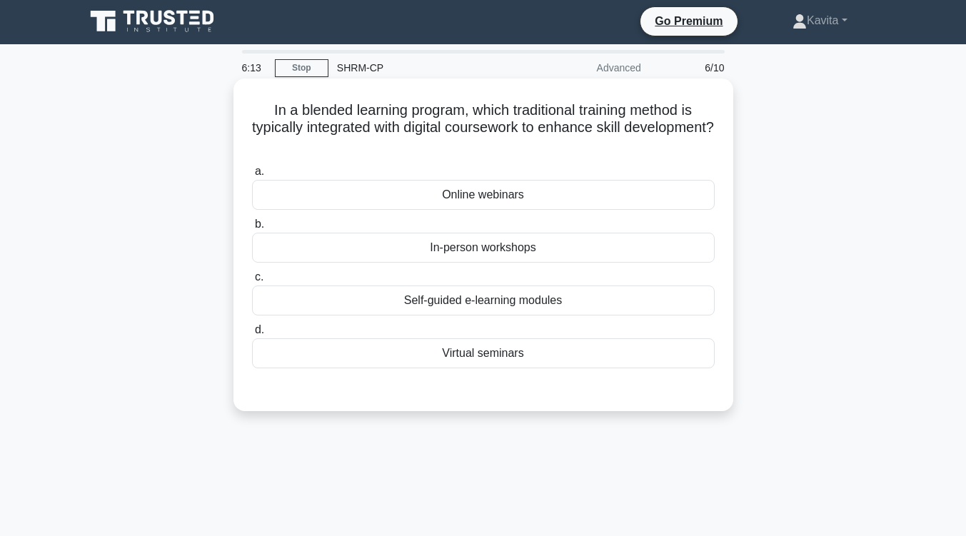
click at [471, 252] on div "In-person workshops" at bounding box center [483, 248] width 462 height 30
click at [252, 229] on input "b. In-person workshops" at bounding box center [252, 224] width 0 height 9
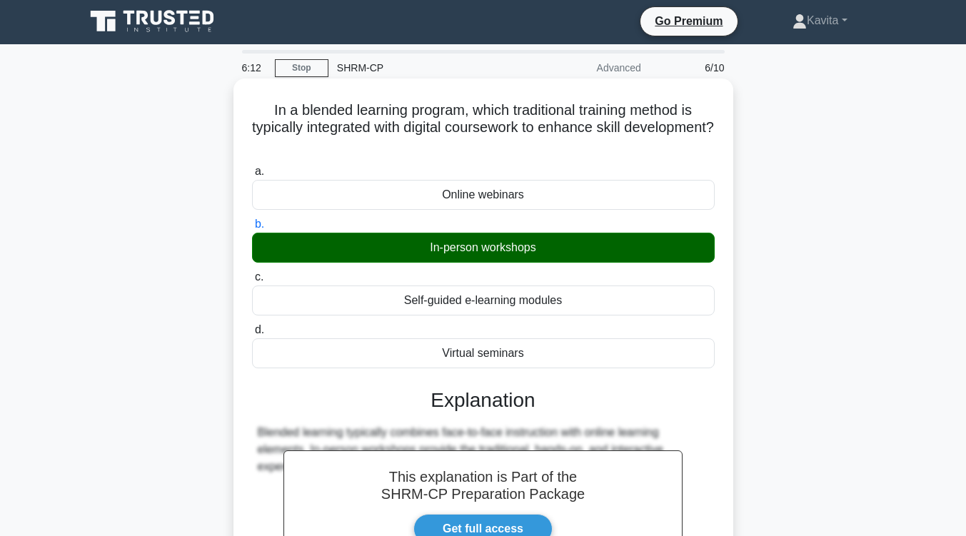
scroll to position [235, 0]
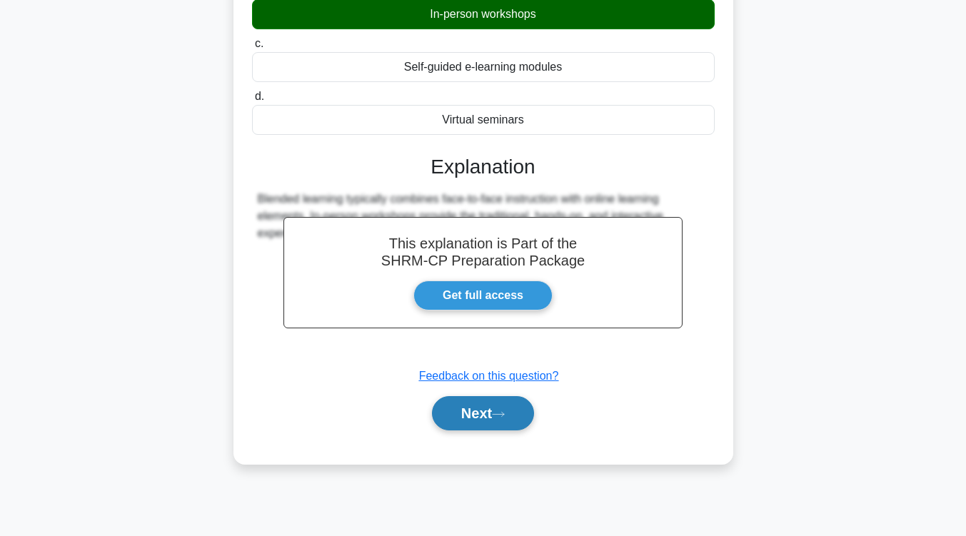
click at [467, 409] on button "Next" at bounding box center [483, 413] width 102 height 34
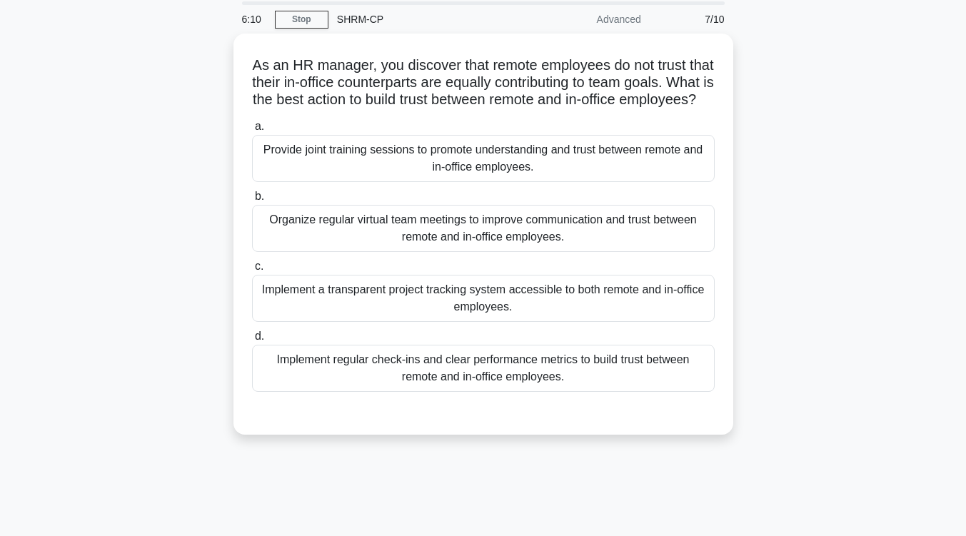
scroll to position [0, 0]
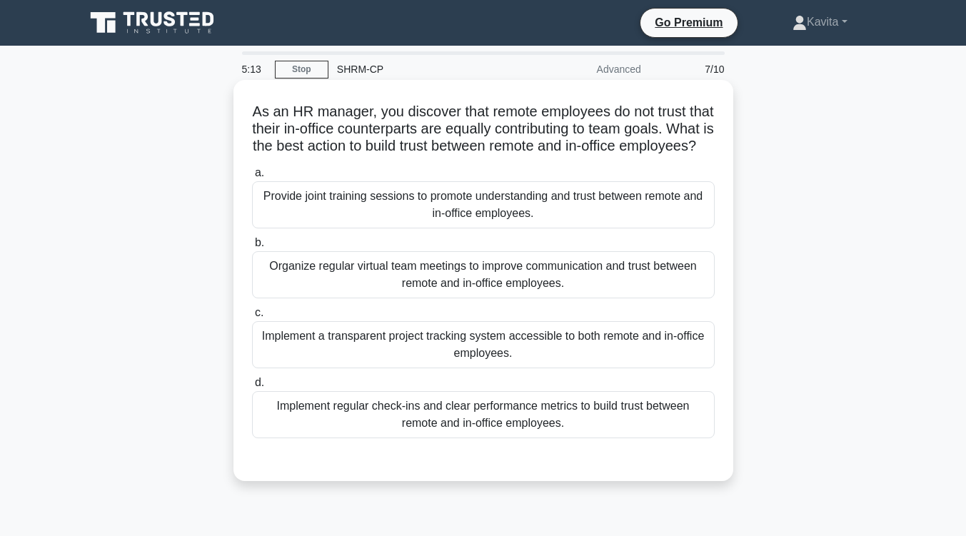
click at [467, 432] on div "Implement regular check-ins and clear performance metrics to build trust betwee…" at bounding box center [483, 414] width 462 height 47
click at [252, 387] on input "d. Implement regular check-ins and clear performance metrics to build trust bet…" at bounding box center [252, 382] width 0 height 9
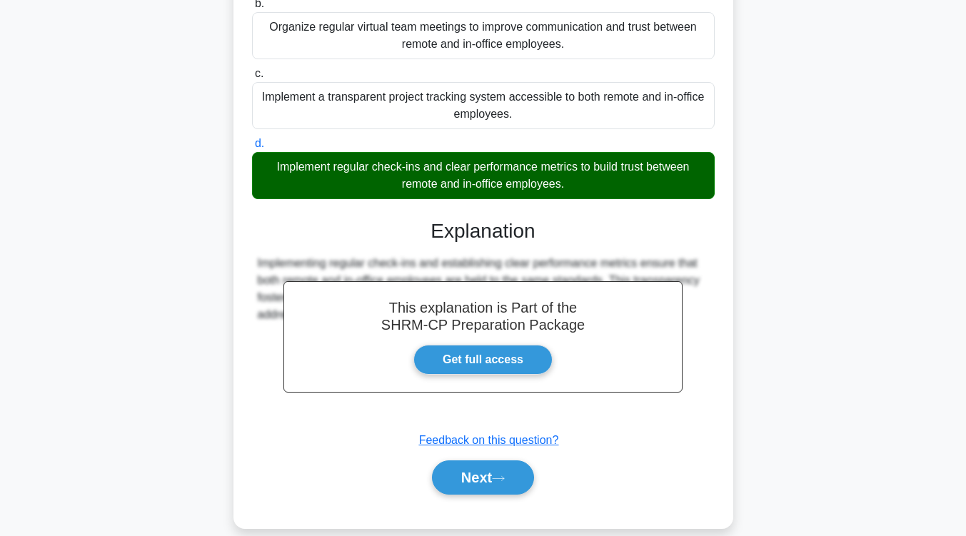
scroll to position [276, 0]
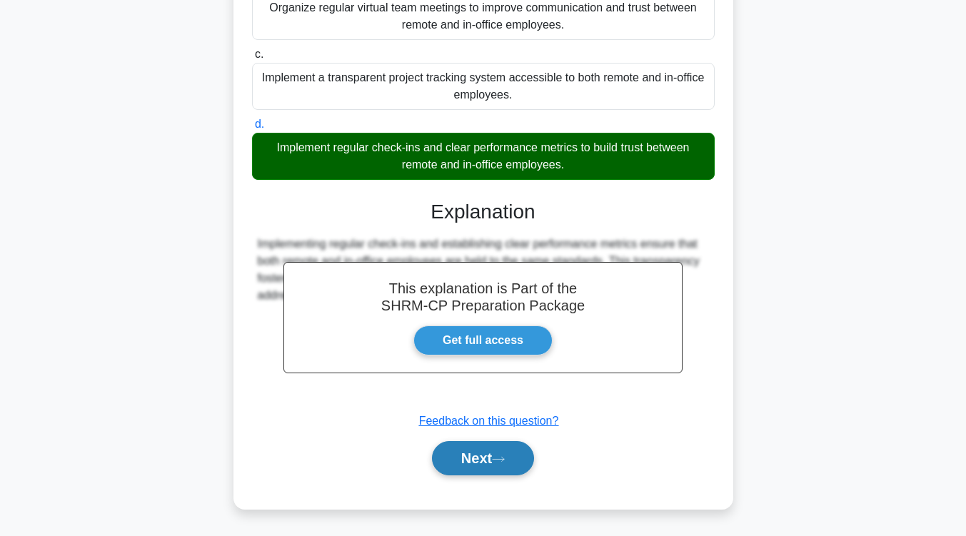
click at [484, 460] on button "Next" at bounding box center [483, 458] width 102 height 34
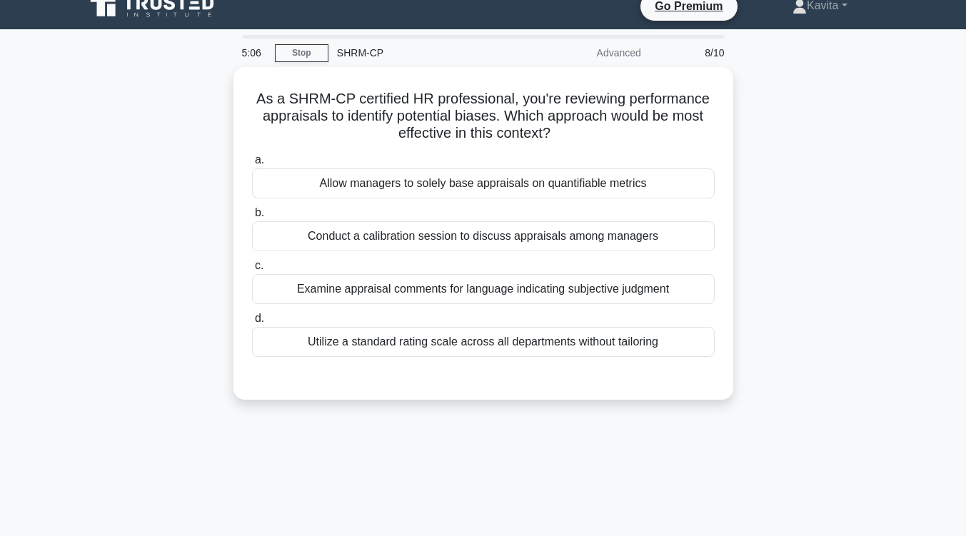
scroll to position [3, 0]
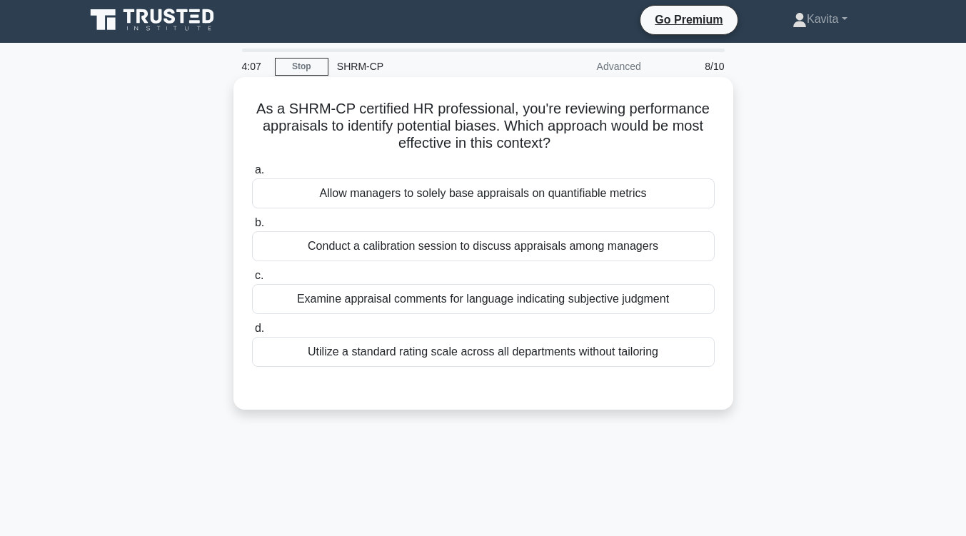
click at [597, 301] on div "Examine appraisal comments for language indicating subjective judgment" at bounding box center [483, 299] width 462 height 30
click at [252, 280] on input "c. Examine appraisal comments for language indicating subjective judgment" at bounding box center [252, 275] width 0 height 9
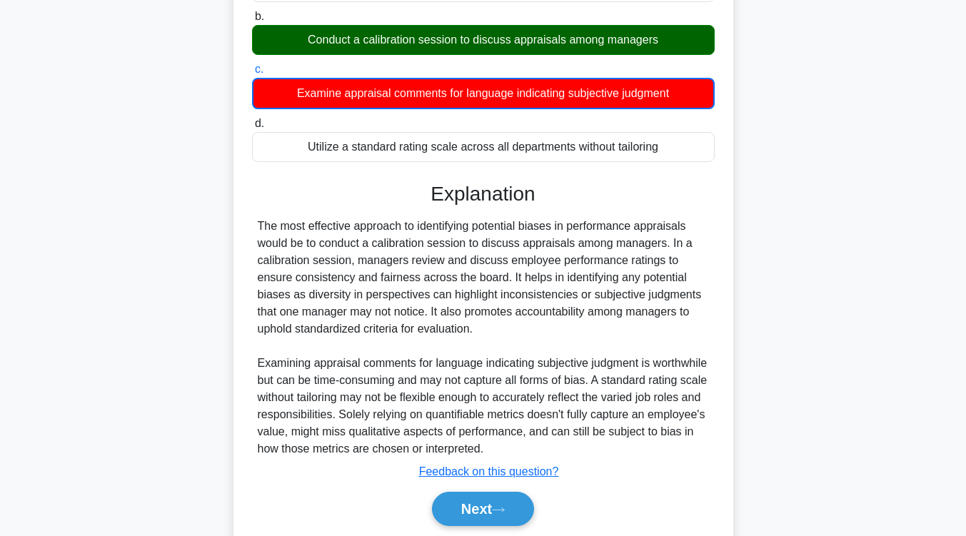
scroll to position [260, 0]
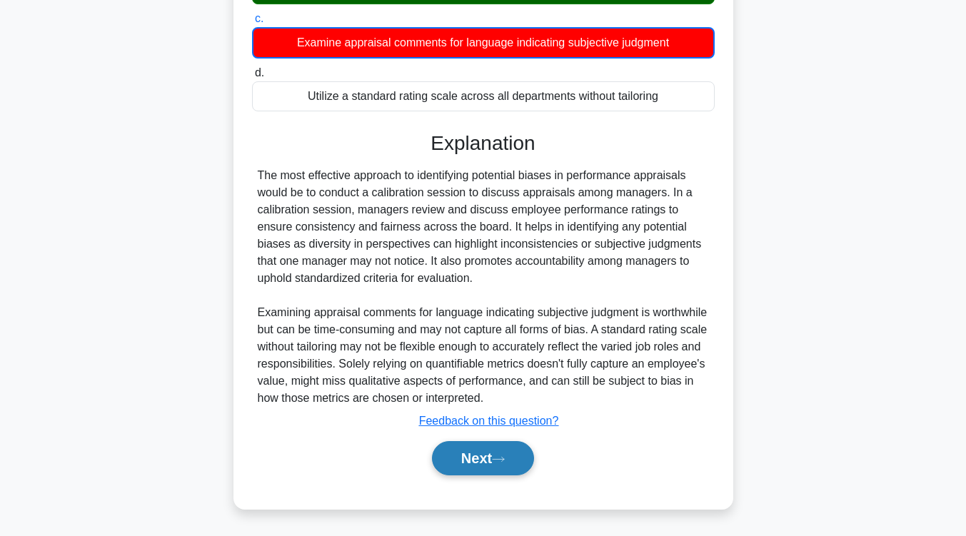
click at [482, 457] on button "Next" at bounding box center [483, 458] width 102 height 34
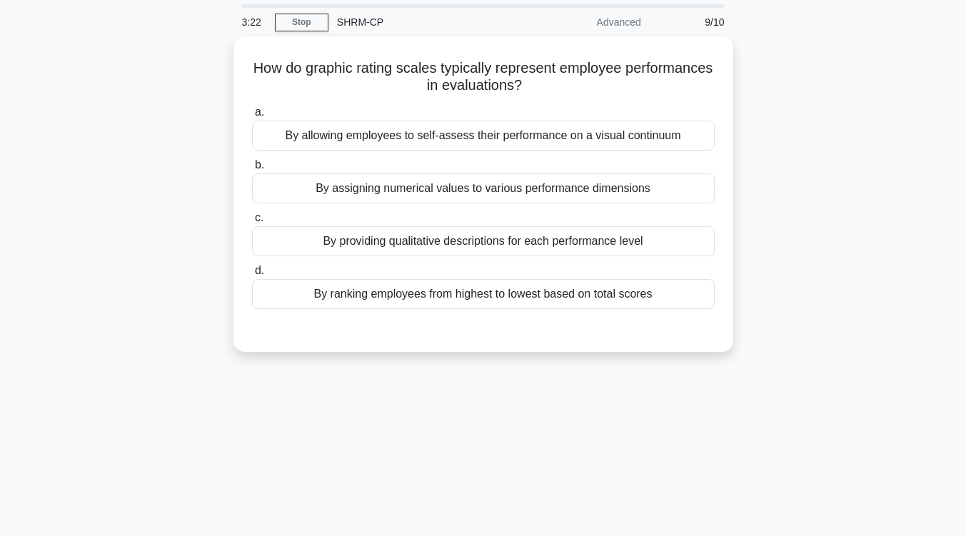
scroll to position [6, 0]
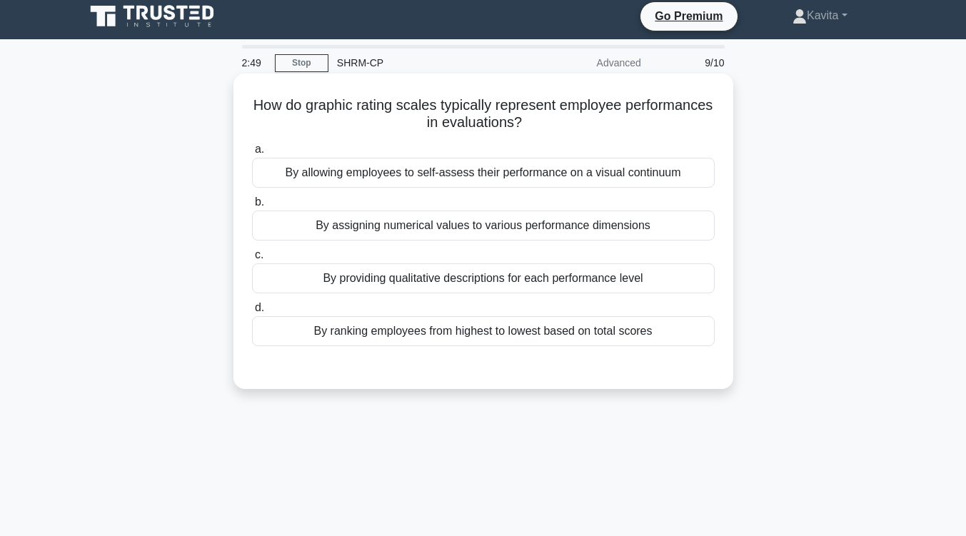
click at [496, 343] on div "By ranking employees from highest to lowest based on total scores" at bounding box center [483, 331] width 462 height 30
click at [252, 313] on input "d. By ranking employees from highest to lowest based on total scores" at bounding box center [252, 307] width 0 height 9
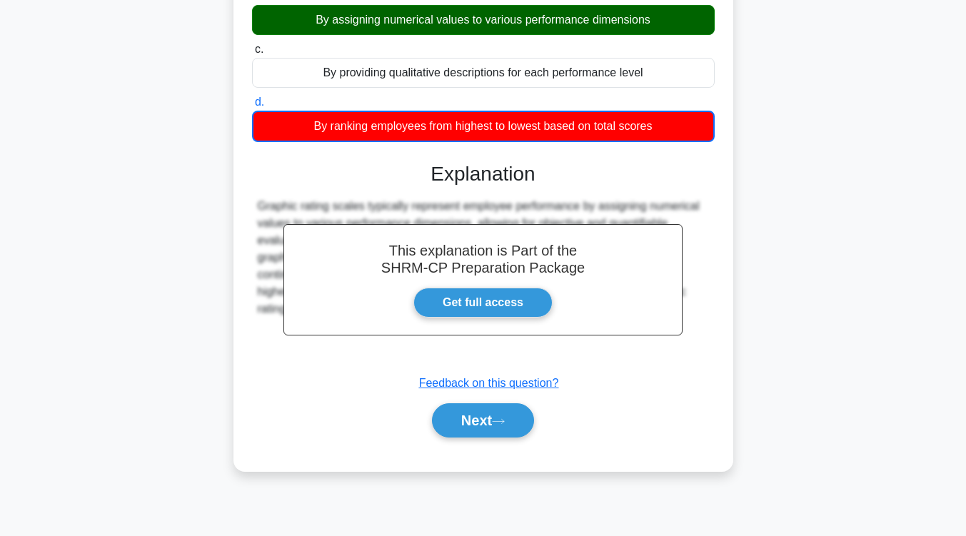
scroll to position [213, 0]
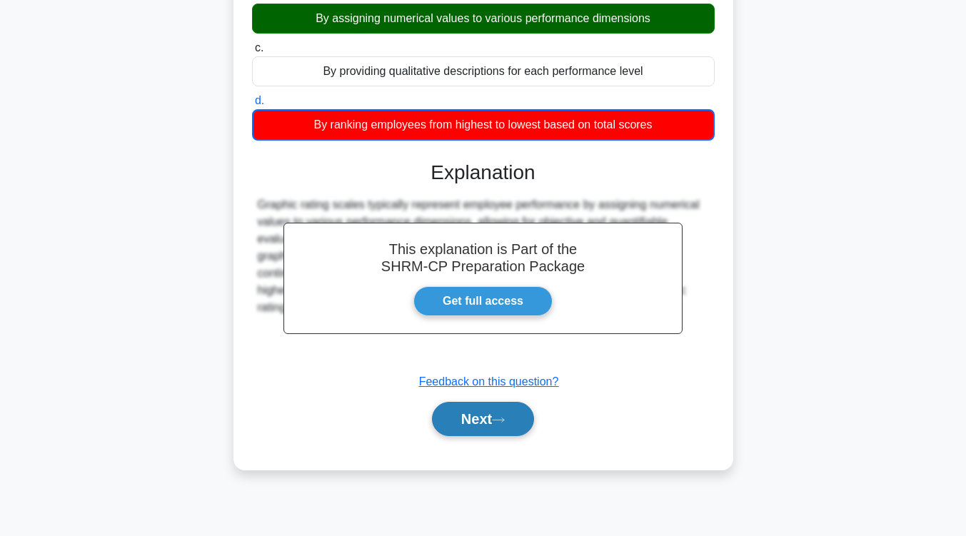
click at [480, 421] on button "Next" at bounding box center [483, 419] width 102 height 34
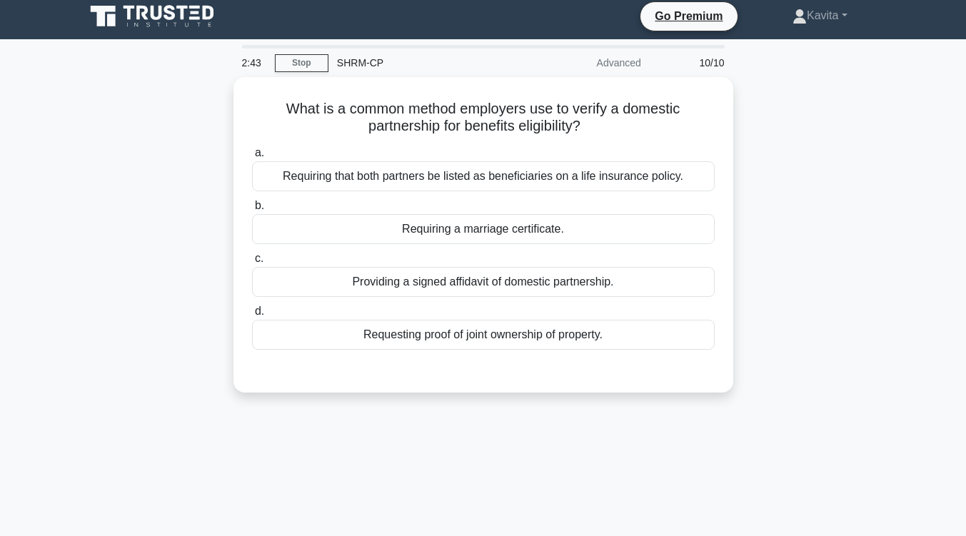
scroll to position [5, 0]
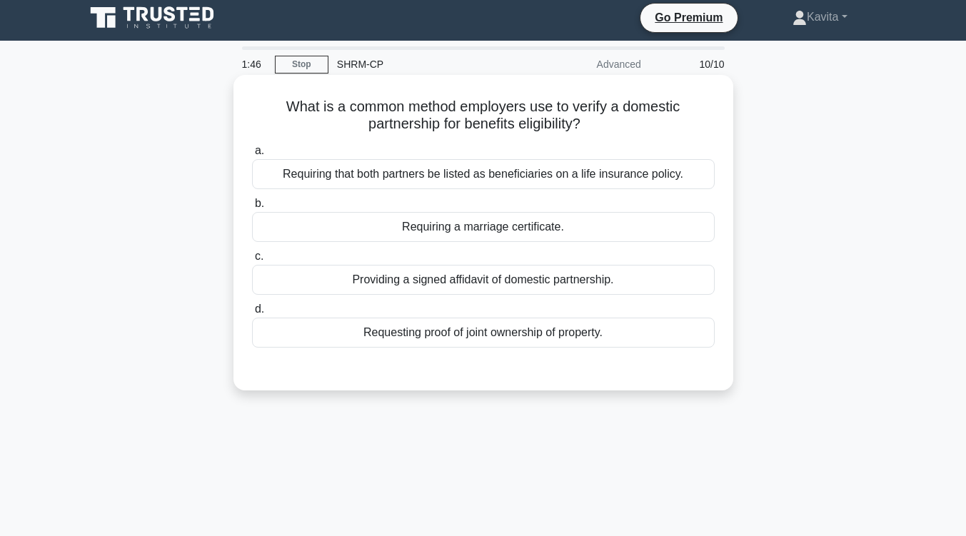
click at [537, 275] on div "Providing a signed affidavit of domestic partnership." at bounding box center [483, 280] width 462 height 30
click at [252, 261] on input "c. Providing a signed affidavit of domestic partnership." at bounding box center [252, 256] width 0 height 9
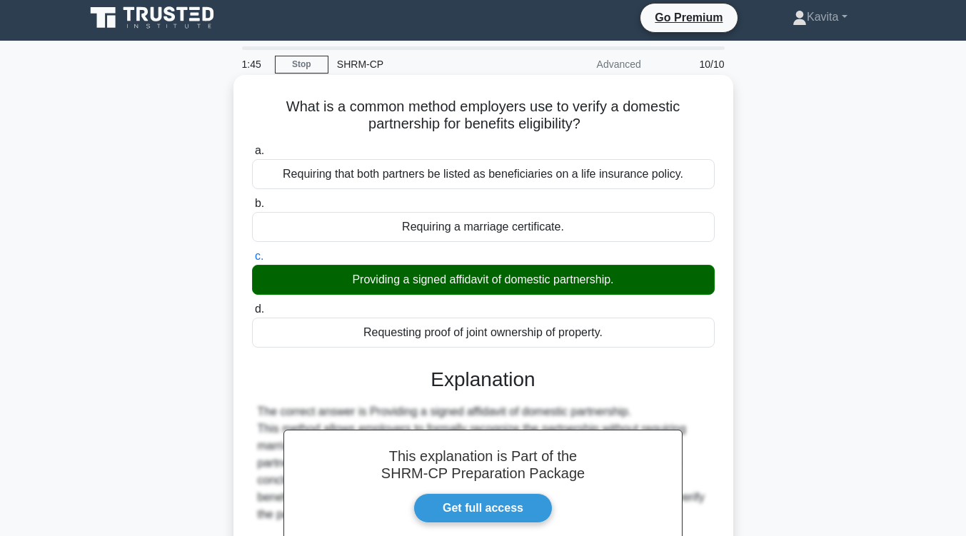
scroll to position [235, 0]
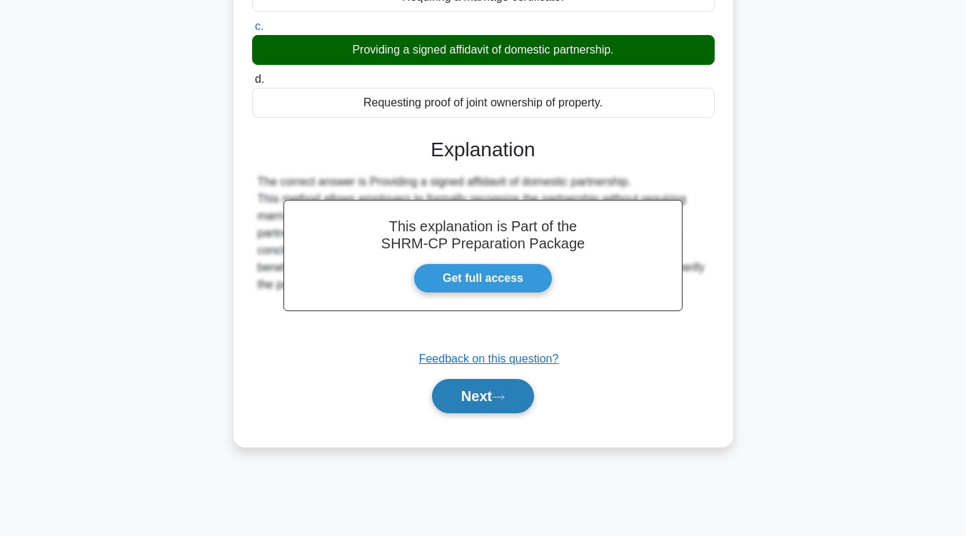
click at [504, 398] on icon at bounding box center [498, 397] width 13 height 8
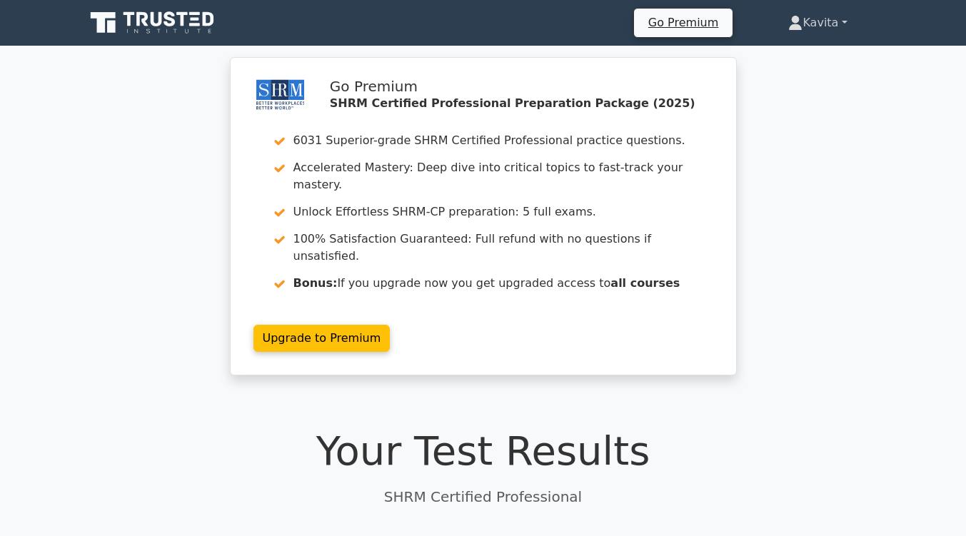
click at [846, 23] on link "Kavita" at bounding box center [817, 23] width 127 height 29
click at [868, 143] on div "Go Premium SHRM Certified Professional Preparation Package (2025) 6031 Superior…" at bounding box center [483, 224] width 966 height 335
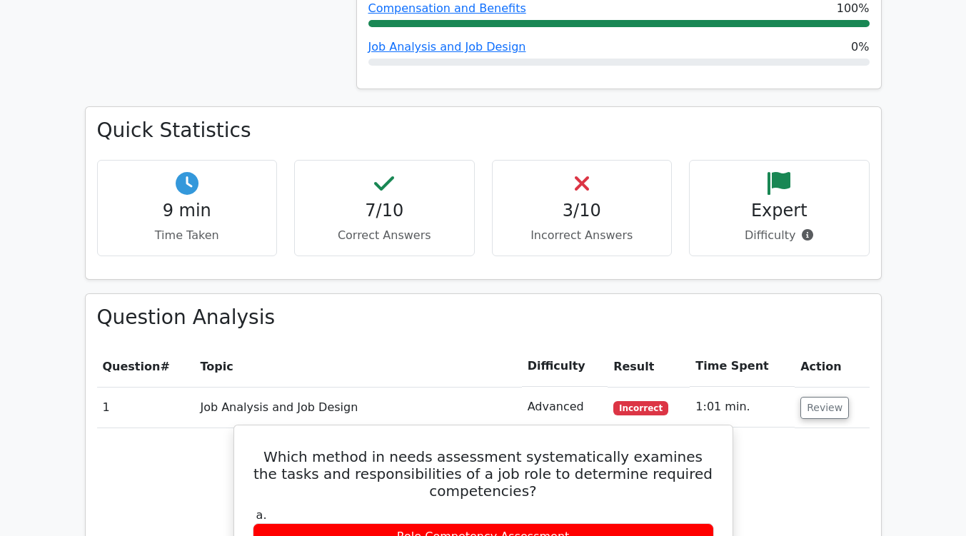
scroll to position [826, 0]
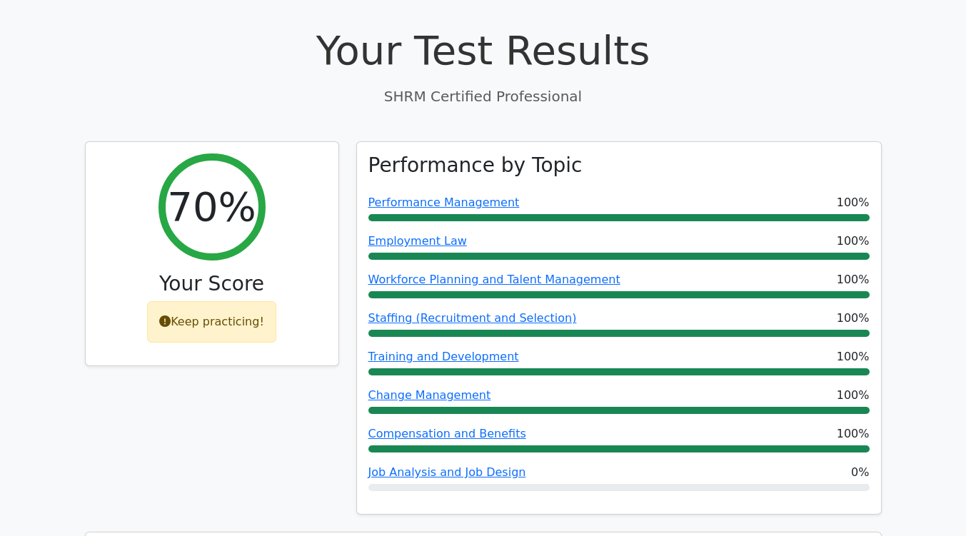
scroll to position [400, 0]
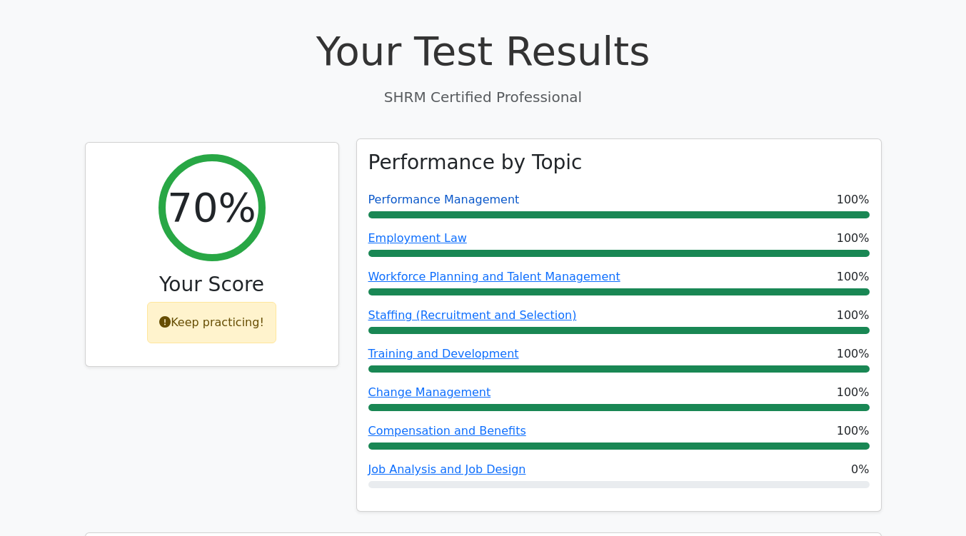
click at [437, 193] on link "Performance Management" at bounding box center [443, 200] width 151 height 14
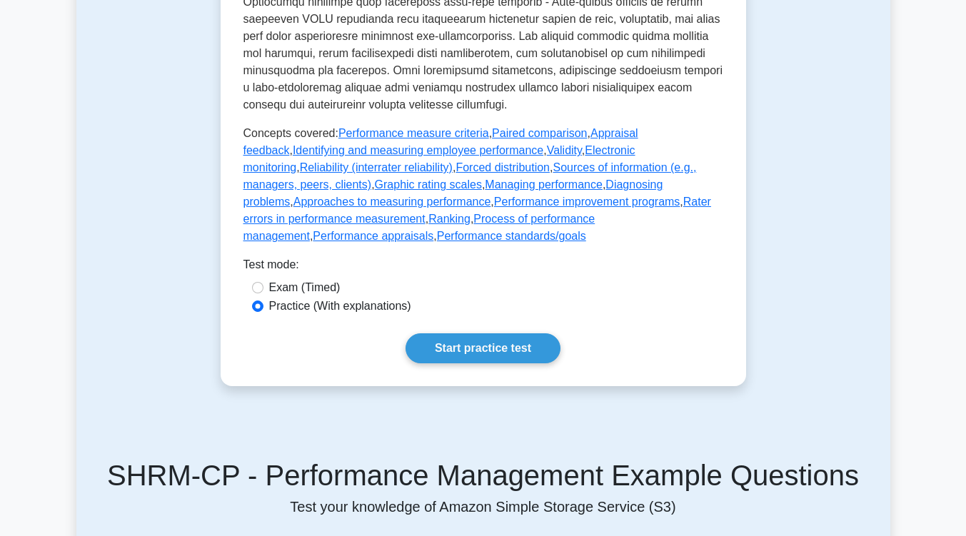
scroll to position [706, 0]
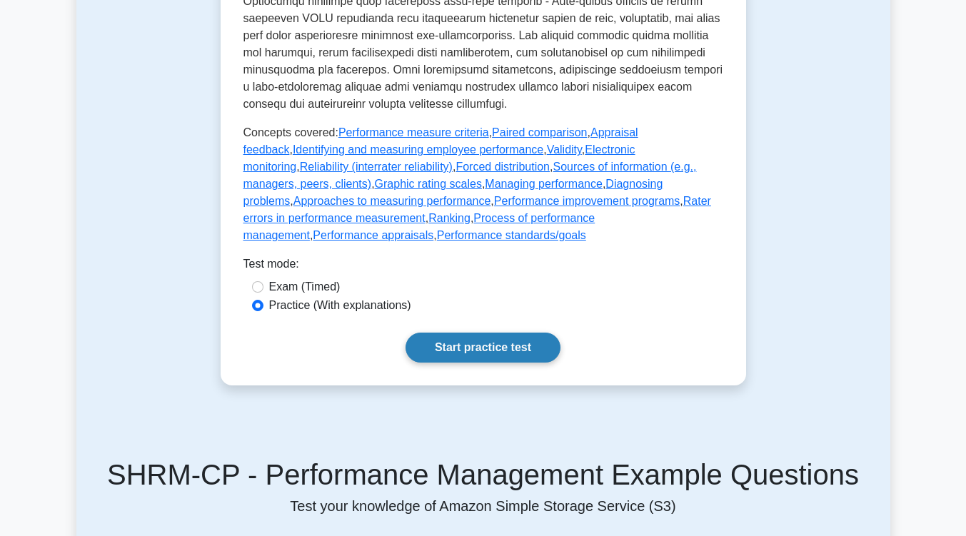
click at [481, 333] on link "Start practice test" at bounding box center [482, 348] width 155 height 30
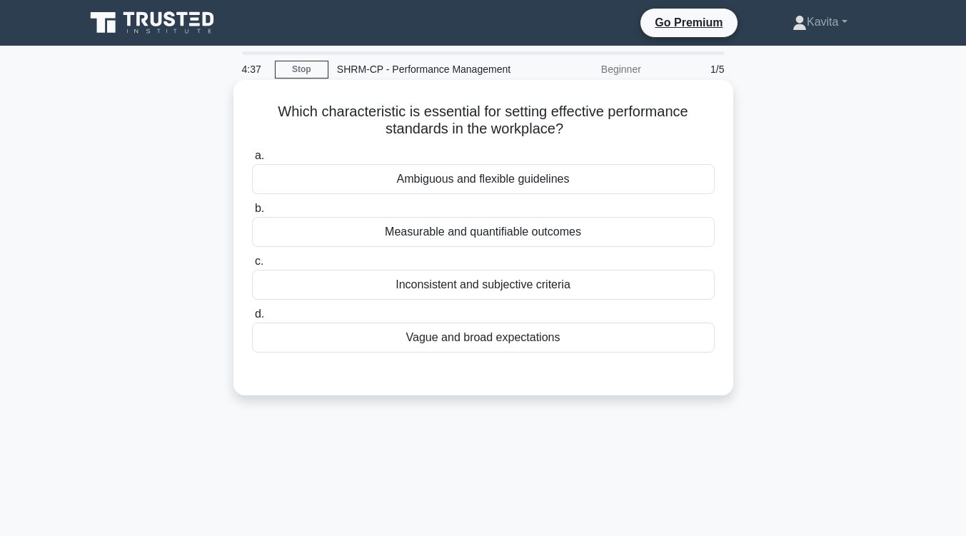
click at [452, 238] on div "Measurable and quantifiable outcomes" at bounding box center [483, 232] width 462 height 30
click at [252, 213] on input "b. Measurable and quantifiable outcomes" at bounding box center [252, 208] width 0 height 9
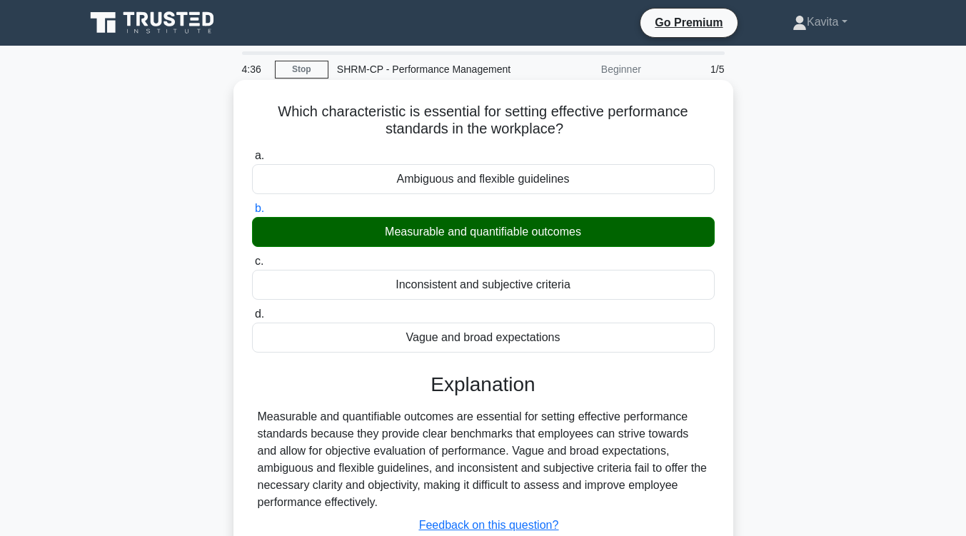
scroll to position [235, 0]
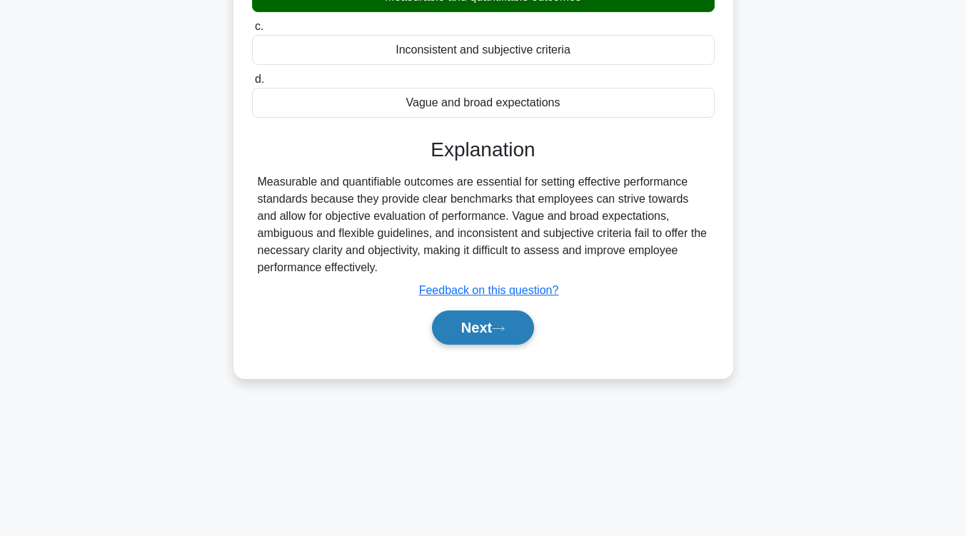
click at [490, 334] on button "Next" at bounding box center [483, 327] width 102 height 34
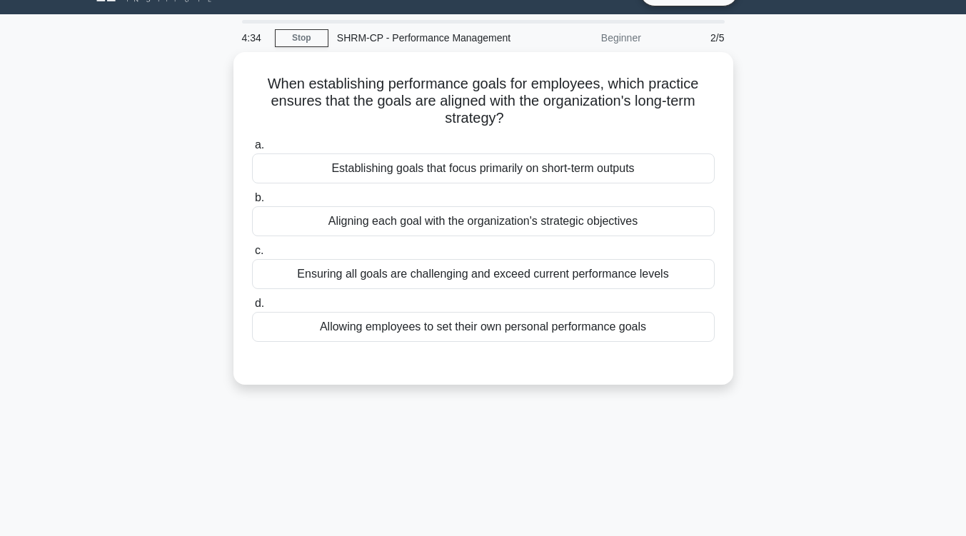
scroll to position [0, 0]
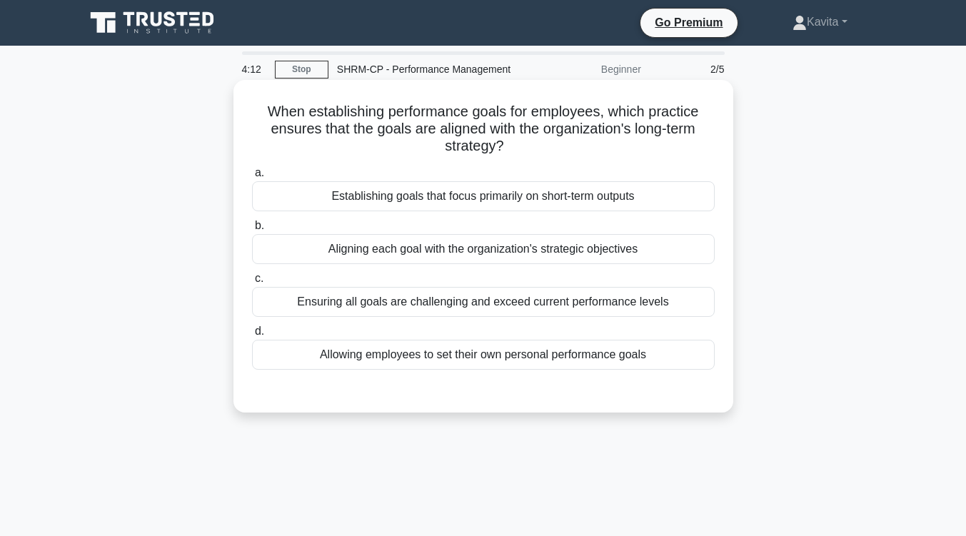
click at [512, 250] on div "Aligning each goal with the organization's strategic objectives" at bounding box center [483, 249] width 462 height 30
click at [252, 230] on input "b. Aligning each goal with the organization's strategic objectives" at bounding box center [252, 225] width 0 height 9
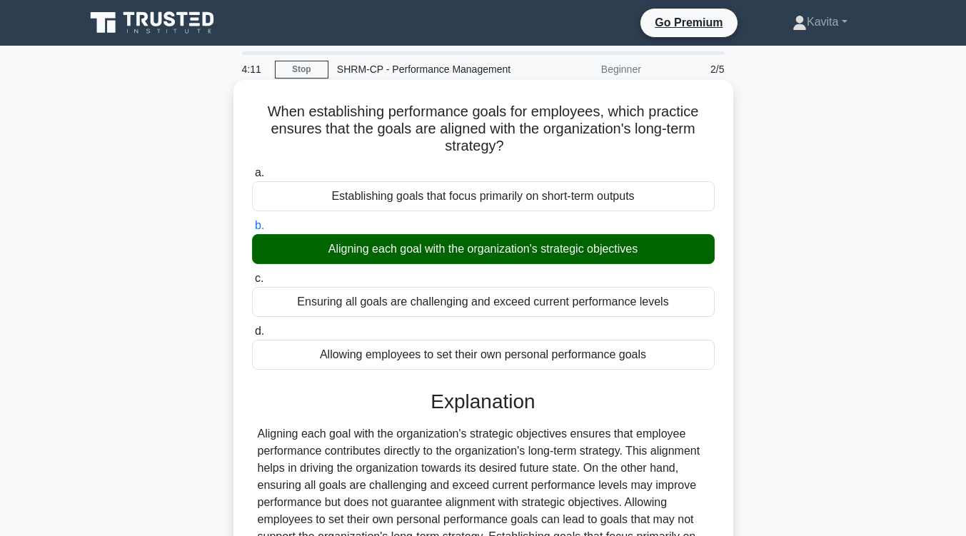
scroll to position [235, 0]
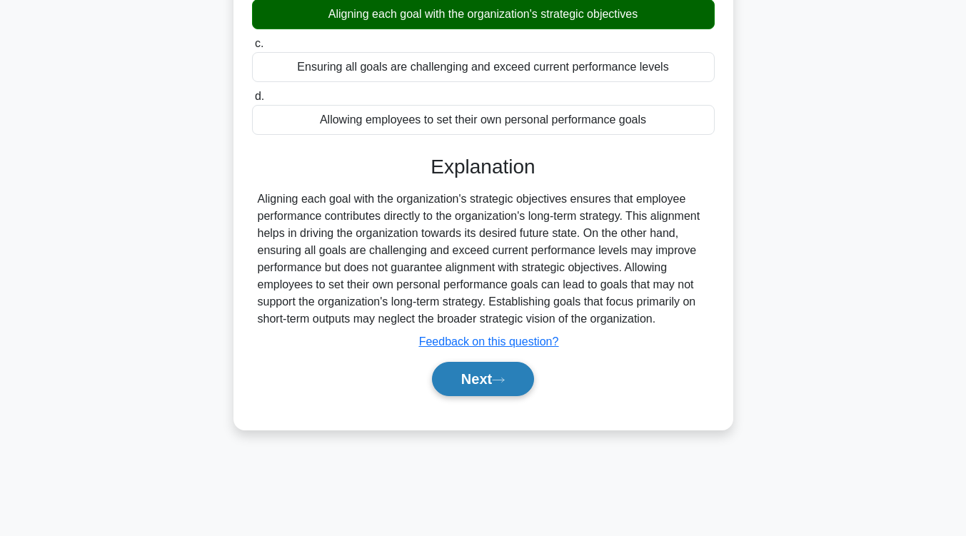
click at [490, 377] on button "Next" at bounding box center [483, 379] width 102 height 34
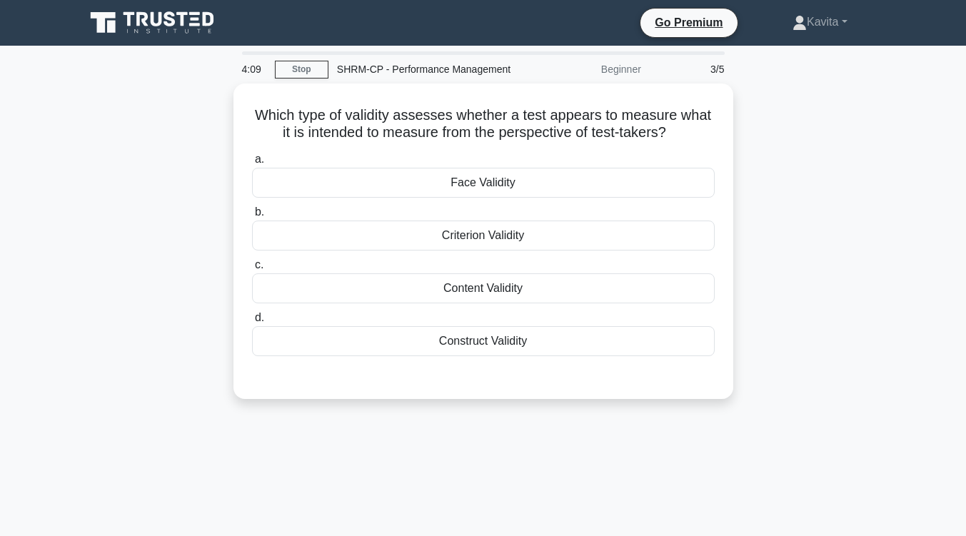
scroll to position [0, 0]
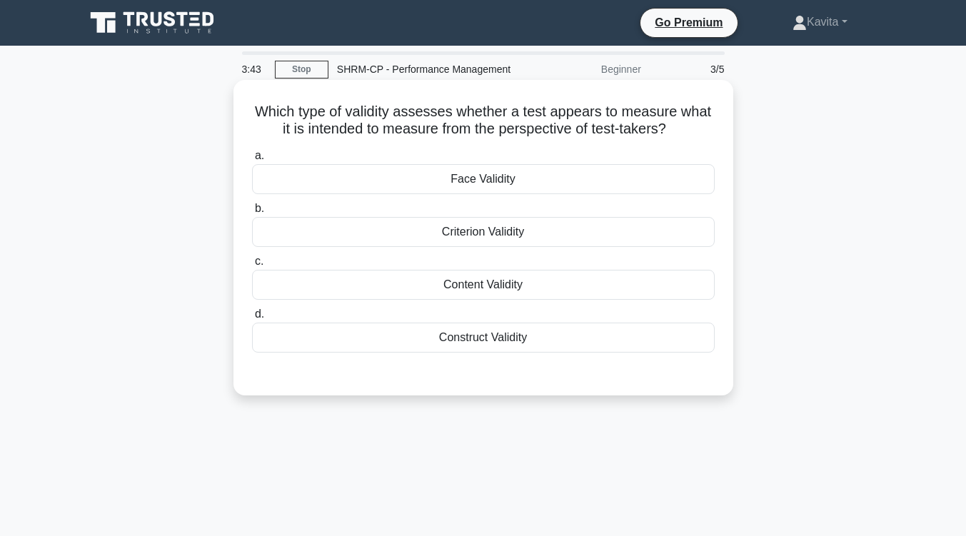
click at [511, 284] on div "Content Validity" at bounding box center [483, 285] width 462 height 30
click at [252, 266] on input "c. Content Validity" at bounding box center [252, 261] width 0 height 9
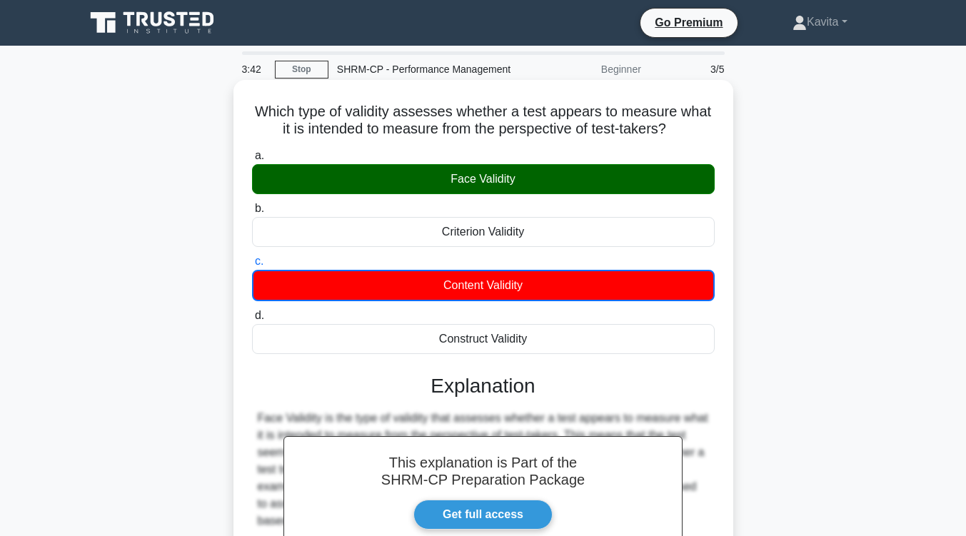
scroll to position [235, 0]
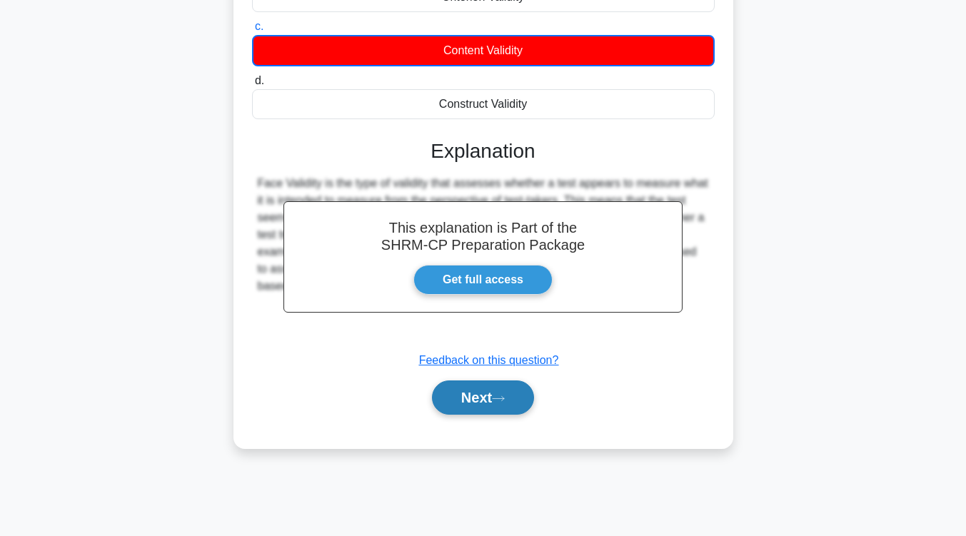
click at [512, 405] on button "Next" at bounding box center [483, 397] width 102 height 34
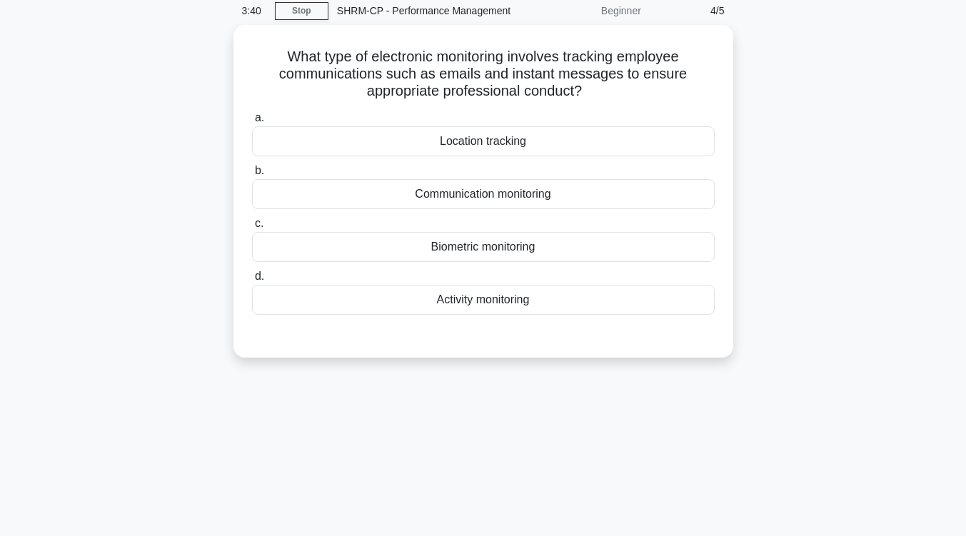
scroll to position [58, 0]
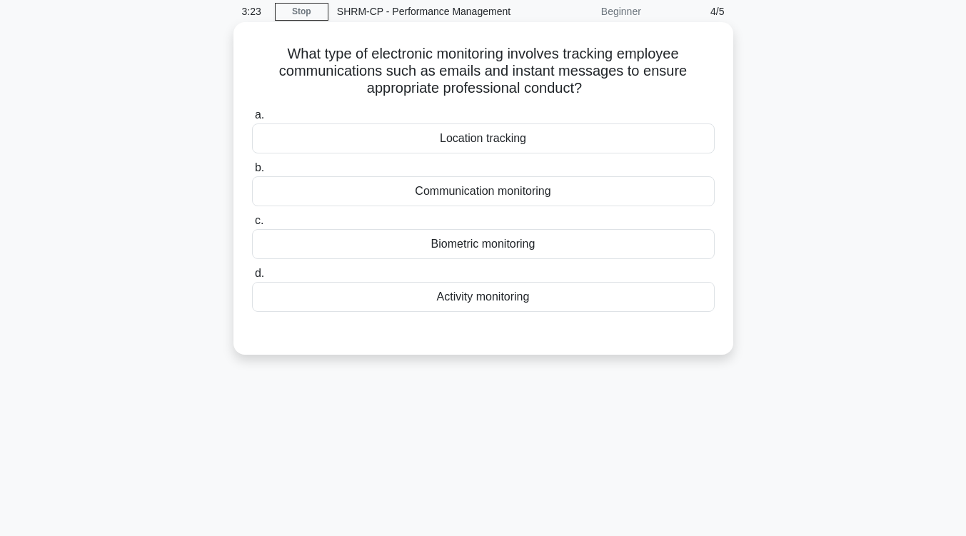
click at [522, 293] on div "Activity monitoring" at bounding box center [483, 297] width 462 height 30
click at [252, 278] on input "d. Activity monitoring" at bounding box center [252, 273] width 0 height 9
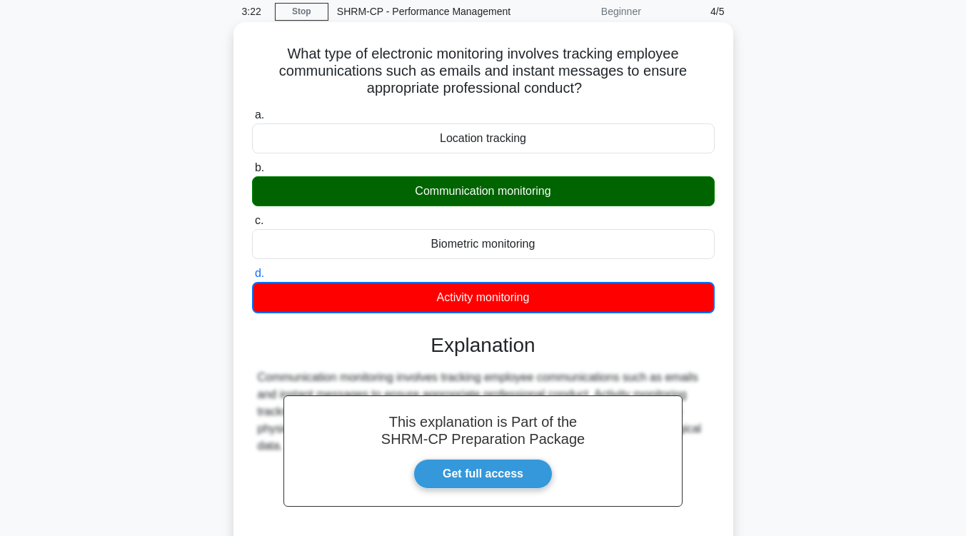
scroll to position [235, 0]
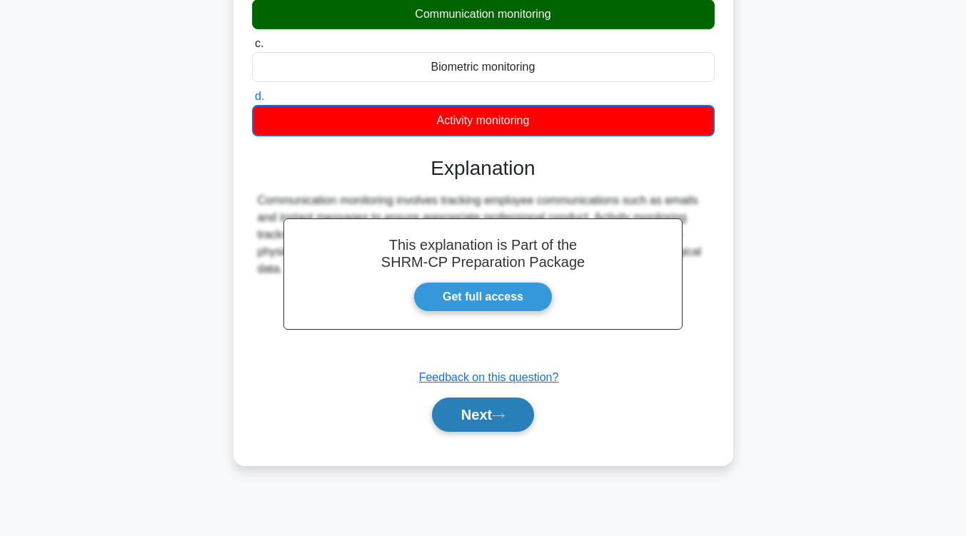
click at [492, 412] on button "Next" at bounding box center [483, 414] width 102 height 34
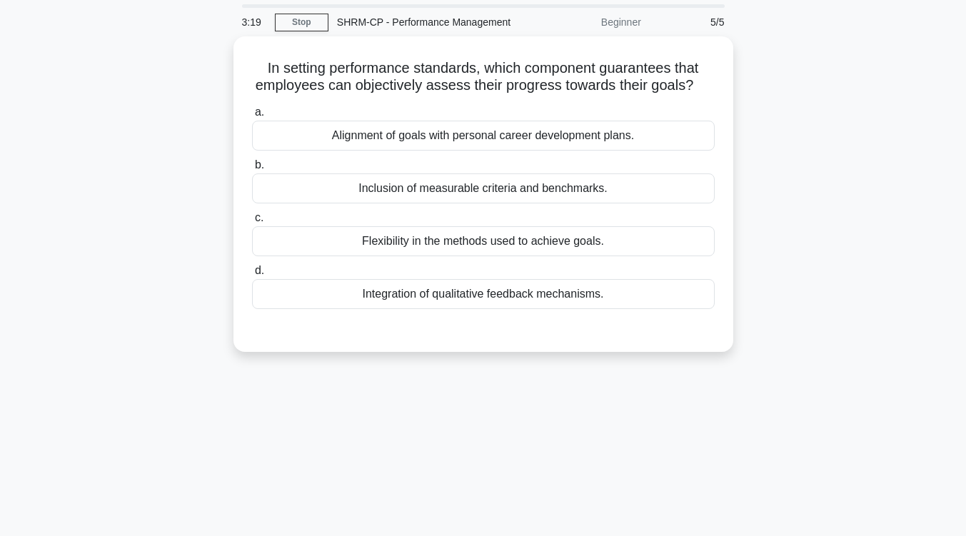
scroll to position [46, 0]
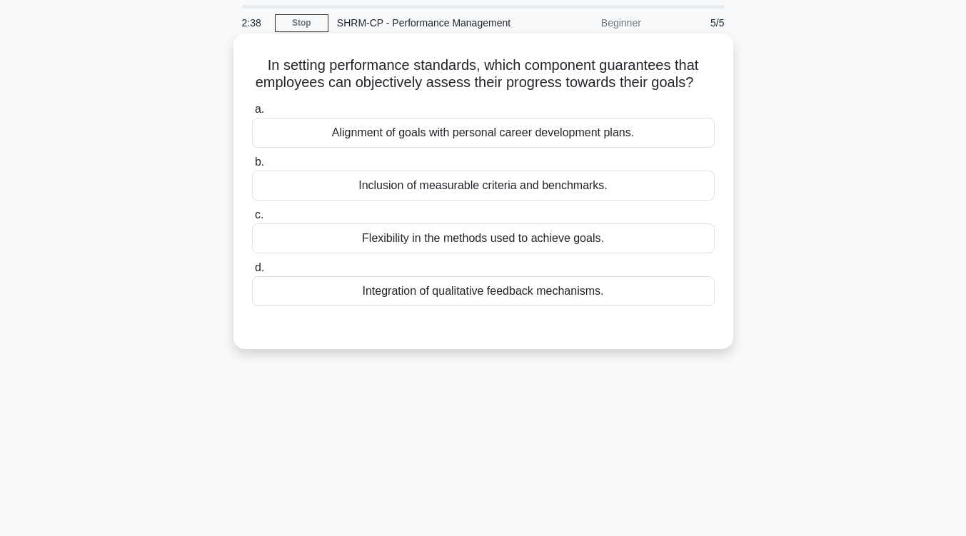
click at [520, 293] on div "Integration of qualitative feedback mechanisms." at bounding box center [483, 291] width 462 height 30
click at [252, 273] on input "d. Integration of qualitative feedback mechanisms." at bounding box center [252, 267] width 0 height 9
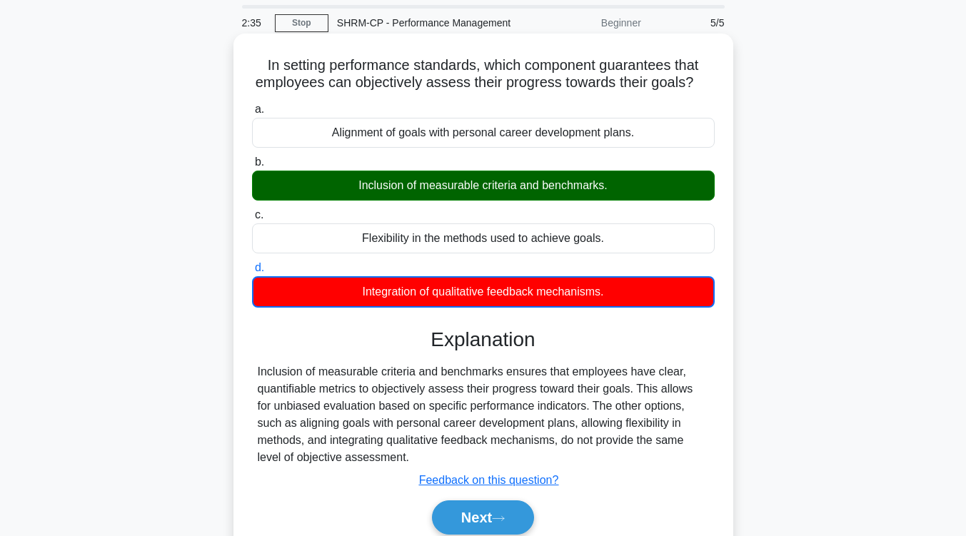
scroll to position [235, 0]
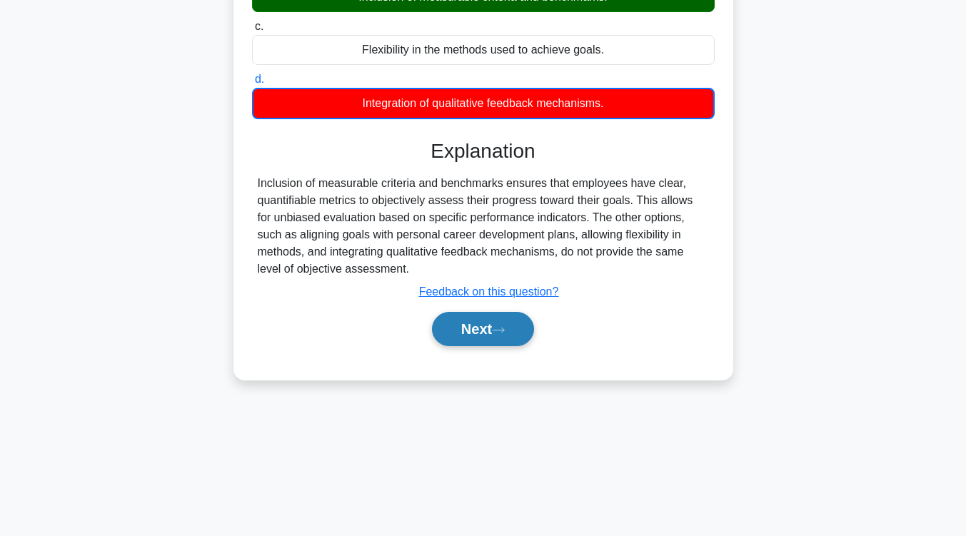
click at [497, 328] on button "Next" at bounding box center [483, 329] width 102 height 34
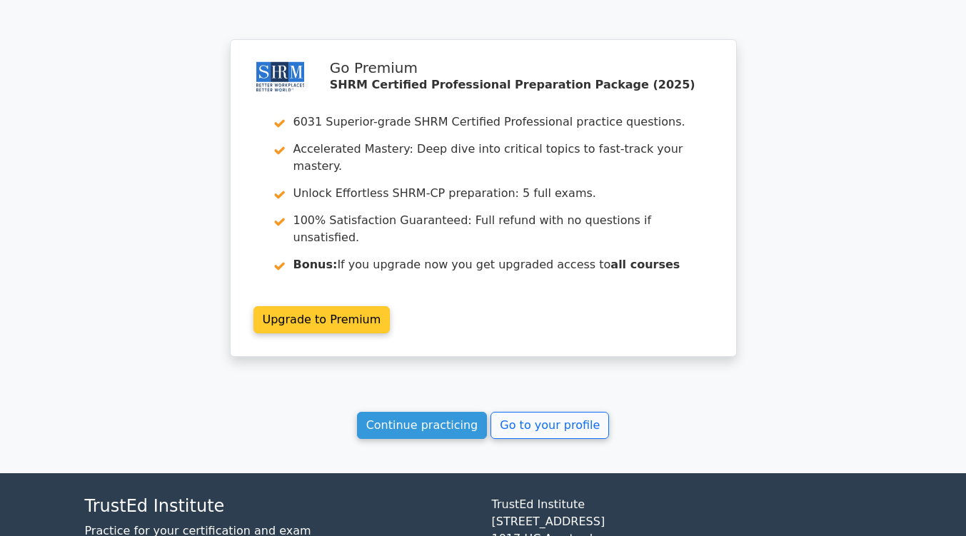
scroll to position [1827, 0]
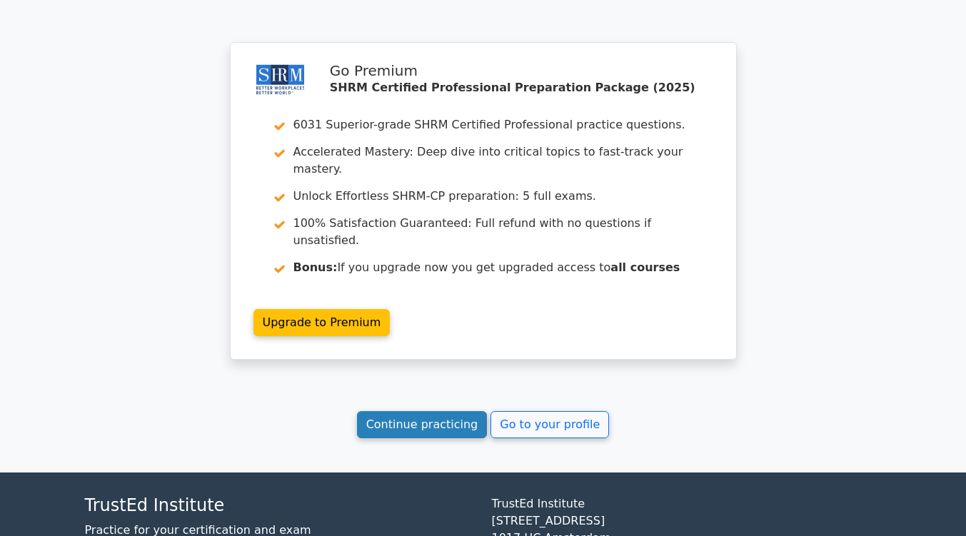
click at [430, 411] on link "Continue practicing" at bounding box center [422, 424] width 131 height 27
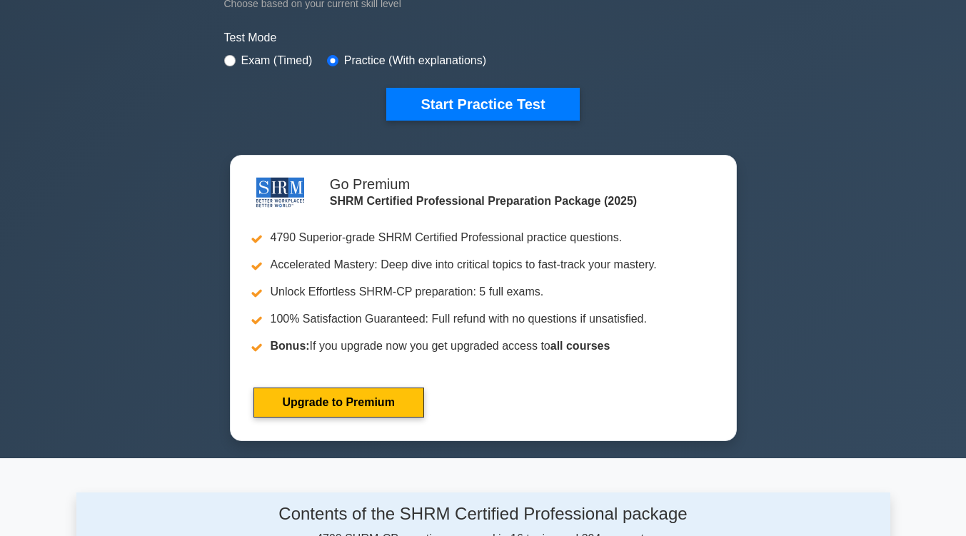
scroll to position [418, 0]
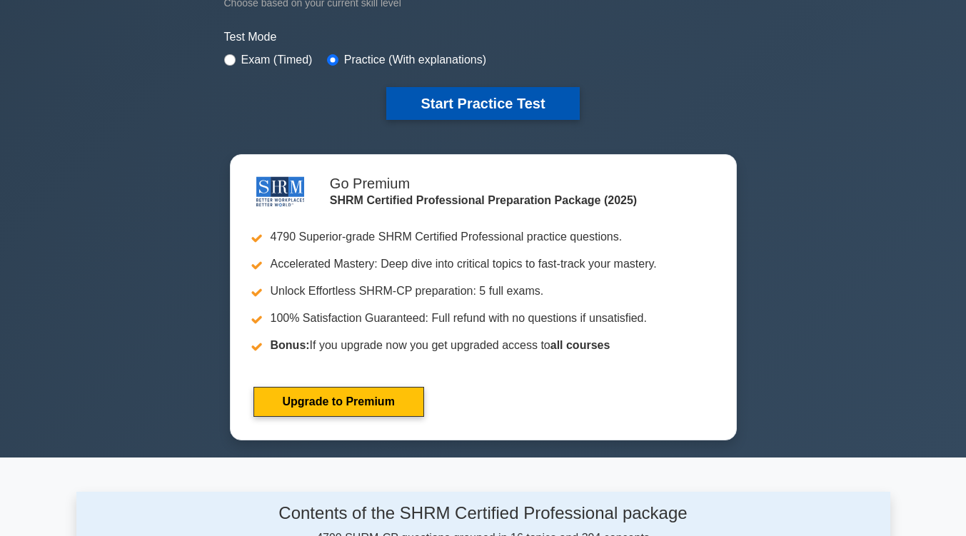
click at [510, 107] on button "Start Practice Test" at bounding box center [482, 103] width 193 height 33
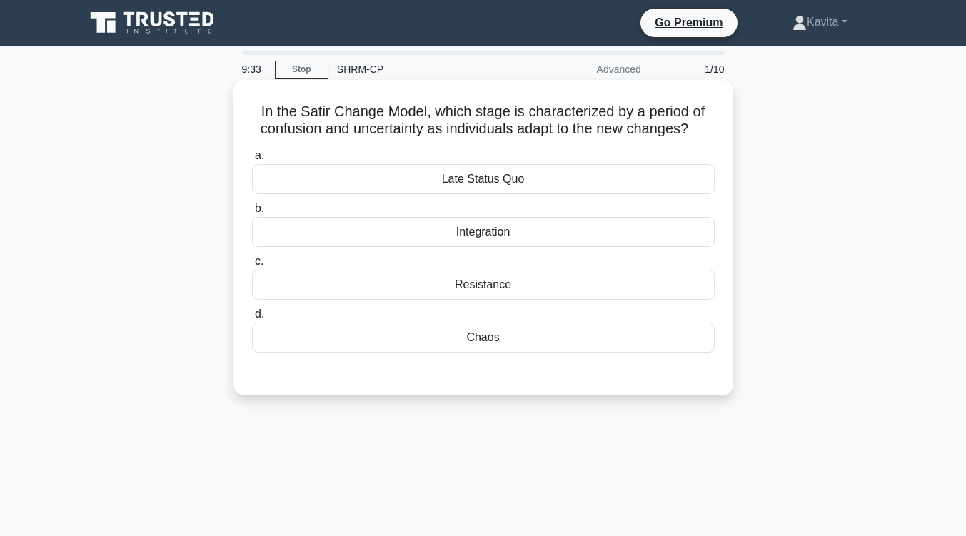
click at [481, 286] on div "Resistance" at bounding box center [483, 285] width 462 height 30
click at [252, 266] on input "c. Resistance" at bounding box center [252, 261] width 0 height 9
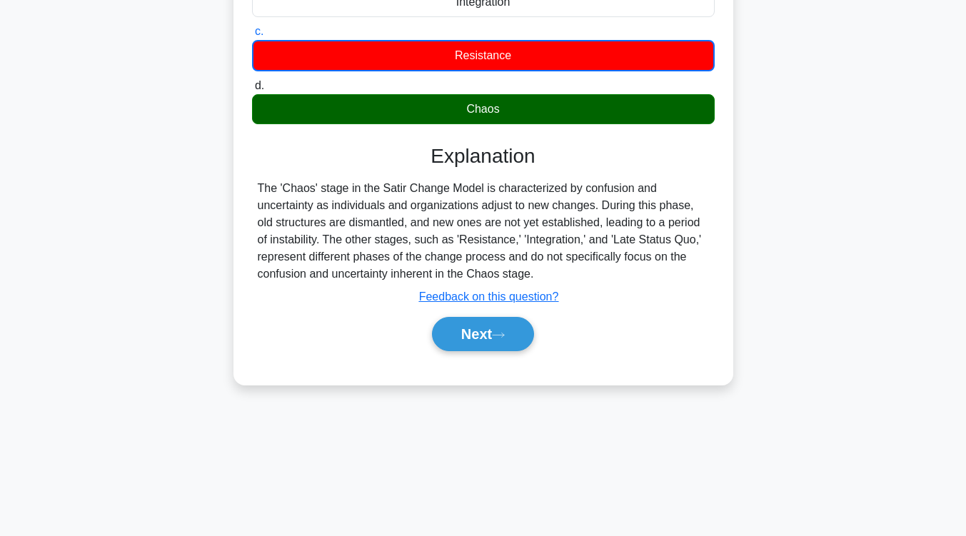
scroll to position [235, 0]
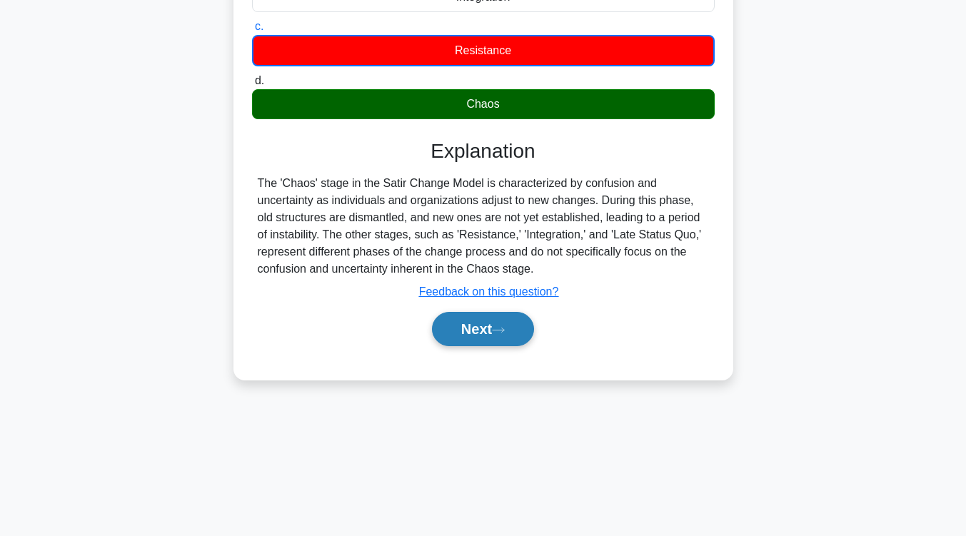
click at [505, 335] on button "Next" at bounding box center [483, 329] width 102 height 34
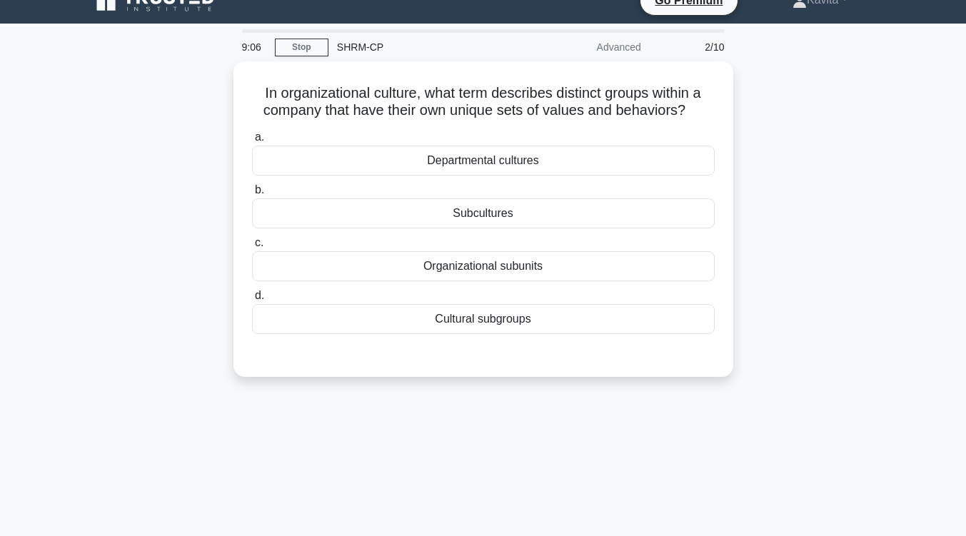
scroll to position [9, 0]
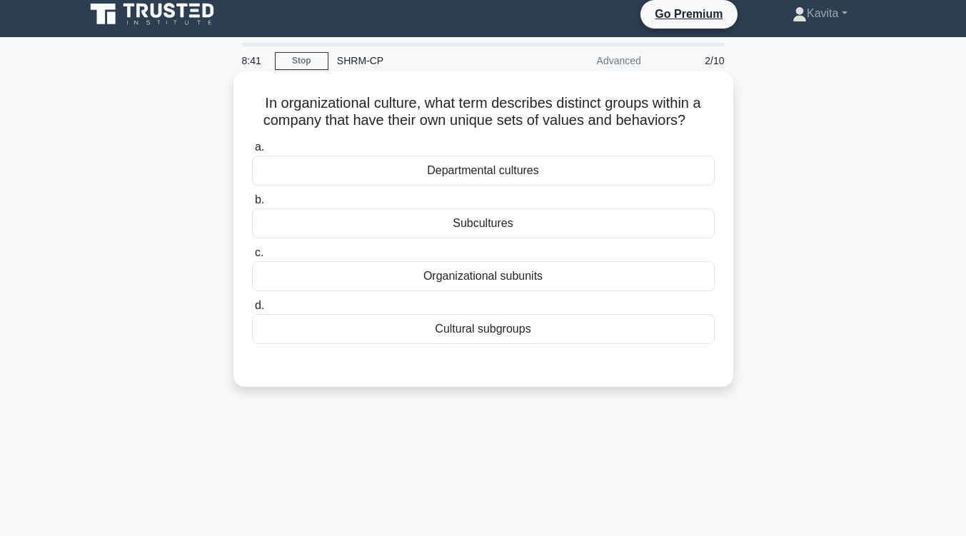
click at [545, 176] on div "Departmental cultures" at bounding box center [483, 171] width 462 height 30
click at [252, 152] on input "a. Departmental cultures" at bounding box center [252, 147] width 0 height 9
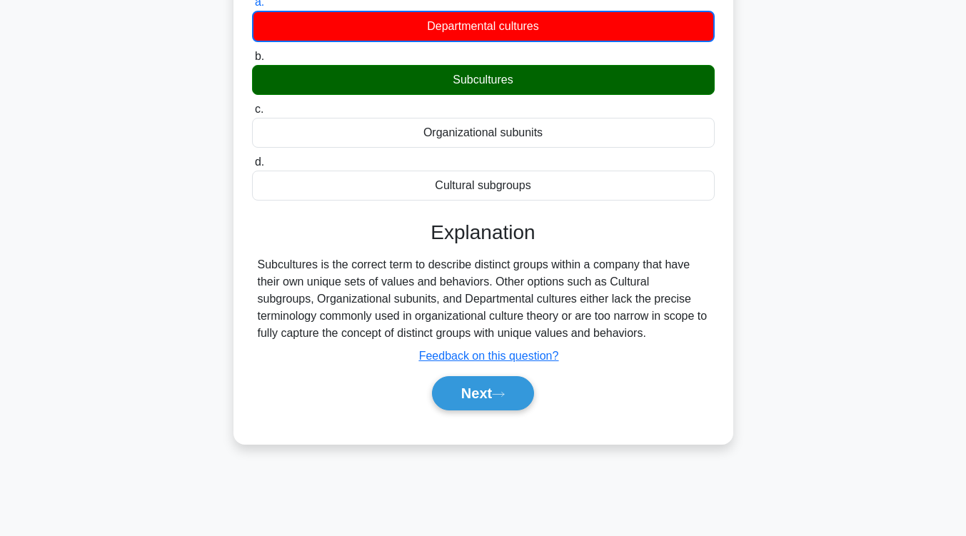
scroll to position [235, 0]
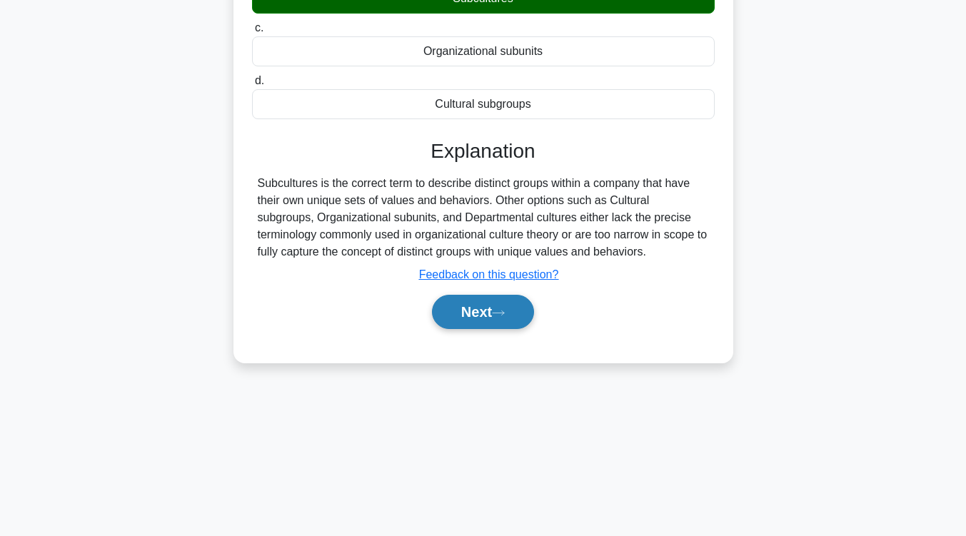
click at [489, 320] on button "Next" at bounding box center [483, 312] width 102 height 34
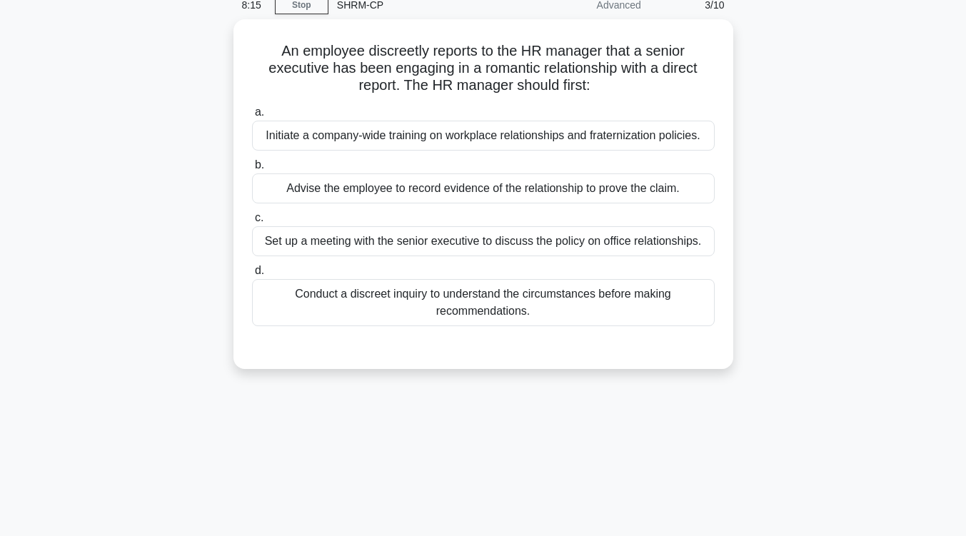
scroll to position [0, 0]
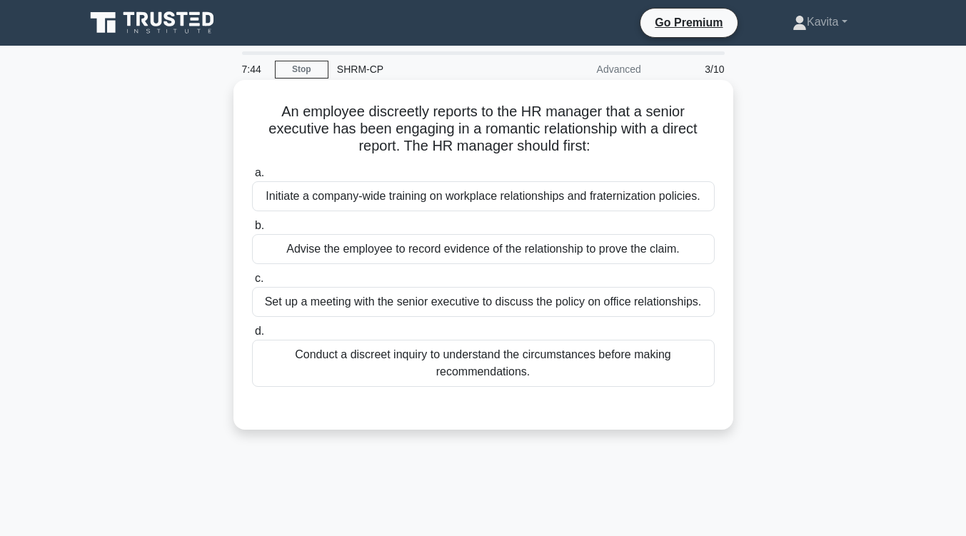
click at [513, 368] on div "Conduct a discreet inquiry to understand the circumstances before making recomm…" at bounding box center [483, 363] width 462 height 47
click at [252, 336] on input "d. Conduct a discreet inquiry to understand the circumstances before making rec…" at bounding box center [252, 331] width 0 height 9
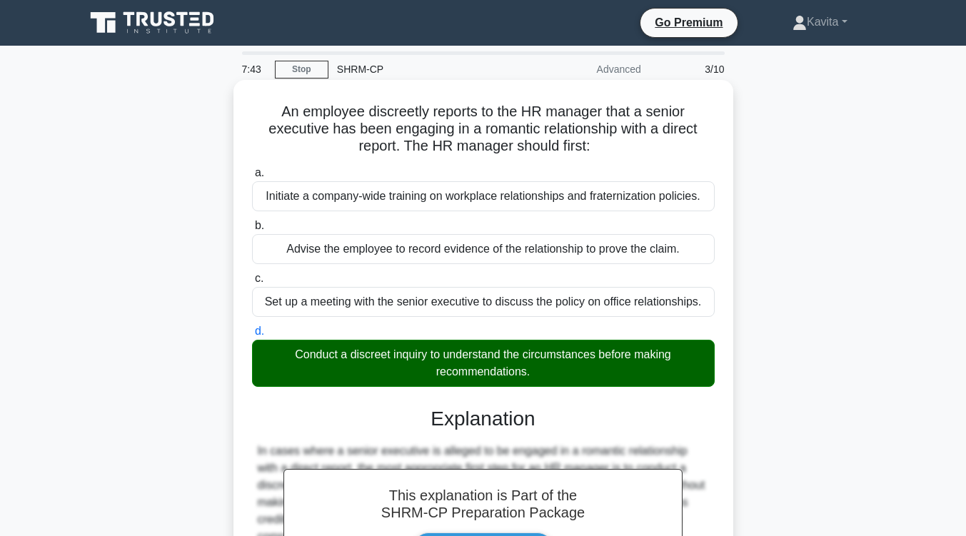
scroll to position [276, 0]
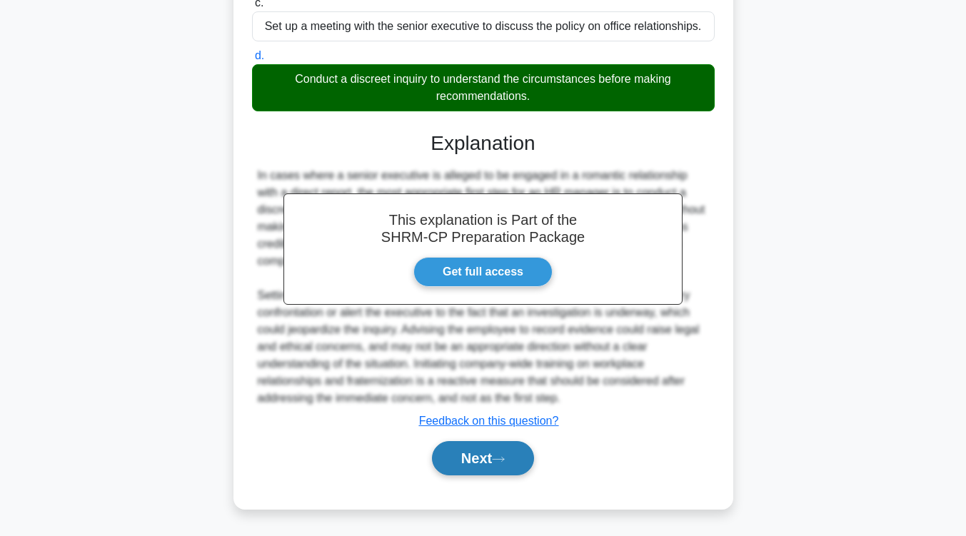
click at [517, 465] on button "Next" at bounding box center [483, 458] width 102 height 34
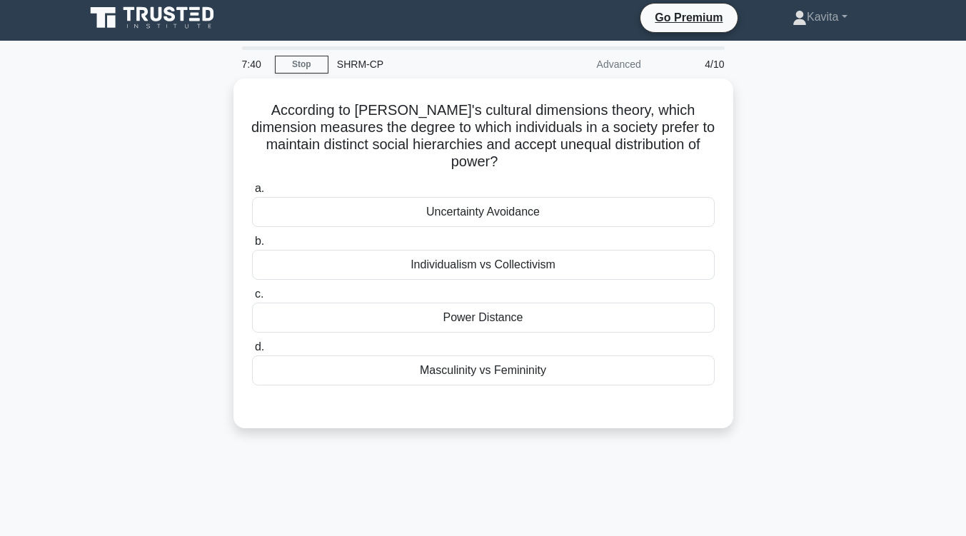
scroll to position [4, 0]
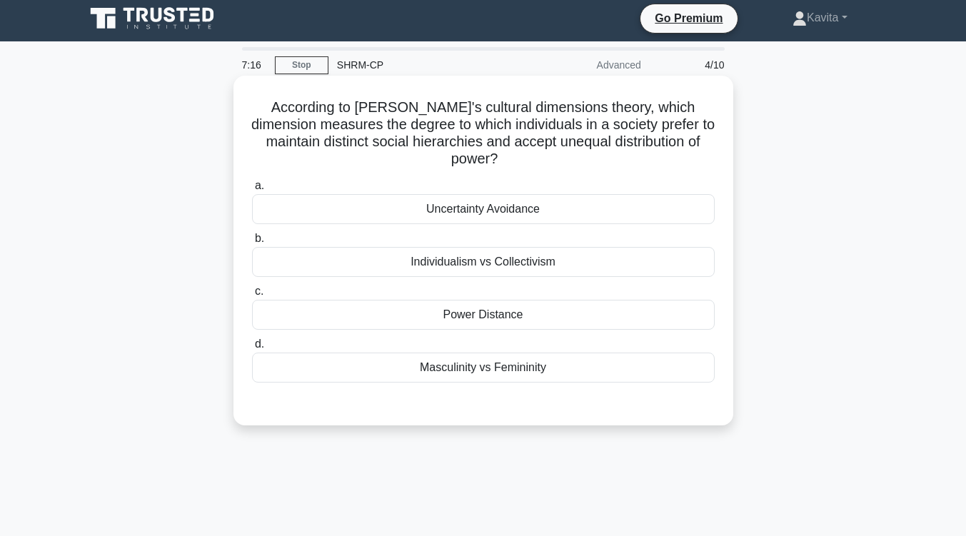
click at [530, 319] on div "Power Distance" at bounding box center [483, 315] width 462 height 30
click at [252, 296] on input "c. Power Distance" at bounding box center [252, 291] width 0 height 9
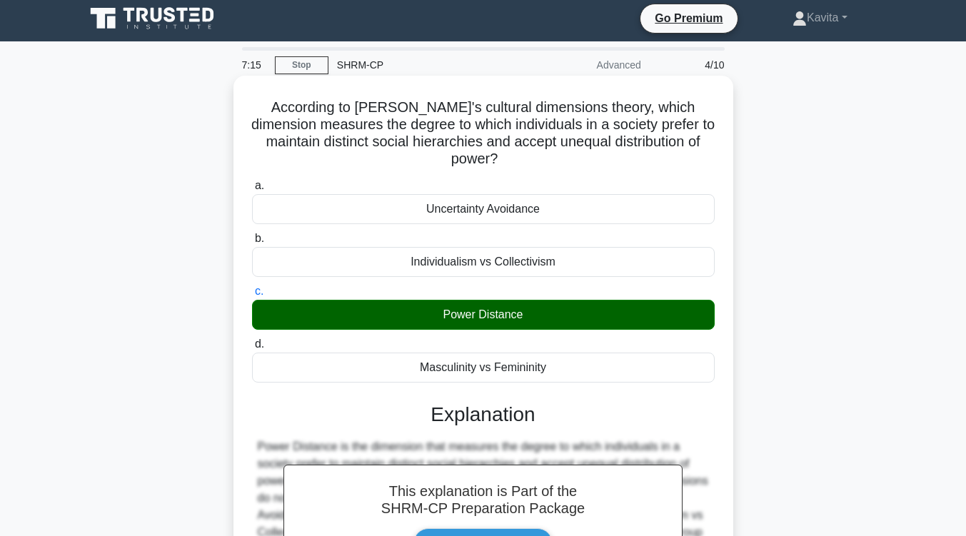
scroll to position [235, 0]
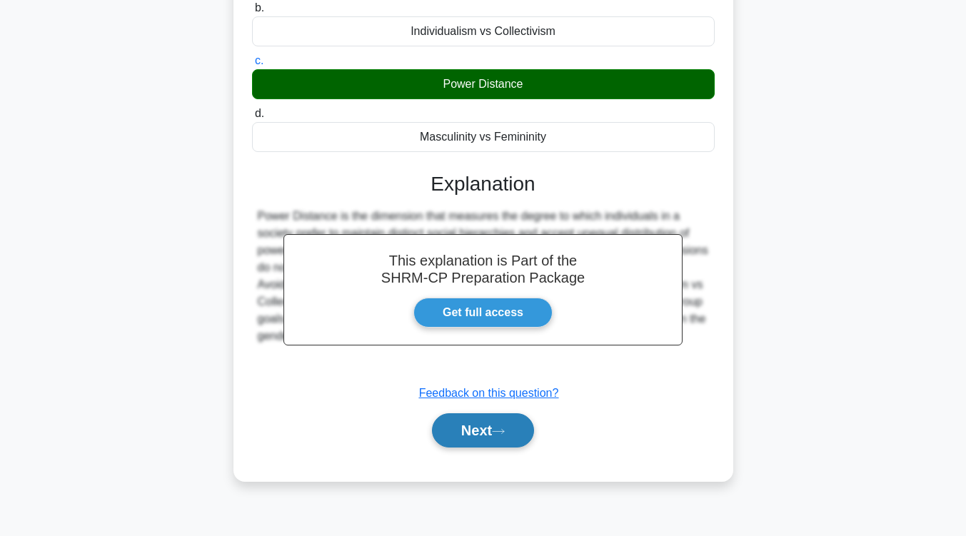
click at [510, 423] on button "Next" at bounding box center [483, 430] width 102 height 34
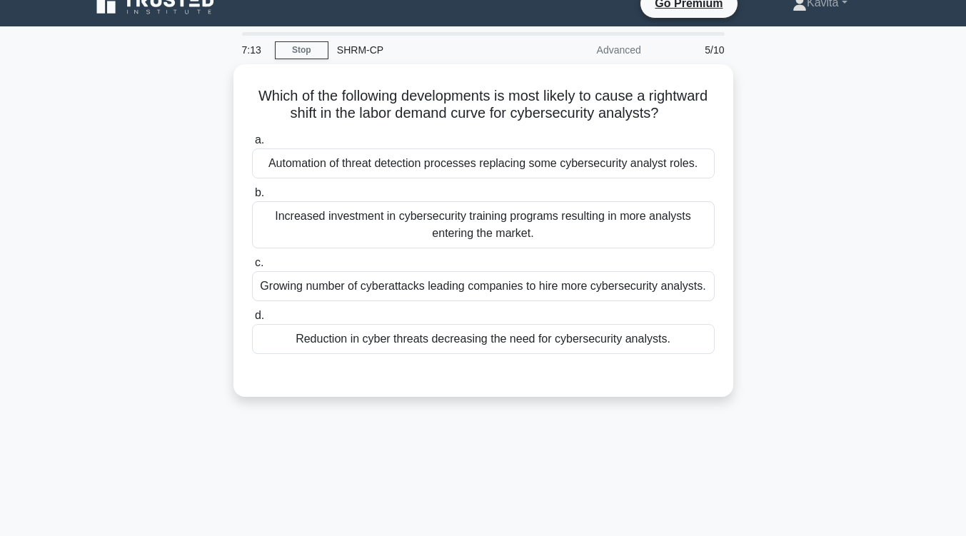
scroll to position [15, 0]
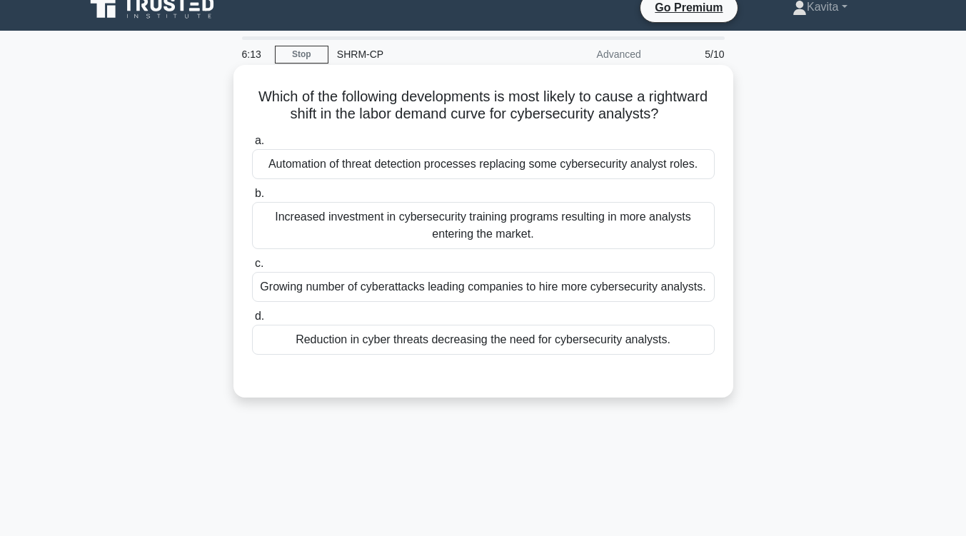
click at [572, 302] on div "Growing number of cyberattacks leading companies to hire more cybersecurity ana…" at bounding box center [483, 287] width 462 height 30
click at [252, 268] on input "c. Growing number of cyberattacks leading companies to hire more cybersecurity …" at bounding box center [252, 263] width 0 height 9
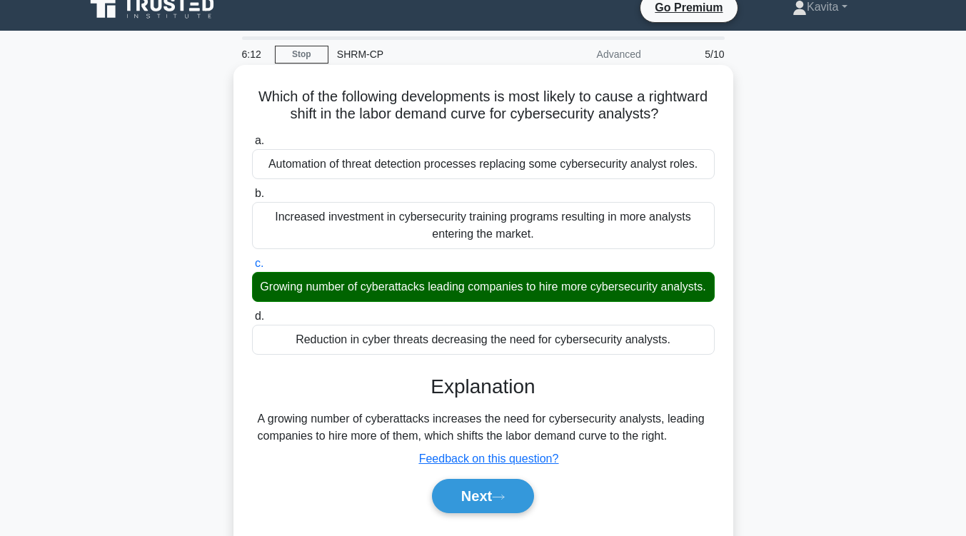
scroll to position [235, 0]
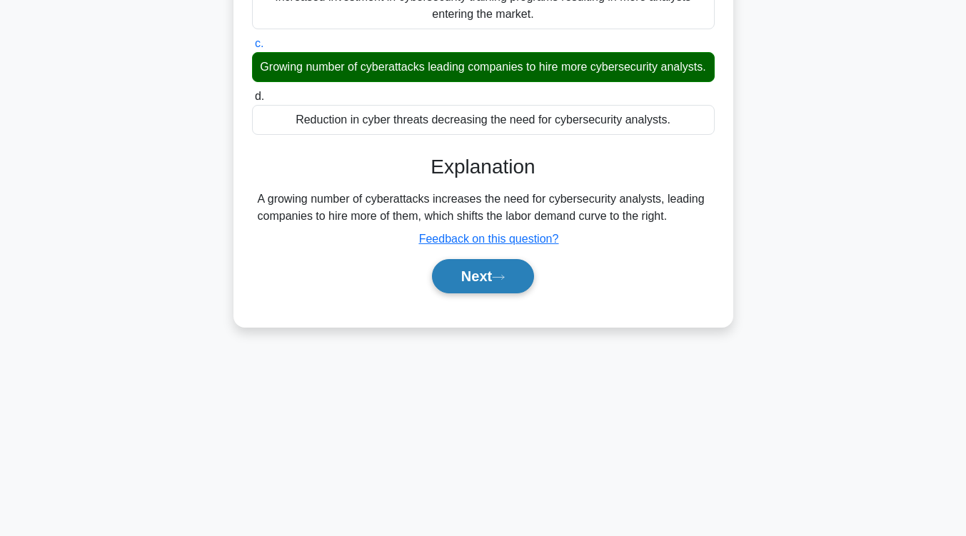
click at [514, 293] on button "Next" at bounding box center [483, 276] width 102 height 34
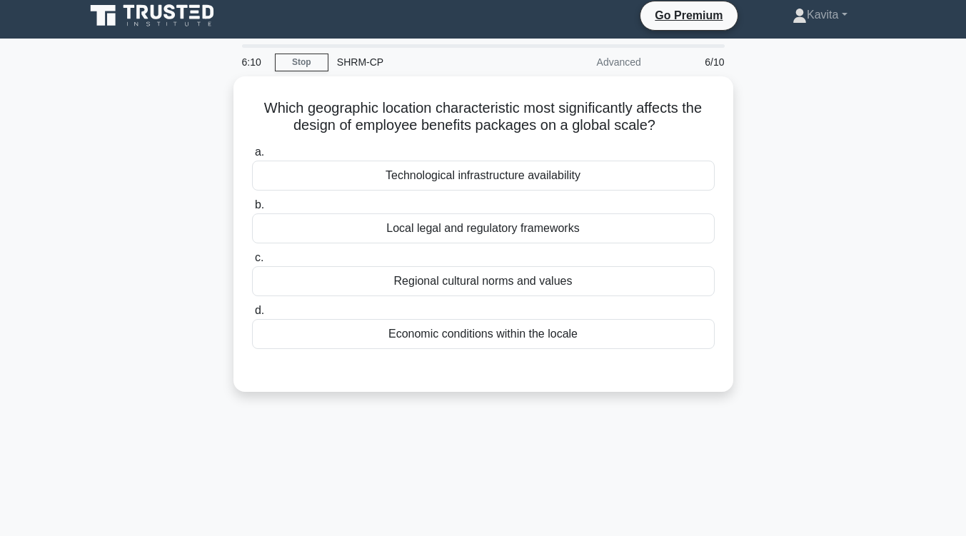
scroll to position [0, 0]
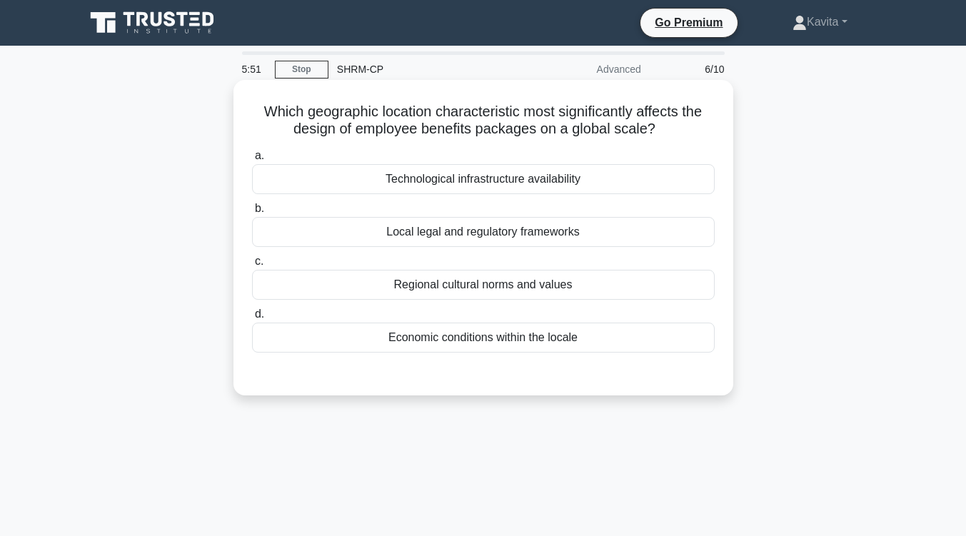
click at [514, 340] on div "Economic conditions within the locale" at bounding box center [483, 338] width 462 height 30
click at [252, 319] on input "d. Economic conditions within the locale" at bounding box center [252, 314] width 0 height 9
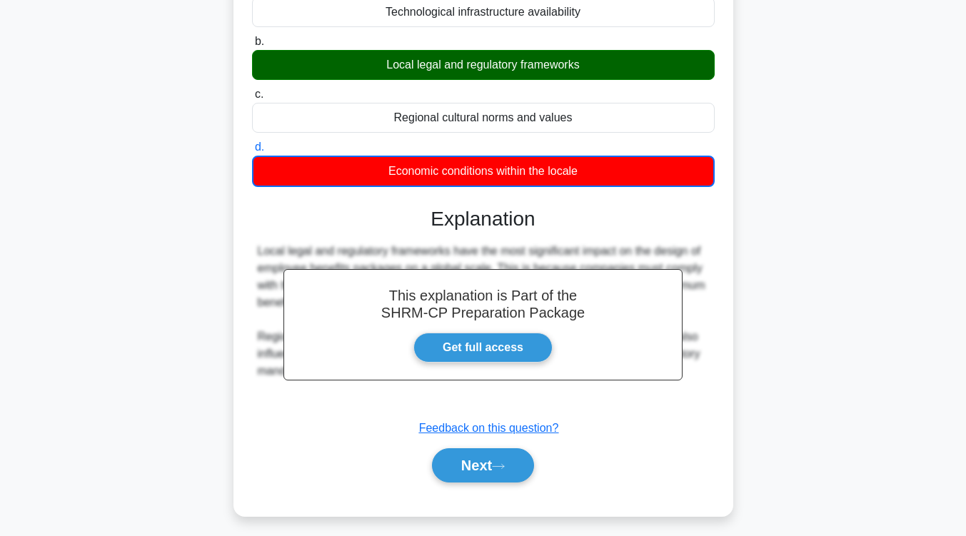
scroll to position [235, 0]
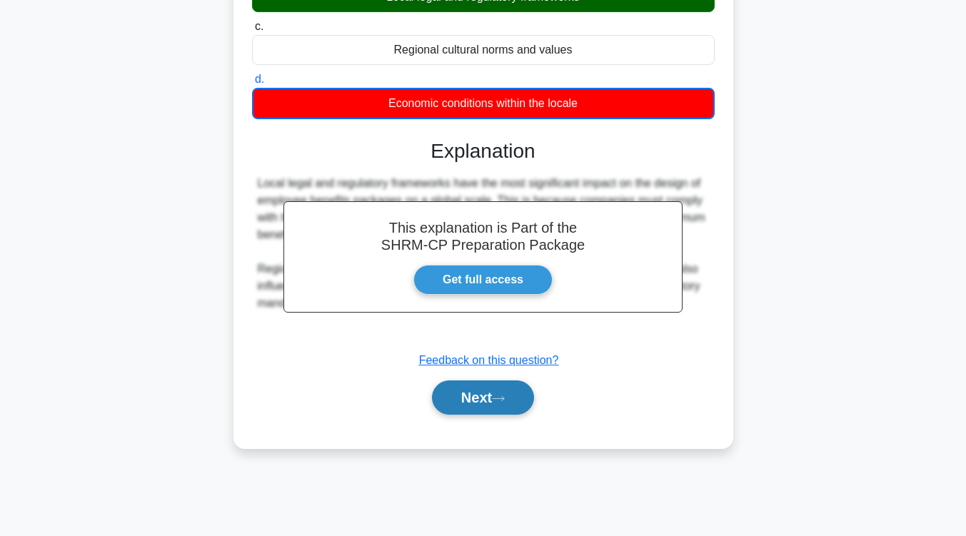
click at [481, 394] on button "Next" at bounding box center [483, 397] width 102 height 34
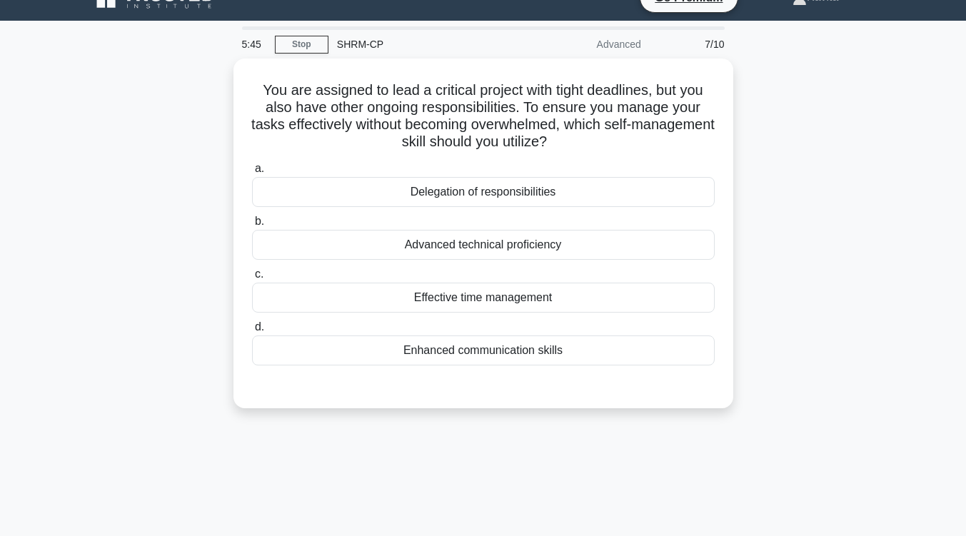
scroll to position [6, 0]
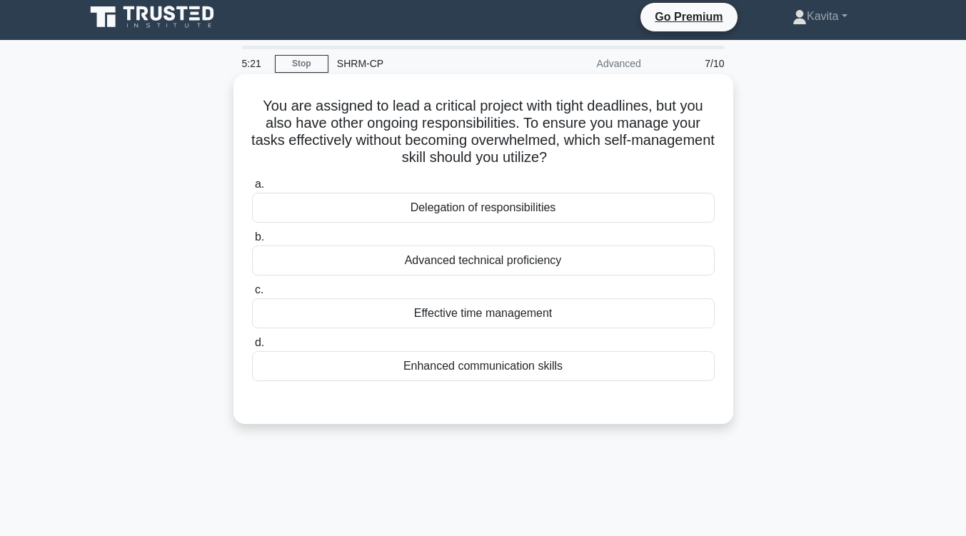
click at [514, 314] on div "Effective time management" at bounding box center [483, 313] width 462 height 30
click at [252, 295] on input "c. Effective time management" at bounding box center [252, 289] width 0 height 9
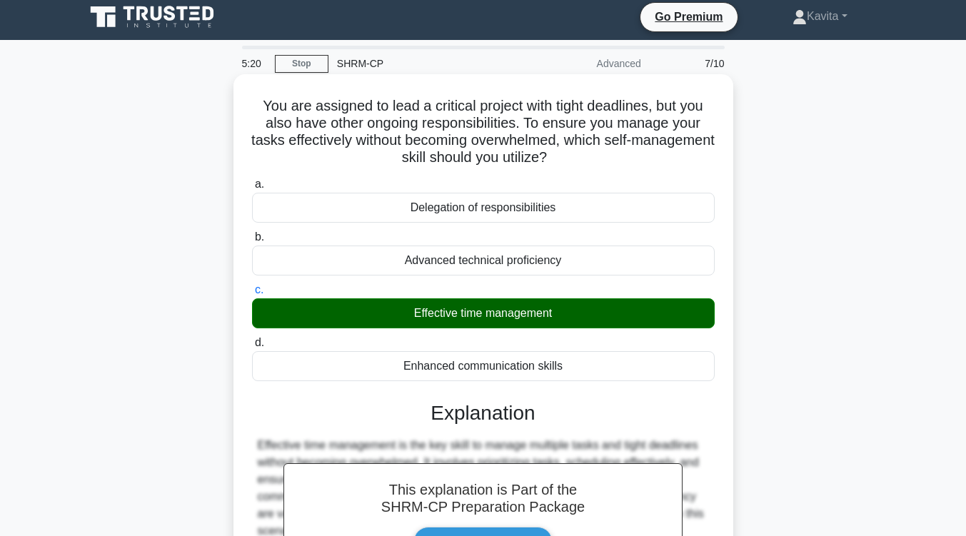
scroll to position [235, 0]
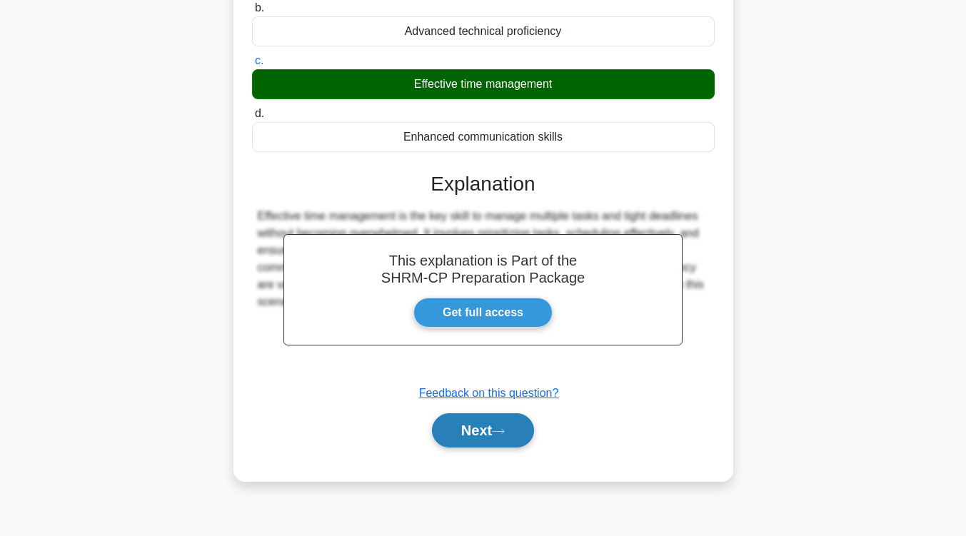
click at [496, 433] on button "Next" at bounding box center [483, 430] width 102 height 34
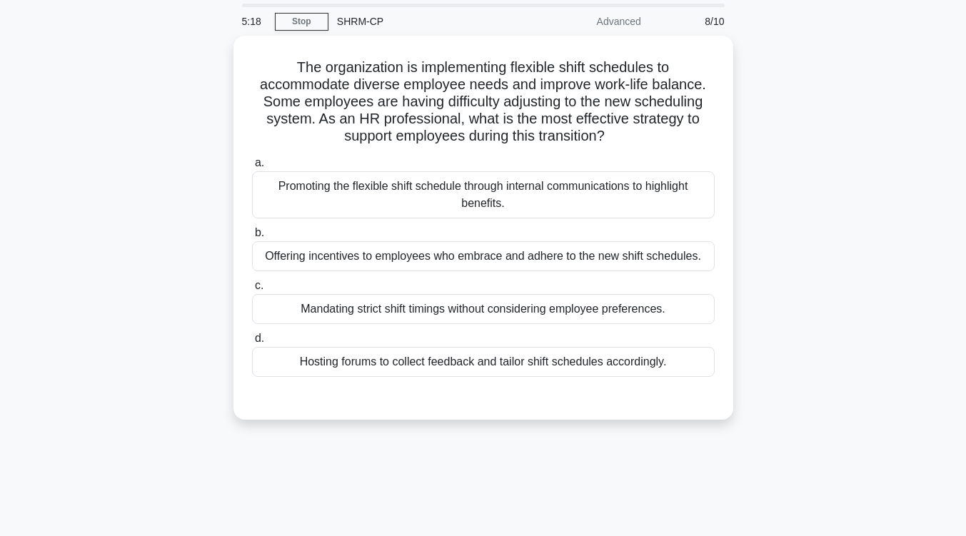
scroll to position [33, 0]
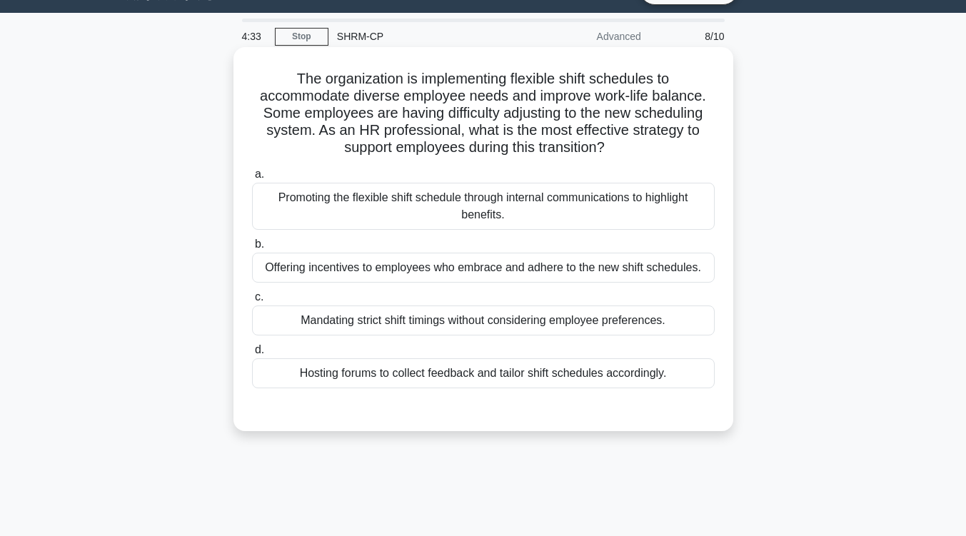
click at [506, 380] on div "Hosting forums to collect feedback and tailor shift schedules accordingly." at bounding box center [483, 373] width 462 height 30
click at [252, 355] on input "d. Hosting forums to collect feedback and tailor shift schedules accordingly." at bounding box center [252, 349] width 0 height 9
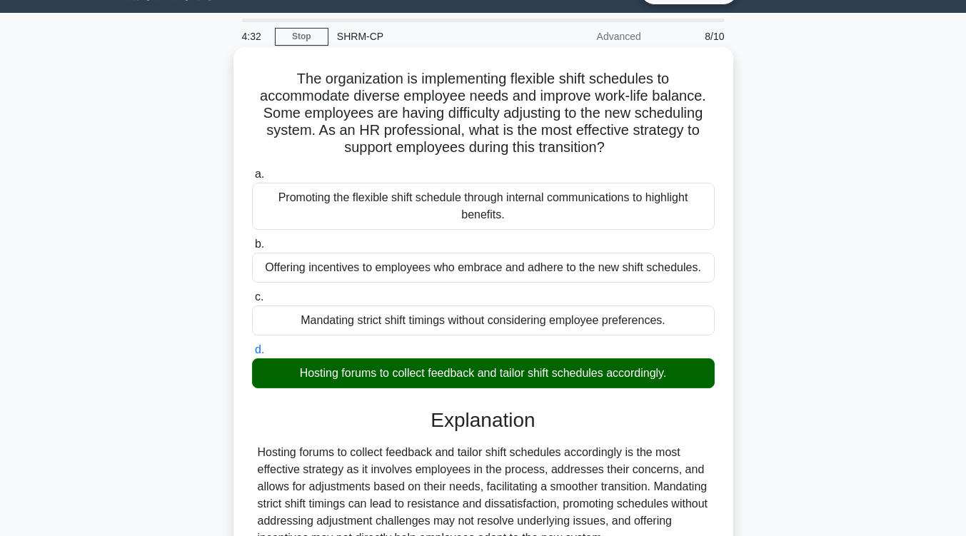
scroll to position [235, 0]
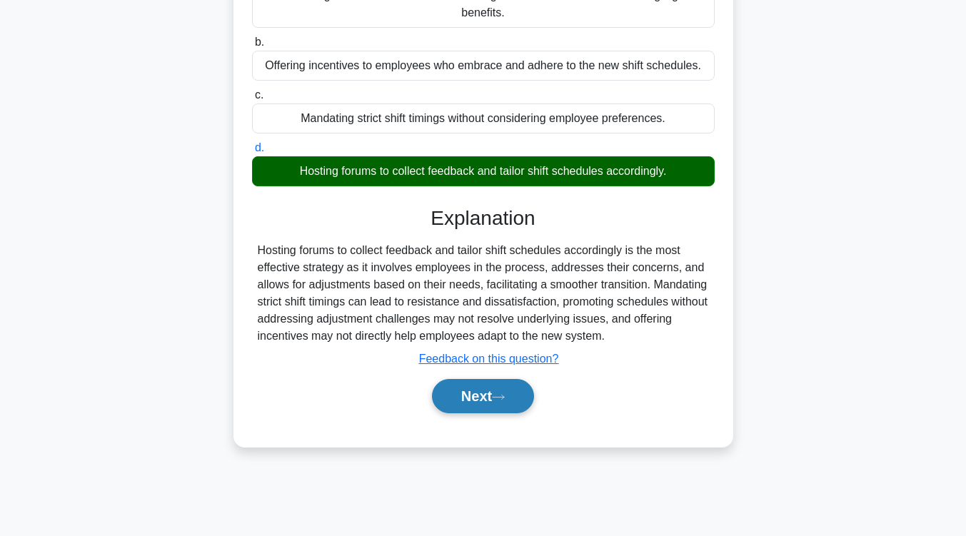
click at [500, 398] on icon at bounding box center [498, 397] width 13 height 8
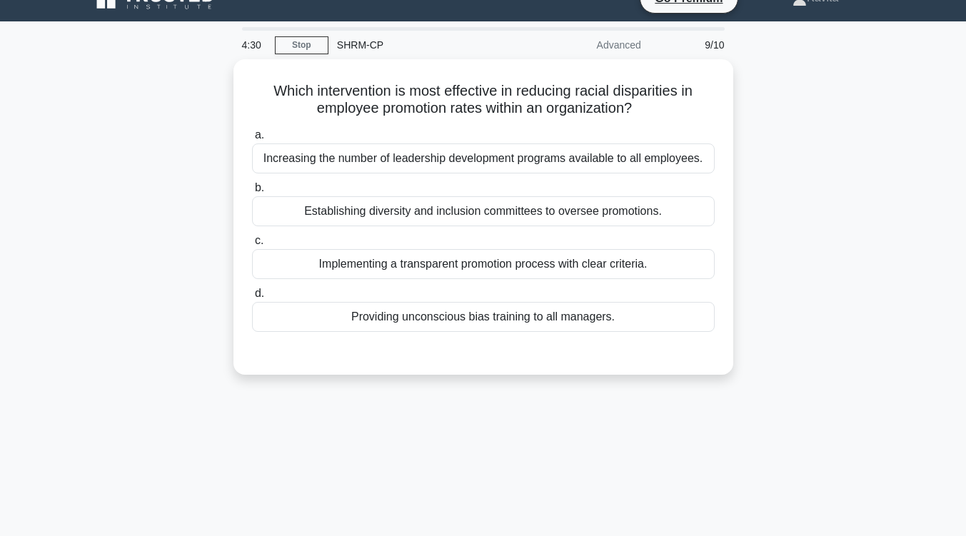
scroll to position [25, 0]
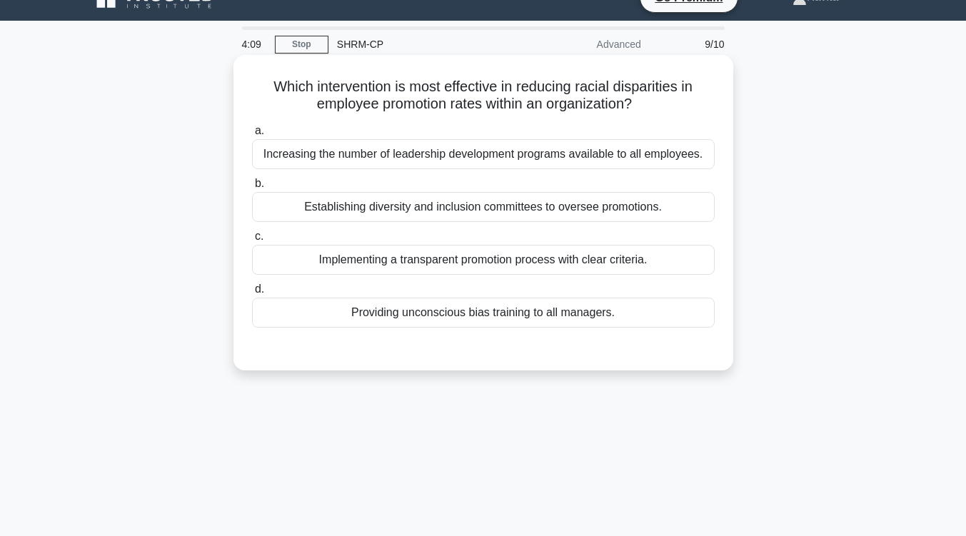
click at [534, 266] on div "Implementing a transparent promotion process with clear criteria." at bounding box center [483, 260] width 462 height 30
click at [252, 241] on input "c. Implementing a transparent promotion process with clear criteria." at bounding box center [252, 236] width 0 height 9
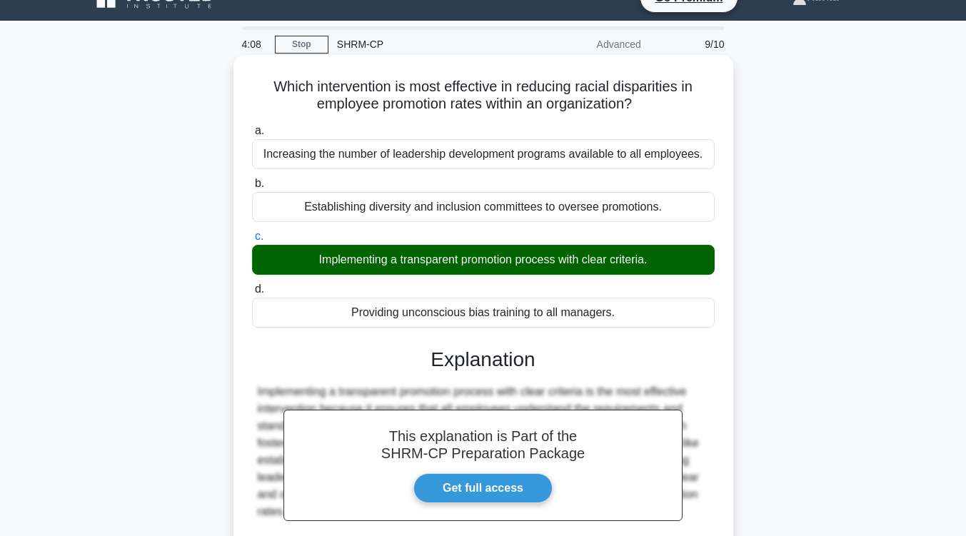
scroll to position [235, 0]
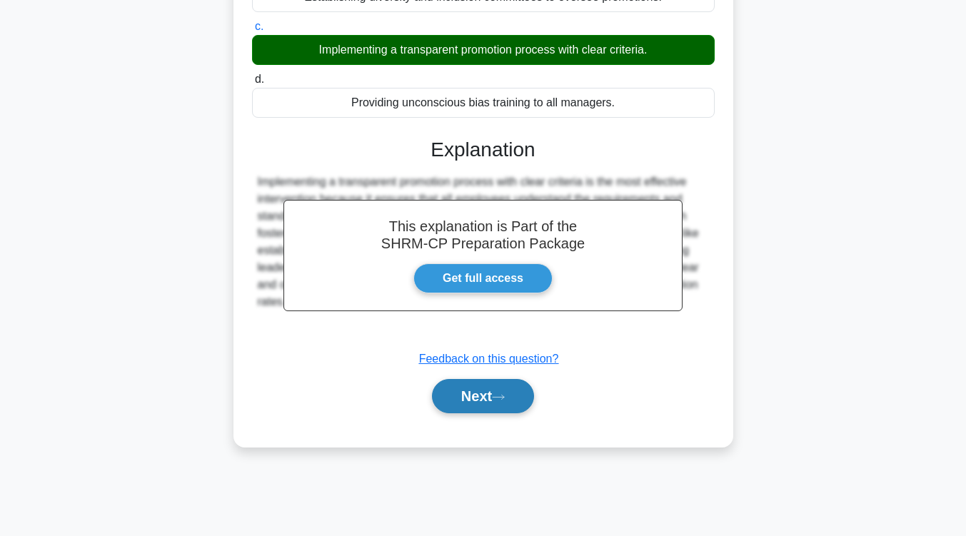
click at [514, 392] on button "Next" at bounding box center [483, 396] width 102 height 34
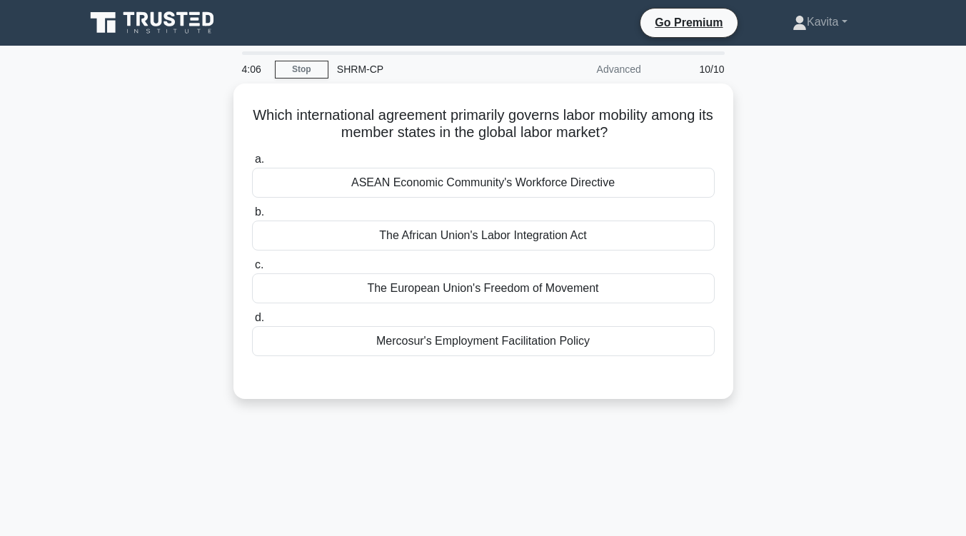
scroll to position [1, 0]
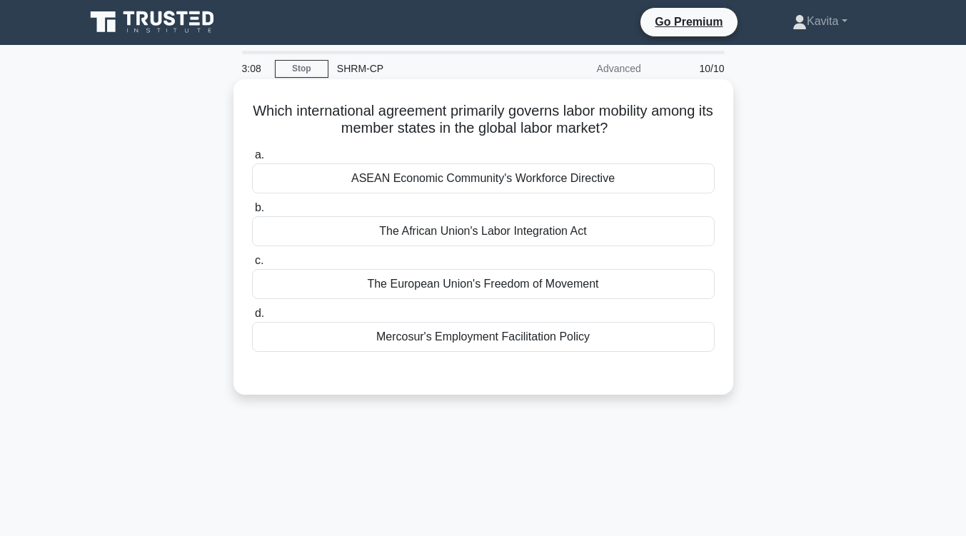
click at [542, 243] on div "The African Union's Labor Integration Act" at bounding box center [483, 231] width 462 height 30
click at [252, 213] on input "b. The African Union's Labor Integration Act" at bounding box center [252, 207] width 0 height 9
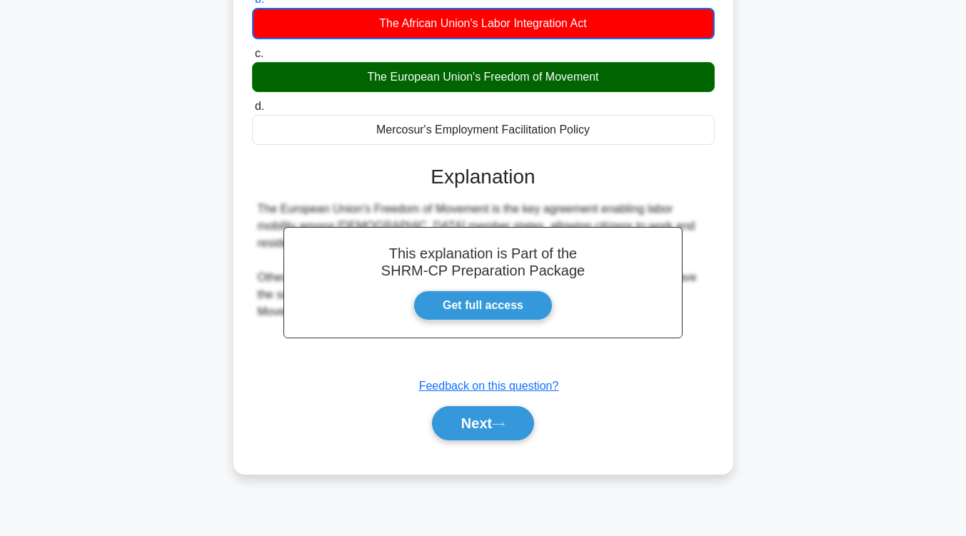
scroll to position [213, 0]
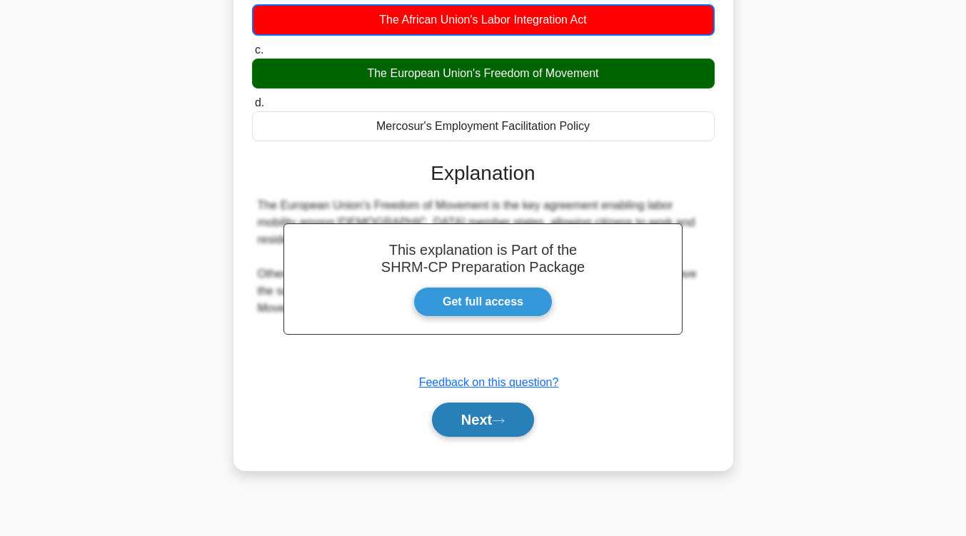
click at [512, 429] on button "Next" at bounding box center [483, 419] width 102 height 34
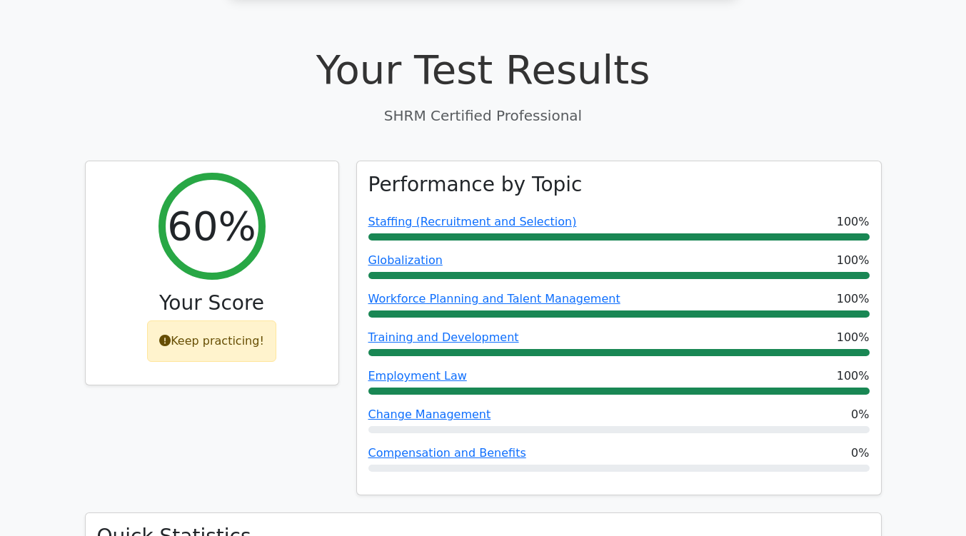
scroll to position [380, 0]
